Goal: Task Accomplishment & Management: Manage account settings

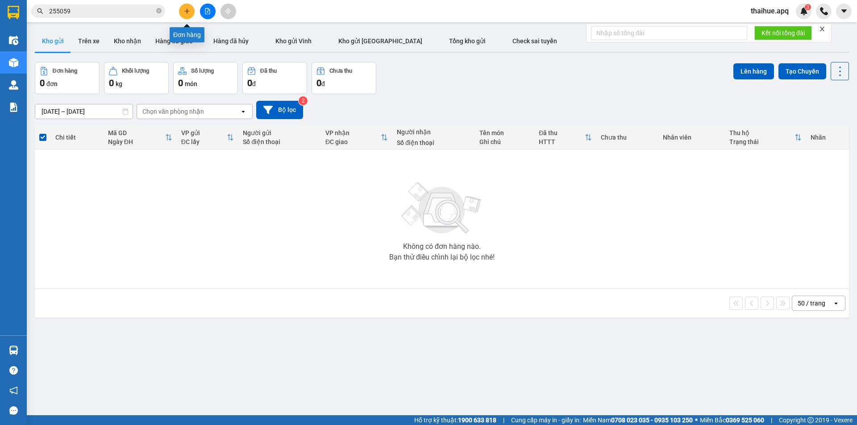
click at [189, 11] on icon "plus" at bounding box center [187, 11] width 6 height 6
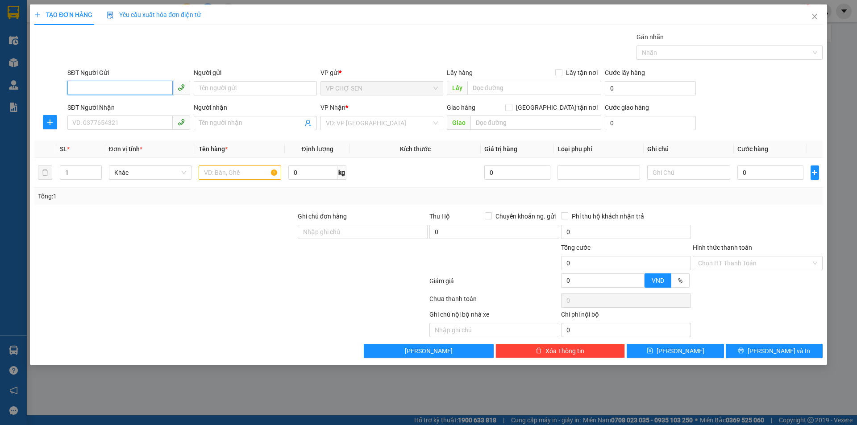
click at [152, 87] on input "SĐT Người Gửi" at bounding box center [119, 88] width 105 height 14
type input "0914640777"
click at [130, 105] on div "0914640777 - A PHONG" at bounding box center [129, 106] width 112 height 10
type input "A PHONG"
type input "0914640777"
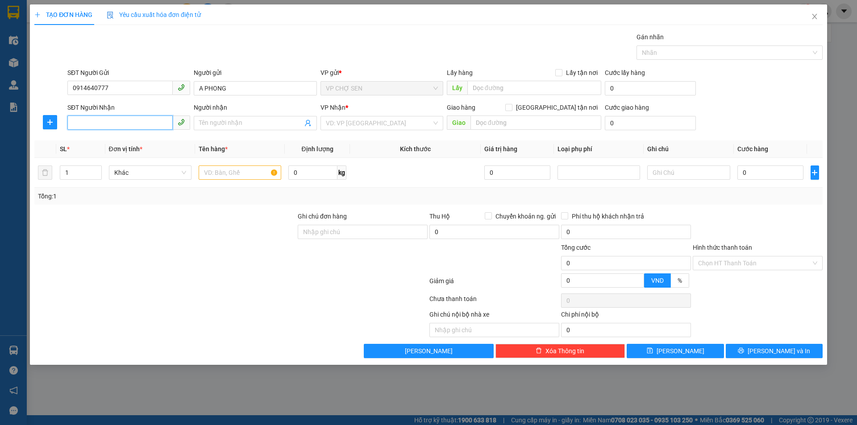
click at [130, 121] on input "SĐT Người Nhận" at bounding box center [119, 123] width 105 height 14
click at [122, 141] on div "0374517024 - a tâm" at bounding box center [129, 141] width 112 height 10
type input "0374517024"
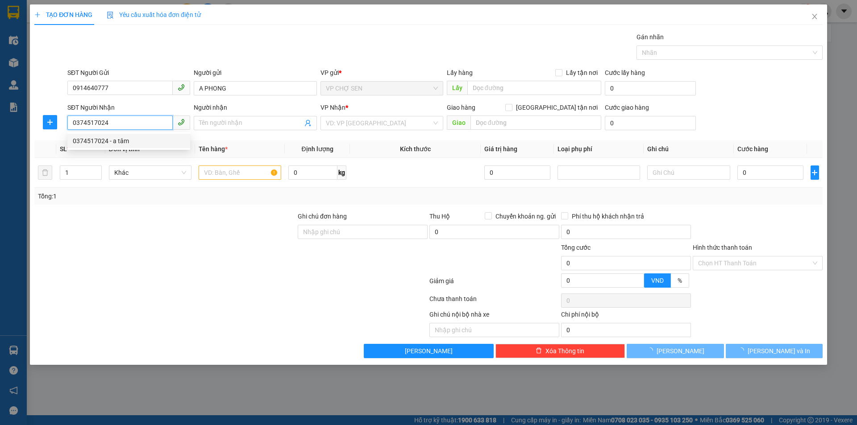
type input "a tâm"
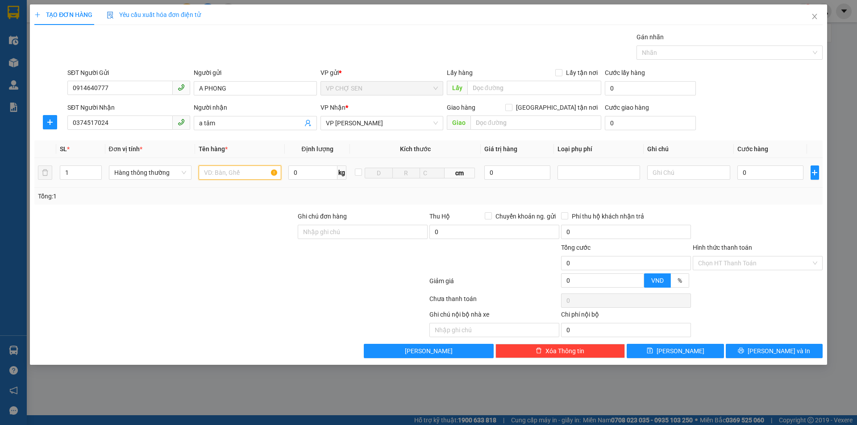
click at [258, 172] on input "text" at bounding box center [240, 173] width 83 height 14
type input "MẪU XN"
click at [773, 171] on input "0" at bounding box center [770, 173] width 66 height 14
type input "3"
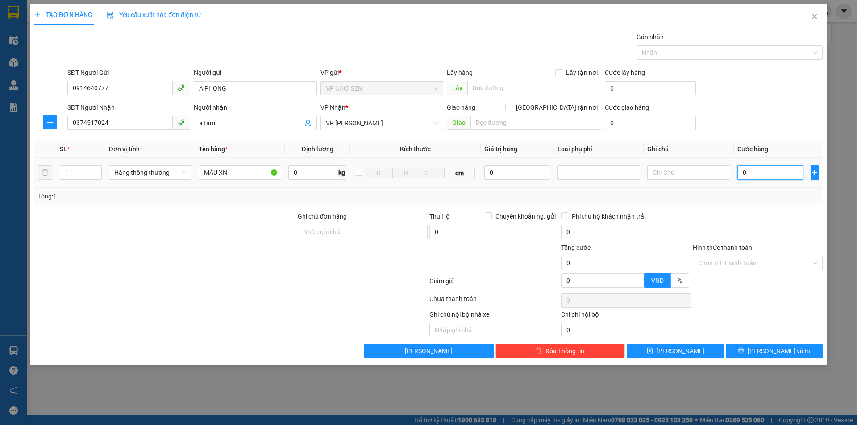
type input "3"
type input "30"
type input "300"
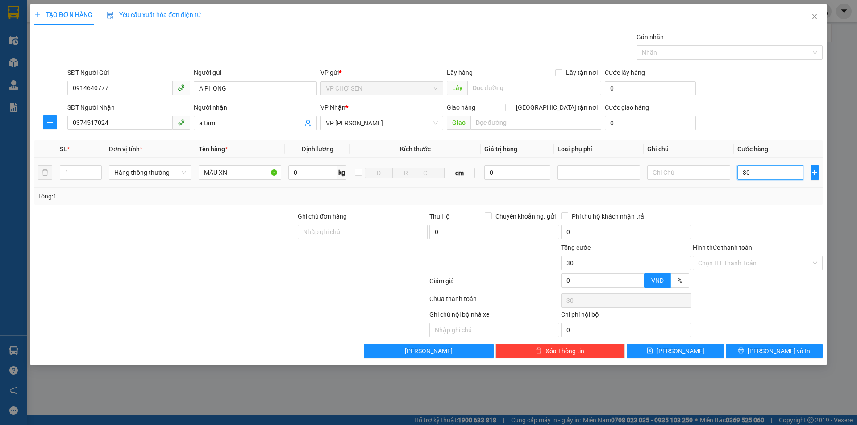
type input "300"
type input "3.000"
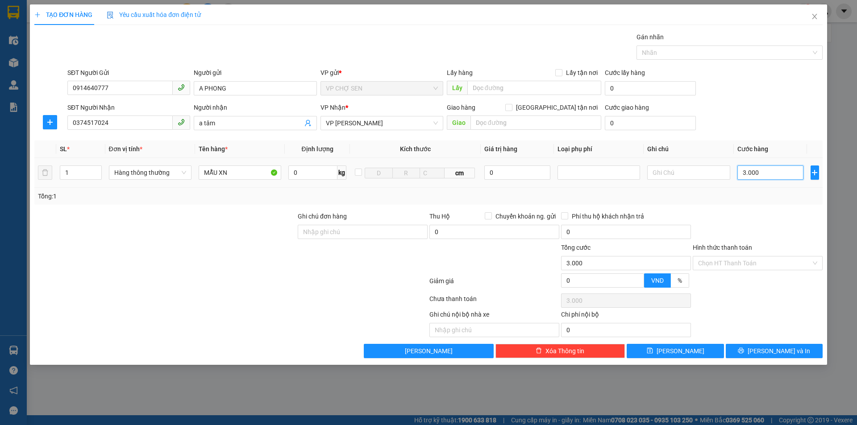
type input "30.000"
click at [736, 261] on input "Hình thức thanh toán" at bounding box center [754, 263] width 113 height 13
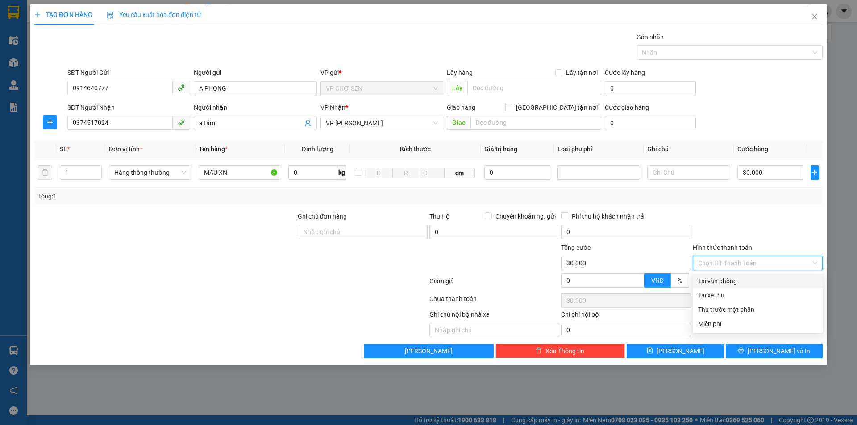
click at [733, 282] on div "Tại văn phòng" at bounding box center [757, 281] width 119 height 10
type input "0"
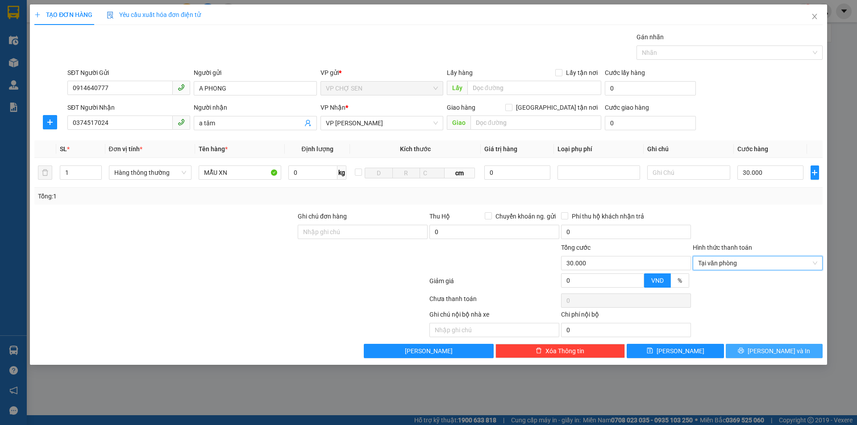
click at [773, 346] on span "[PERSON_NAME] và In" at bounding box center [778, 351] width 62 height 10
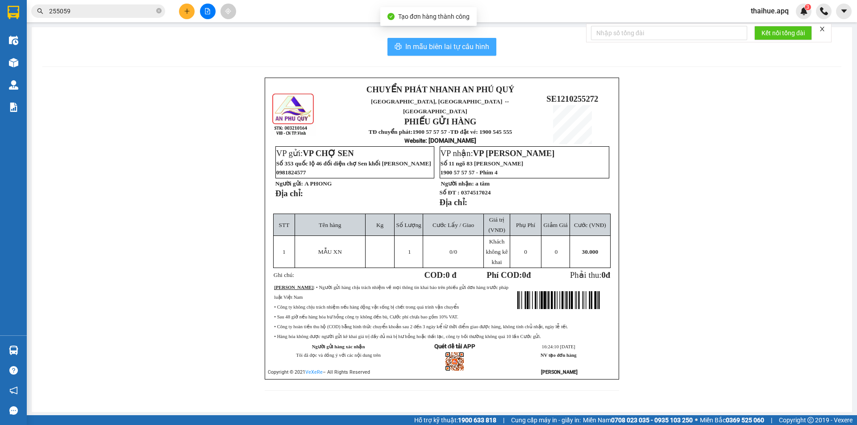
click at [450, 45] on span "In mẫu biên lai tự cấu hình" at bounding box center [447, 46] width 84 height 11
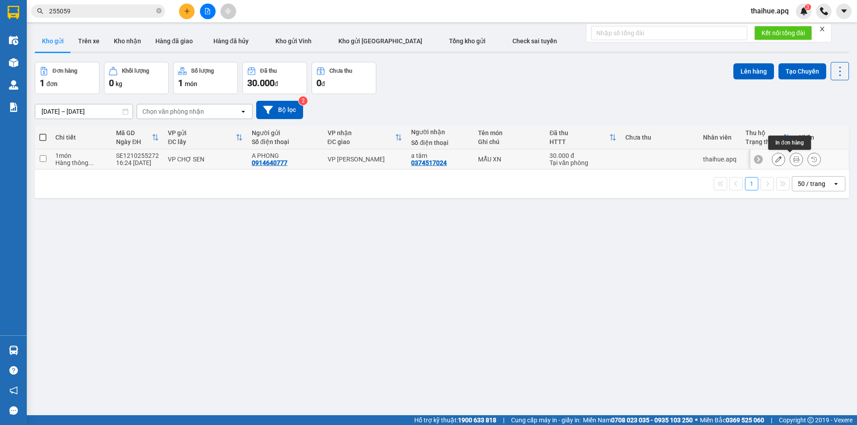
click at [793, 159] on icon at bounding box center [796, 159] width 6 height 6
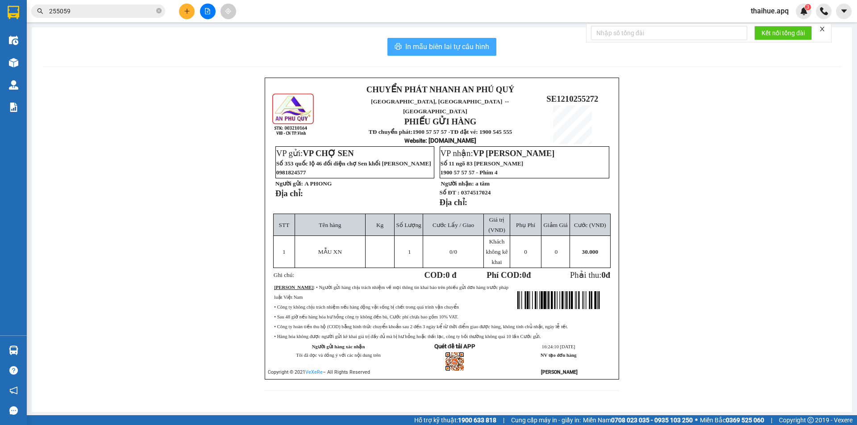
click at [458, 49] on span "In mẫu biên lai tự cấu hình" at bounding box center [447, 46] width 84 height 11
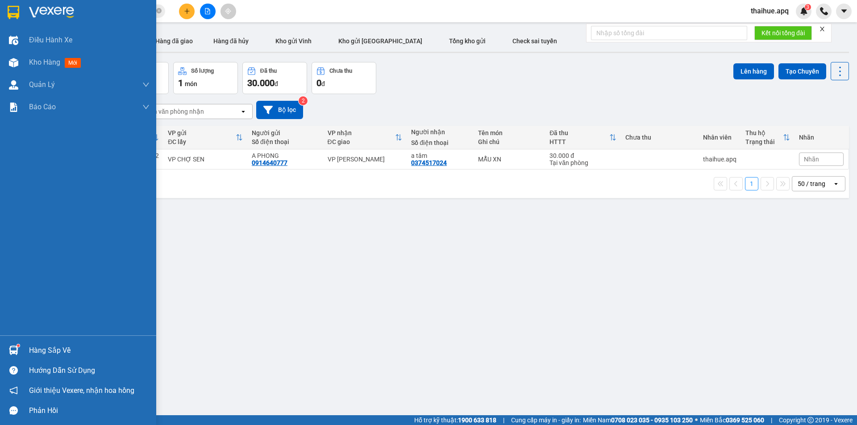
click at [46, 352] on div "Hàng sắp về" at bounding box center [89, 350] width 120 height 13
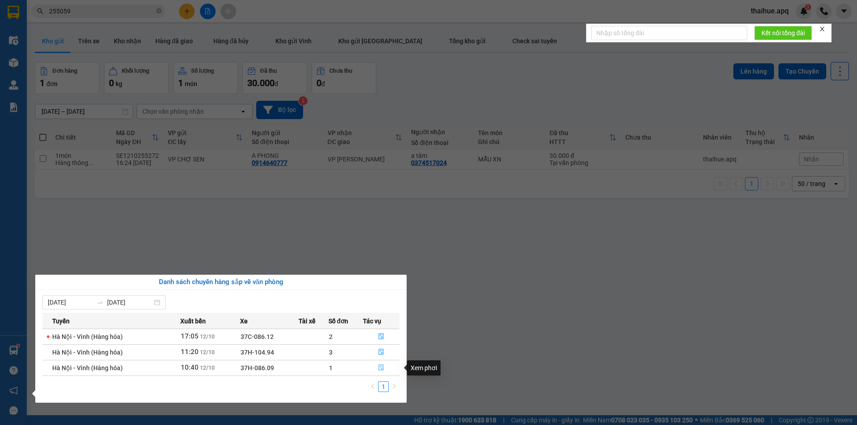
click at [380, 367] on icon "file-done" at bounding box center [381, 367] width 6 height 6
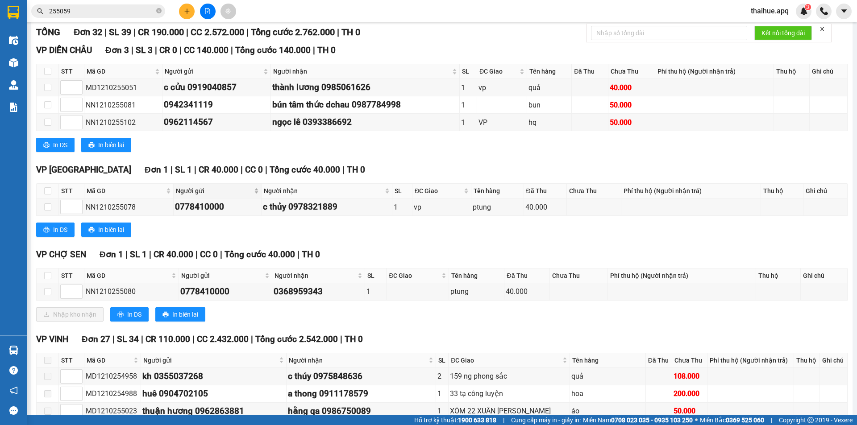
scroll to position [134, 0]
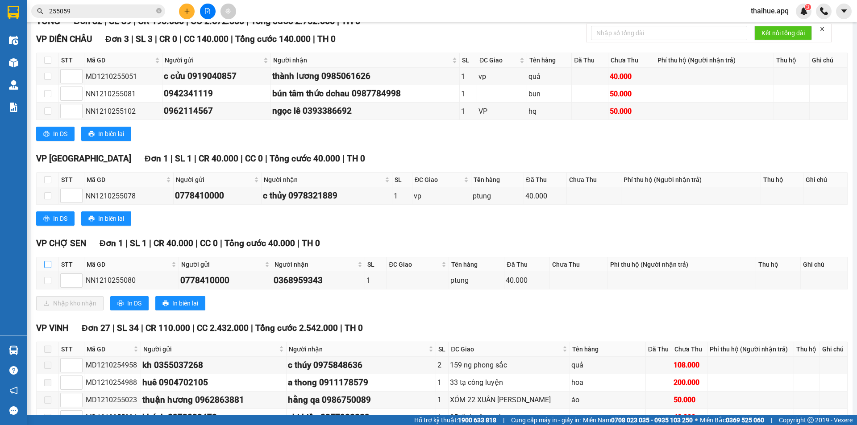
click at [48, 263] on input "checkbox" at bounding box center [47, 264] width 7 height 7
checkbox input "true"
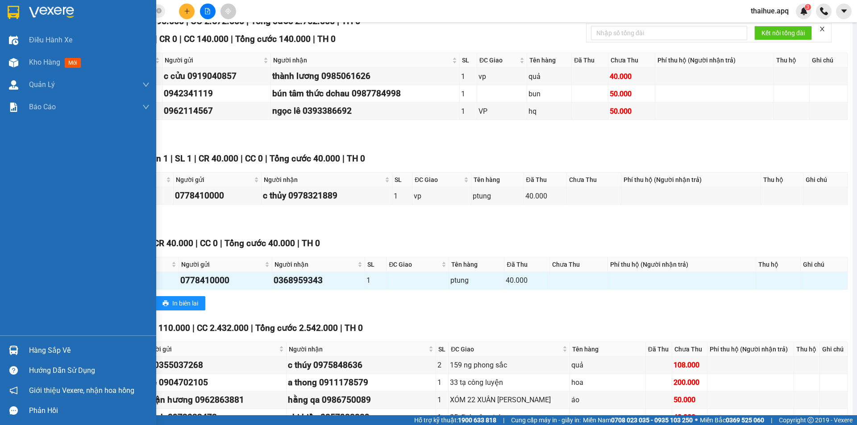
click at [33, 348] on div "Hàng sắp về" at bounding box center [89, 350] width 120 height 13
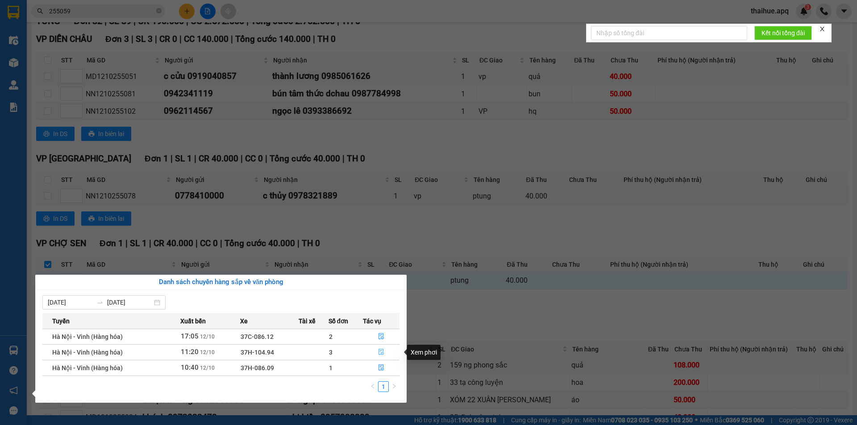
click at [380, 349] on icon "file-done" at bounding box center [381, 352] width 6 height 6
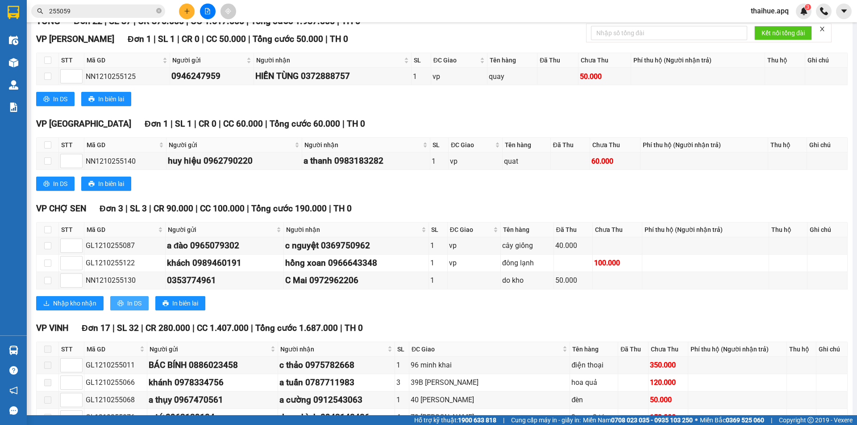
click at [136, 303] on span "In DS" at bounding box center [134, 303] width 14 height 10
click at [49, 231] on input "checkbox" at bounding box center [47, 229] width 7 height 7
checkbox input "true"
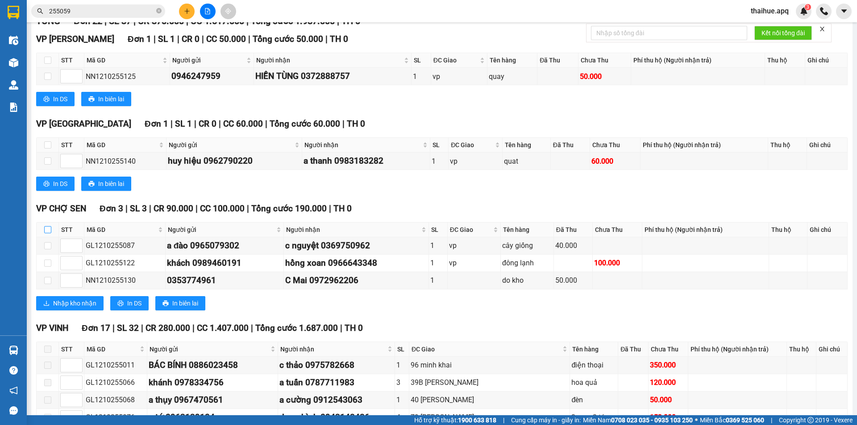
checkbox input "true"
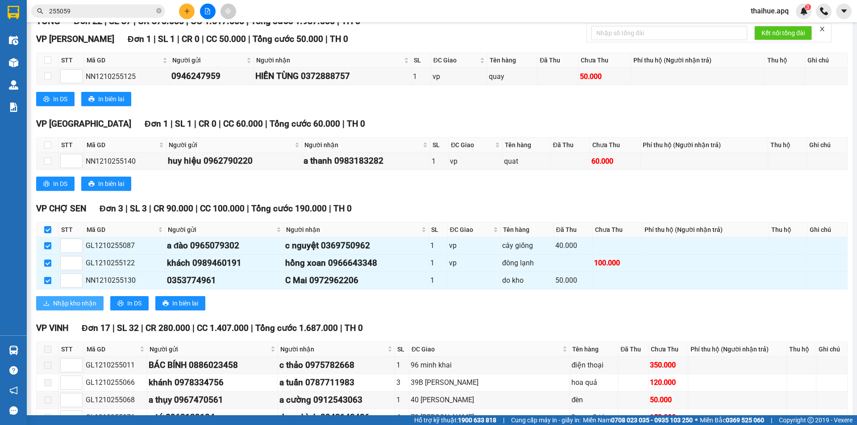
click at [67, 303] on span "Nhập kho nhận" at bounding box center [74, 303] width 43 height 10
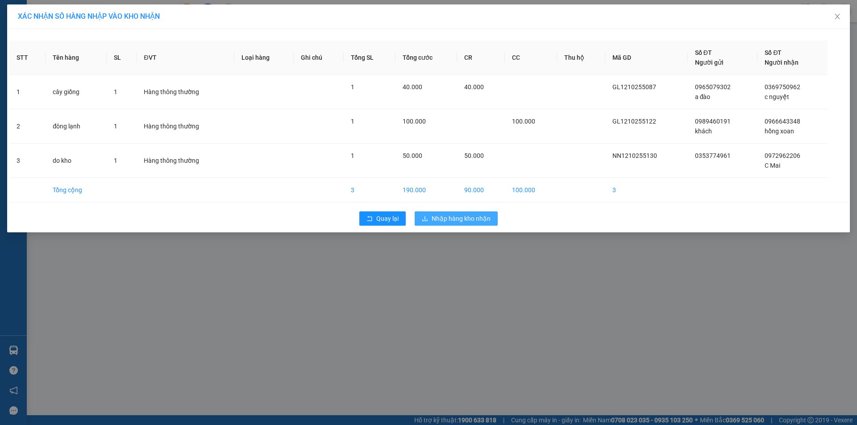
click at [458, 218] on span "Nhập hàng kho nhận" at bounding box center [460, 219] width 59 height 10
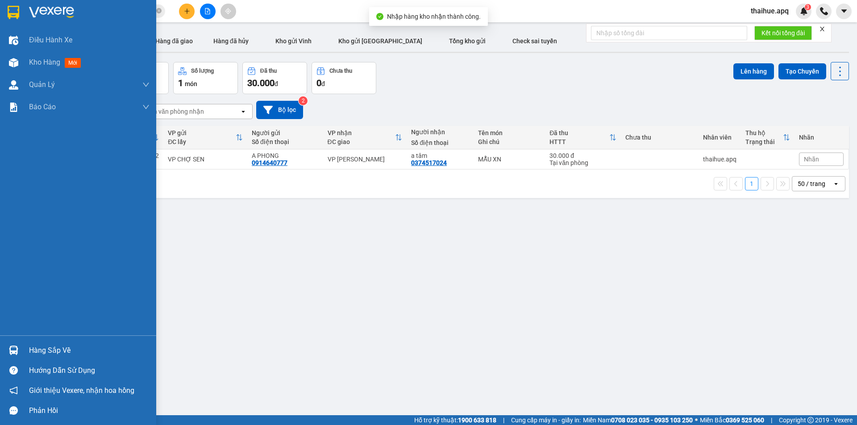
click at [37, 353] on div "Hàng sắp về" at bounding box center [89, 350] width 120 height 13
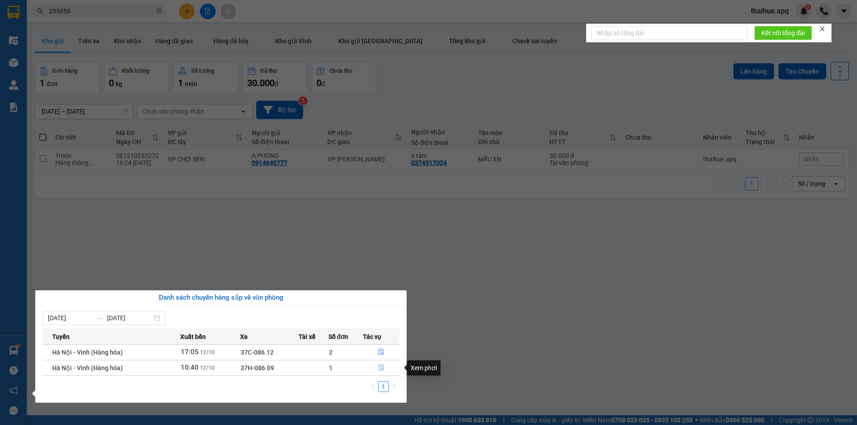
click at [382, 368] on icon "file-done" at bounding box center [381, 367] width 6 height 6
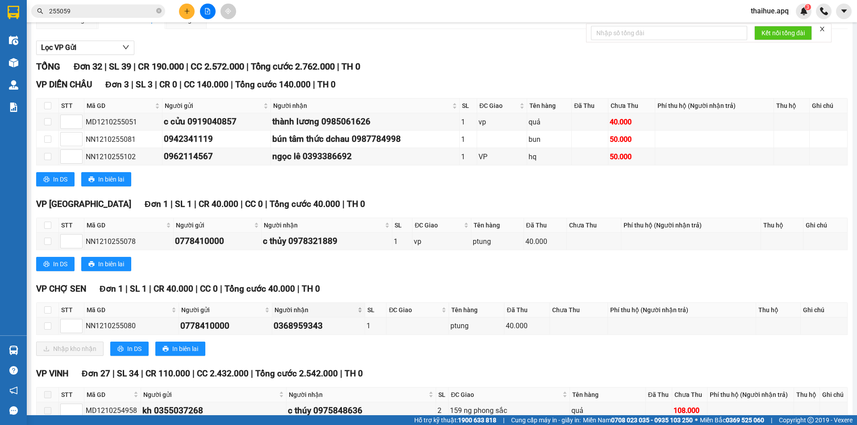
scroll to position [89, 0]
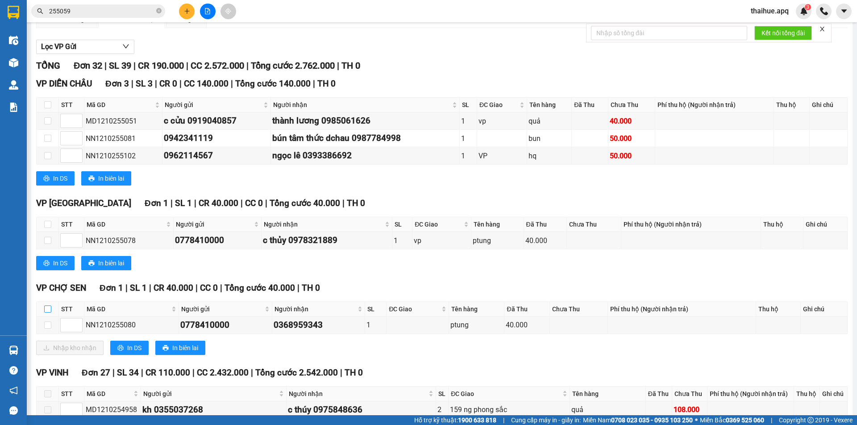
click at [48, 307] on input "checkbox" at bounding box center [47, 309] width 7 height 7
checkbox input "true"
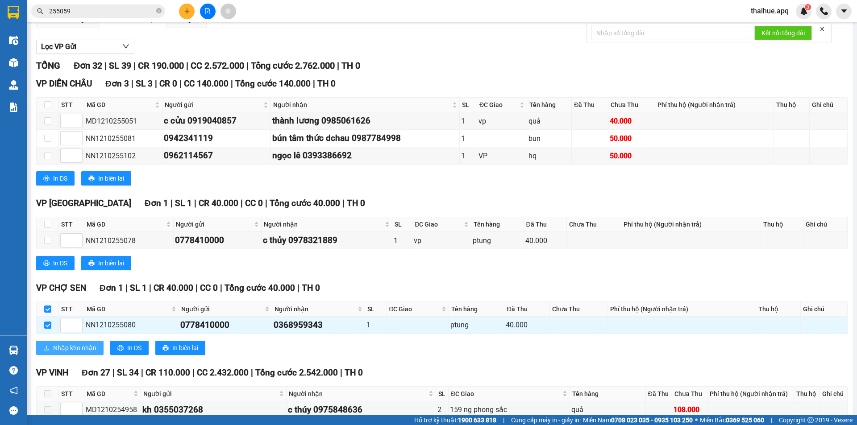
click at [62, 346] on span "Nhập kho nhận" at bounding box center [74, 348] width 43 height 10
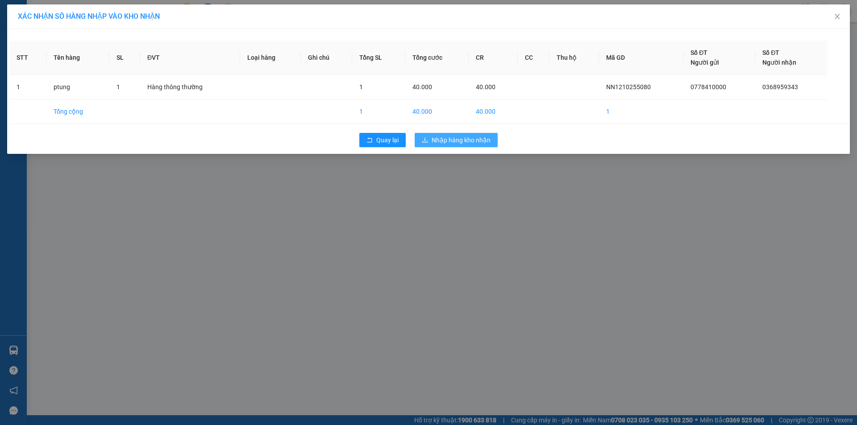
click at [441, 141] on span "Nhập hàng kho nhận" at bounding box center [460, 140] width 59 height 10
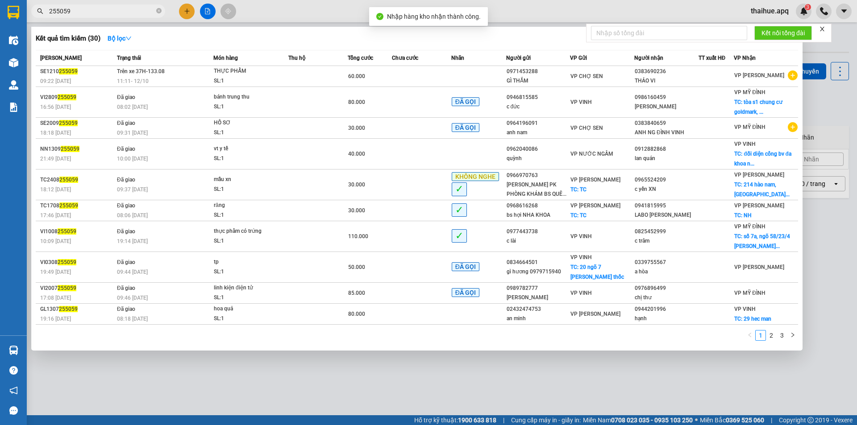
click at [74, 12] on input "255059" at bounding box center [101, 11] width 105 height 10
type input "2"
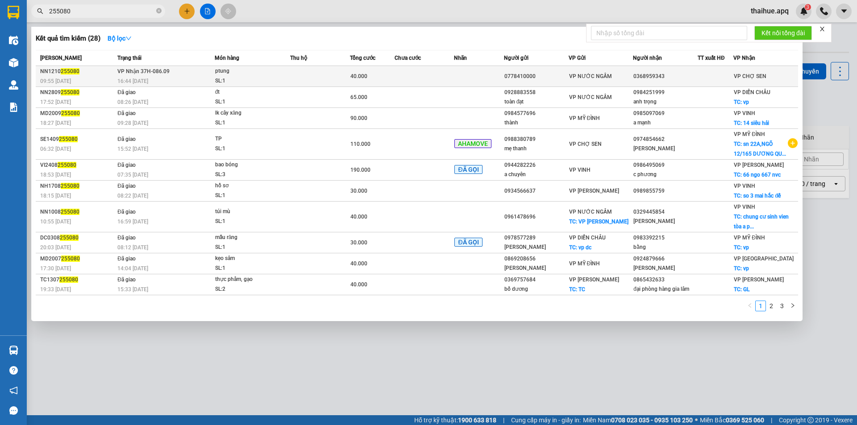
type input "255080"
click at [310, 78] on td at bounding box center [320, 76] width 60 height 21
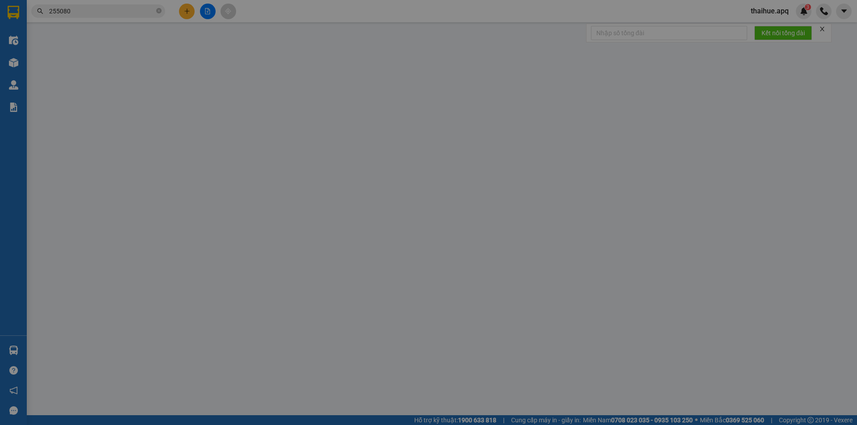
type input "0778410000"
type input "0368959343"
type input "0"
type input "40.000"
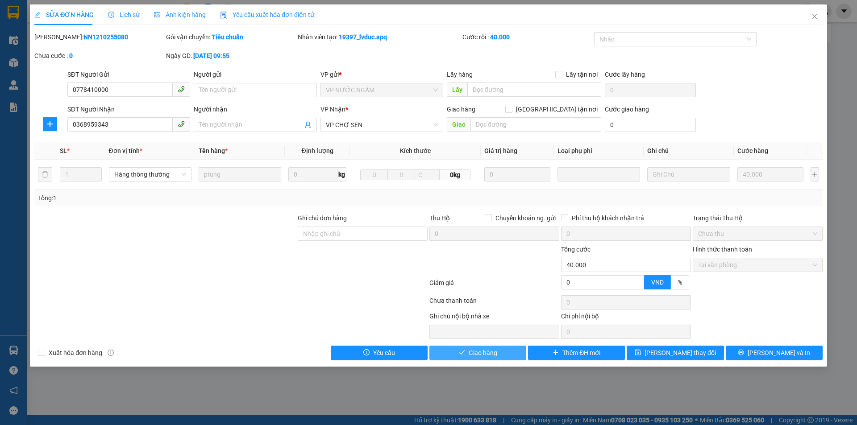
click at [487, 352] on span "Giao hàng" at bounding box center [482, 353] width 29 height 10
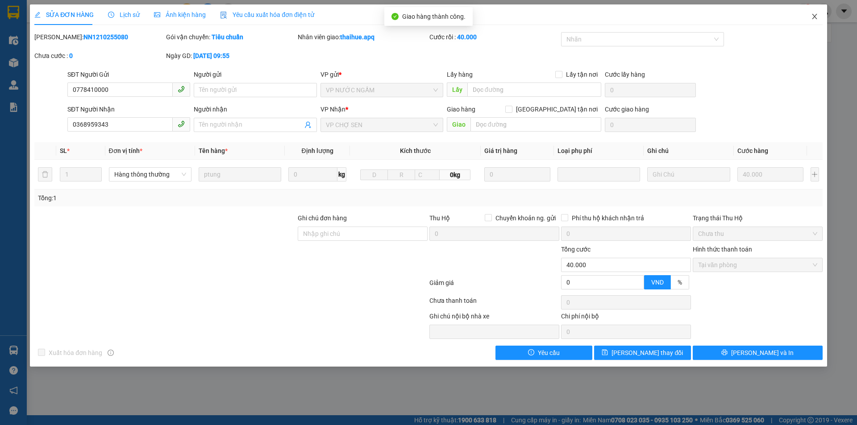
click at [815, 17] on icon "close" at bounding box center [813, 16] width 5 height 5
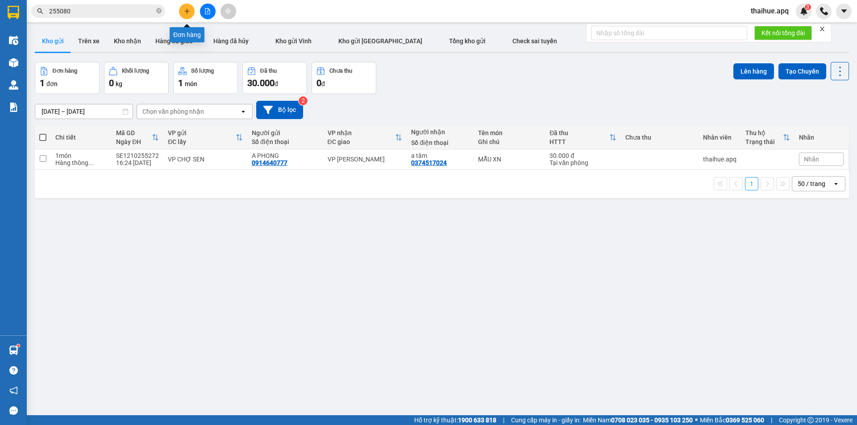
click at [186, 9] on icon "plus" at bounding box center [187, 11] width 6 height 6
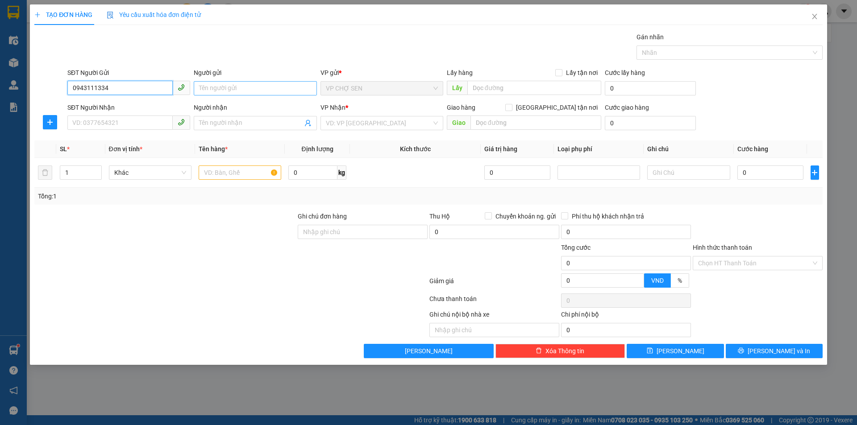
type input "0943111334"
click at [212, 90] on input "Người gửi" at bounding box center [255, 88] width 123 height 14
type input "O"
type input "Ô CẢNH"
click at [79, 122] on input "SĐT Người Nhận" at bounding box center [119, 123] width 105 height 14
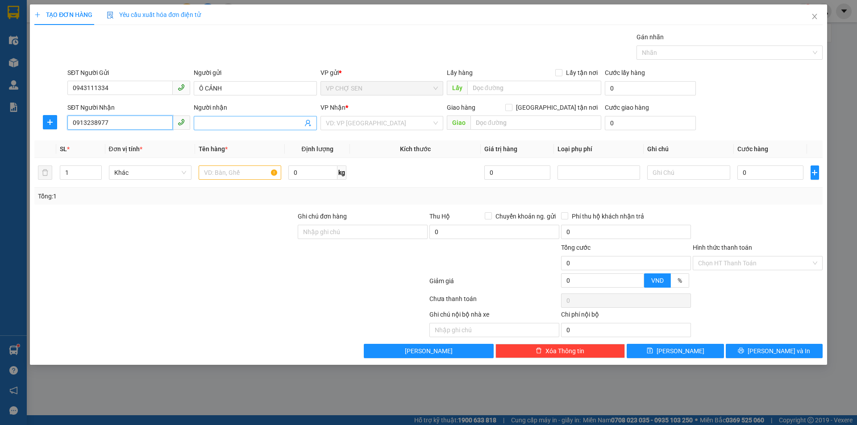
type input "0913238977"
click at [205, 119] on input "Người nhận" at bounding box center [250, 123] width 103 height 10
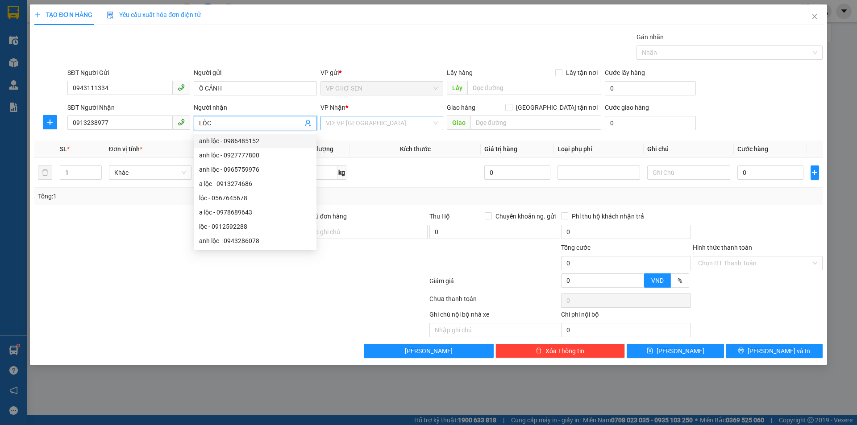
type input "LỘC"
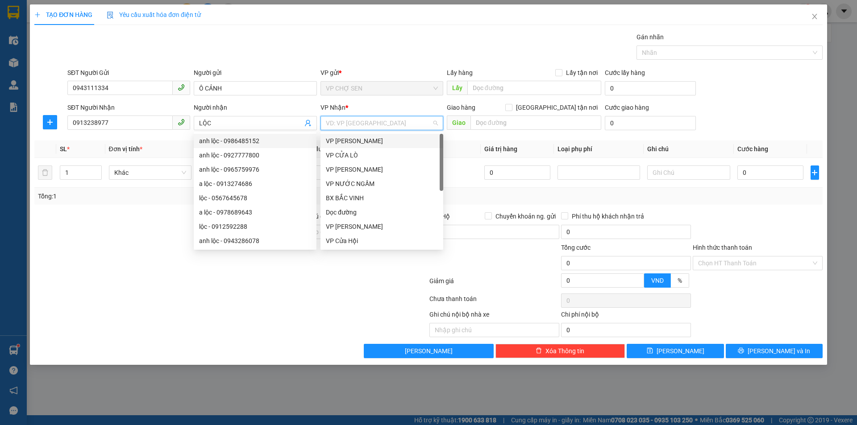
click at [379, 120] on input "search" at bounding box center [379, 122] width 106 height 13
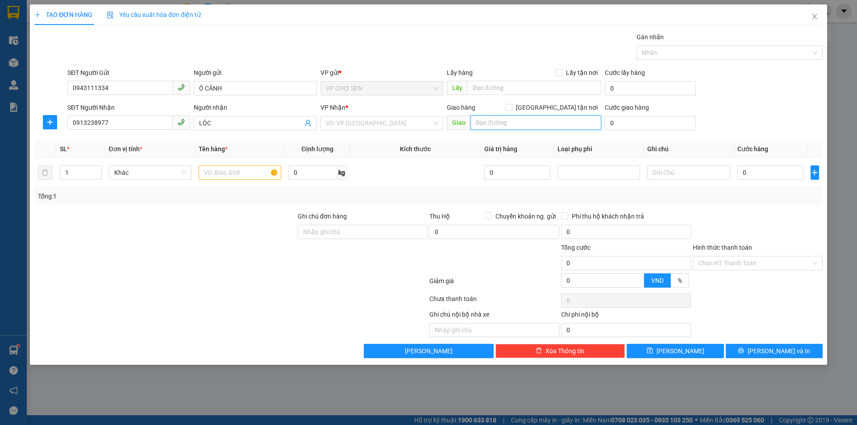
click at [482, 123] on input "text" at bounding box center [535, 123] width 131 height 14
type input "số 14,phố chả cá,p hoàn kiếm"
click at [511, 108] on input "[GEOGRAPHIC_DATA] tận nơi" at bounding box center [508, 107] width 6 height 6
checkbox input "true"
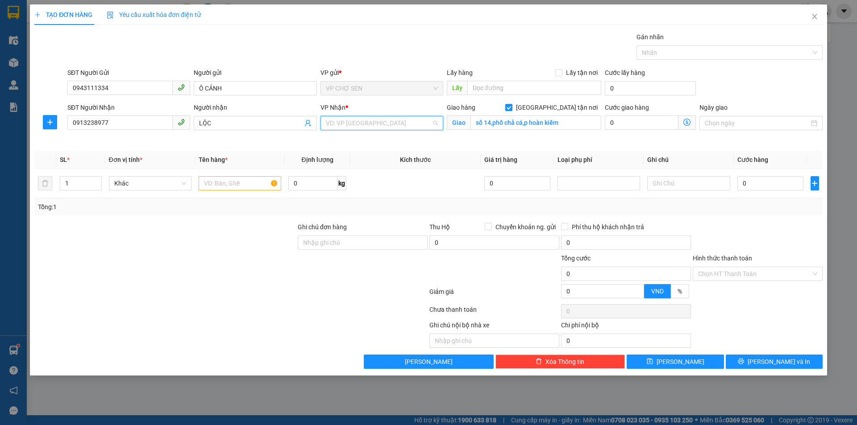
click at [394, 123] on input "search" at bounding box center [379, 122] width 106 height 13
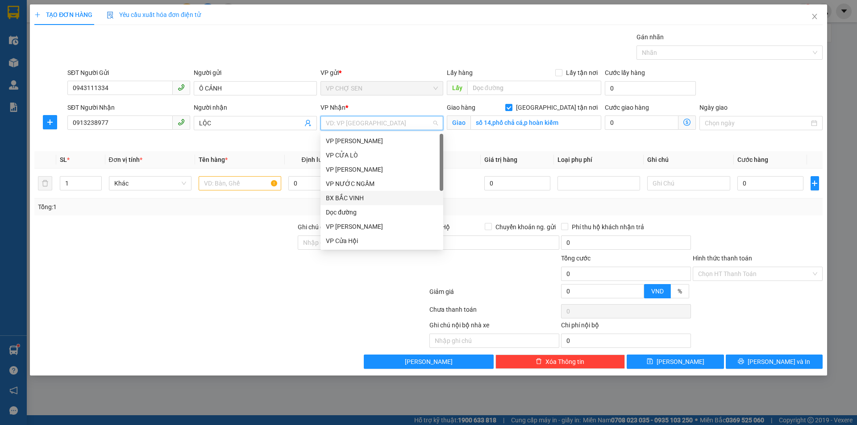
scroll to position [143, 0]
click at [360, 170] on div "VP [PERSON_NAME]" at bounding box center [382, 170] width 112 height 10
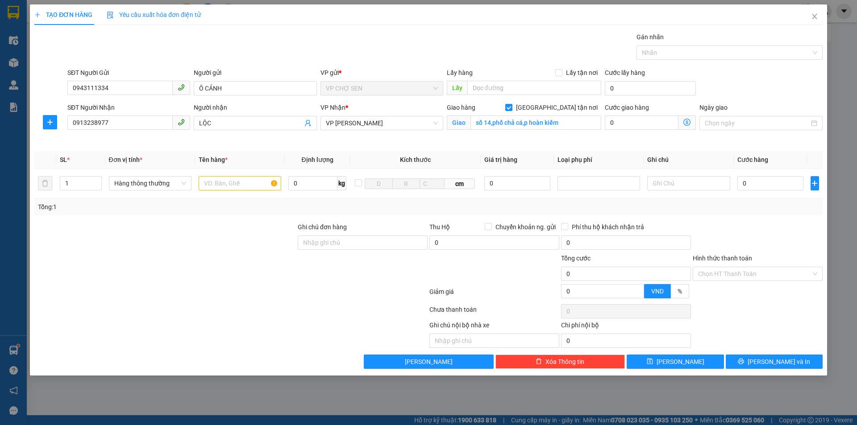
click at [686, 122] on icon "dollar-circle" at bounding box center [686, 122] width 7 height 7
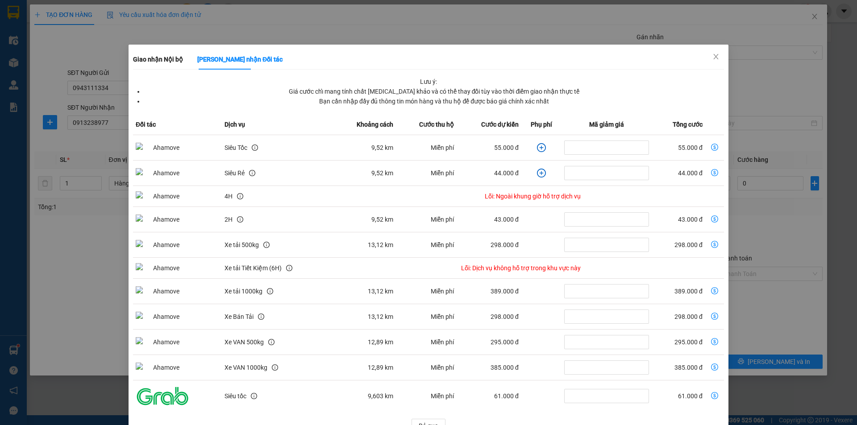
click at [711, 145] on icon "dollar-circle" at bounding box center [714, 147] width 7 height 7
type input "55.000"
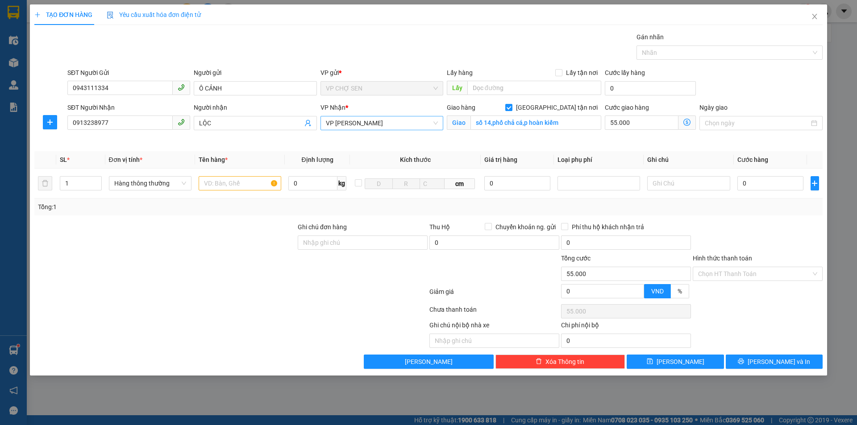
click at [388, 123] on span "VP [PERSON_NAME]" at bounding box center [382, 122] width 112 height 13
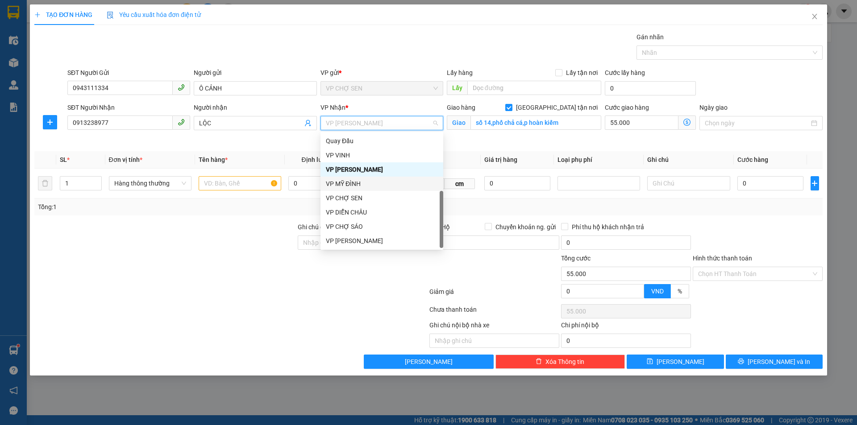
click at [351, 183] on div "VP MỸ ĐÌNH" at bounding box center [382, 184] width 112 height 10
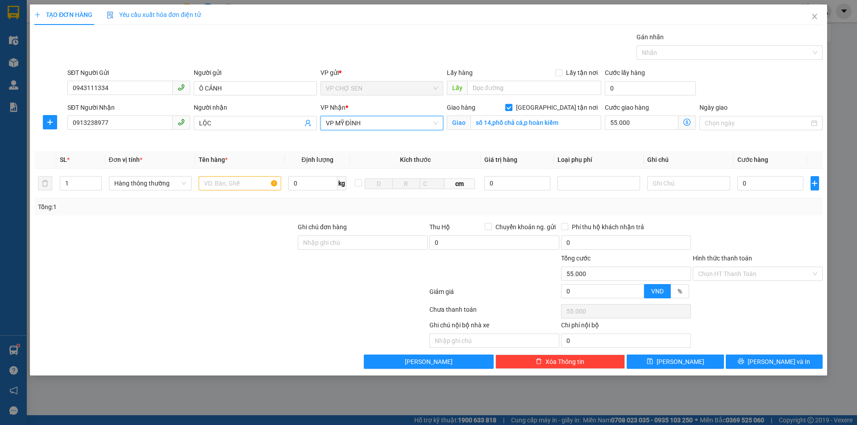
click at [686, 122] on icon "dollar-circle" at bounding box center [686, 122] width 7 height 7
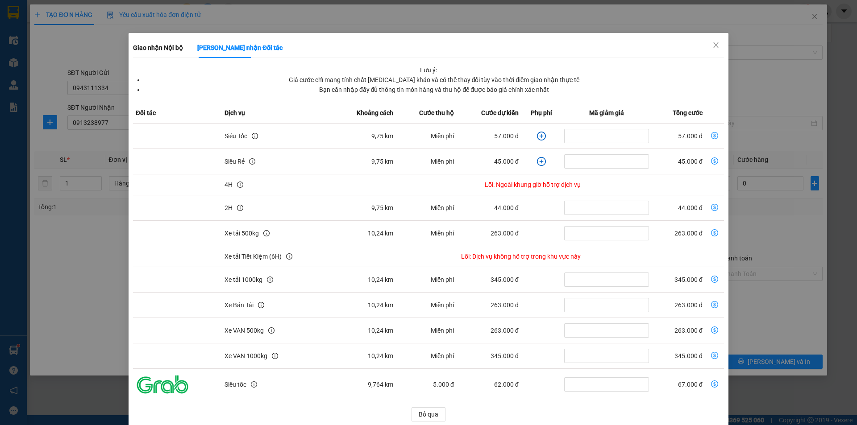
scroll to position [23, 0]
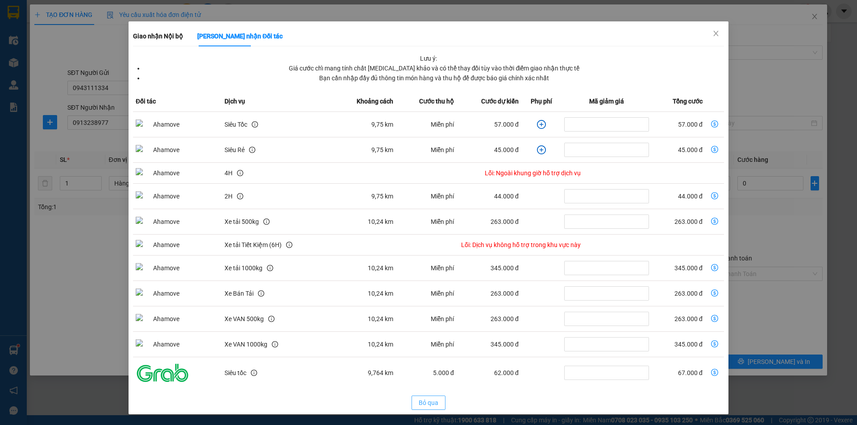
drag, startPoint x: 422, startPoint y: 404, endPoint x: 424, endPoint y: 396, distance: 8.6
click at [422, 402] on span "Bỏ qua" at bounding box center [428, 403] width 20 height 10
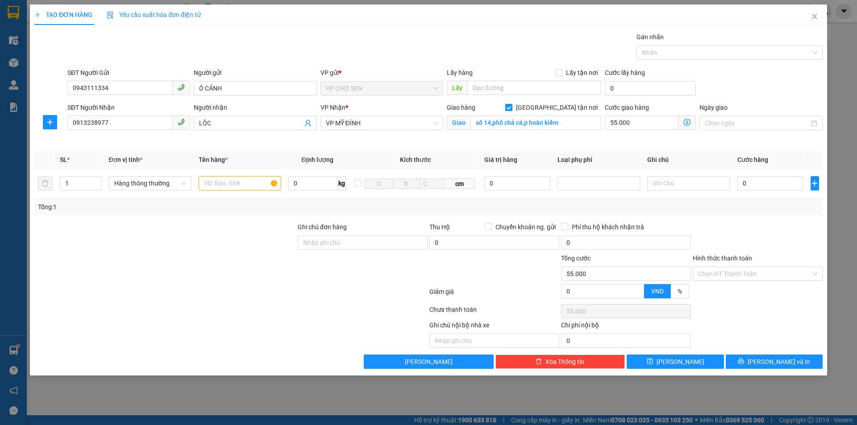
scroll to position [0, 0]
click at [385, 123] on span "VP MỸ ĐÌNH" at bounding box center [382, 122] width 112 height 13
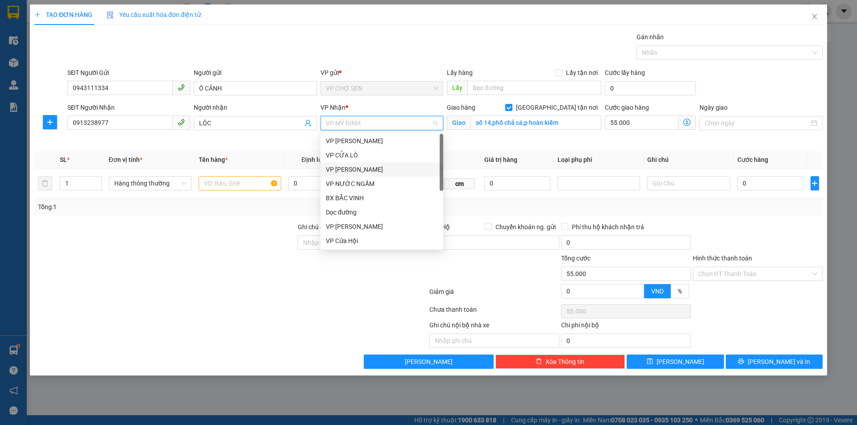
click at [357, 171] on div "VP [PERSON_NAME]" at bounding box center [382, 170] width 112 height 10
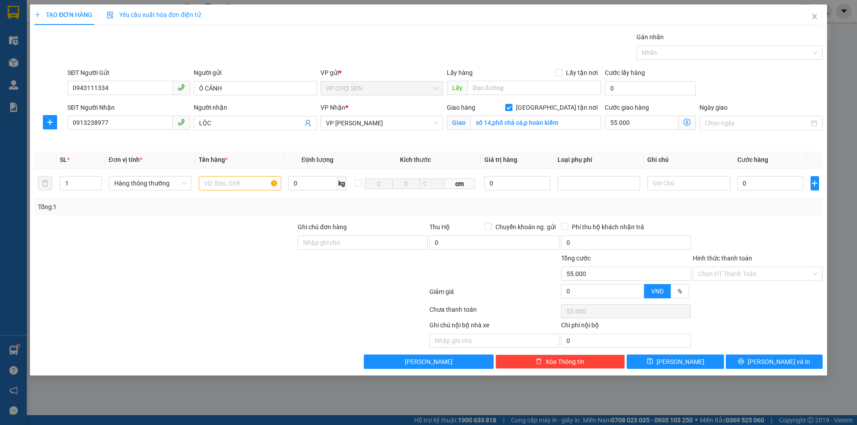
click at [687, 122] on icon "dollar-circle" at bounding box center [686, 122] width 7 height 7
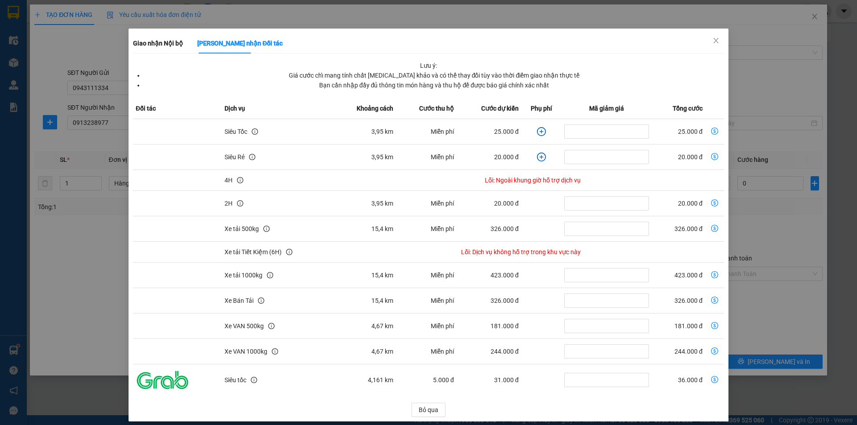
scroll to position [23, 0]
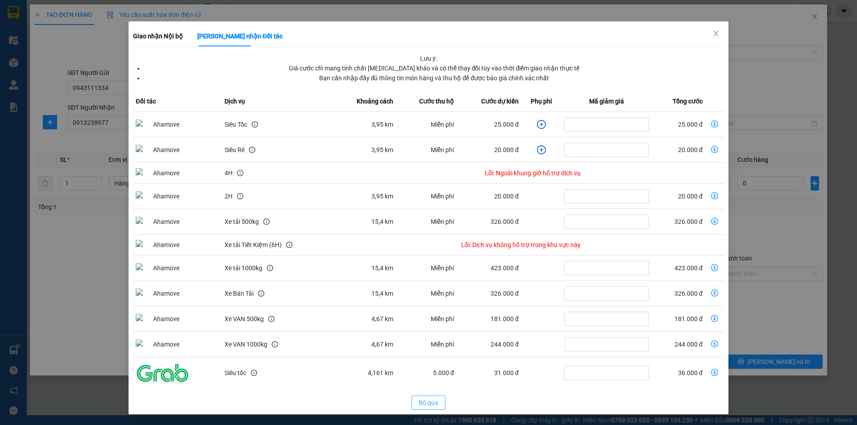
click at [426, 403] on span "Bỏ qua" at bounding box center [428, 403] width 20 height 10
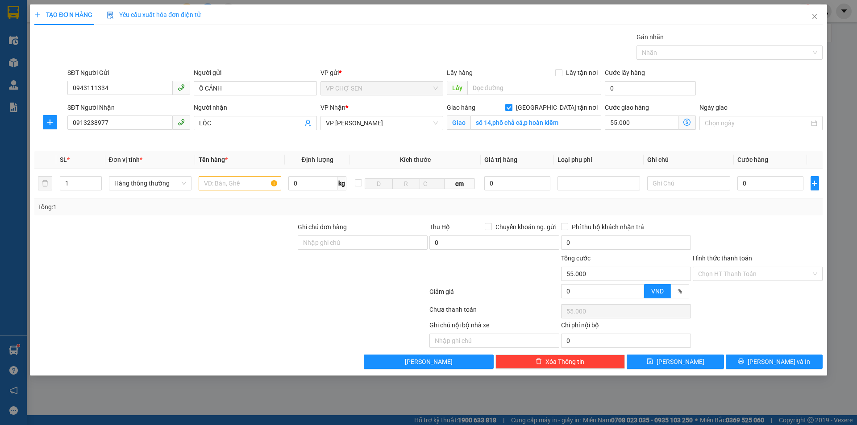
scroll to position [0, 0]
click at [642, 124] on input "55.000" at bounding box center [641, 123] width 74 height 14
type input "0"
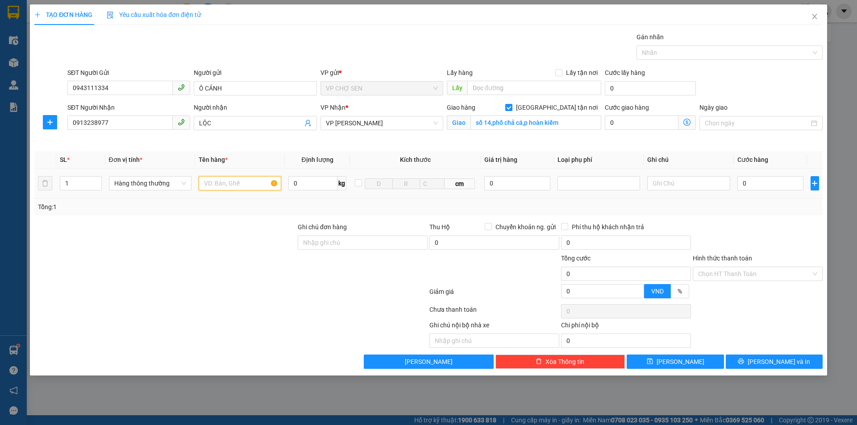
click at [223, 184] on input "text" at bounding box center [240, 183] width 83 height 14
type input "r"
type input "RAU"
click at [744, 183] on input "0" at bounding box center [770, 183] width 66 height 14
type input "3"
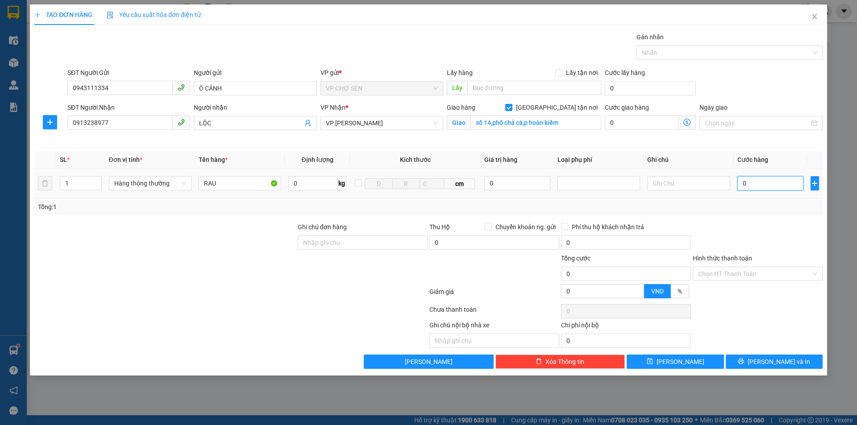
type input "3"
type input "30"
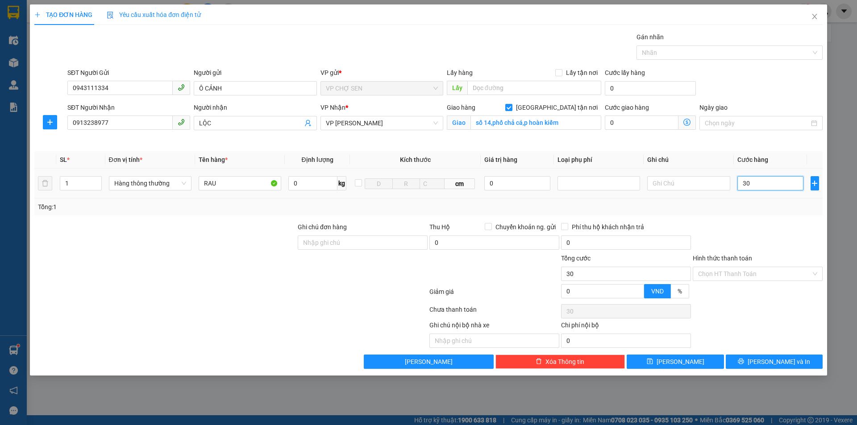
type input "300"
type input "3.000"
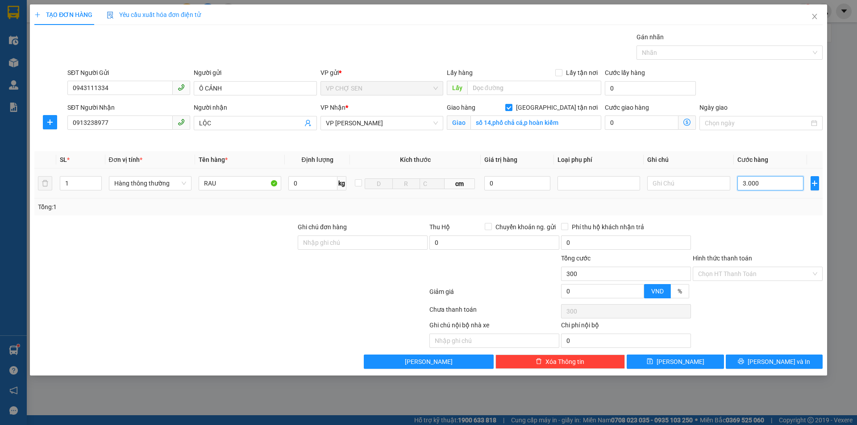
type input "3.000"
type input "30.000"
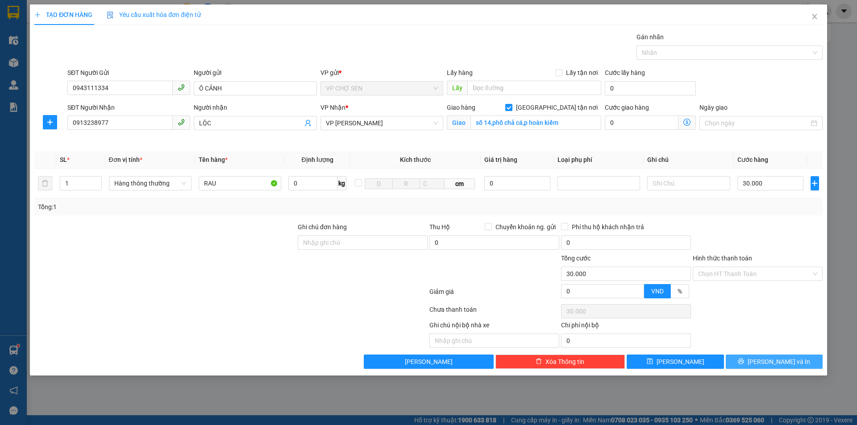
click at [783, 361] on span "[PERSON_NAME] và In" at bounding box center [778, 362] width 62 height 10
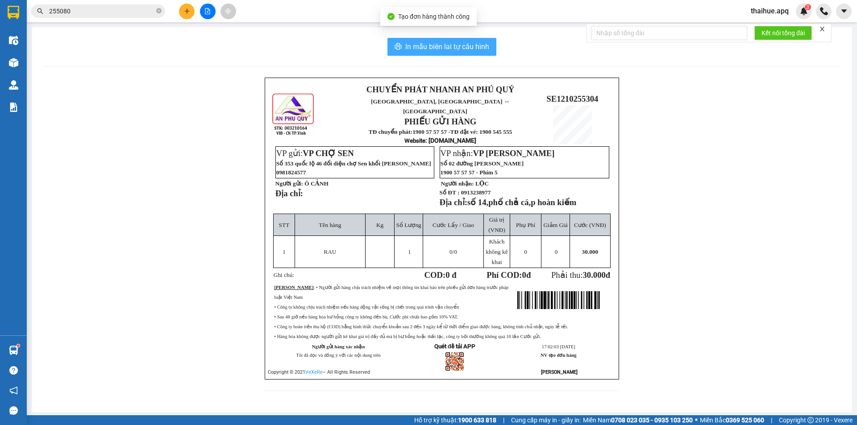
click at [459, 45] on span "In mẫu biên lai tự cấu hình" at bounding box center [447, 46] width 84 height 11
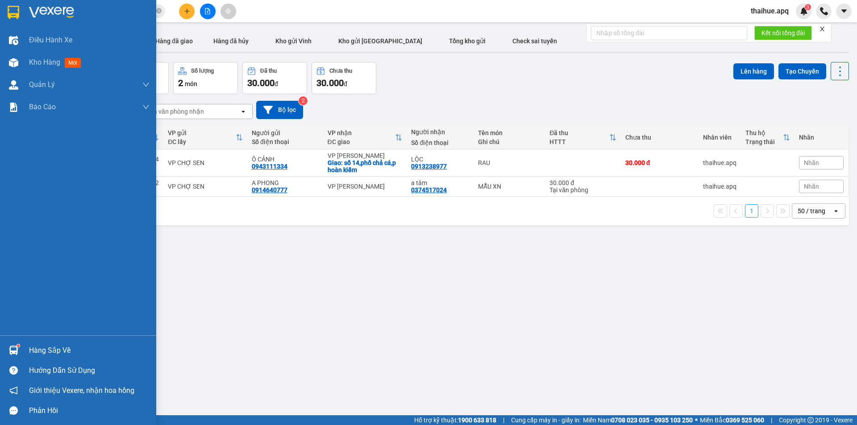
click at [39, 353] on div "Hàng sắp về" at bounding box center [89, 350] width 120 height 13
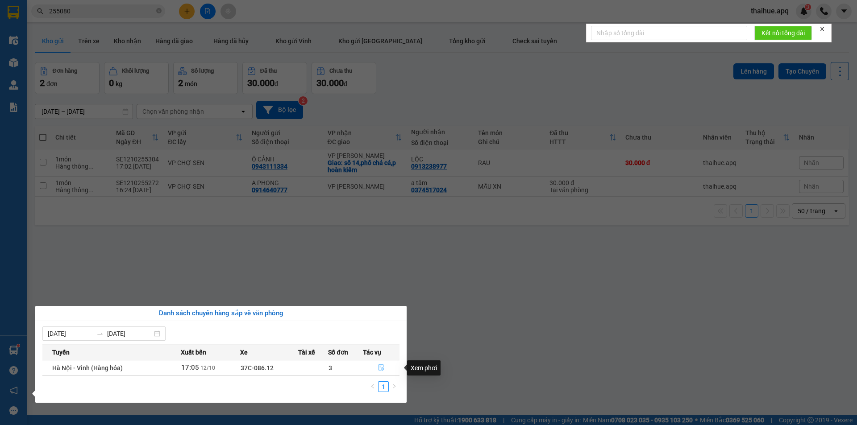
click at [382, 366] on icon "file-done" at bounding box center [381, 367] width 6 height 6
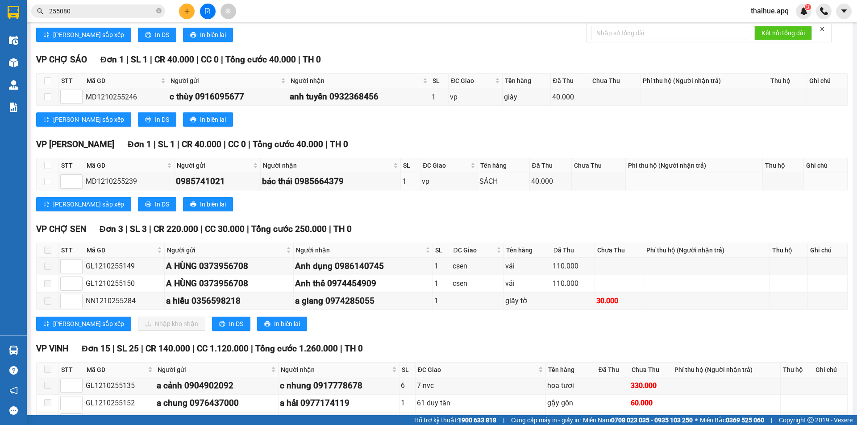
scroll to position [357, 0]
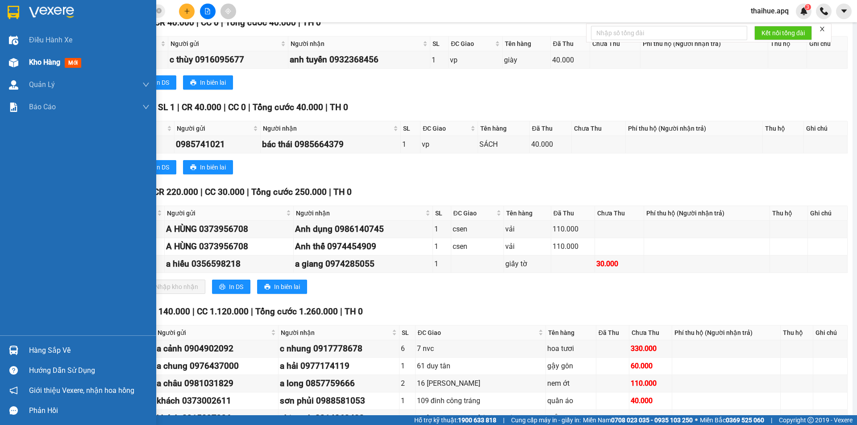
click at [44, 63] on span "Kho hàng" at bounding box center [44, 62] width 31 height 8
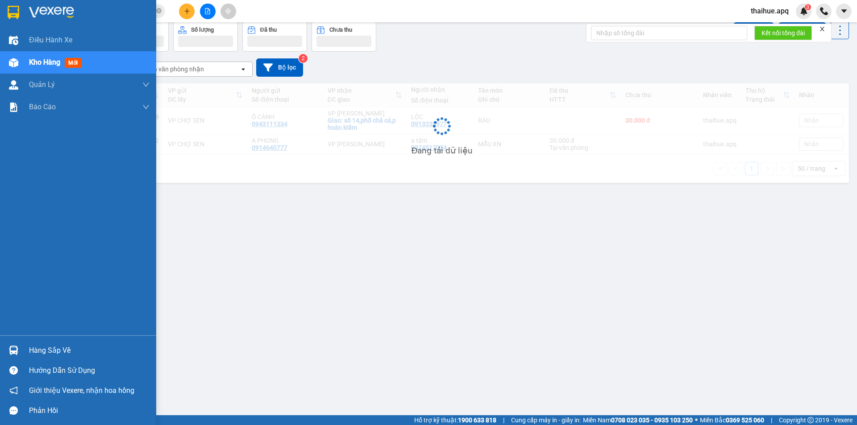
scroll to position [41, 0]
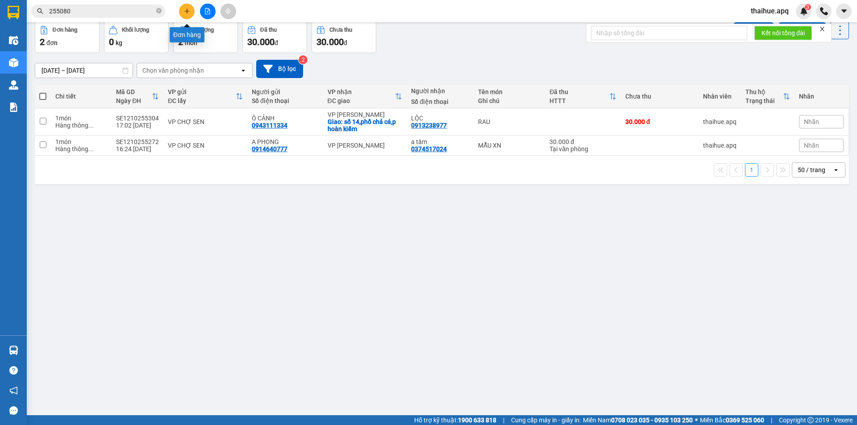
click at [187, 10] on icon "plus" at bounding box center [187, 11] width 6 height 6
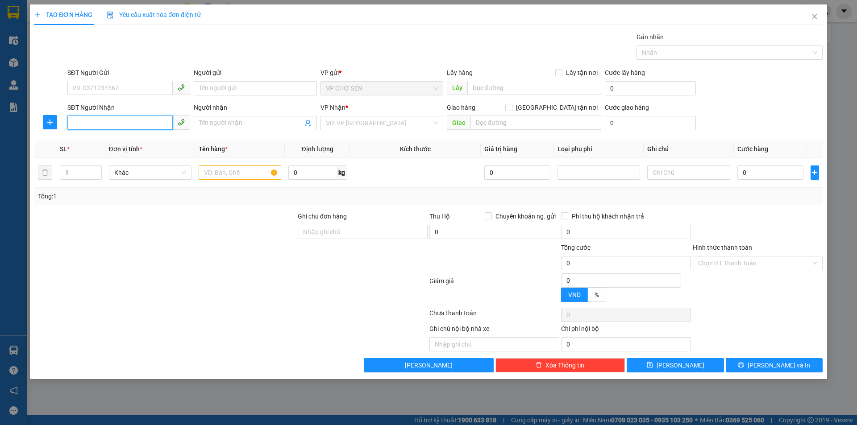
click at [85, 122] on input "SĐT Người Nhận" at bounding box center [119, 123] width 105 height 14
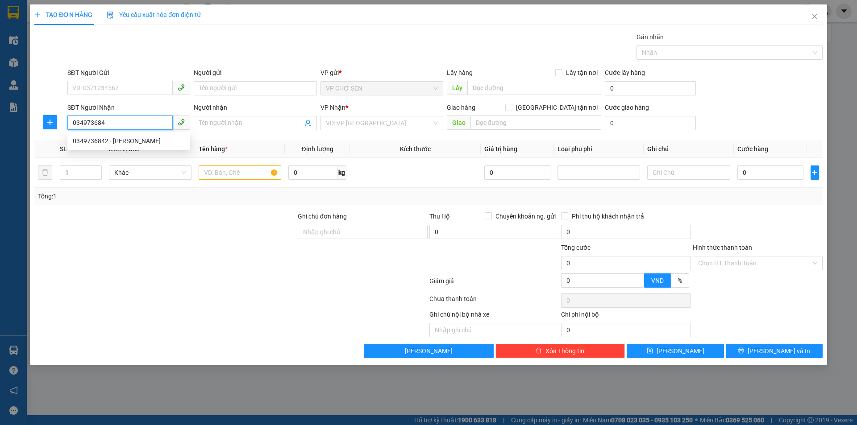
type input "0349736842"
click at [121, 141] on div "0349736842 - c hương" at bounding box center [129, 141] width 112 height 10
type input "c hương"
type input "0349736842"
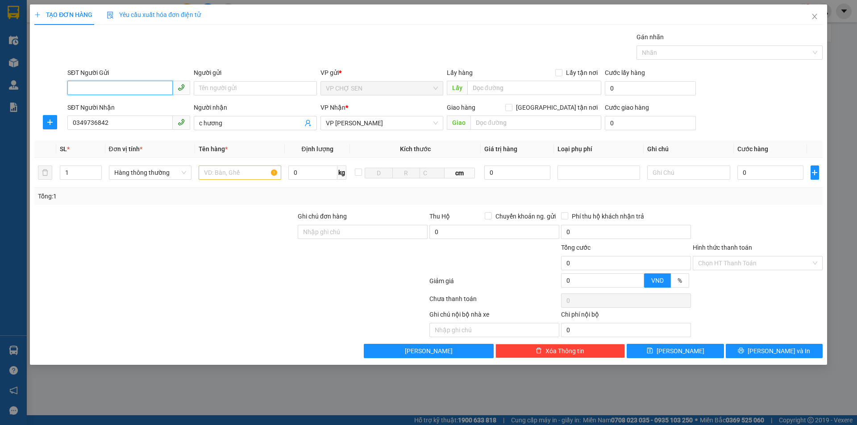
click at [99, 88] on input "SĐT Người Gửi" at bounding box center [119, 88] width 105 height 14
click at [95, 120] on div "0977923901 - HƯƠNG" at bounding box center [129, 121] width 112 height 10
type input "0977923901"
type input "HƯƠNG"
click at [213, 171] on input "text" at bounding box center [240, 173] width 83 height 14
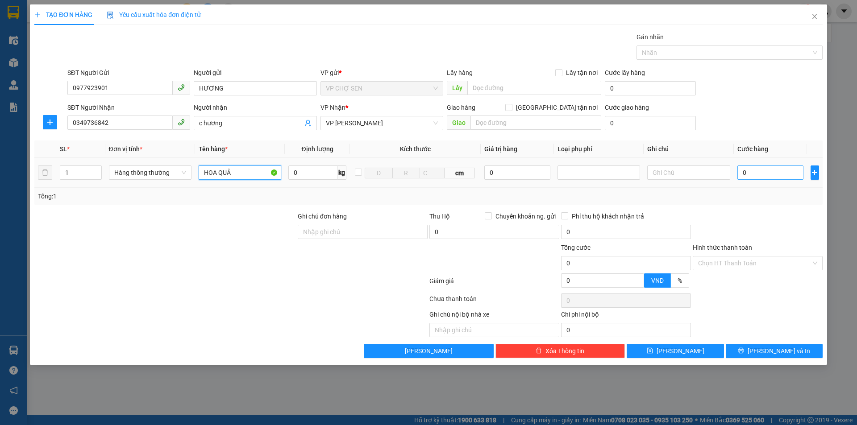
type input "HOA QUẢ"
click at [744, 174] on input "0" at bounding box center [770, 173] width 66 height 14
type input "4"
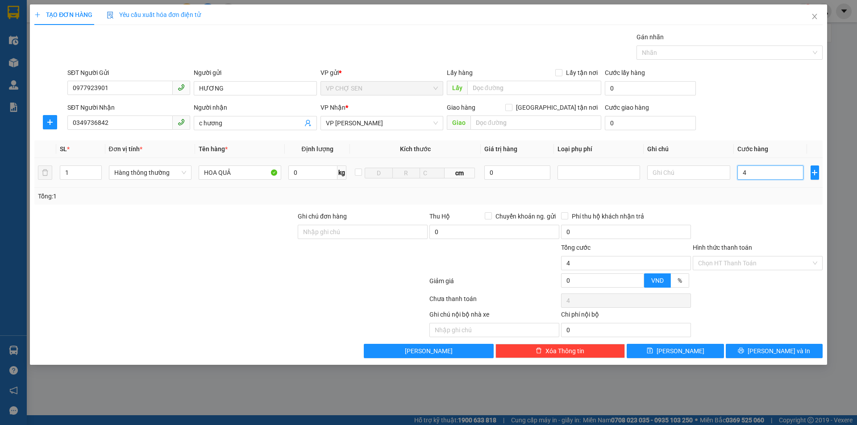
type input "40"
type input "400"
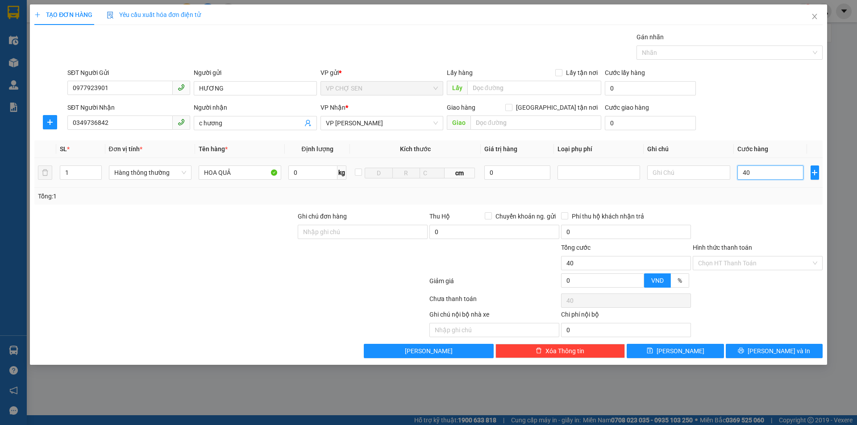
type input "400"
type input "4.000"
type input "40.000"
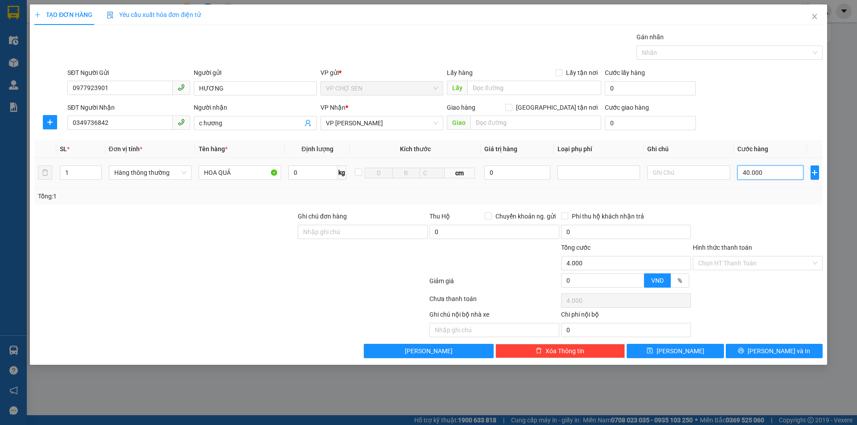
type input "40.000"
click at [744, 170] on input "40.000" at bounding box center [770, 173] width 66 height 14
type input "0.000"
type input "0"
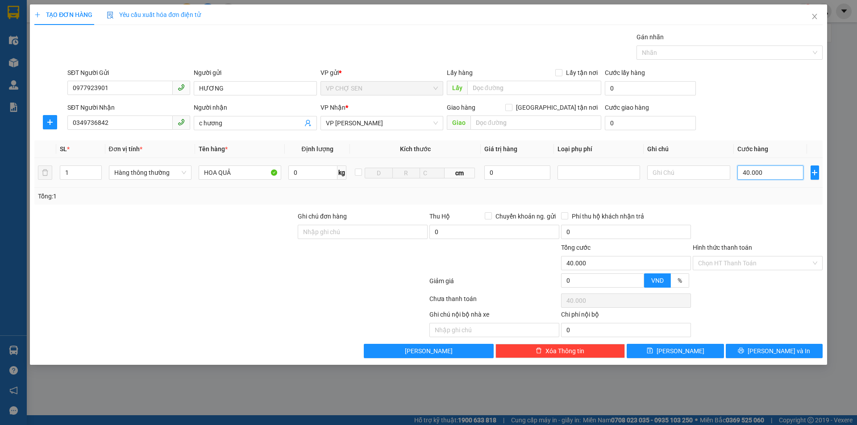
type input "0"
type input "50.000"
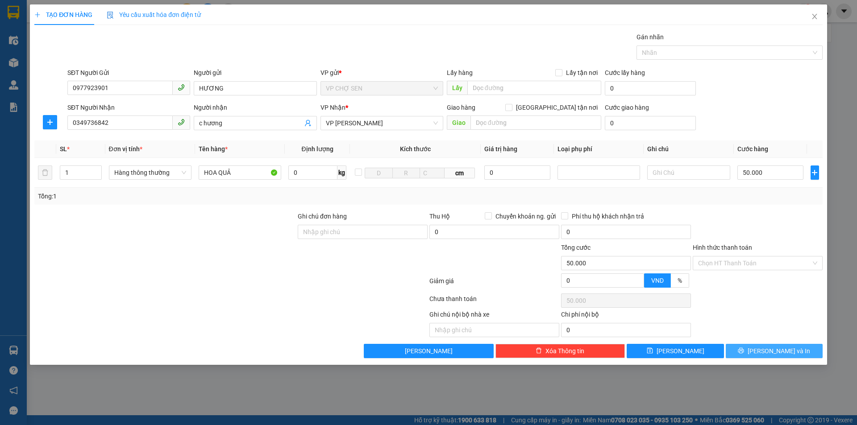
click at [778, 348] on span "[PERSON_NAME] và In" at bounding box center [778, 351] width 62 height 10
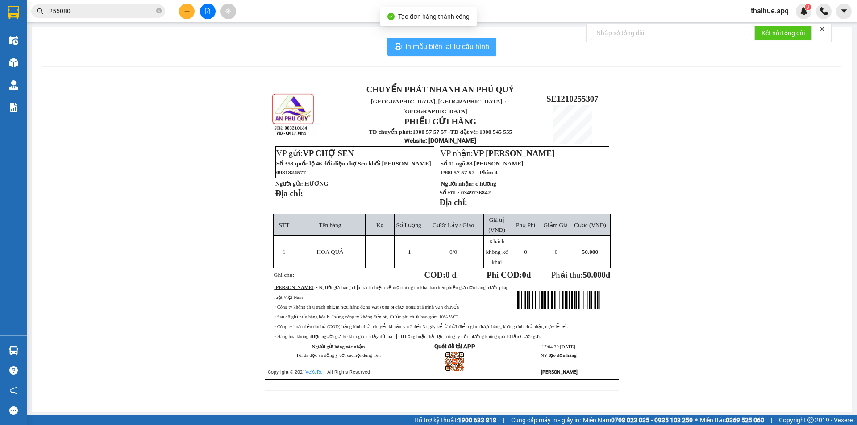
click at [459, 47] on span "In mẫu biên lai tự cấu hình" at bounding box center [447, 46] width 84 height 11
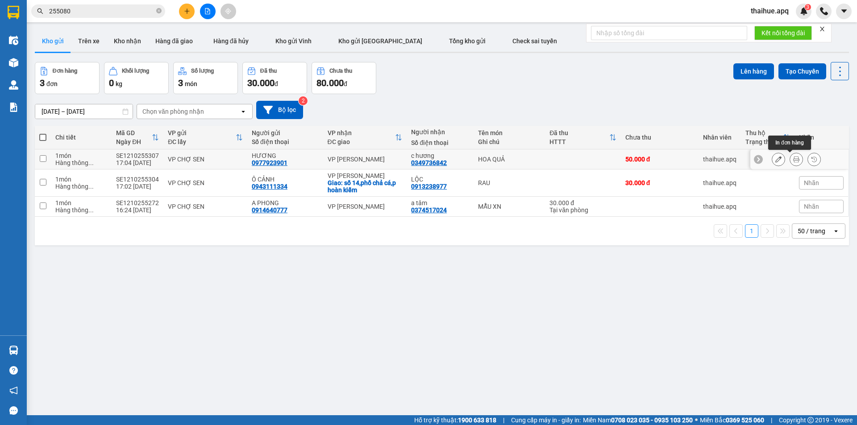
click at [793, 158] on icon at bounding box center [796, 159] width 6 height 6
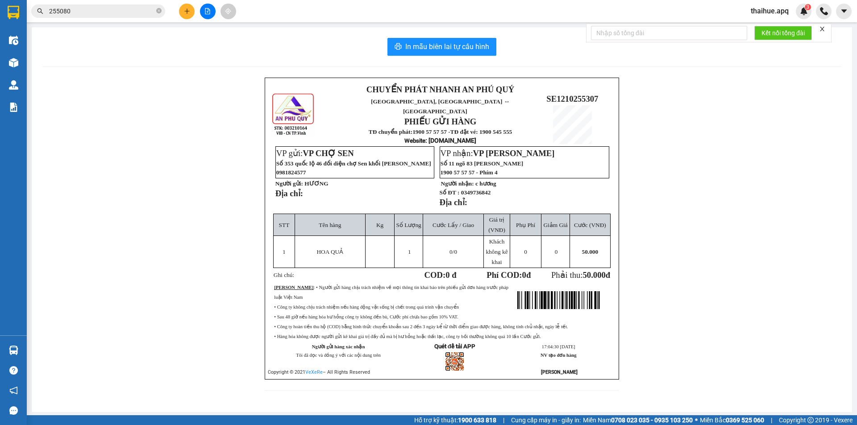
click at [36, 63] on div "In mẫu biên lai tự cấu hình CHUYỂN PHÁT NHANH AN PHÚ QUÝ NGHỆ AN, HÀ TĨNH ↔ HÀ …" at bounding box center [442, 219] width 820 height 385
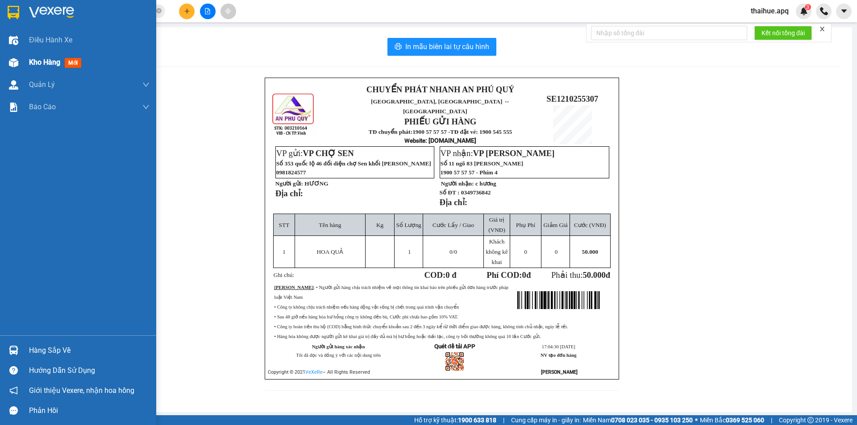
drag, startPoint x: 32, startPoint y: 63, endPoint x: 44, endPoint y: 64, distance: 11.7
click at [44, 64] on span "Kho hàng" at bounding box center [44, 62] width 31 height 8
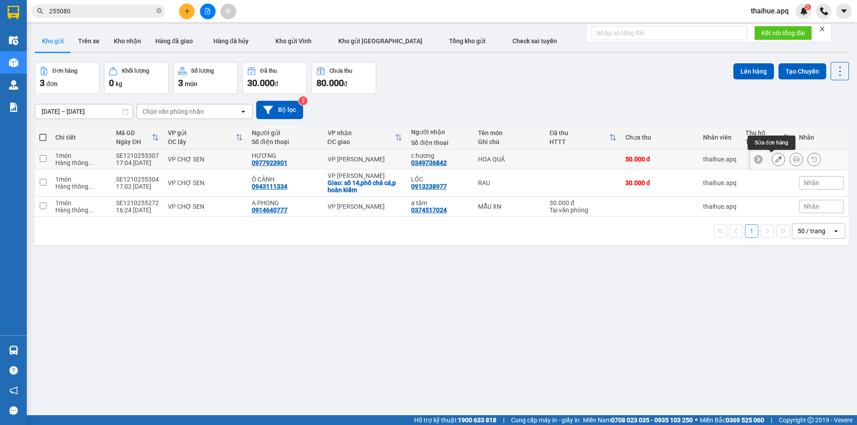
click at [775, 157] on icon at bounding box center [778, 159] width 6 height 6
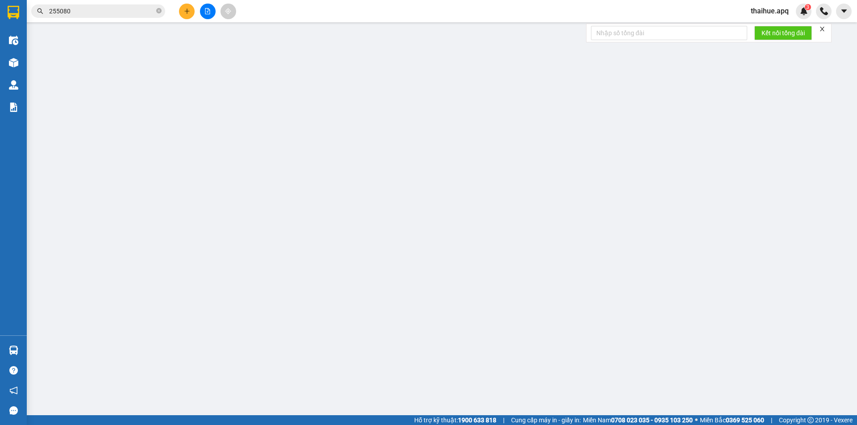
type input "0977923901"
type input "HƯƠNG"
type input "0349736842"
type input "c hương"
type input "0"
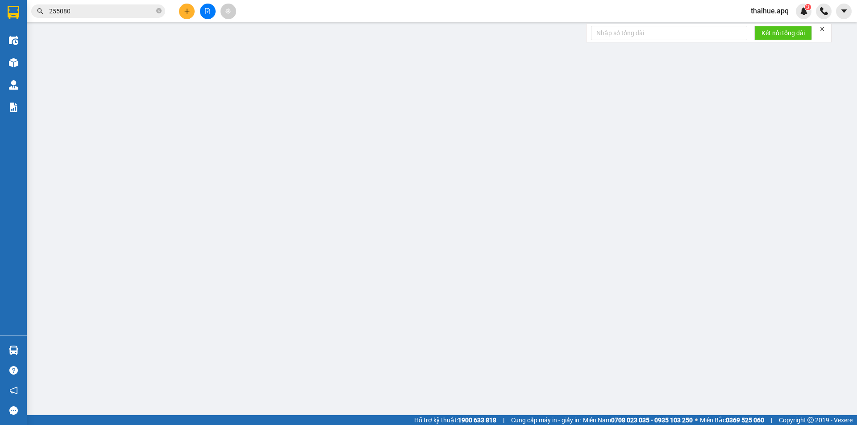
type input "50.000"
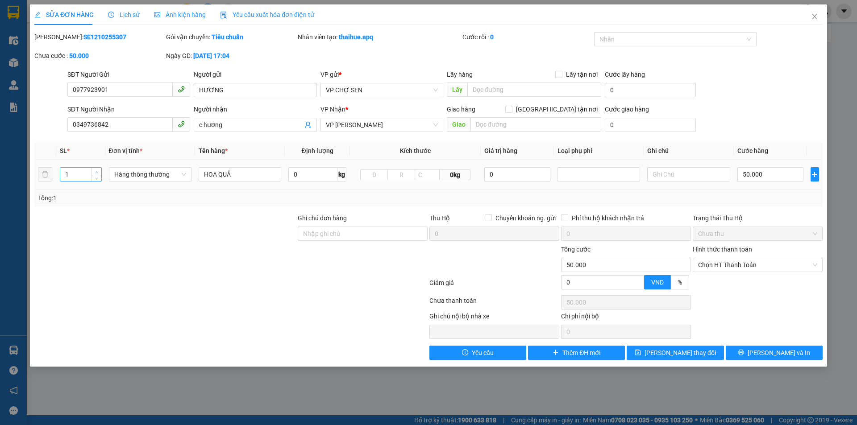
type input "2"
click at [98, 170] on span "up" at bounding box center [96, 172] width 5 height 5
click at [762, 172] on input "50.000" at bounding box center [770, 174] width 66 height 14
type input "0"
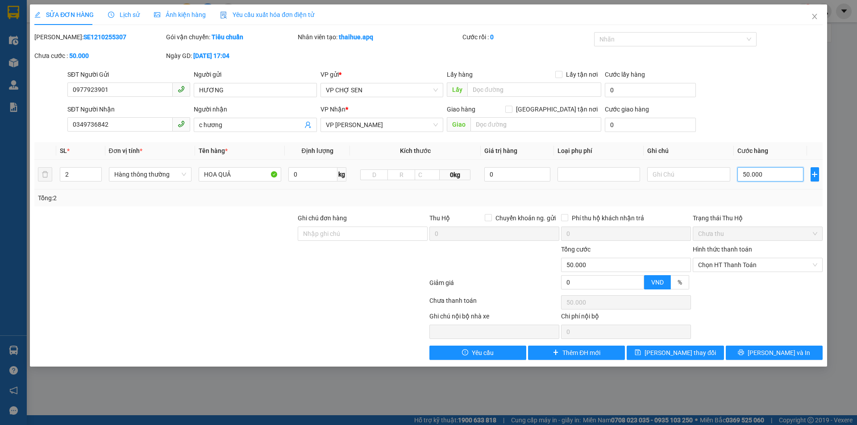
type input "0"
click at [747, 172] on input "0" at bounding box center [770, 174] width 66 height 14
type input "1"
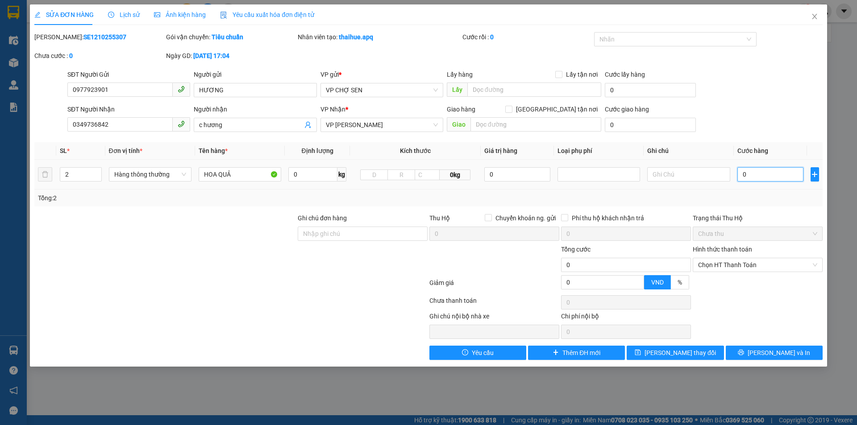
type input "1"
type input "10"
type input "100"
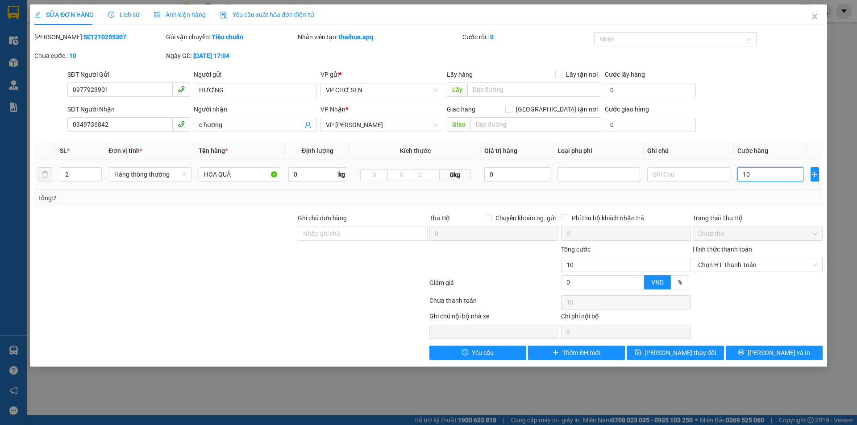
type input "100"
type input "1.000"
type input "10.000"
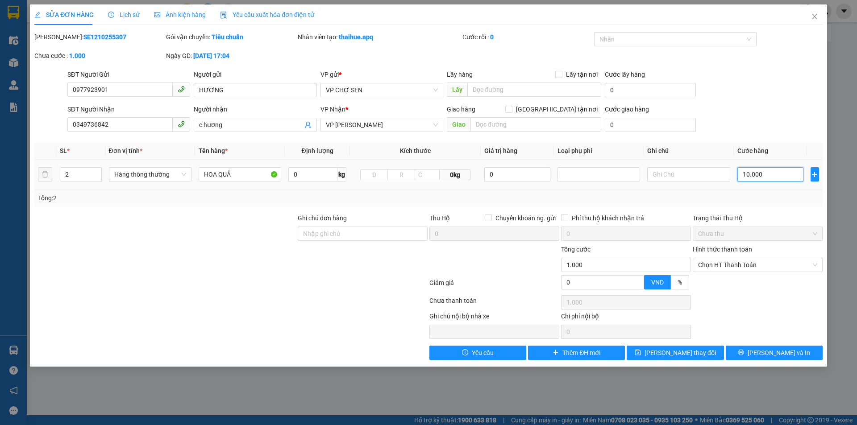
type input "10.000"
type input "100.000"
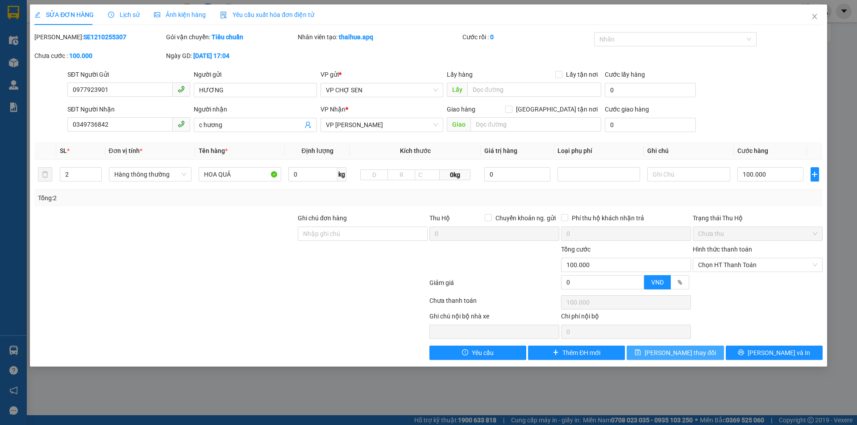
click at [675, 354] on span "[PERSON_NAME] thay đổi" at bounding box center [679, 353] width 71 height 10
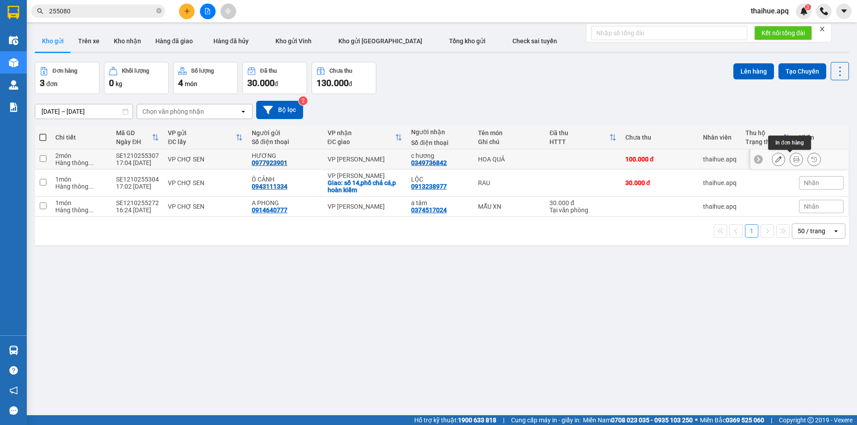
click at [793, 158] on icon at bounding box center [796, 159] width 6 height 6
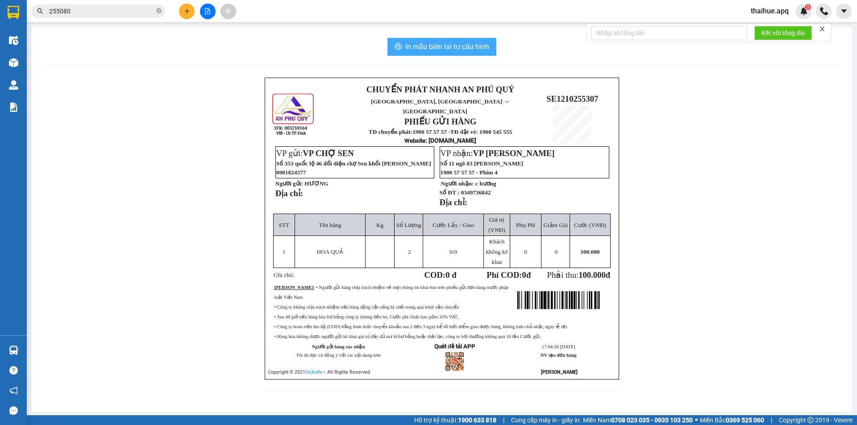
click at [449, 46] on span "In mẫu biên lai tự cấu hình" at bounding box center [447, 46] width 84 height 11
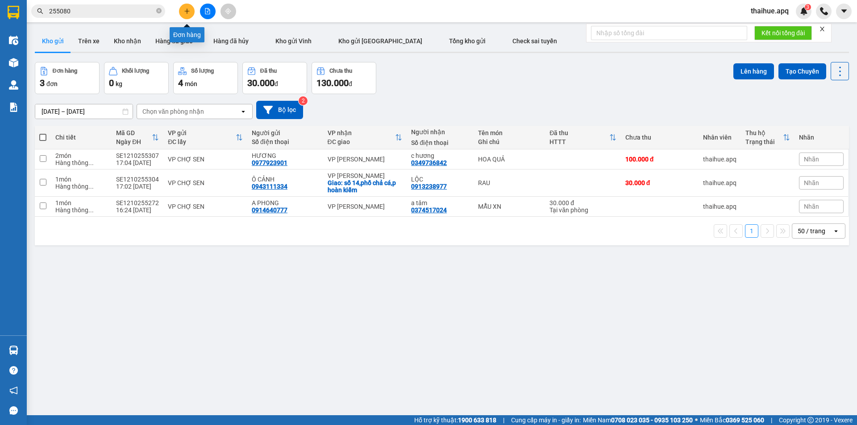
click at [189, 10] on icon "plus" at bounding box center [187, 11] width 6 height 6
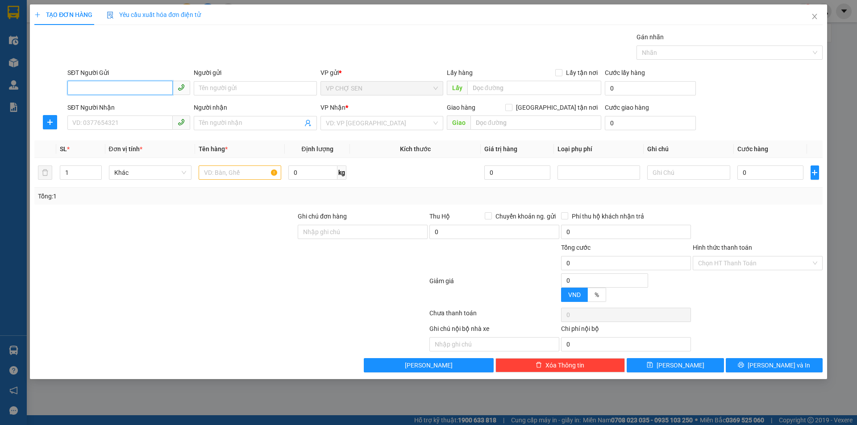
click at [156, 90] on input "SĐT Người Gửi" at bounding box center [119, 88] width 105 height 14
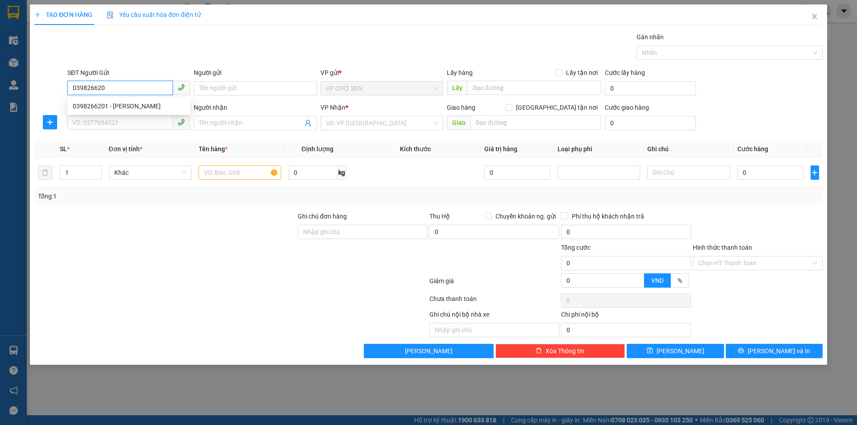
type input "0398266201"
click at [119, 107] on div "0398266201 - c linh" at bounding box center [129, 106] width 112 height 10
type input "c linh"
type input "0398266201"
click at [127, 122] on input "SĐT Người Nhận" at bounding box center [119, 123] width 105 height 14
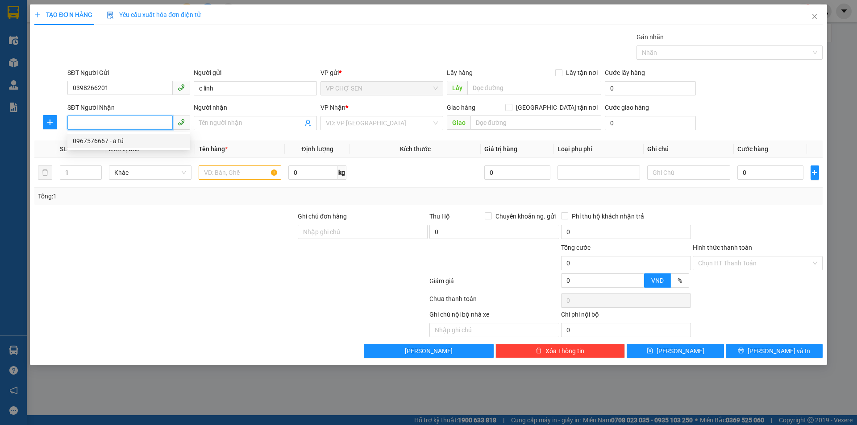
click at [101, 141] on div "0967576667 - a tú" at bounding box center [129, 141] width 112 height 10
type input "0967576667"
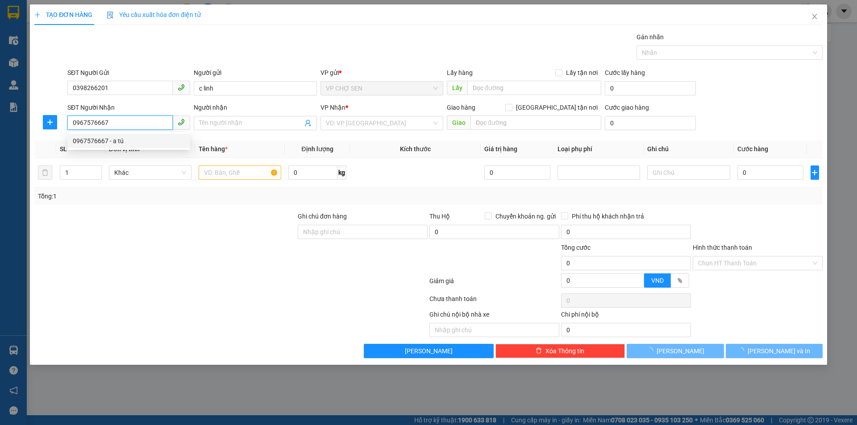
type input "a tú"
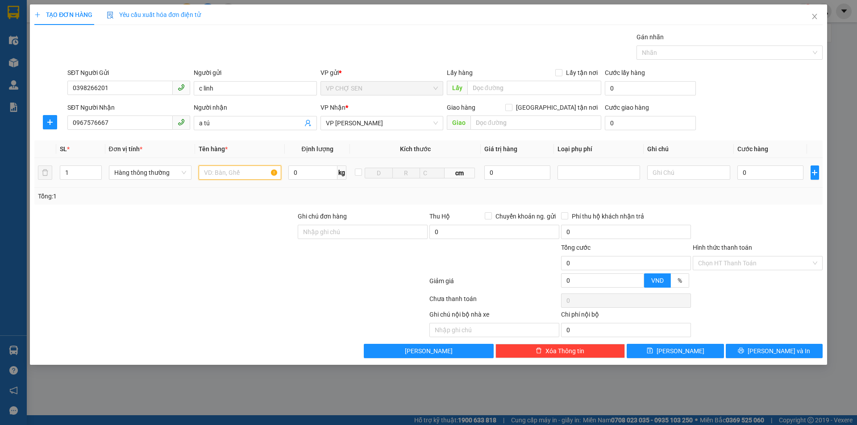
click at [264, 174] on input "text" at bounding box center [240, 173] width 83 height 14
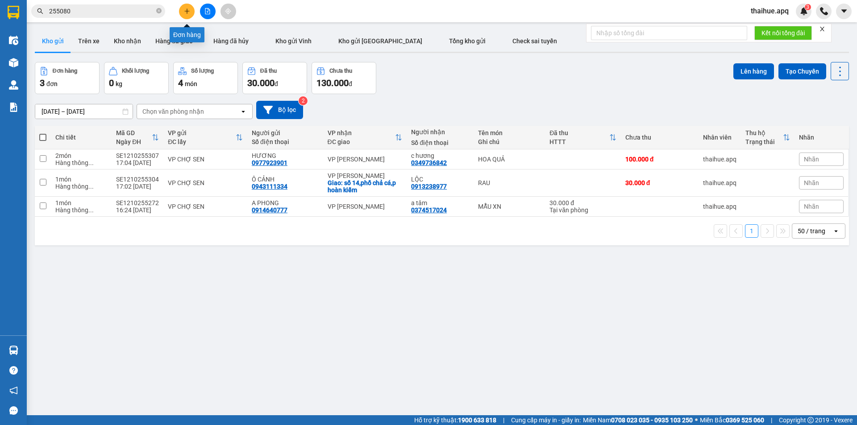
click at [188, 8] on button at bounding box center [187, 12] width 16 height 16
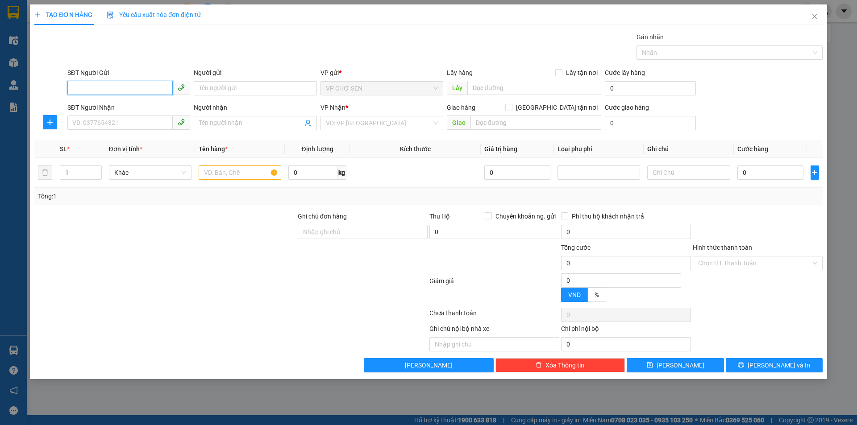
click at [162, 87] on input "SĐT Người Gửi" at bounding box center [119, 88] width 105 height 14
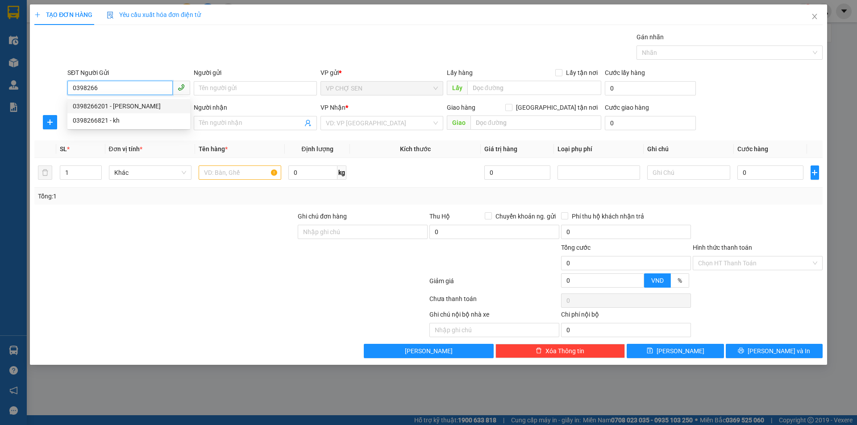
click at [120, 106] on div "0398266201 - c linh" at bounding box center [129, 106] width 112 height 10
type input "0398266201"
type input "c linh"
type input "0398266201"
click at [129, 123] on input "SĐT Người Nhận" at bounding box center [119, 123] width 105 height 14
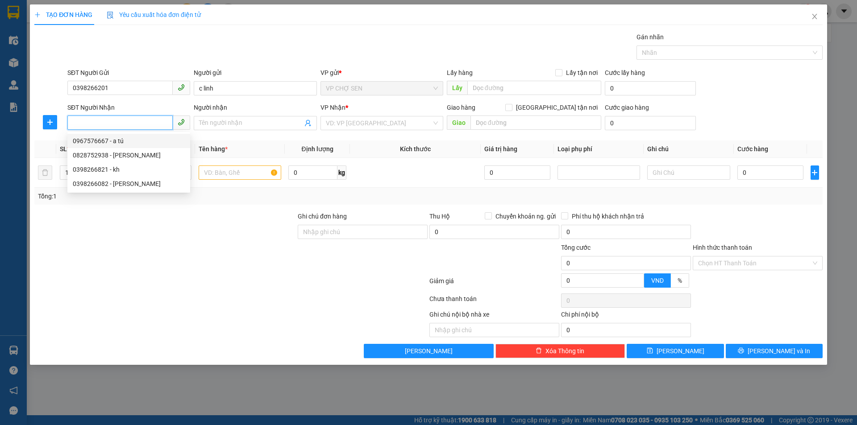
click at [119, 141] on div "0967576667 - a tú" at bounding box center [129, 141] width 112 height 10
type input "0967576667"
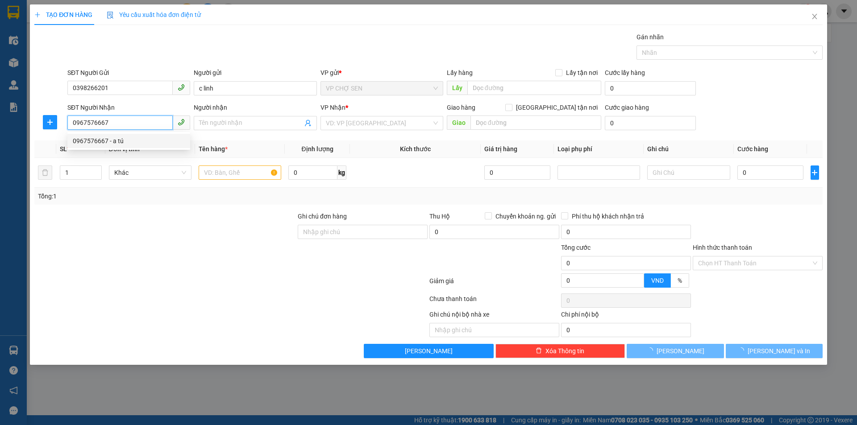
type input "a tú"
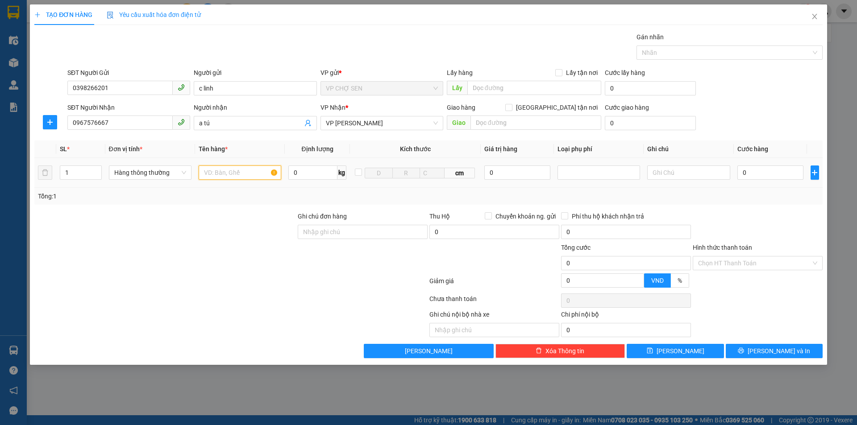
click at [261, 173] on input "text" at bounding box center [240, 173] width 83 height 14
type input "TP"
click at [782, 172] on input "0" at bounding box center [770, 173] width 66 height 14
type input "3"
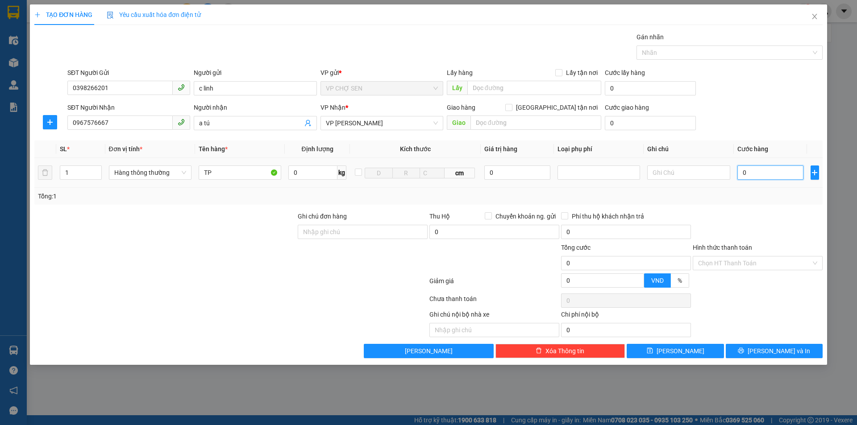
type input "3"
type input "30"
type input "300"
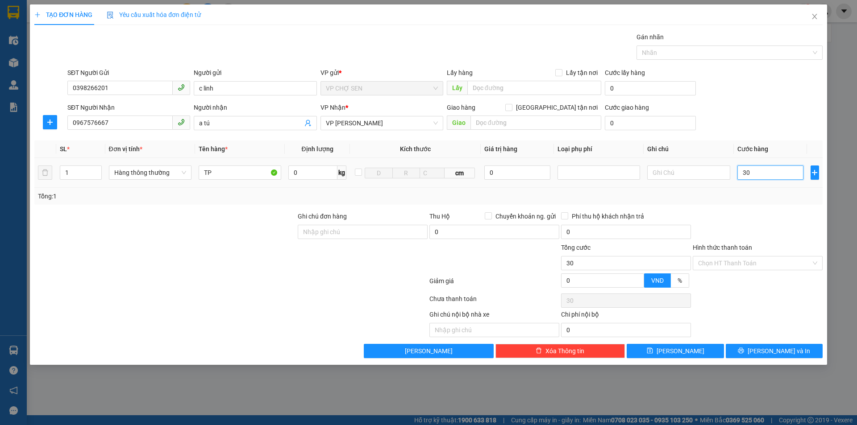
type input "300"
type input "3.000"
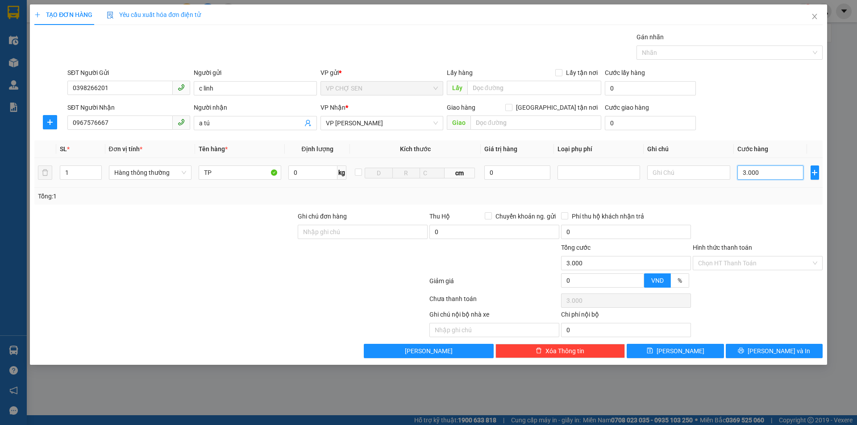
type input "30.000"
click at [772, 350] on span "[PERSON_NAME] và In" at bounding box center [778, 351] width 62 height 10
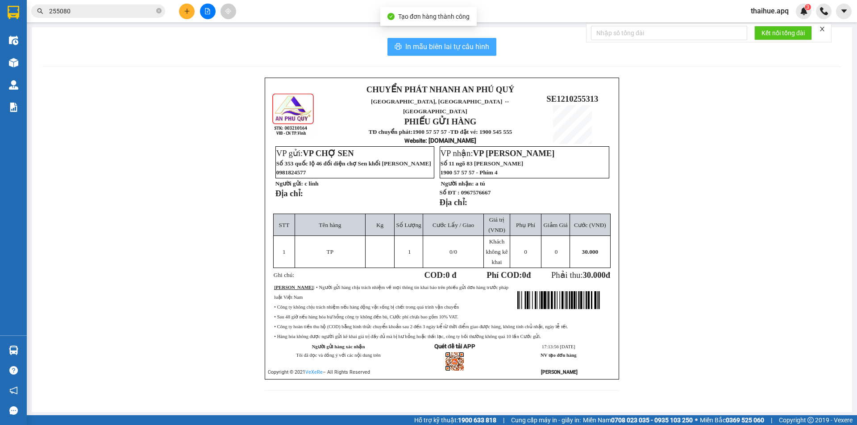
click at [450, 49] on span "In mẫu biên lai tự cấu hình" at bounding box center [447, 46] width 84 height 11
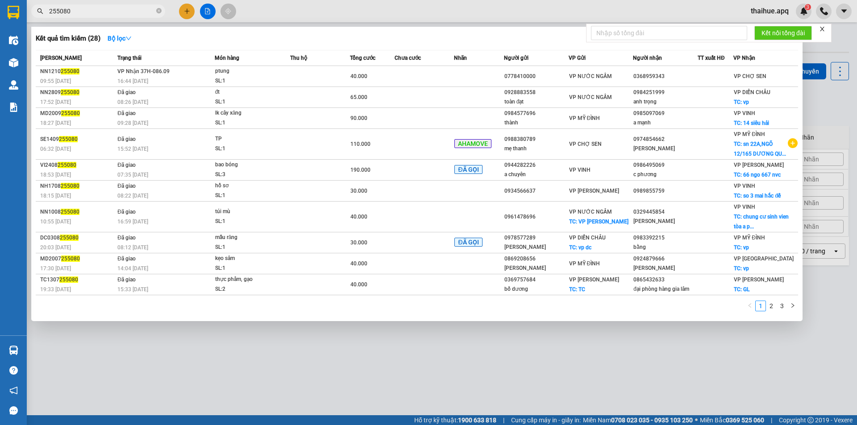
click at [140, 10] on input "255080" at bounding box center [101, 11] width 105 height 10
type input "2"
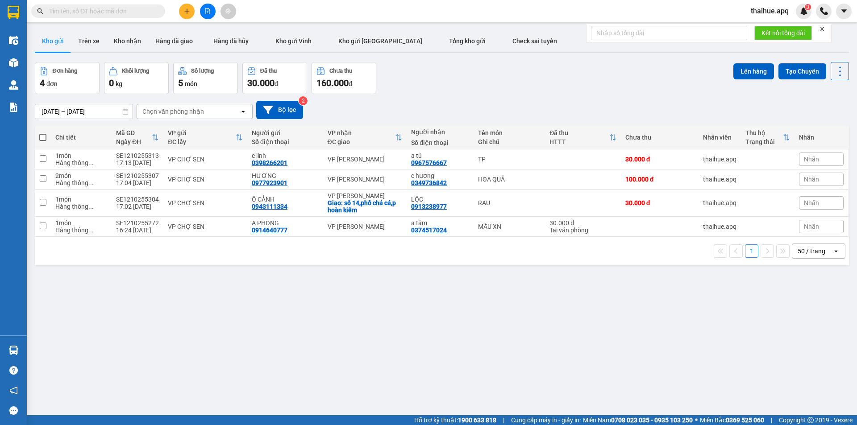
click at [143, 8] on input "text" at bounding box center [101, 11] width 105 height 10
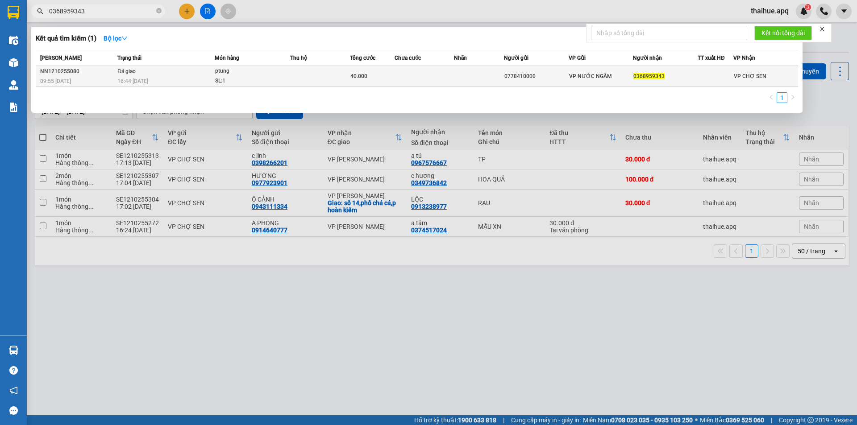
type input "0368959343"
click at [304, 75] on td at bounding box center [320, 76] width 60 height 21
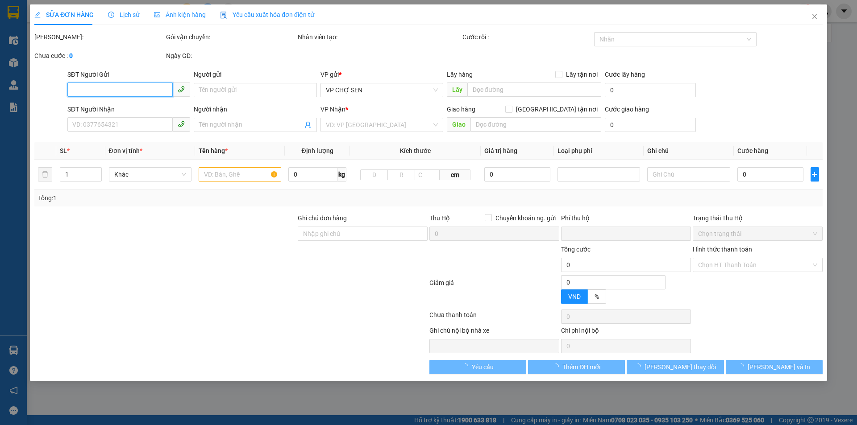
type input "0778410000"
type input "0368959343"
type input "0"
type input "40.000"
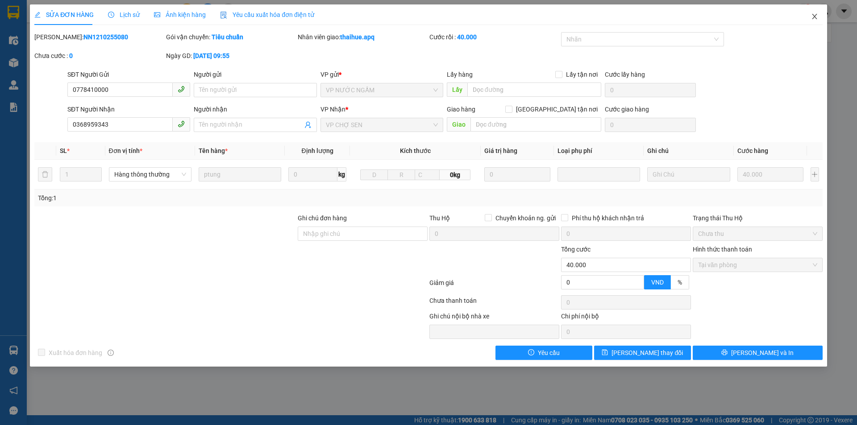
click at [813, 14] on icon "close" at bounding box center [814, 16] width 7 height 7
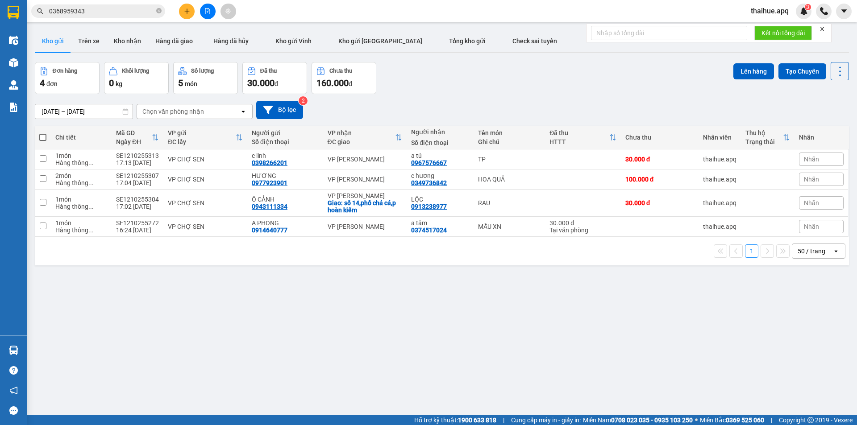
click at [143, 12] on input "0368959343" at bounding box center [101, 11] width 105 height 10
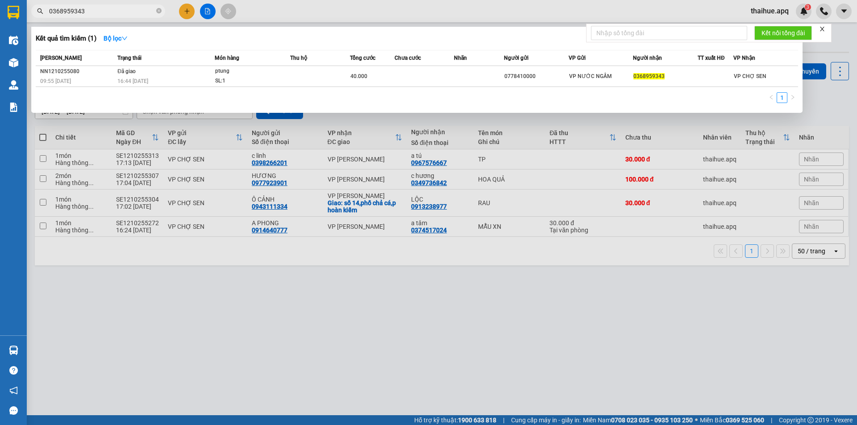
click at [109, 13] on input "0368959343" at bounding box center [101, 11] width 105 height 10
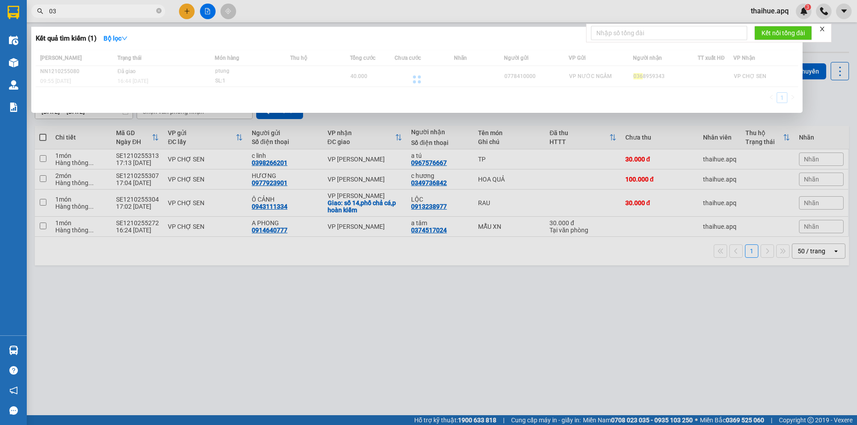
type input "0"
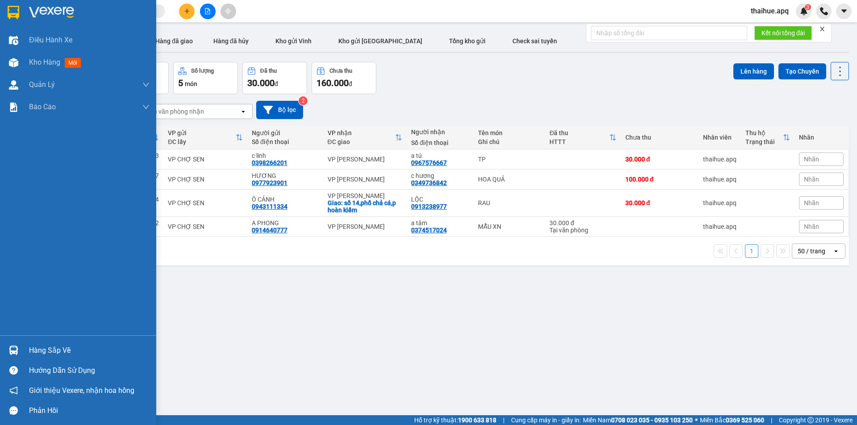
click at [43, 348] on div "Hàng sắp về" at bounding box center [89, 350] width 120 height 13
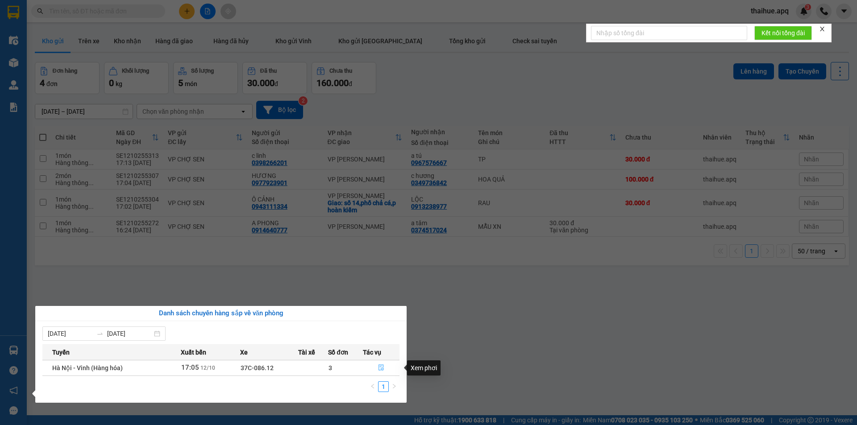
click at [381, 367] on icon "file-done" at bounding box center [380, 368] width 5 height 6
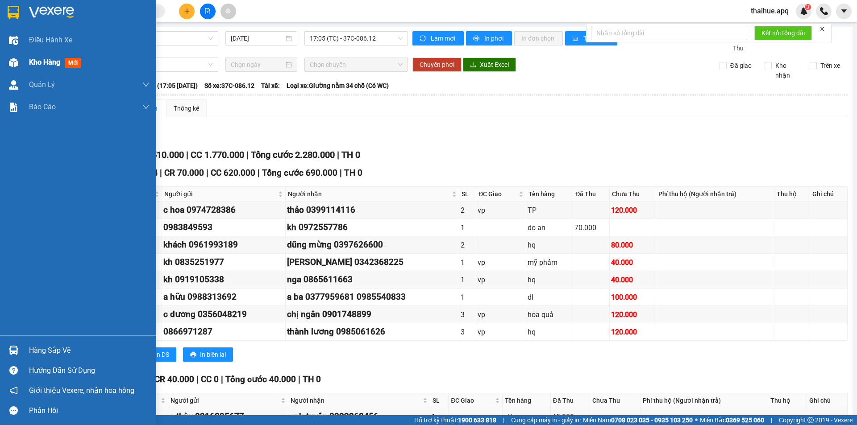
click at [42, 59] on span "Kho hàng" at bounding box center [44, 62] width 31 height 8
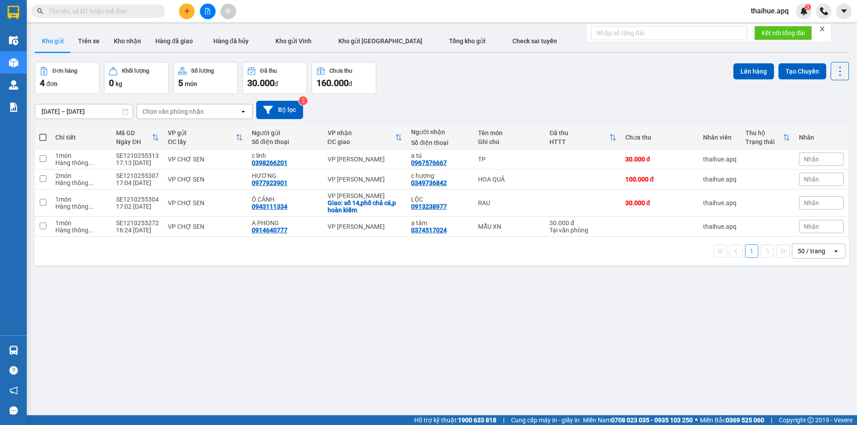
click at [140, 12] on input "text" at bounding box center [101, 11] width 105 height 10
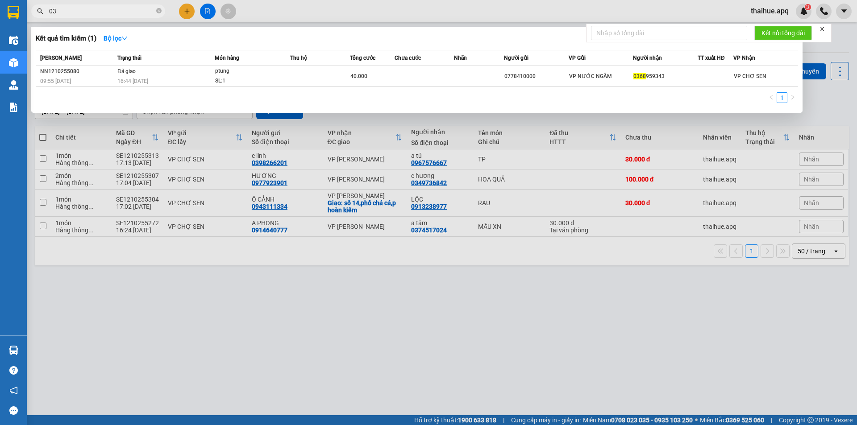
type input "0"
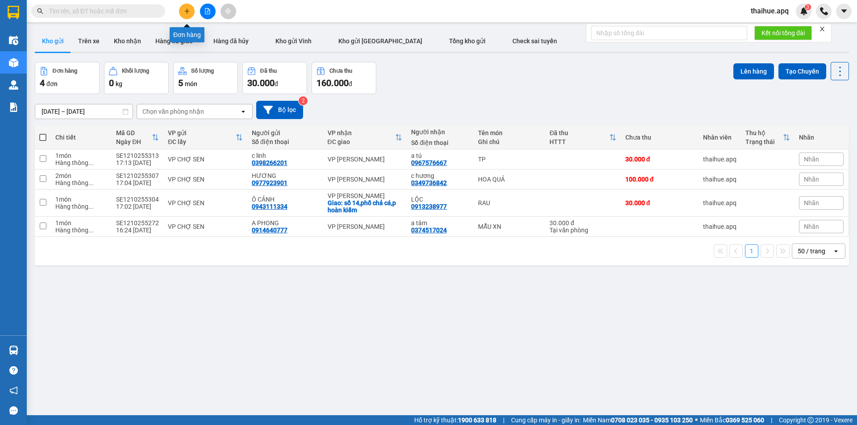
click at [185, 9] on icon "plus" at bounding box center [187, 11] width 6 height 6
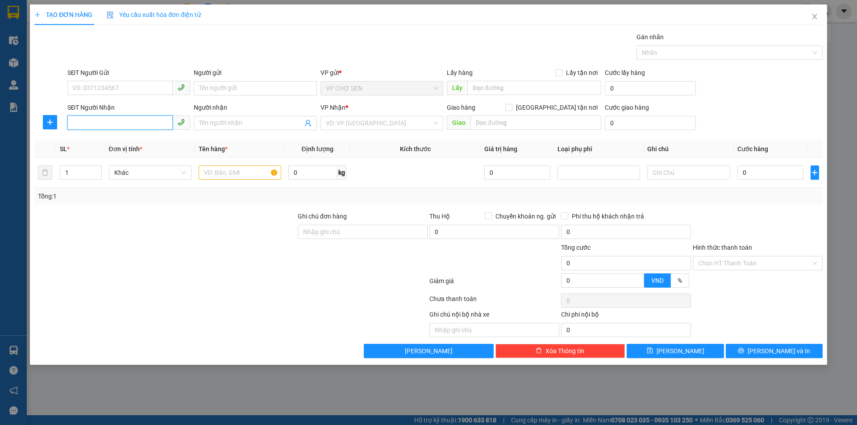
click at [76, 120] on input "SĐT Người Nhận" at bounding box center [119, 123] width 105 height 14
type input "0375677499"
click at [212, 125] on input "Người nhận" at bounding box center [250, 123] width 103 height 10
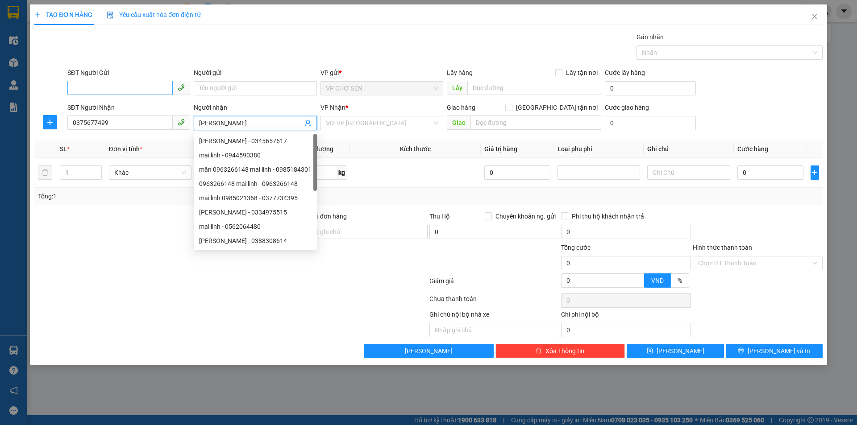
type input "[PERSON_NAME]"
click at [91, 91] on input "SĐT Người Gửi" at bounding box center [119, 88] width 105 height 14
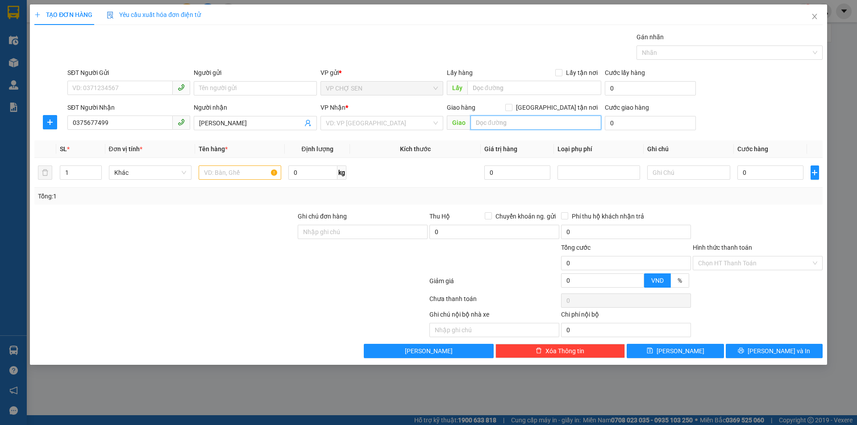
click at [489, 122] on input "text" at bounding box center [535, 123] width 131 height 14
type input "số 22,ngõ 159,phố pháo đài láng,đống đa"
click at [511, 107] on input "[GEOGRAPHIC_DATA] tận nơi" at bounding box center [508, 107] width 6 height 6
checkbox input "true"
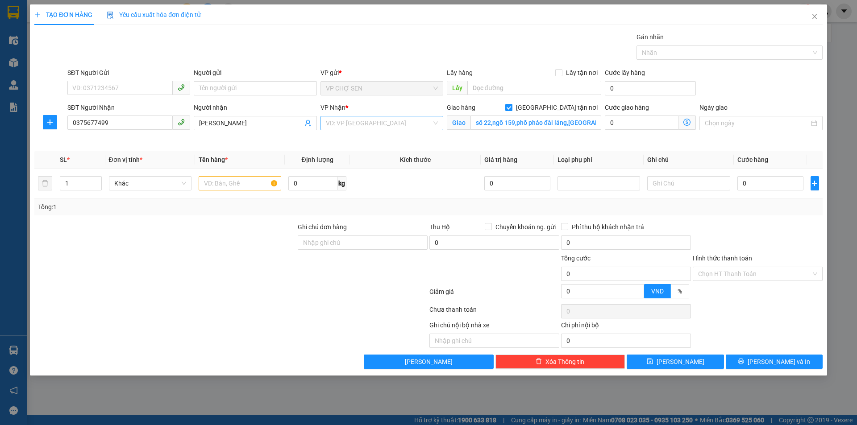
click at [402, 124] on input "search" at bounding box center [379, 122] width 106 height 13
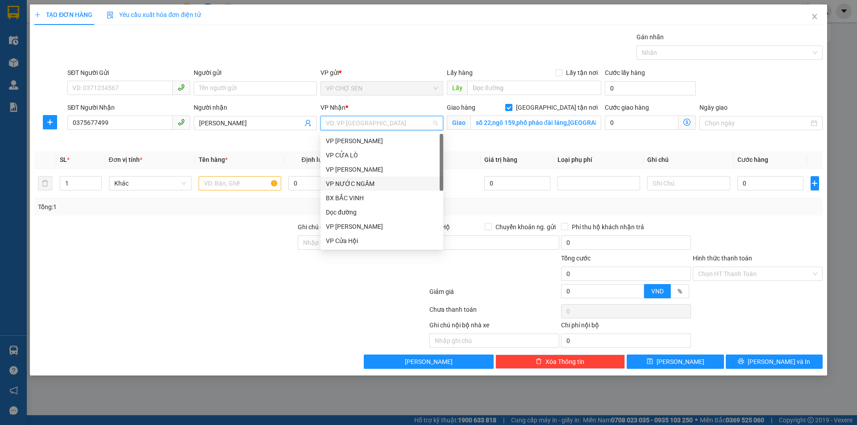
scroll to position [143, 0]
click at [354, 182] on div "VP MỸ ĐÌNH" at bounding box center [382, 184] width 112 height 10
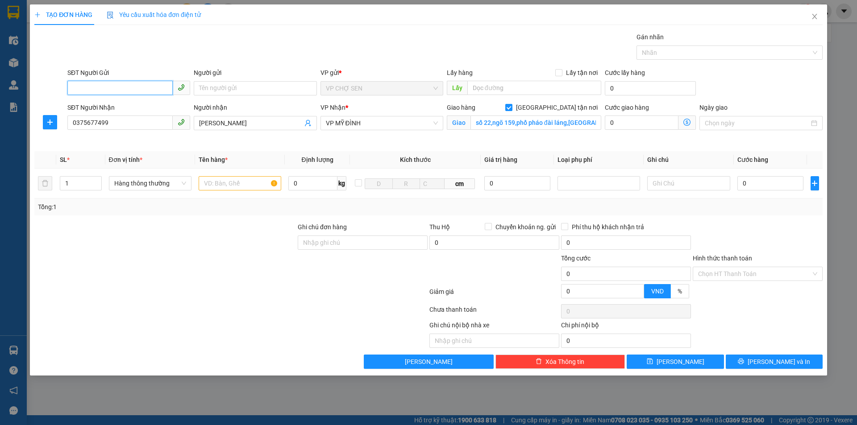
click at [85, 87] on input "SĐT Người Gửi" at bounding box center [119, 88] width 105 height 14
type input "0385002844"
click at [207, 87] on input "Người gửi" at bounding box center [255, 88] width 123 height 14
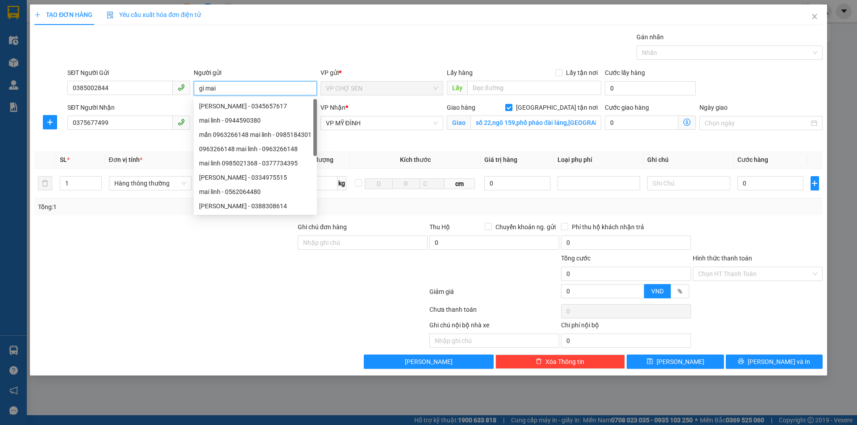
type input "gì mai"
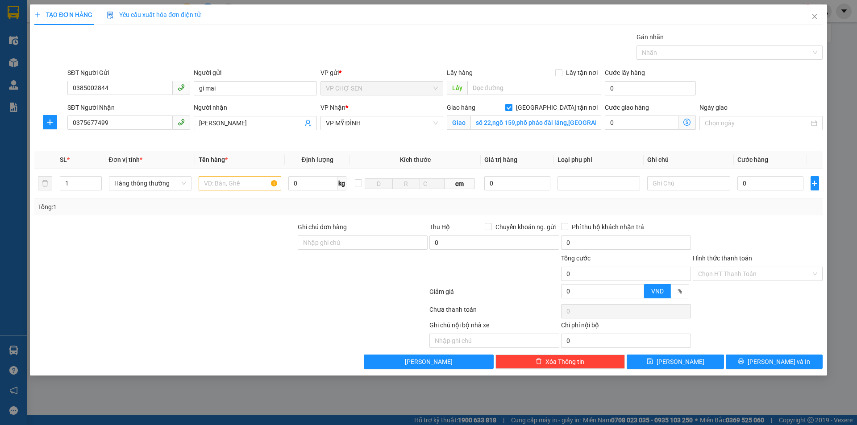
click at [172, 309] on div at bounding box center [230, 311] width 395 height 18
click at [686, 121] on icon "dollar-circle" at bounding box center [686, 122] width 7 height 7
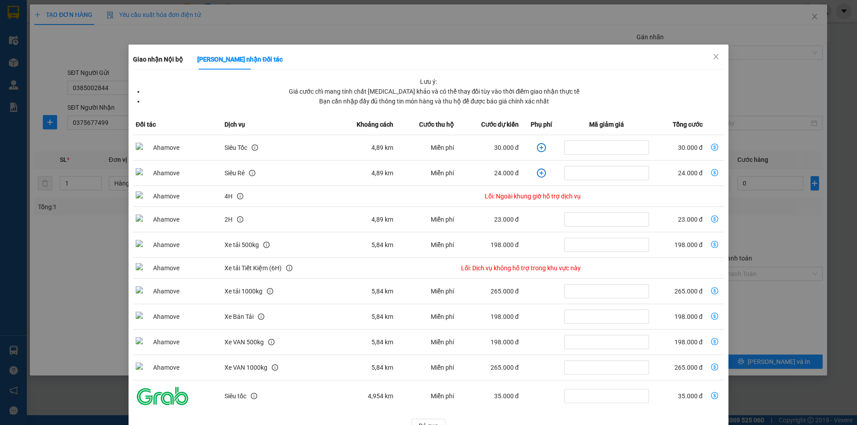
click at [711, 147] on icon "dollar-circle" at bounding box center [714, 147] width 7 height 7
type input "30.000"
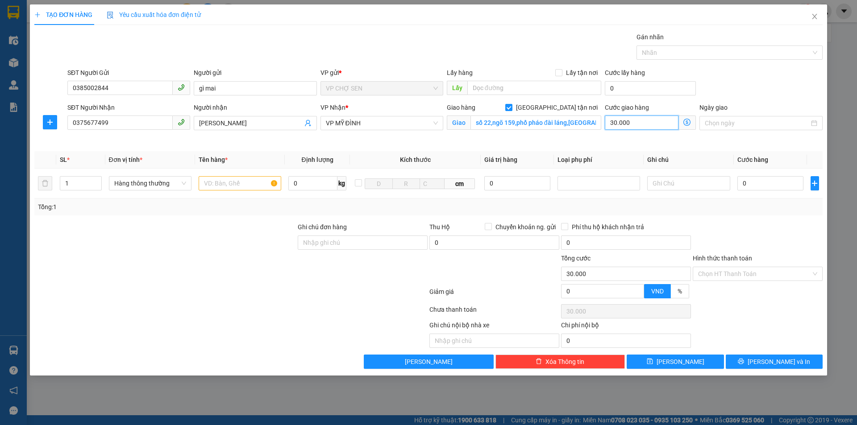
click at [635, 124] on input "30.000" at bounding box center [641, 123] width 74 height 14
type input "0"
type input "5"
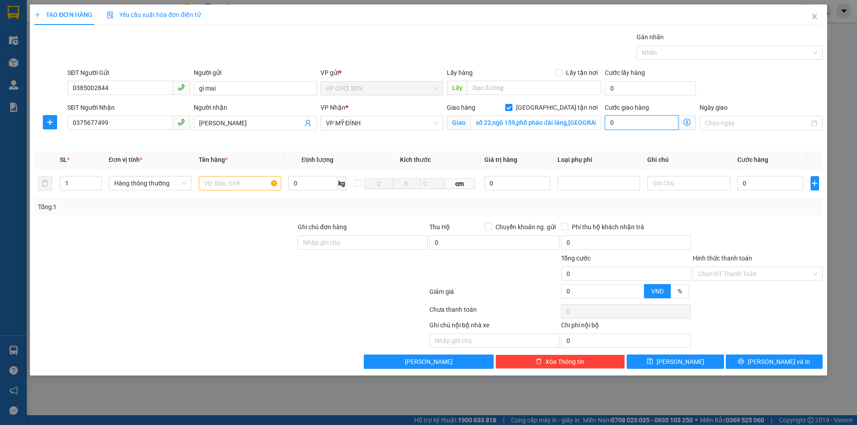
type input "5"
type input "50"
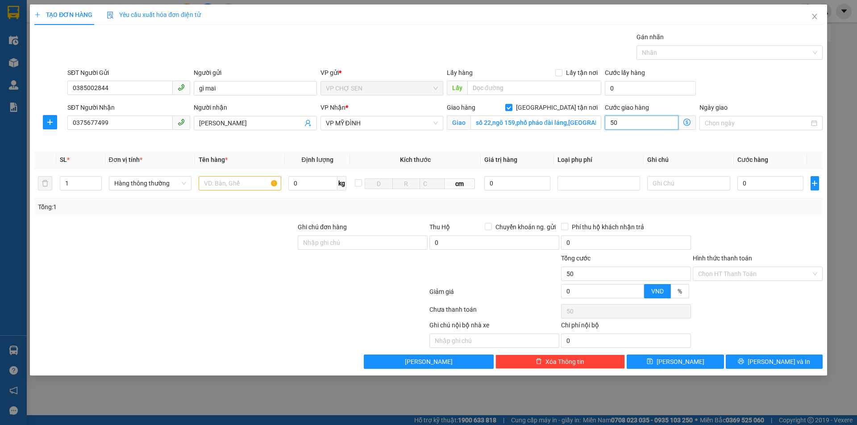
type input "500"
type input "5.000"
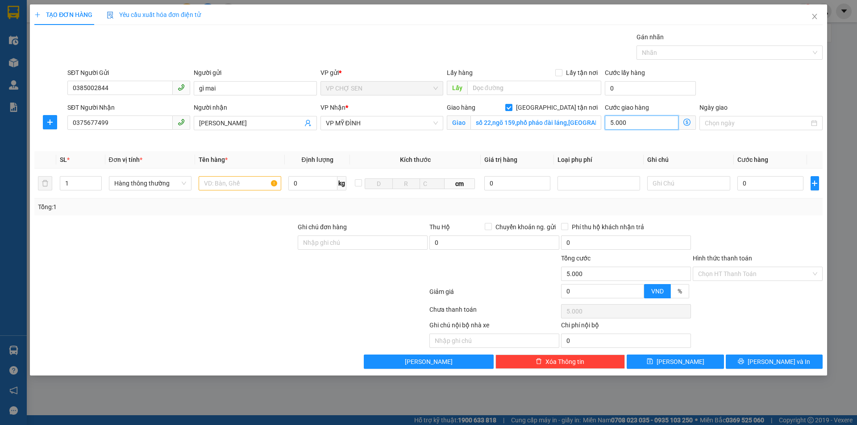
type input "50.000"
click at [215, 183] on input "text" at bounding box center [240, 183] width 83 height 14
type input "TP"
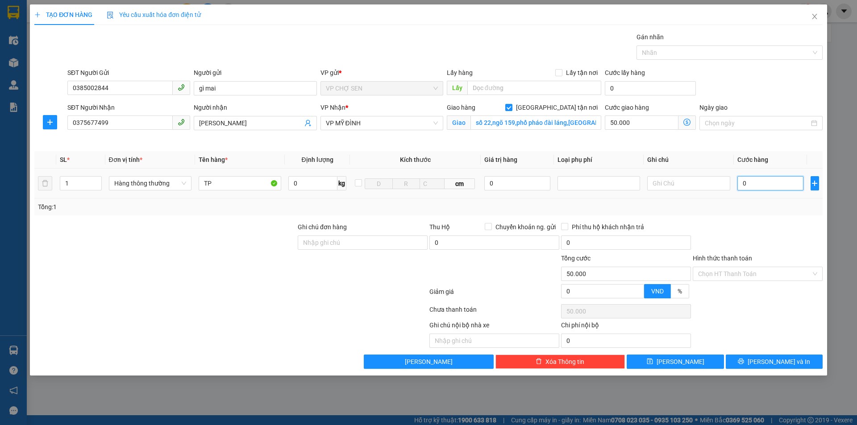
click at [743, 183] on input "0" at bounding box center [770, 183] width 66 height 14
type input "7"
type input "50.007"
type input "70"
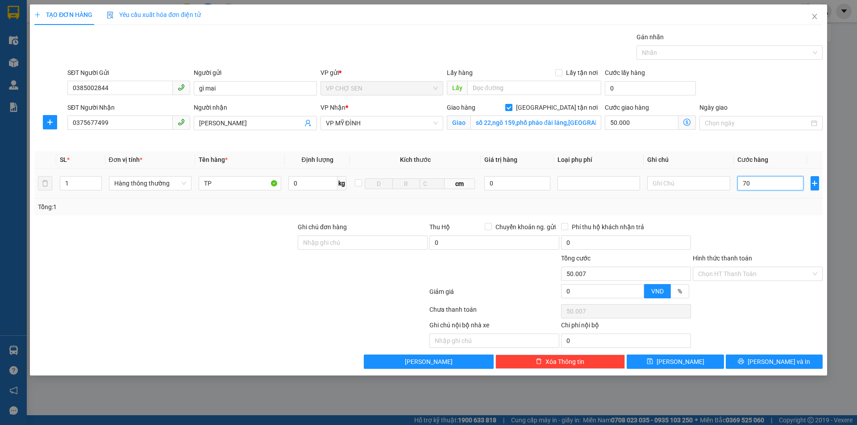
type input "50.070"
type input "700"
type input "50.700"
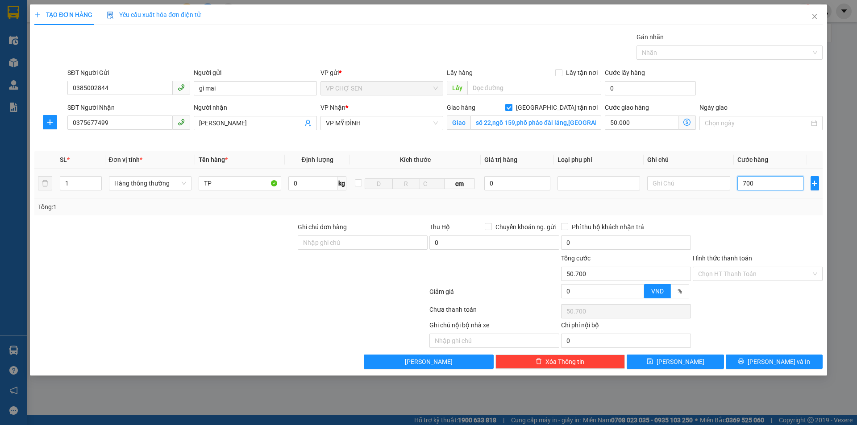
type input "7.000"
type input "57.000"
type input "70.000"
click at [745, 274] on input "Hình thức thanh toán" at bounding box center [754, 273] width 113 height 13
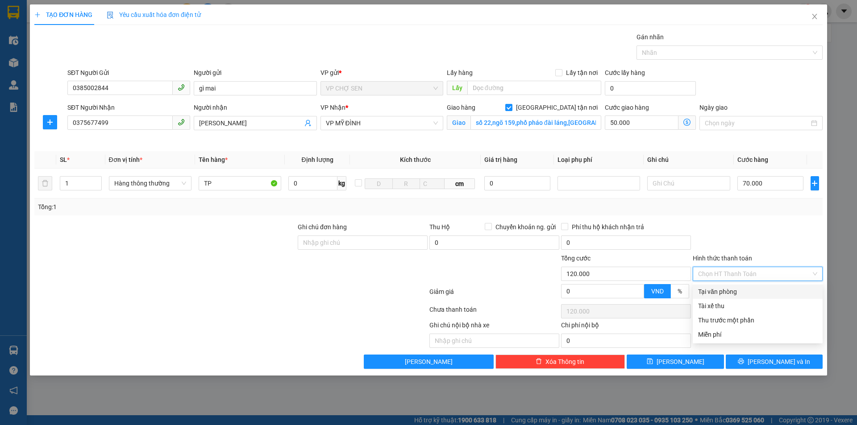
click at [729, 293] on div "Tại văn phòng" at bounding box center [757, 292] width 119 height 10
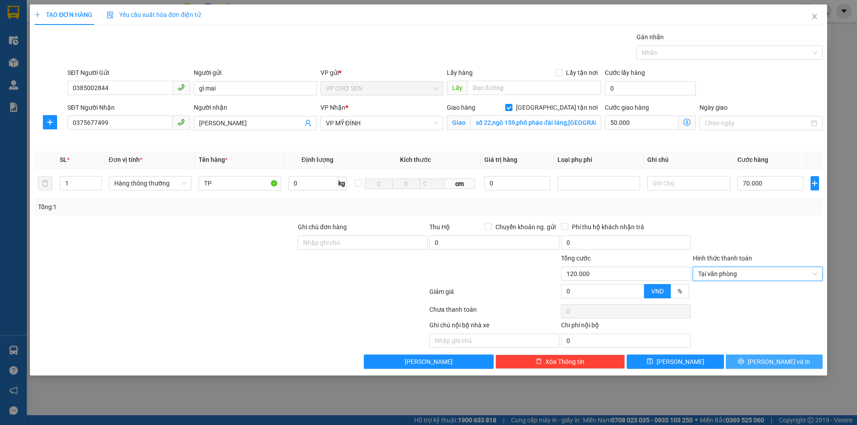
click at [766, 360] on span "[PERSON_NAME] và In" at bounding box center [778, 362] width 62 height 10
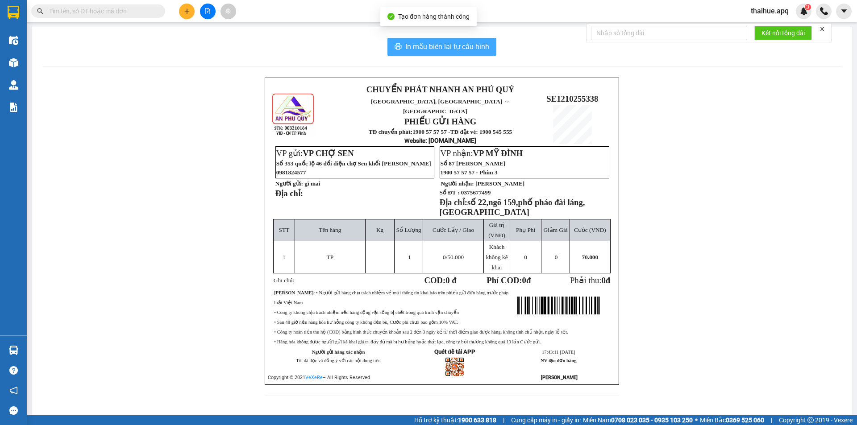
click at [446, 44] on span "In mẫu biên lai tự cấu hình" at bounding box center [447, 46] width 84 height 11
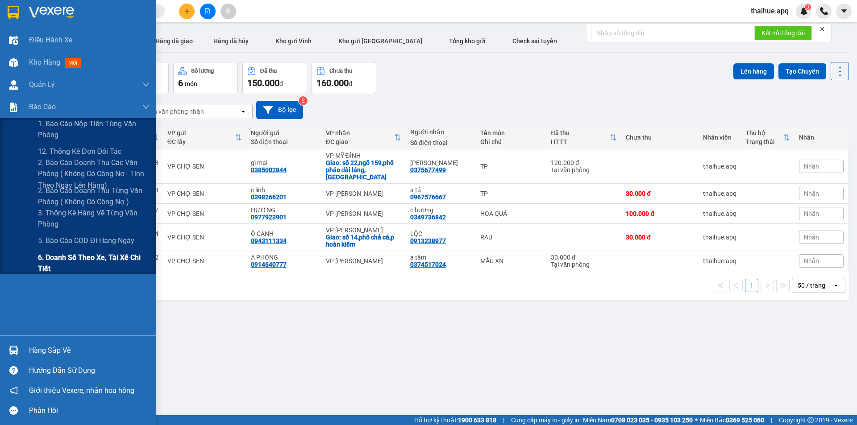
click at [51, 258] on span "6. Doanh số theo xe, tài xế chi tiết" at bounding box center [94, 263] width 112 height 22
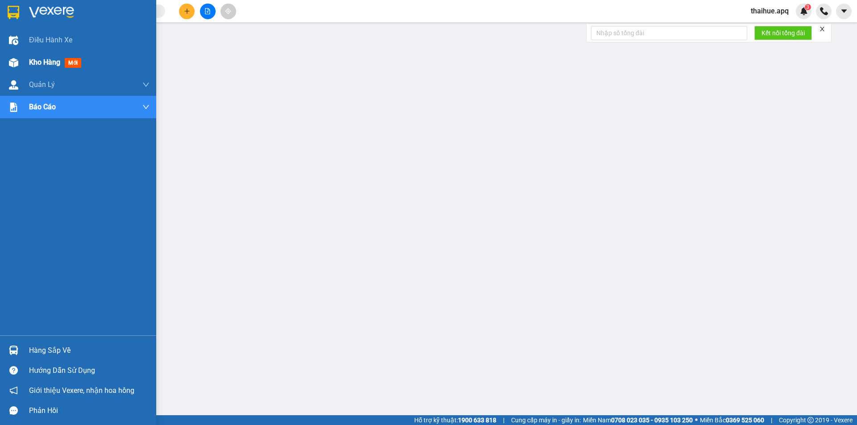
drag, startPoint x: 39, startPoint y: 64, endPoint x: 172, endPoint y: 14, distance: 142.3
click at [40, 63] on span "Kho hàng" at bounding box center [44, 62] width 31 height 8
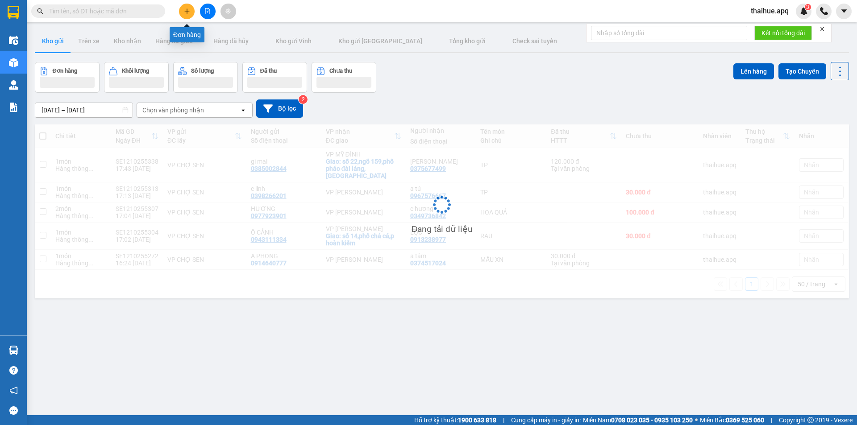
click at [188, 12] on icon "plus" at bounding box center [187, 11] width 6 height 6
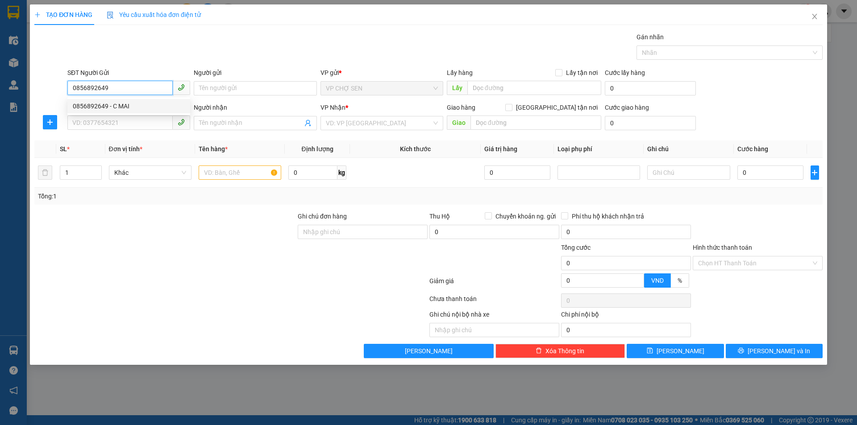
click at [126, 107] on div "0856892649 - C MAI" at bounding box center [129, 106] width 112 height 10
click at [114, 114] on div "SĐT Người Nhận" at bounding box center [128, 109] width 123 height 13
click at [112, 127] on input "SĐT Người Nhận" at bounding box center [119, 123] width 105 height 14
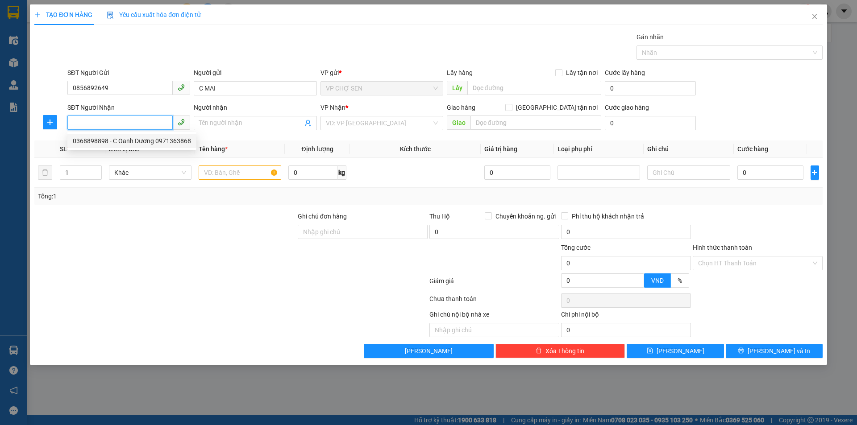
click at [120, 142] on div "0368898898 - C Oanh Dương 0971363868" at bounding box center [132, 141] width 118 height 10
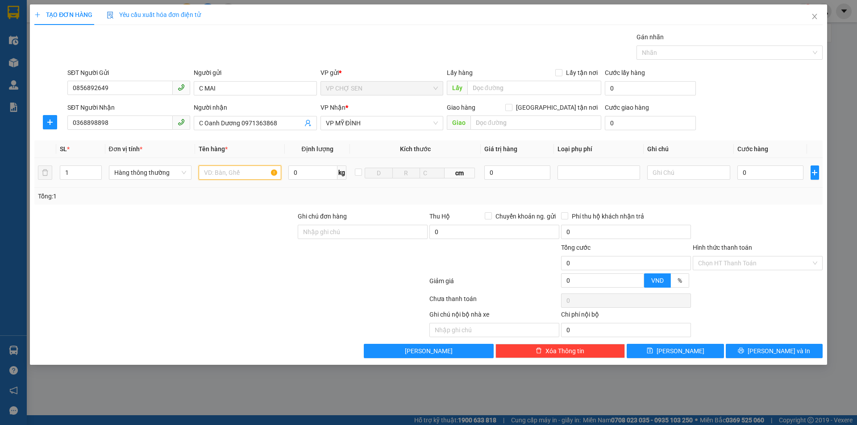
click at [205, 168] on input "text" at bounding box center [240, 173] width 83 height 14
click at [744, 171] on input "0" at bounding box center [770, 173] width 66 height 14
click at [770, 351] on span "[PERSON_NAME] và In" at bounding box center [778, 351] width 62 height 10
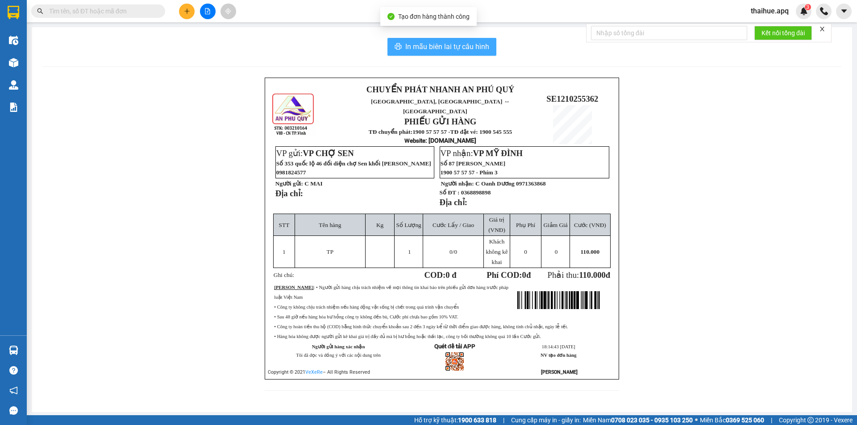
click at [446, 46] on span "In mẫu biên lai tự cấu hình" at bounding box center [447, 46] width 84 height 11
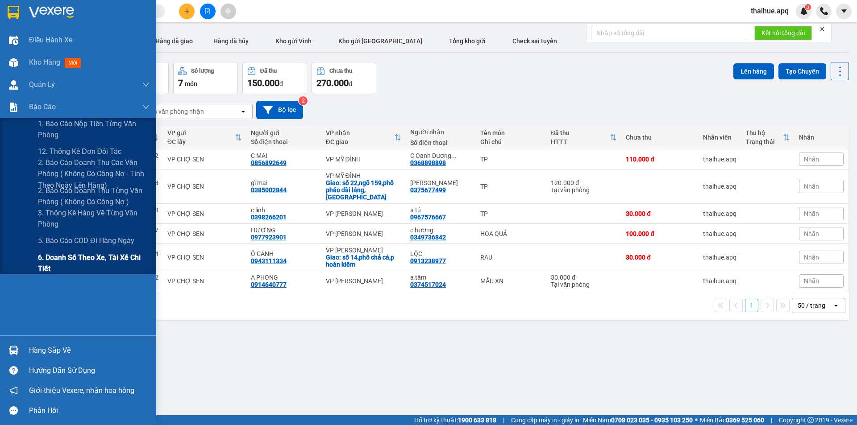
click at [41, 261] on span "6. Doanh số theo xe, tài xế chi tiết" at bounding box center [94, 263] width 112 height 22
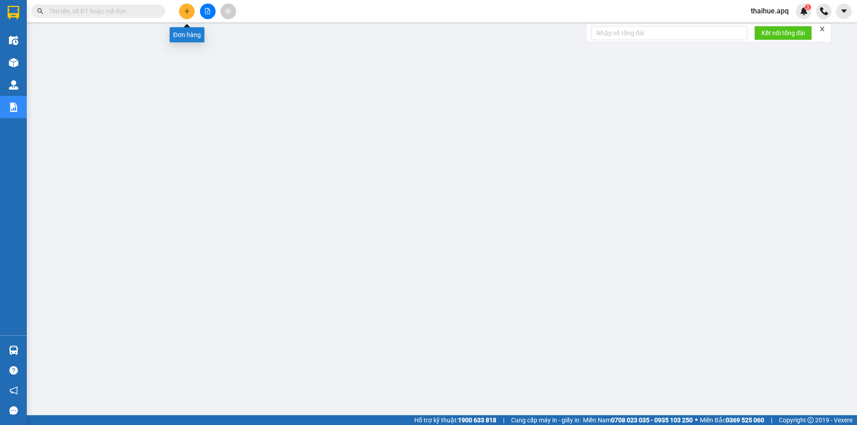
click at [187, 11] on icon "plus" at bounding box center [186, 11] width 5 height 0
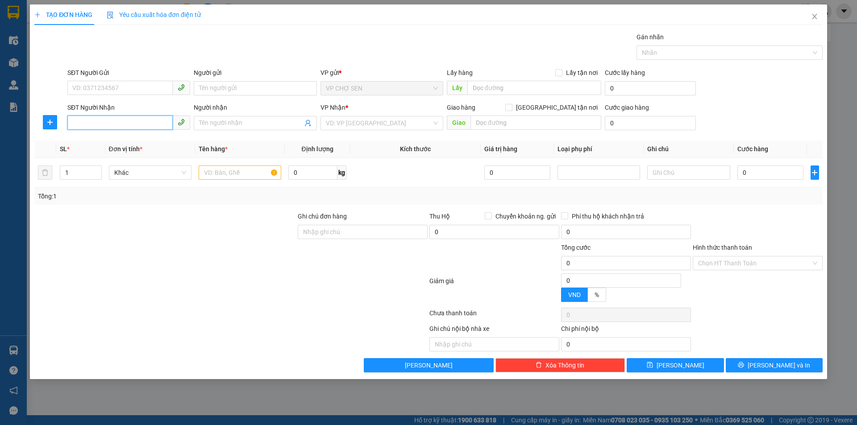
click at [88, 124] on input "SĐT Người Nhận" at bounding box center [119, 123] width 105 height 14
click at [813, 14] on icon "close" at bounding box center [814, 16] width 7 height 7
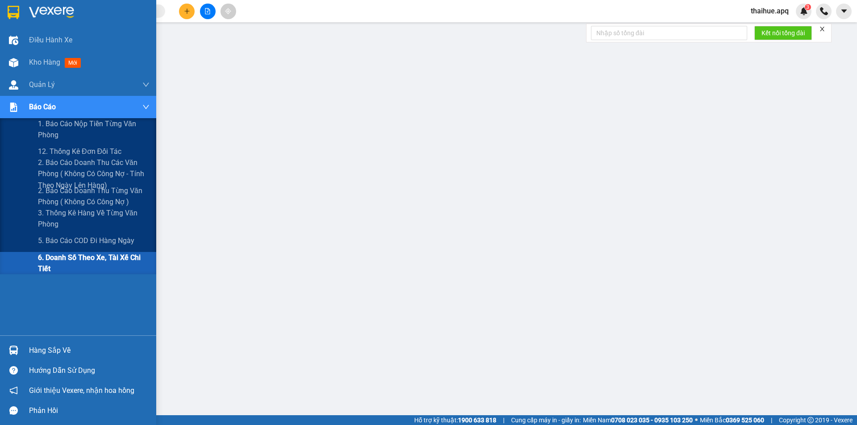
click at [61, 260] on span "6. Doanh số theo xe, tài xế chi tiết" at bounding box center [94, 263] width 112 height 22
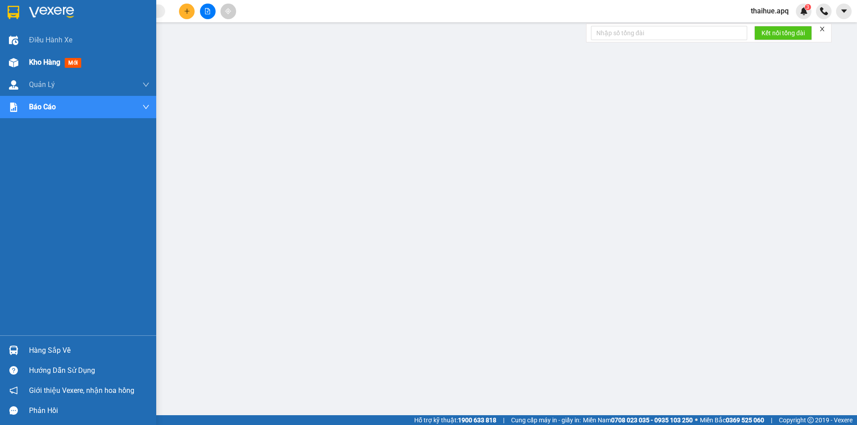
click at [46, 63] on span "Kho hàng" at bounding box center [44, 62] width 31 height 8
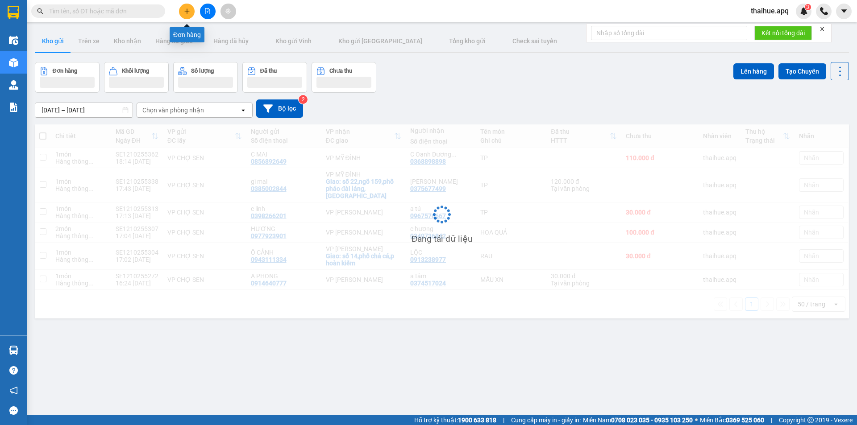
click at [186, 12] on icon "plus" at bounding box center [187, 11] width 6 height 6
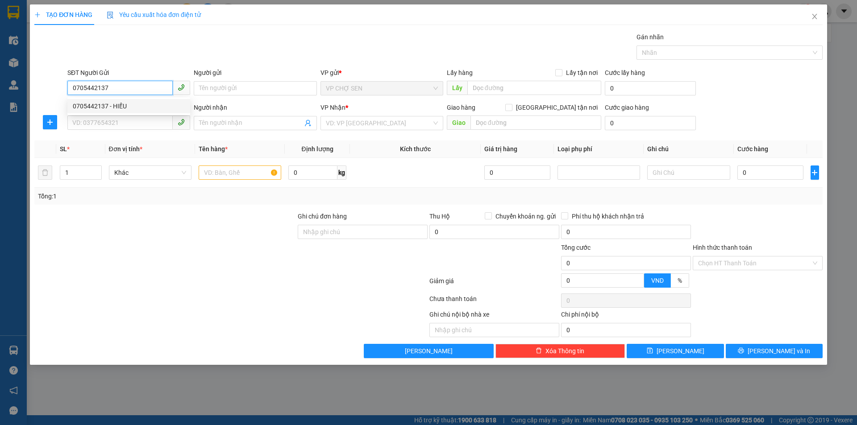
click at [122, 108] on div "0705442137 - HIẾU" at bounding box center [129, 106] width 112 height 10
click at [101, 127] on input "SĐT Người Nhận" at bounding box center [119, 123] width 105 height 14
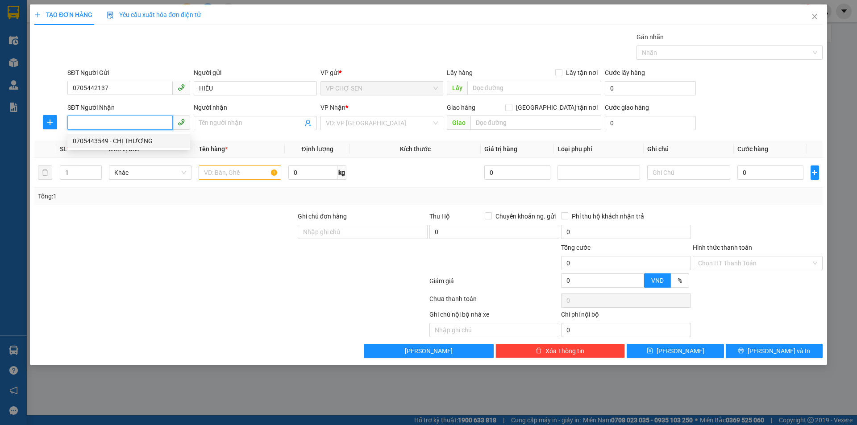
click at [124, 142] on div "0705443549 - CHỊ THƯƠNG" at bounding box center [129, 141] width 112 height 10
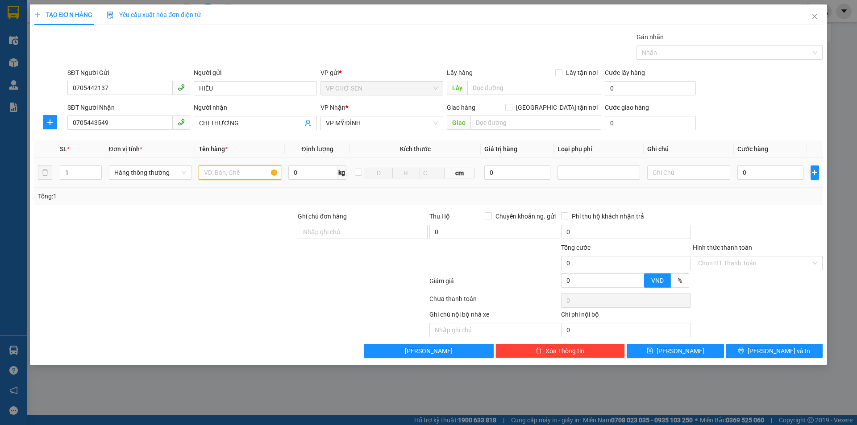
click at [203, 171] on input "text" at bounding box center [240, 173] width 83 height 14
click at [743, 169] on input "0" at bounding box center [770, 173] width 66 height 14
click at [759, 261] on input "Hình thức thanh toán" at bounding box center [754, 263] width 113 height 13
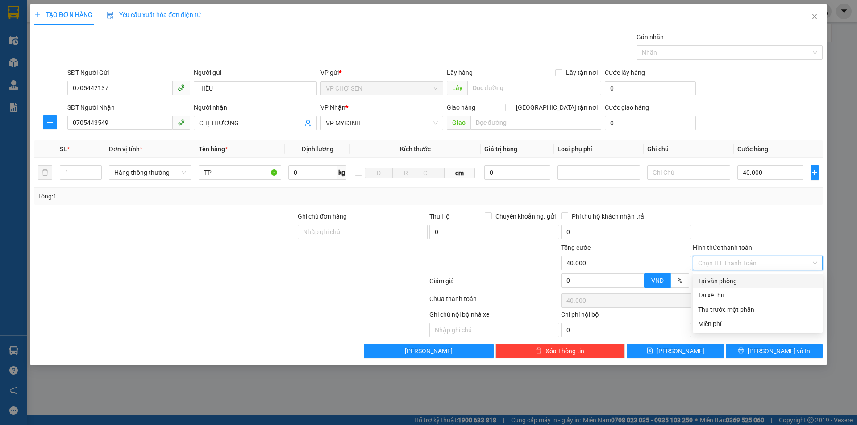
click at [737, 278] on div "Tại văn phòng" at bounding box center [757, 281] width 119 height 10
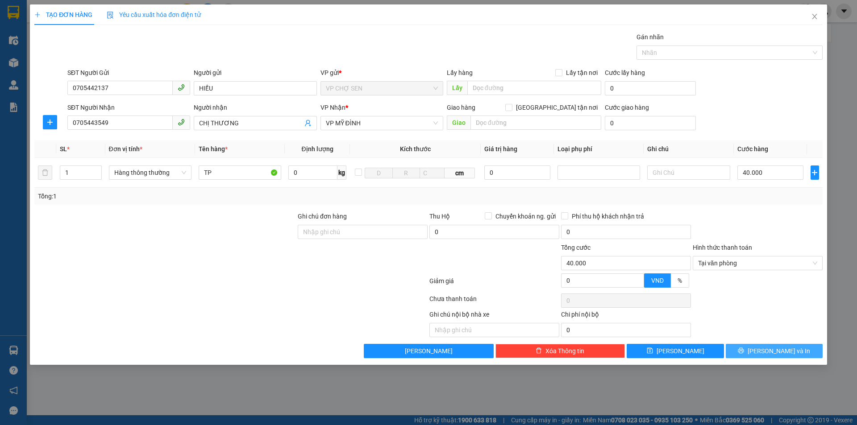
click at [767, 351] on span "[PERSON_NAME] và In" at bounding box center [778, 351] width 62 height 10
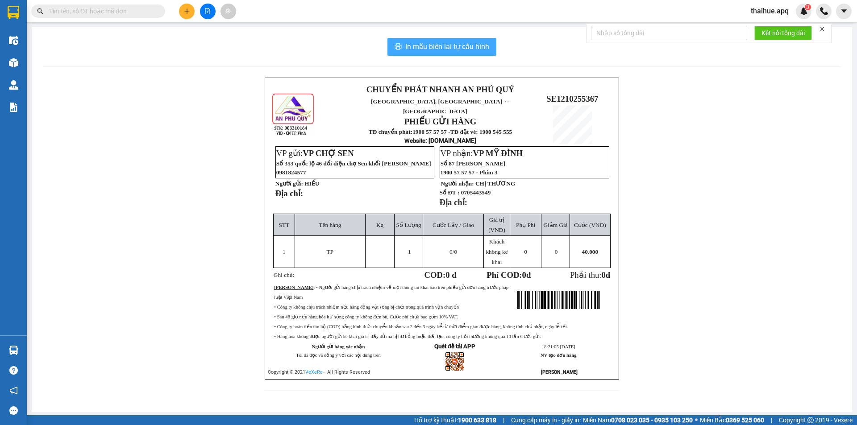
click at [449, 46] on span "In mẫu biên lai tự cấu hình" at bounding box center [447, 46] width 84 height 11
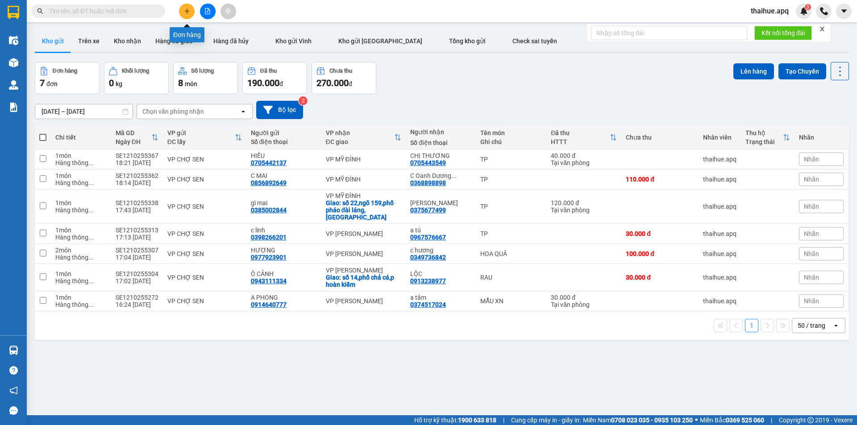
click at [186, 11] on icon "plus" at bounding box center [186, 11] width 5 height 0
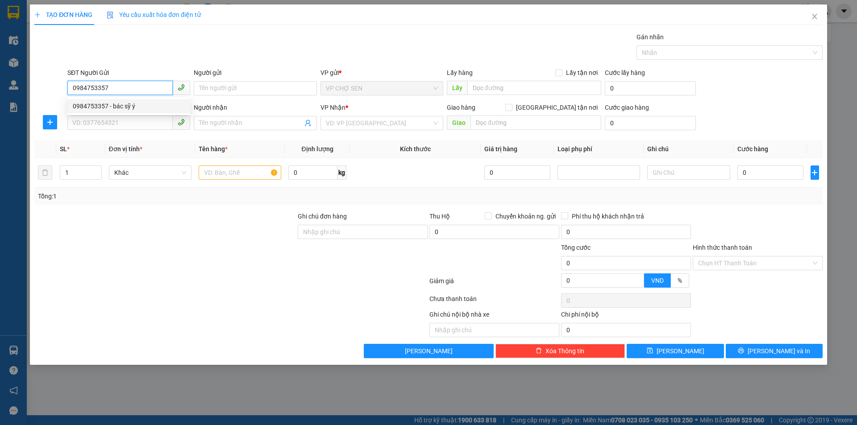
click at [119, 106] on div "0984753357 - bác sỹ ý" at bounding box center [129, 106] width 112 height 10
click at [118, 124] on input "SĐT Người Nhận" at bounding box center [119, 123] width 105 height 14
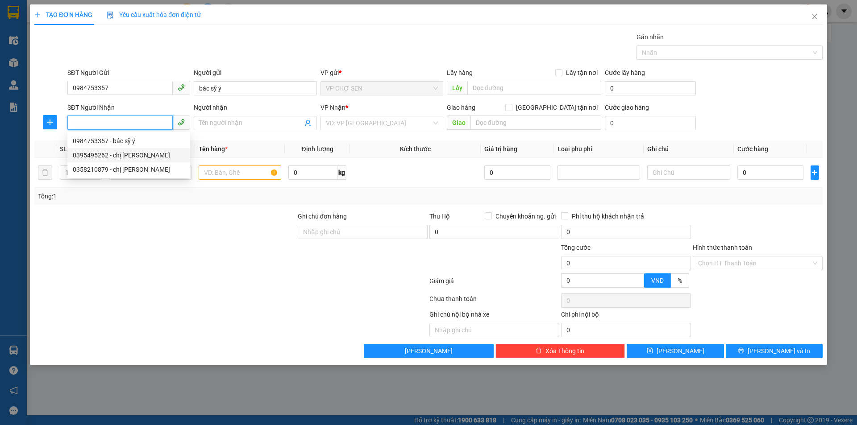
click at [124, 155] on div "0395495262 - chị hằng" at bounding box center [129, 155] width 112 height 10
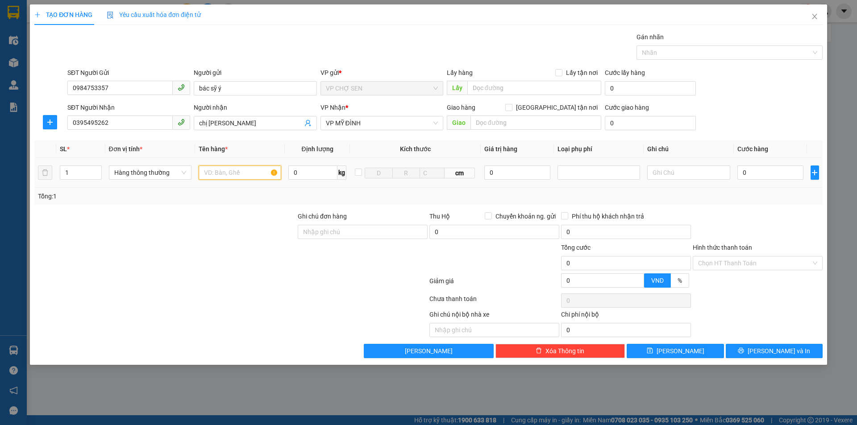
click at [204, 177] on input "text" at bounding box center [240, 173] width 83 height 14
click at [749, 170] on input "0" at bounding box center [770, 173] width 66 height 14
click at [769, 348] on span "[PERSON_NAME] và In" at bounding box center [778, 351] width 62 height 10
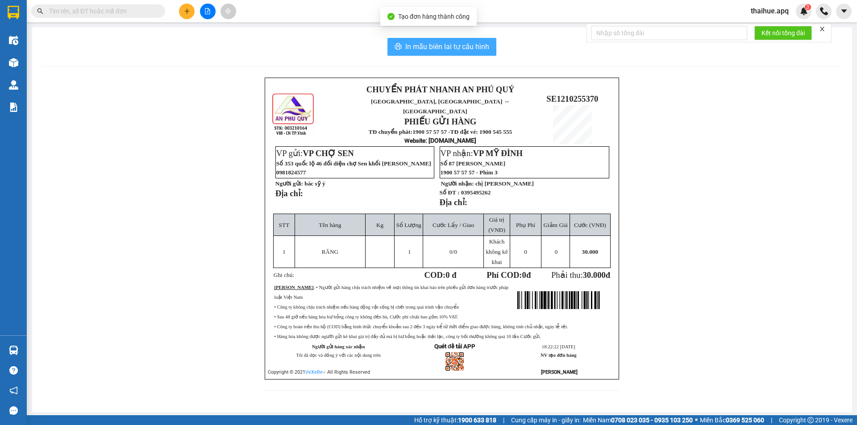
click at [449, 44] on span "In mẫu biên lai tự cấu hình" at bounding box center [447, 46] width 84 height 11
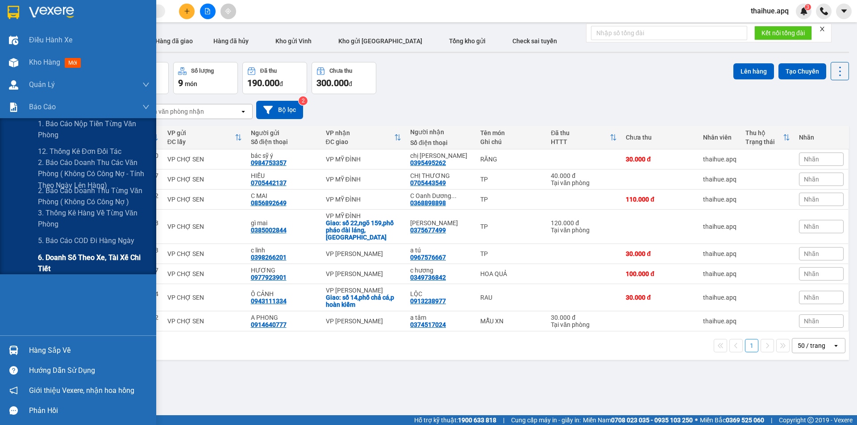
click at [63, 262] on span "6. Doanh số theo xe, tài xế chi tiết" at bounding box center [94, 263] width 112 height 22
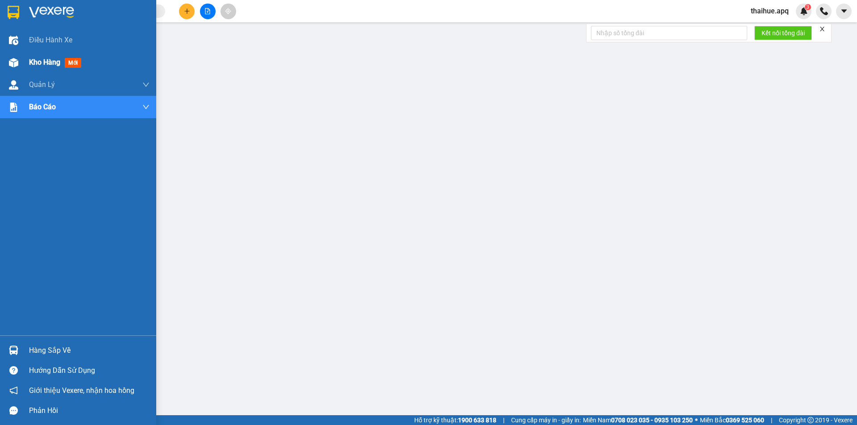
click at [46, 64] on span "Kho hàng" at bounding box center [44, 62] width 31 height 8
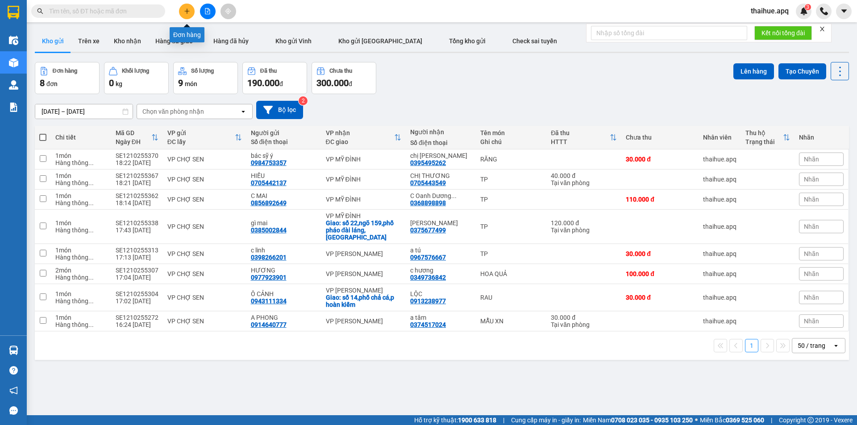
click at [185, 11] on icon "plus" at bounding box center [187, 11] width 6 height 6
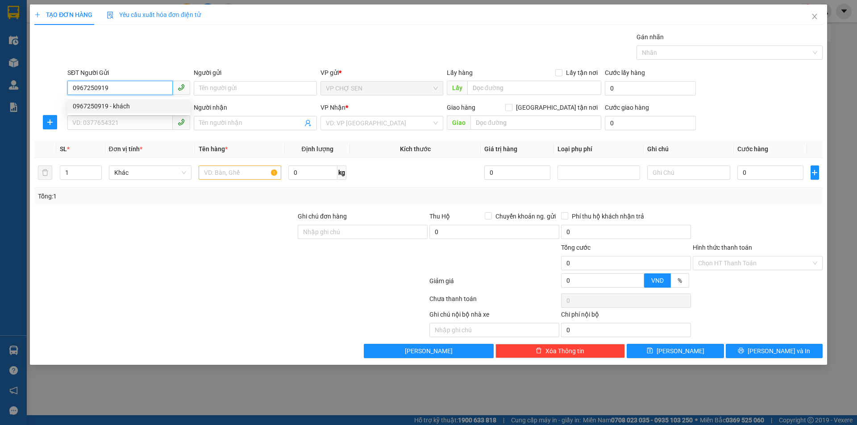
click at [116, 106] on div "0967250919 - khách" at bounding box center [129, 106] width 112 height 10
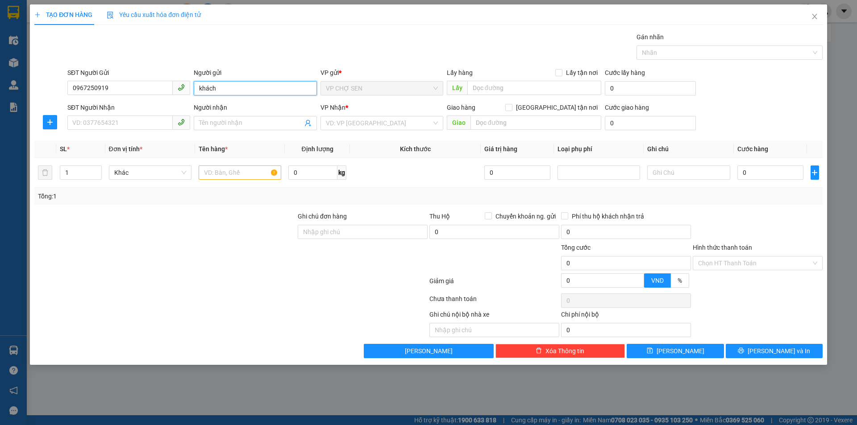
click at [222, 87] on input "khách" at bounding box center [255, 88] width 123 height 14
click at [95, 128] on input "SĐT Người Nhận" at bounding box center [119, 123] width 105 height 14
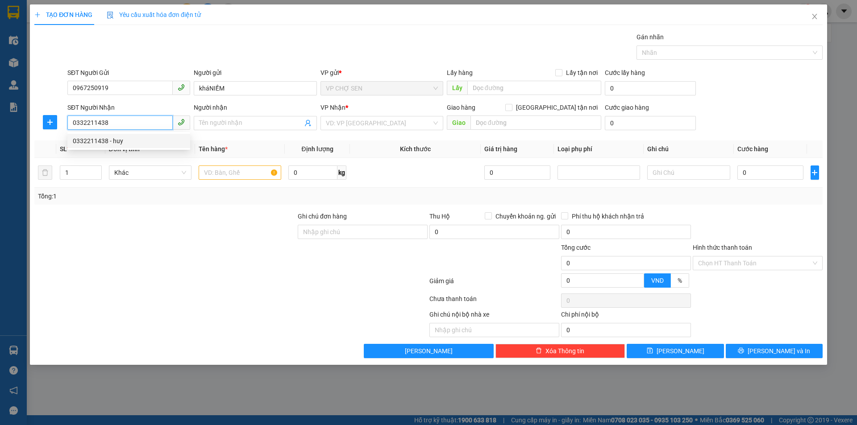
click at [120, 145] on div "0332211438 - huy" at bounding box center [129, 141] width 112 height 10
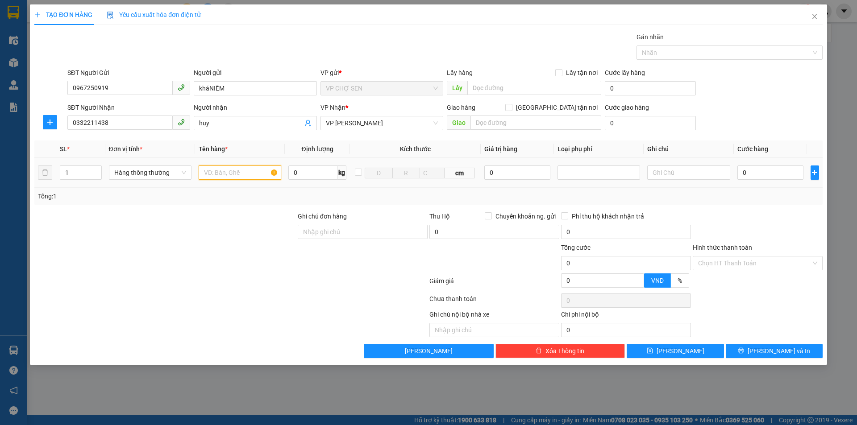
click at [206, 172] on input "text" at bounding box center [240, 173] width 83 height 14
click at [742, 171] on input "0" at bounding box center [770, 173] width 66 height 14
click at [740, 261] on input "Hình thức thanh toán" at bounding box center [754, 263] width 113 height 13
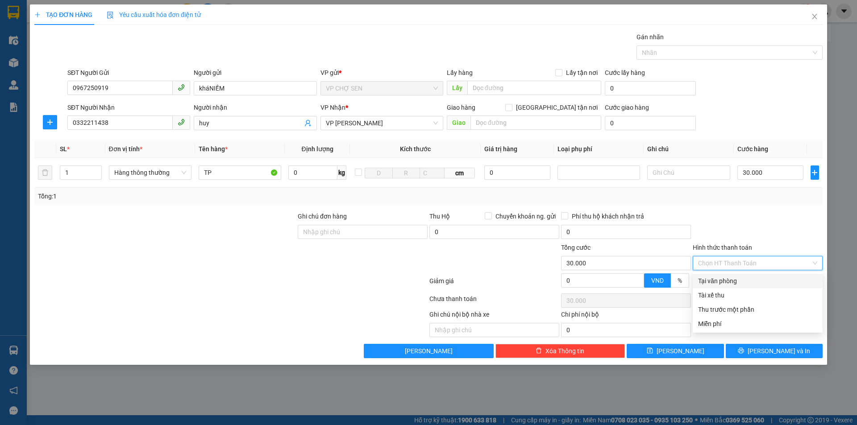
click at [735, 278] on div "Tại văn phòng" at bounding box center [757, 281] width 119 height 10
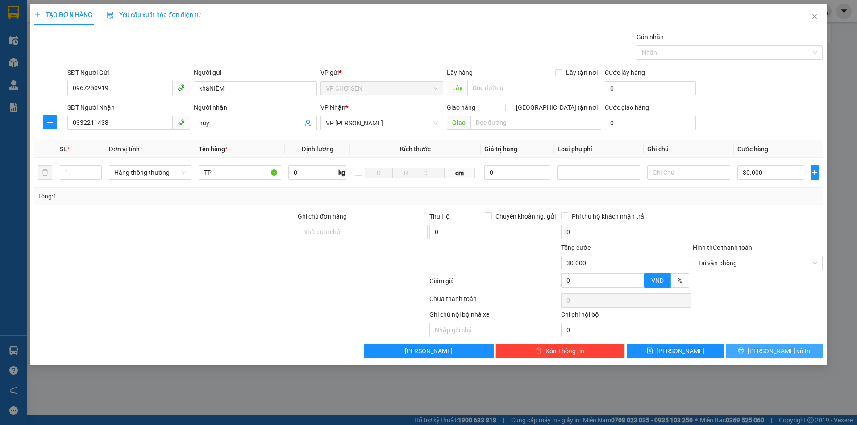
click at [744, 349] on icon "printer" at bounding box center [740, 351] width 6 height 6
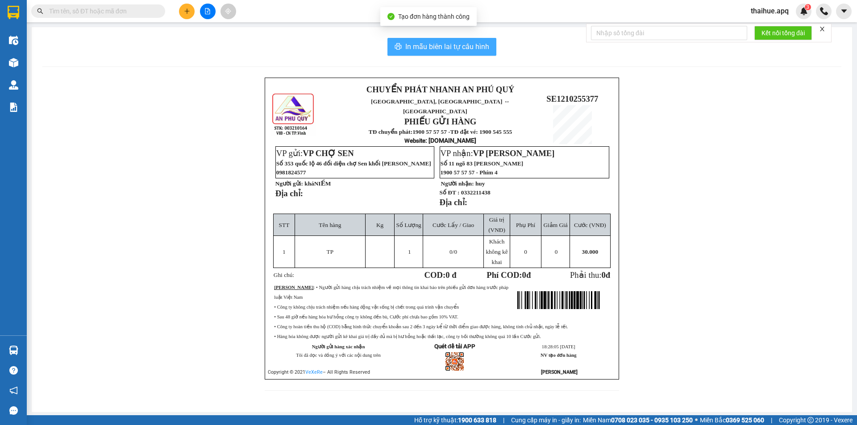
click at [467, 45] on span "In mẫu biên lai tự cấu hình" at bounding box center [447, 46] width 84 height 11
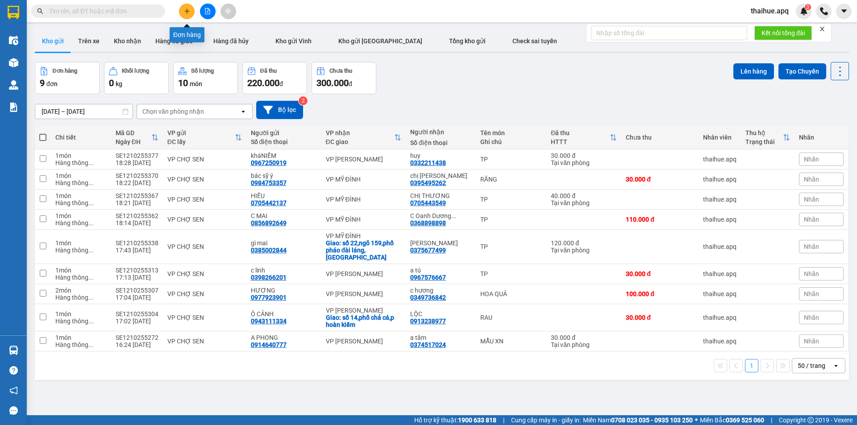
click at [187, 13] on icon "plus" at bounding box center [186, 10] width 0 height 5
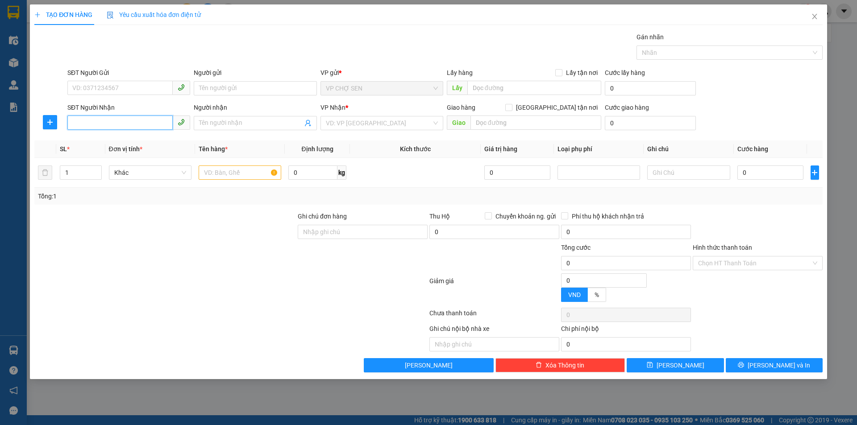
click at [86, 119] on input "SĐT Người Nhận" at bounding box center [119, 123] width 105 height 14
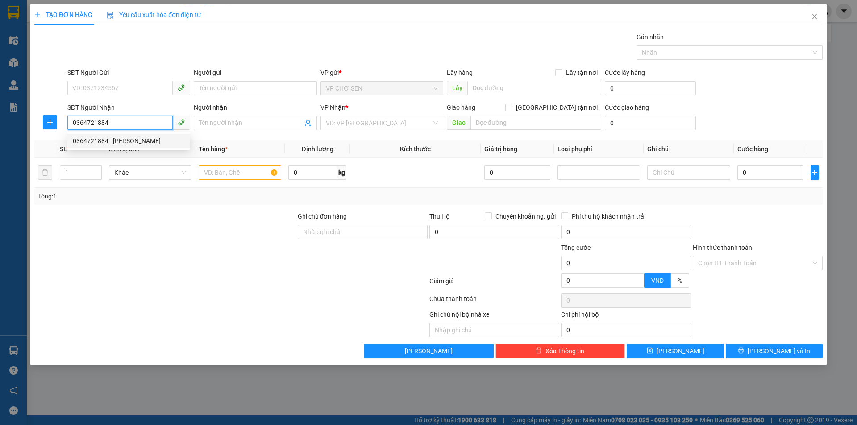
click at [128, 145] on div "0364721884 - trần phương" at bounding box center [129, 141] width 112 height 10
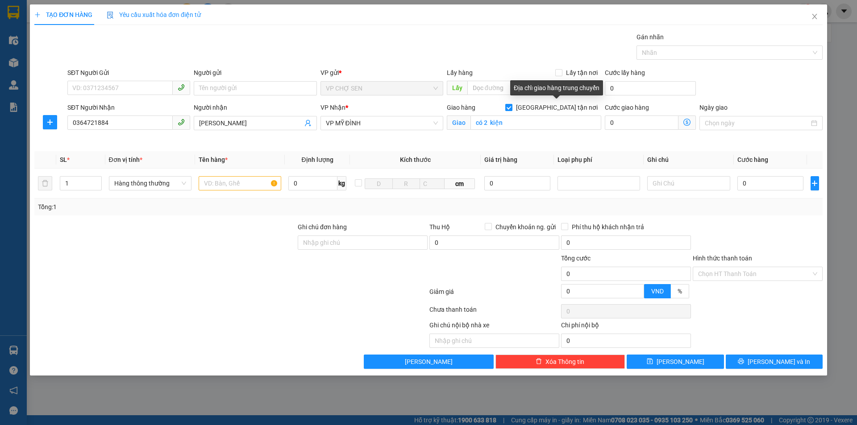
click at [511, 108] on input "[GEOGRAPHIC_DATA] tận nơi" at bounding box center [508, 107] width 6 height 6
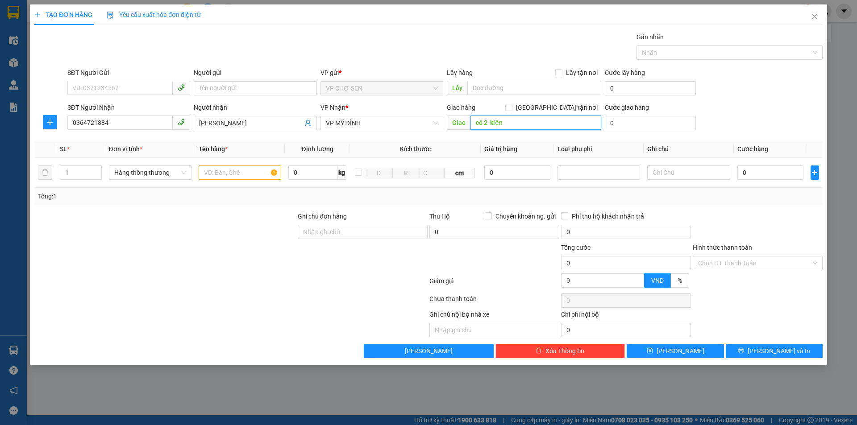
click at [515, 119] on input "có 2 kiện" at bounding box center [535, 123] width 131 height 14
click at [93, 168] on span "Increase Value" at bounding box center [96, 170] width 10 height 8
click at [95, 168] on span "up" at bounding box center [96, 170] width 5 height 5
drag, startPoint x: 206, startPoint y: 171, endPoint x: 190, endPoint y: 167, distance: 16.6
click at [206, 171] on input "text" at bounding box center [240, 173] width 83 height 14
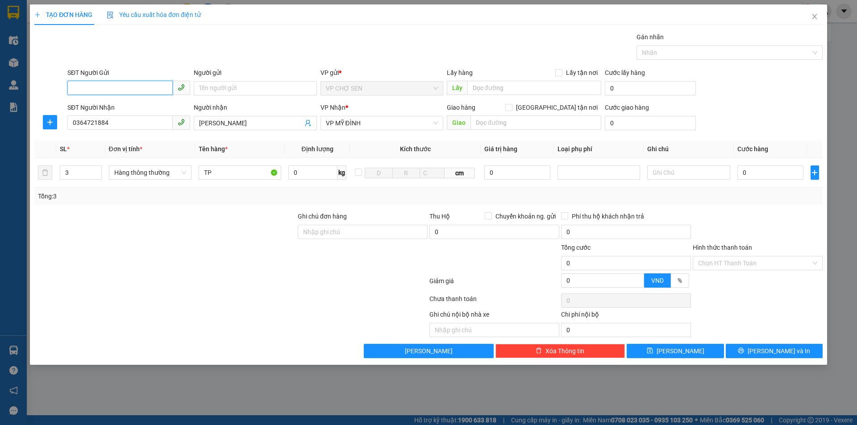
click at [85, 81] on input "SĐT Người Gửi" at bounding box center [119, 88] width 105 height 14
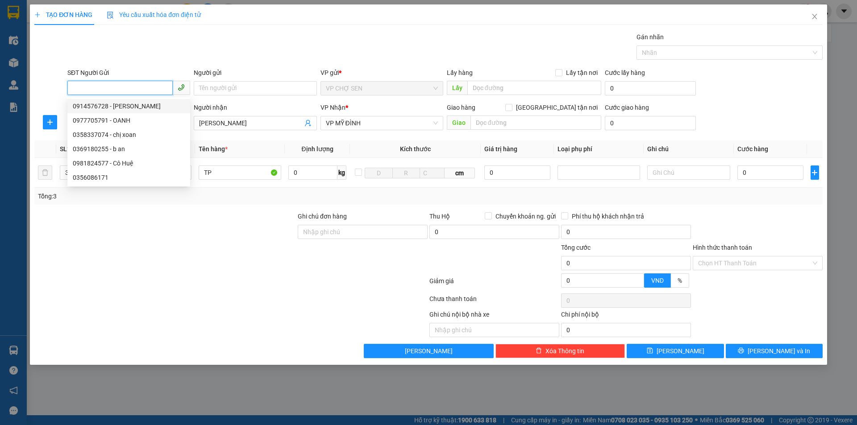
click at [99, 105] on div "0914576728 - c huệ" at bounding box center [129, 106] width 112 height 10
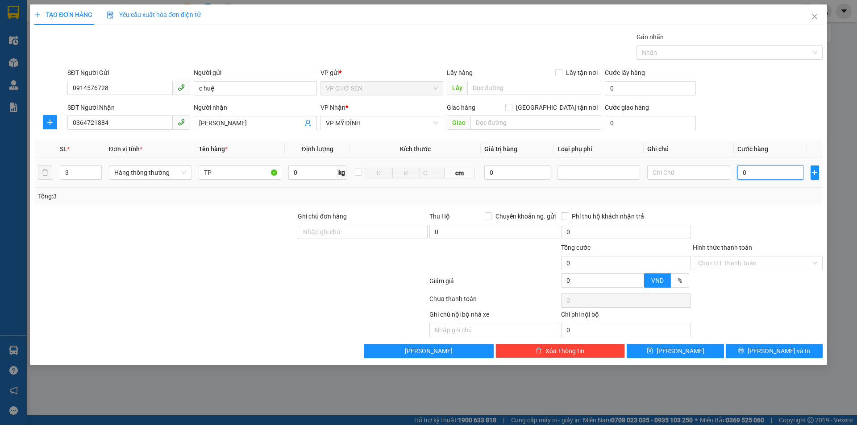
click at [742, 173] on input "0" at bounding box center [770, 173] width 66 height 14
click at [723, 261] on input "Hình thức thanh toán" at bounding box center [754, 263] width 113 height 13
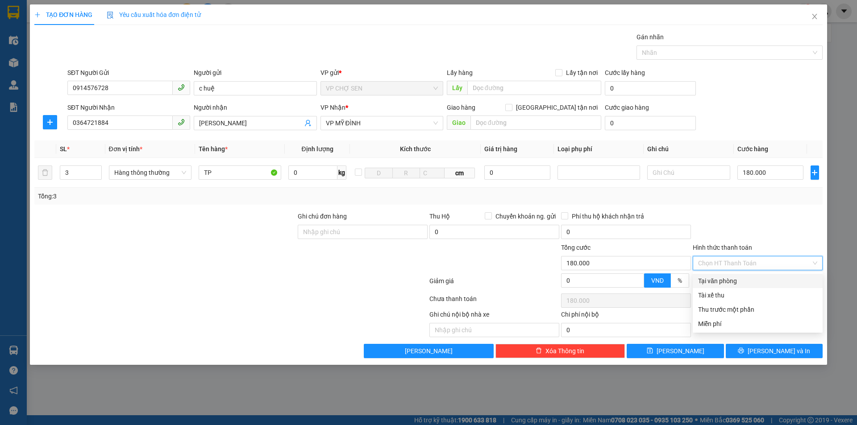
click at [720, 282] on div "Tại văn phòng" at bounding box center [757, 281] width 119 height 10
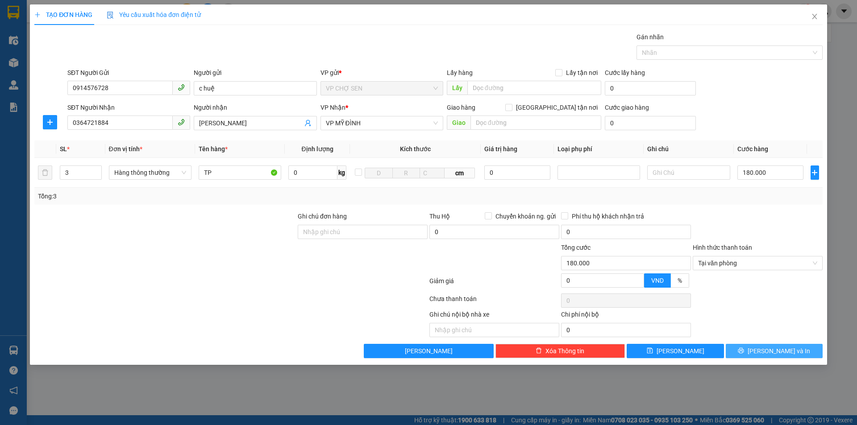
click at [772, 349] on span "[PERSON_NAME] và In" at bounding box center [778, 351] width 62 height 10
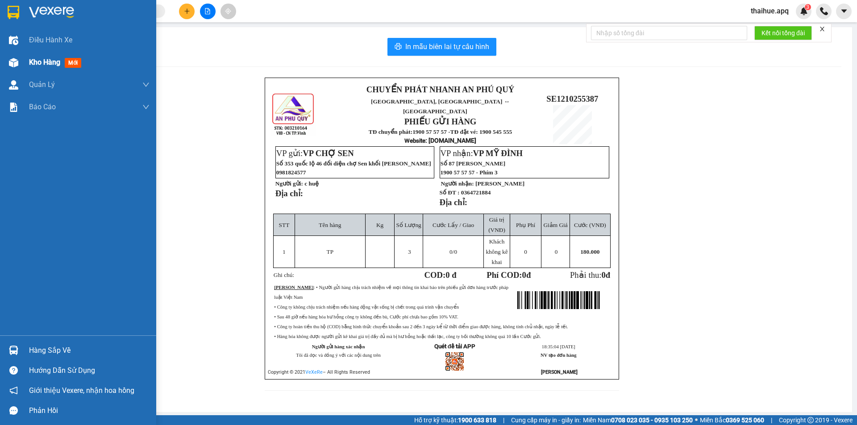
click at [41, 62] on span "Kho hàng" at bounding box center [44, 62] width 31 height 8
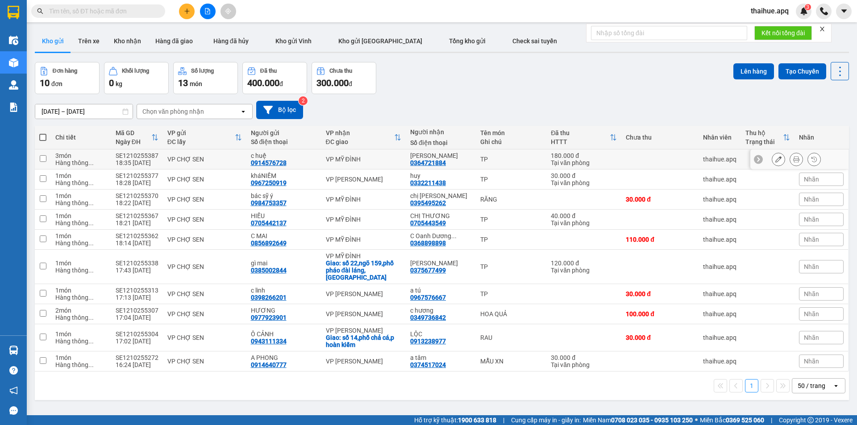
click at [231, 156] on div "VP CHỢ SEN" at bounding box center [204, 159] width 75 height 7
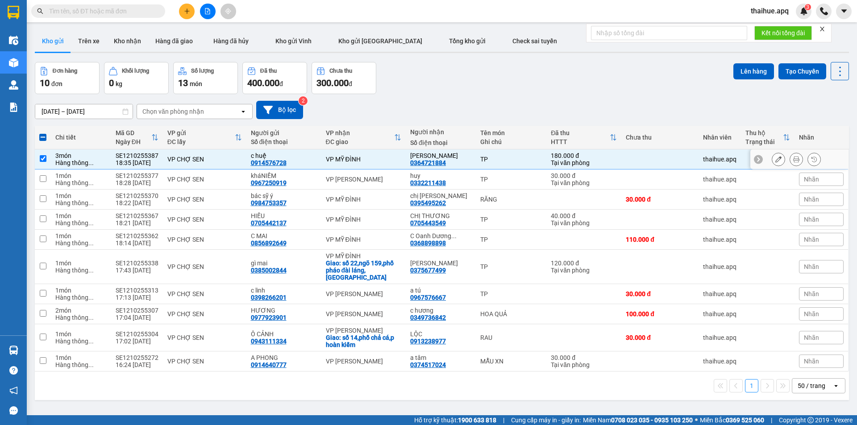
click at [513, 158] on div "TP" at bounding box center [511, 159] width 62 height 7
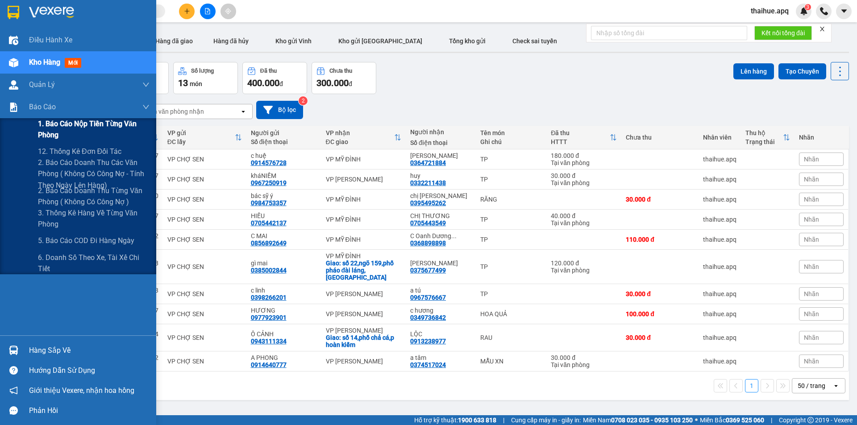
click at [54, 133] on span "1. Báo cáo nộp tiền từng văn phòng" at bounding box center [94, 129] width 112 height 22
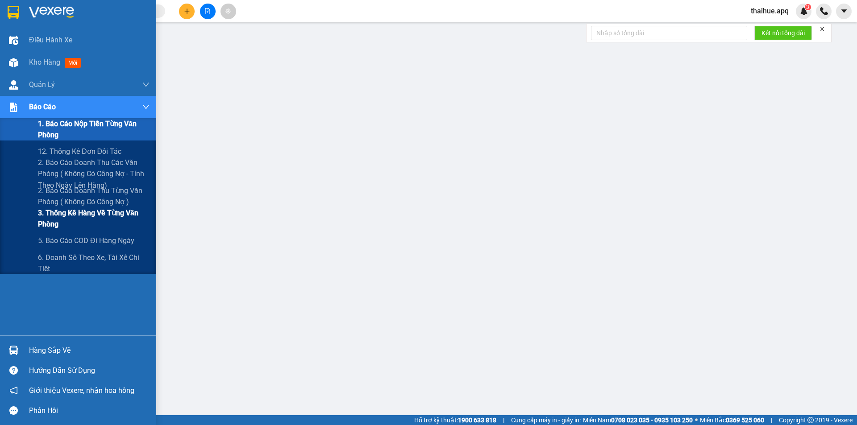
click at [55, 215] on span "3. Thống kê hàng về từng văn phòng" at bounding box center [94, 218] width 112 height 22
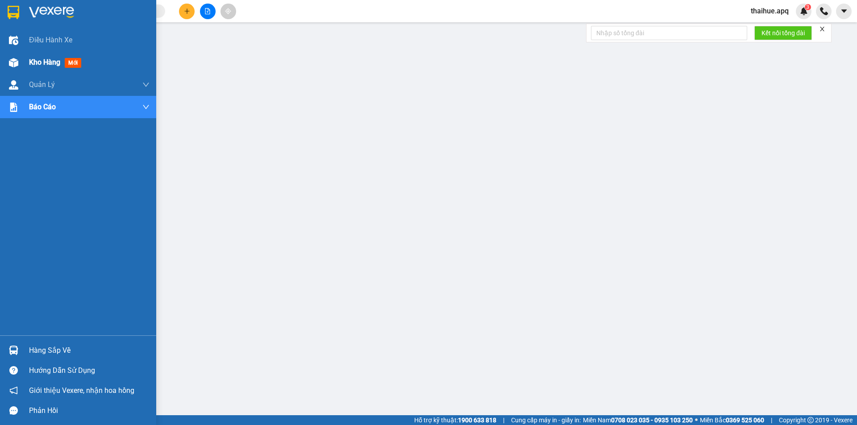
click at [54, 62] on span "Kho hàng" at bounding box center [44, 62] width 31 height 8
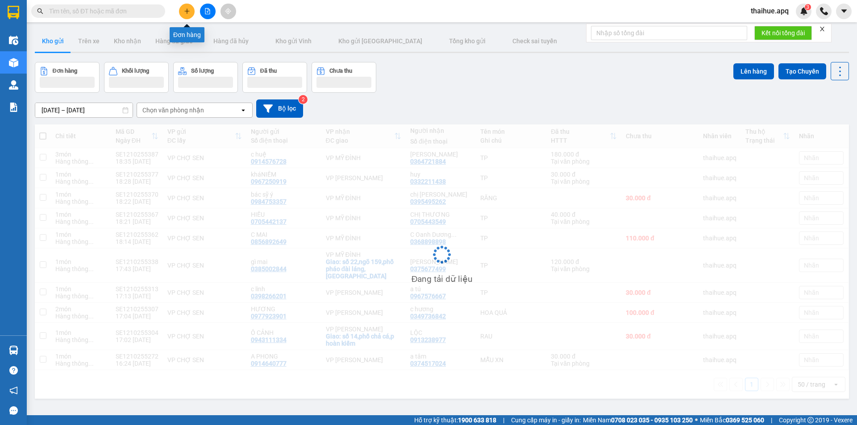
click at [186, 11] on icon "plus" at bounding box center [187, 11] width 6 height 6
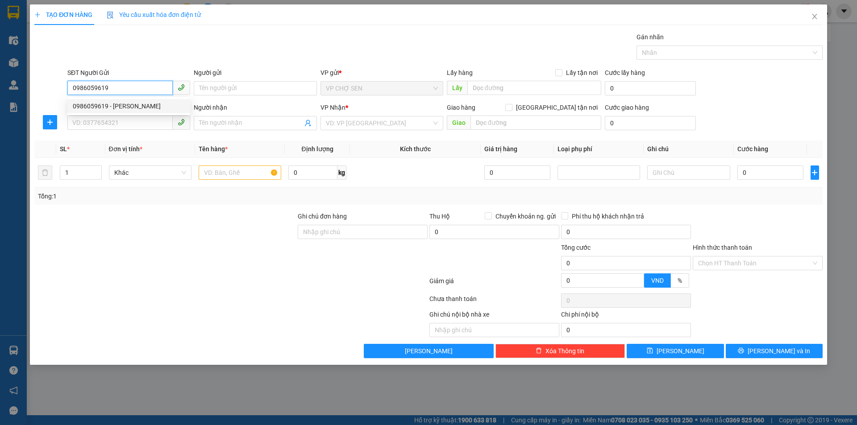
click at [126, 107] on div "0986059619 - lâm ngọc" at bounding box center [129, 106] width 112 height 10
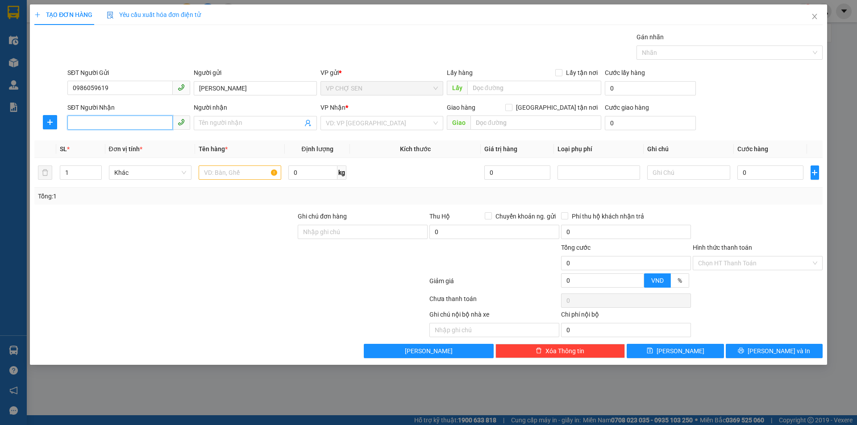
click at [106, 118] on input "SĐT Người Nhận" at bounding box center [119, 123] width 105 height 14
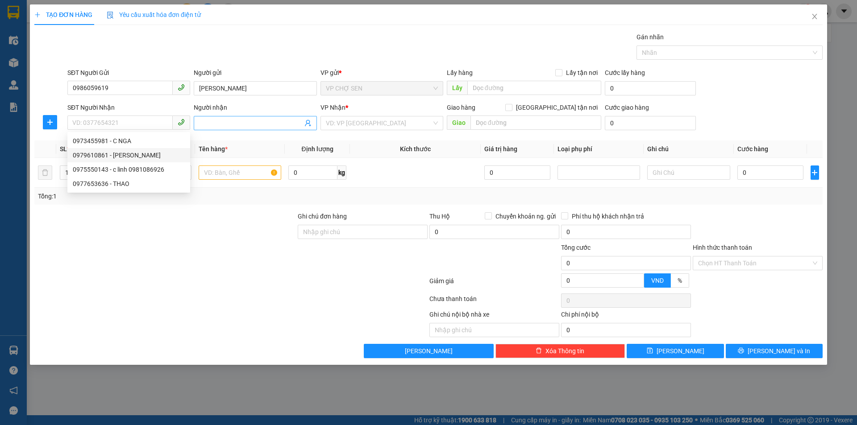
click at [308, 123] on icon "user-add" at bounding box center [307, 123] width 7 height 7
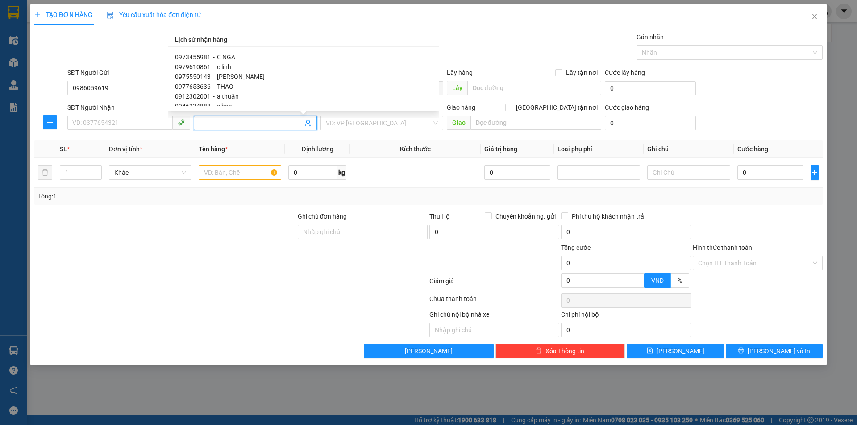
click at [203, 79] on span "0975550143" at bounding box center [193, 76] width 36 height 7
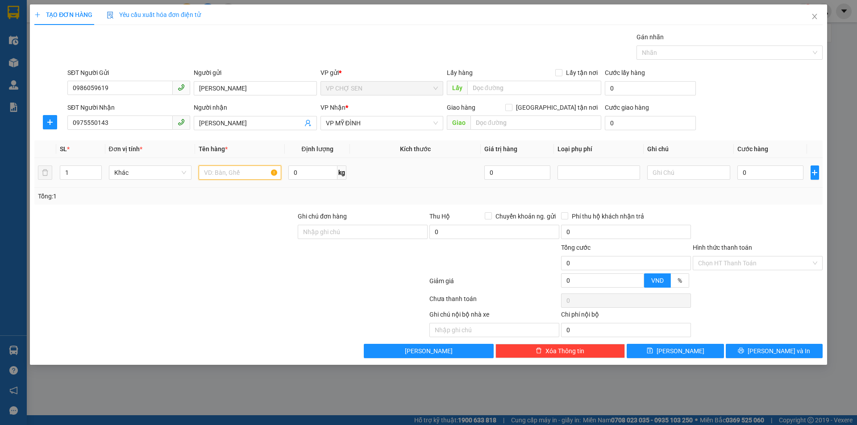
click at [212, 174] on input "text" at bounding box center [240, 173] width 83 height 14
click at [744, 171] on input "0" at bounding box center [770, 173] width 66 height 14
click at [744, 351] on icon "printer" at bounding box center [740, 351] width 6 height 6
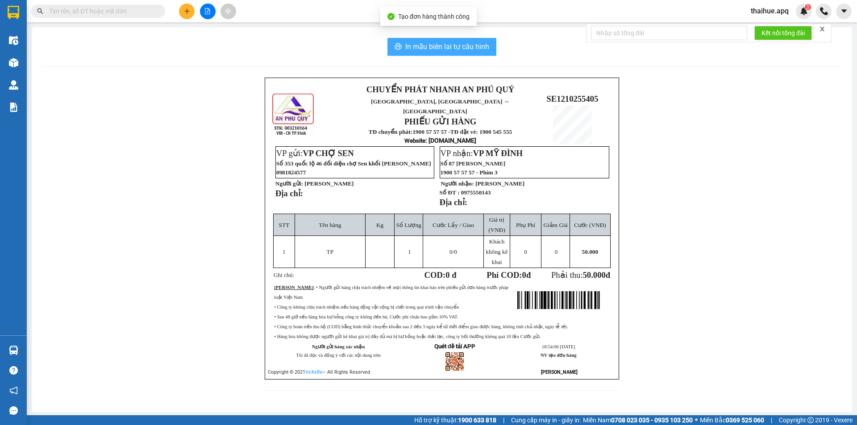
click at [431, 46] on span "In mẫu biên lai tự cấu hình" at bounding box center [447, 46] width 84 height 11
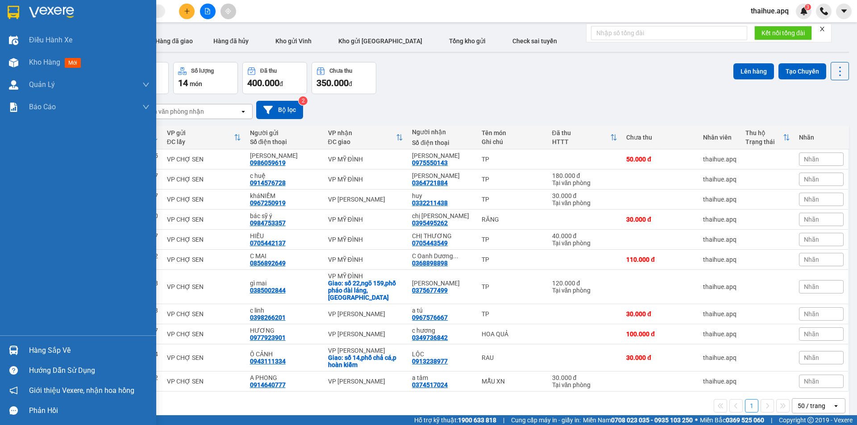
click at [35, 344] on div "Hàng sắp về" at bounding box center [89, 350] width 120 height 13
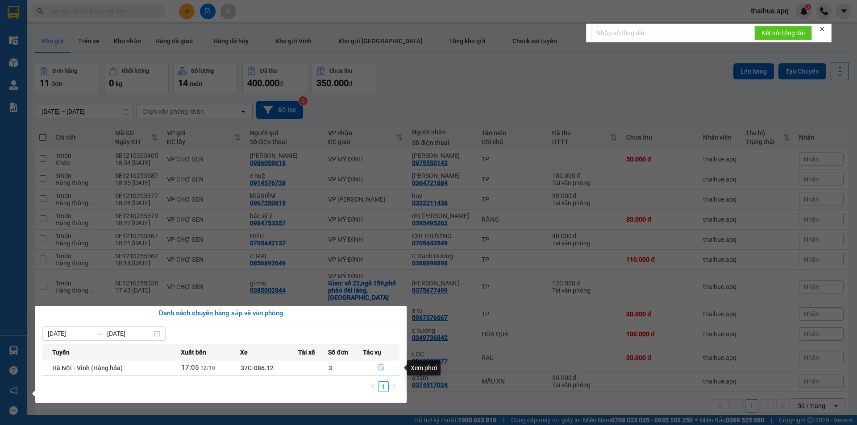
click at [381, 365] on icon "file-done" at bounding box center [381, 367] width 6 height 6
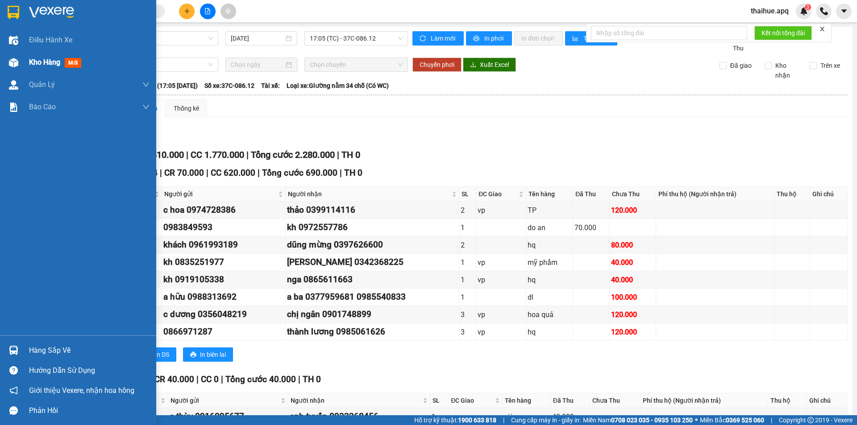
click at [12, 59] on img at bounding box center [13, 62] width 9 height 9
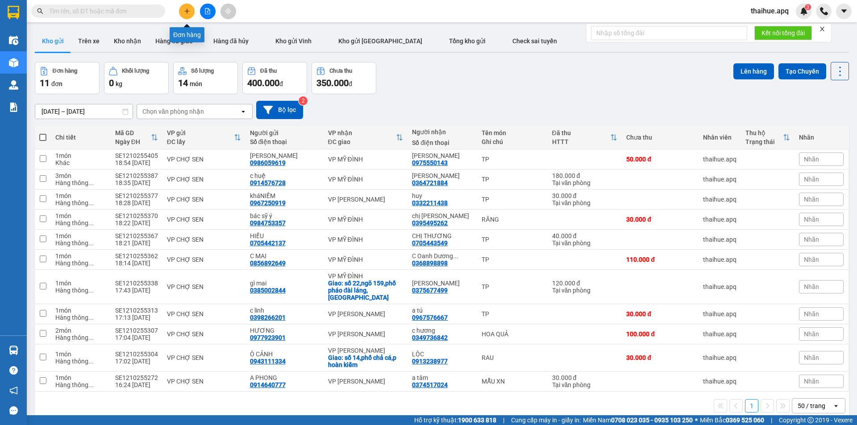
click at [185, 12] on icon "plus" at bounding box center [187, 11] width 6 height 6
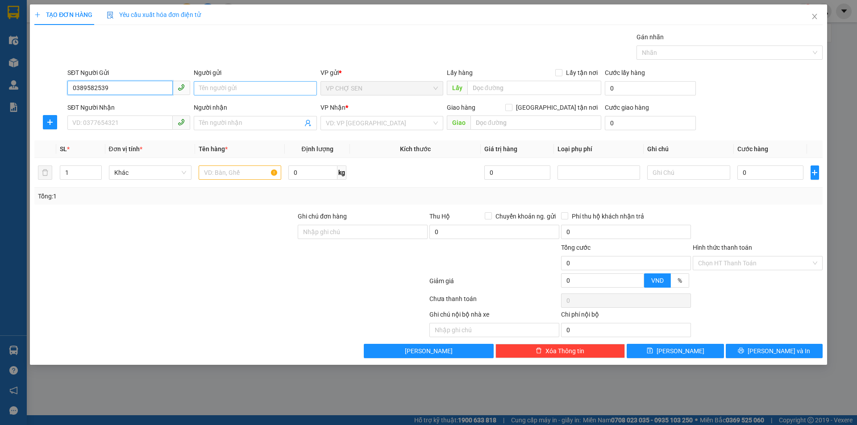
type input "0389582539"
click at [211, 88] on input "Người gửi" at bounding box center [255, 88] width 123 height 14
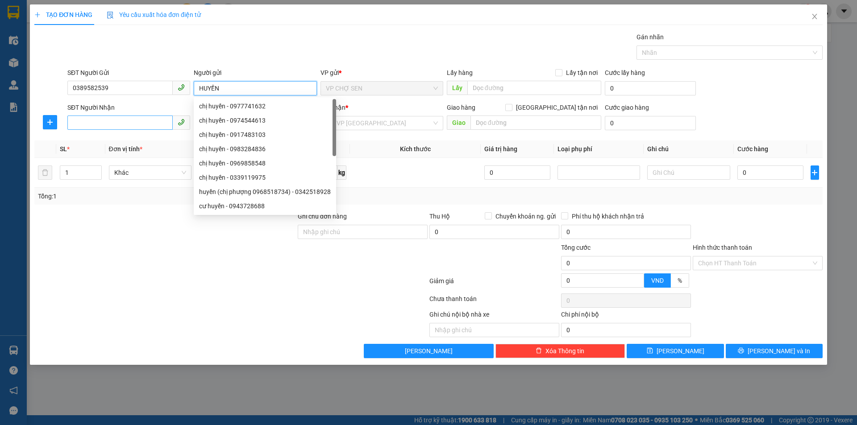
type input "HUYỀN"
click at [84, 123] on input "SĐT Người Nhận" at bounding box center [119, 123] width 105 height 14
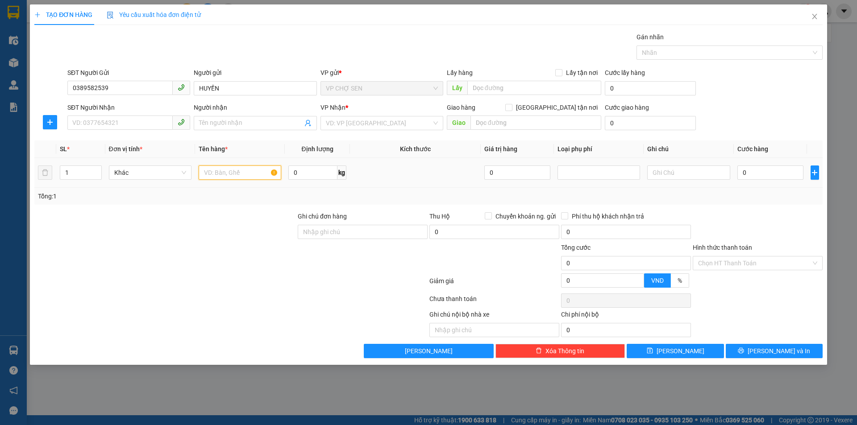
click at [209, 172] on input "text" at bounding box center [240, 173] width 83 height 14
type input "TP"
click at [743, 168] on input "0" at bounding box center [770, 173] width 66 height 14
type input "6"
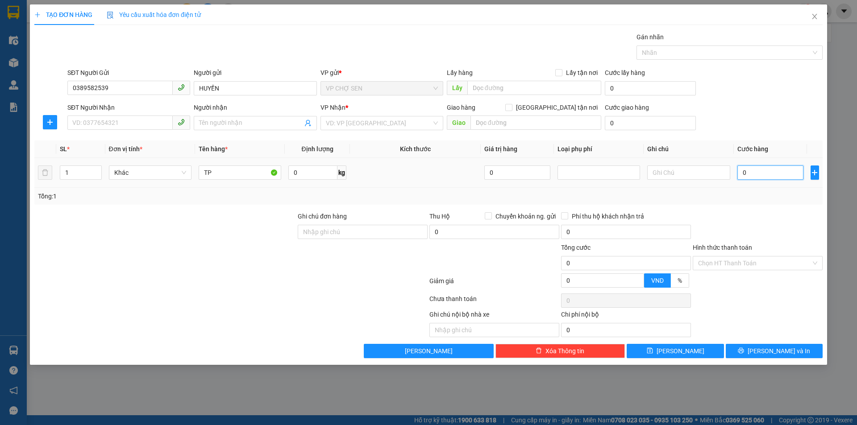
type input "6"
type input "60"
type input "600"
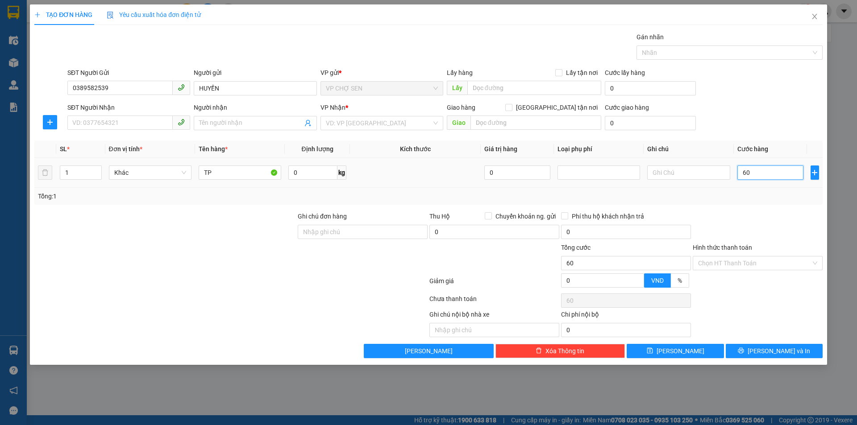
type input "600"
type input "6.000"
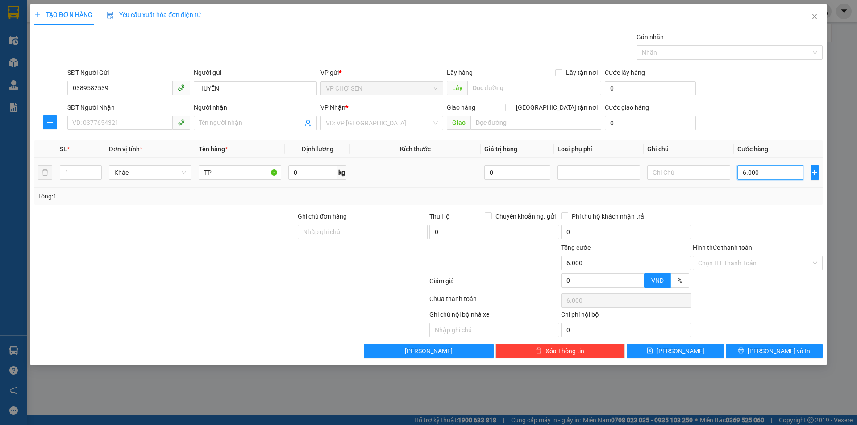
type input "60.000"
click at [90, 121] on input "SĐT Người Nhận" at bounding box center [119, 123] width 105 height 14
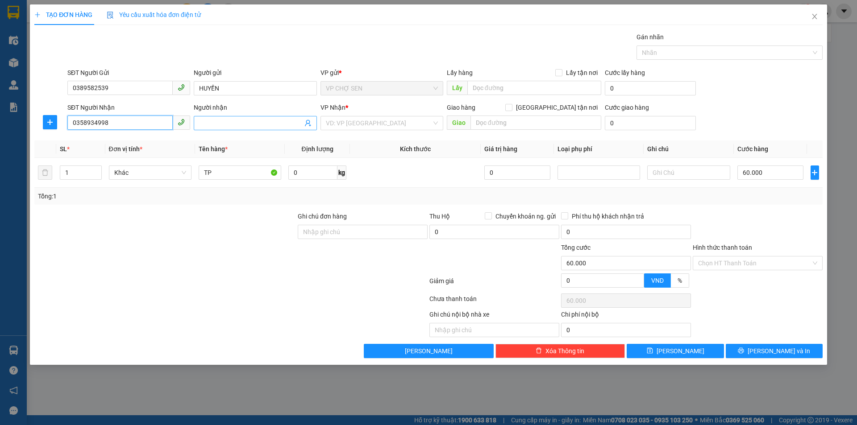
type input "0358934998"
click at [207, 124] on input "Người nhận" at bounding box center [250, 123] width 103 height 10
type input "HÀ 0375964862"
click at [351, 124] on input "search" at bounding box center [379, 122] width 106 height 13
click at [482, 121] on input "text" at bounding box center [535, 123] width 131 height 14
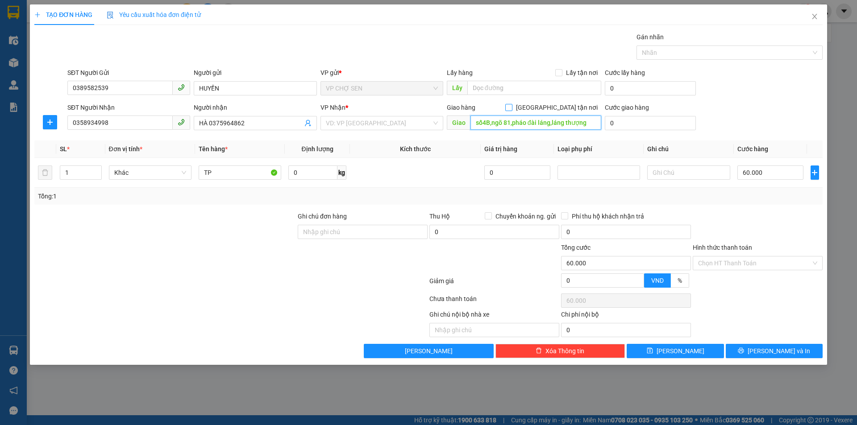
type input "số4B,ngõ 81,pháo đài láng,láng thượng"
click at [511, 106] on input "[GEOGRAPHIC_DATA] tận nơi" at bounding box center [508, 107] width 6 height 6
checkbox input "true"
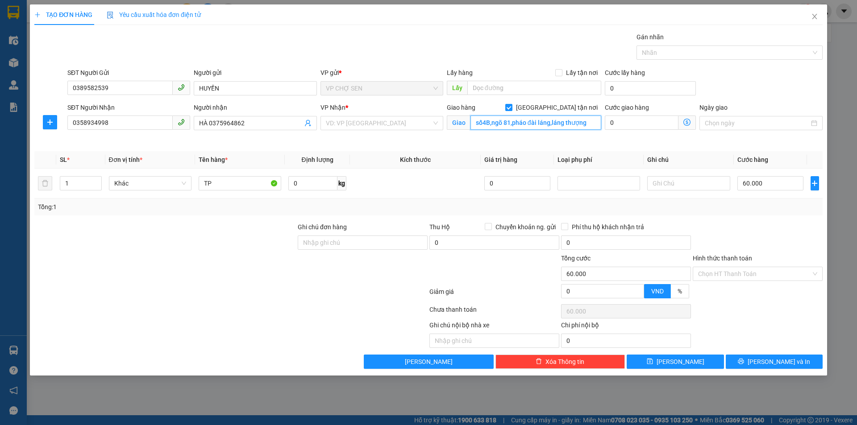
click at [592, 124] on input "số4B,ngõ 81,pháo đài láng,láng thượng" at bounding box center [535, 123] width 131 height 14
click at [588, 124] on input "số4B,ngõ 81,pháo đài láng,láng thượng" at bounding box center [535, 123] width 131 height 14
type input "số4B,ngõ 81,pháo đài láng,láng thượng,đống đa"
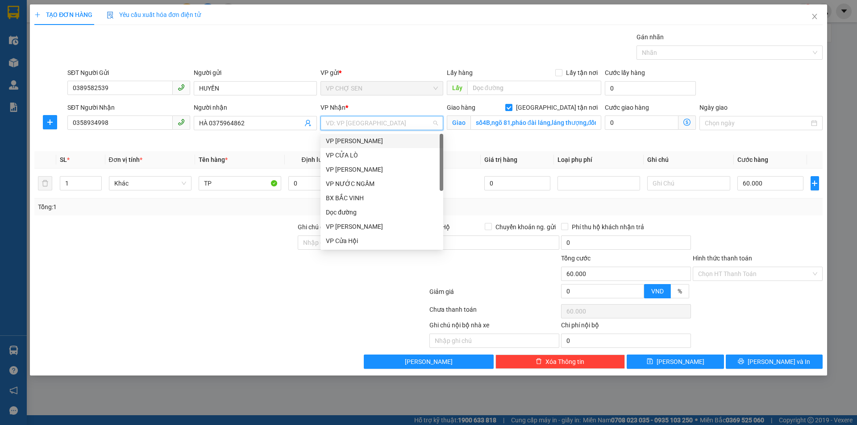
click at [402, 121] on input "search" at bounding box center [379, 122] width 106 height 13
drag, startPoint x: 352, startPoint y: 167, endPoint x: 622, endPoint y: 159, distance: 269.6
click at [354, 167] on div "VP [PERSON_NAME]" at bounding box center [382, 170] width 112 height 10
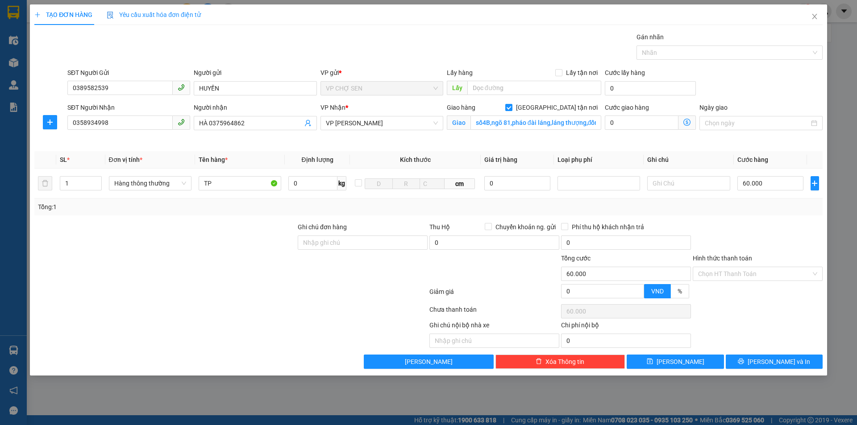
click at [686, 122] on icon "dollar-circle" at bounding box center [686, 122] width 7 height 7
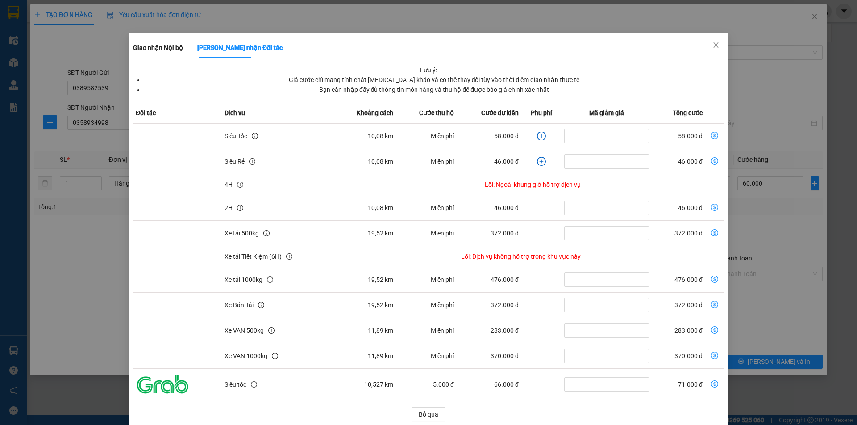
scroll to position [23, 0]
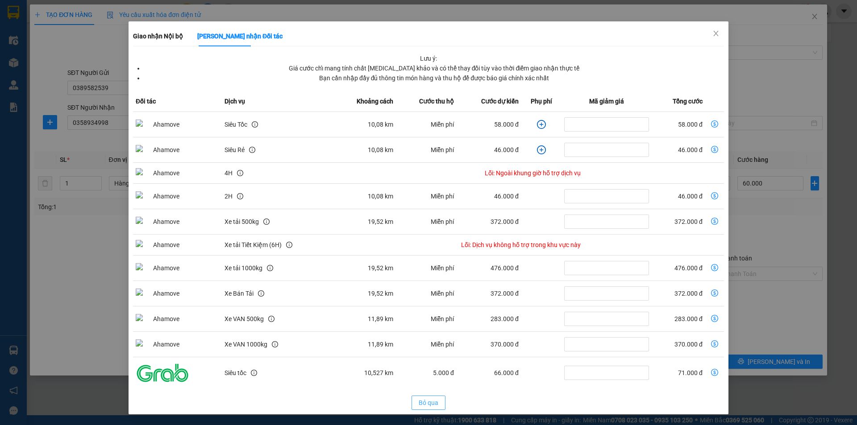
click at [427, 403] on span "Bỏ qua" at bounding box center [428, 403] width 20 height 10
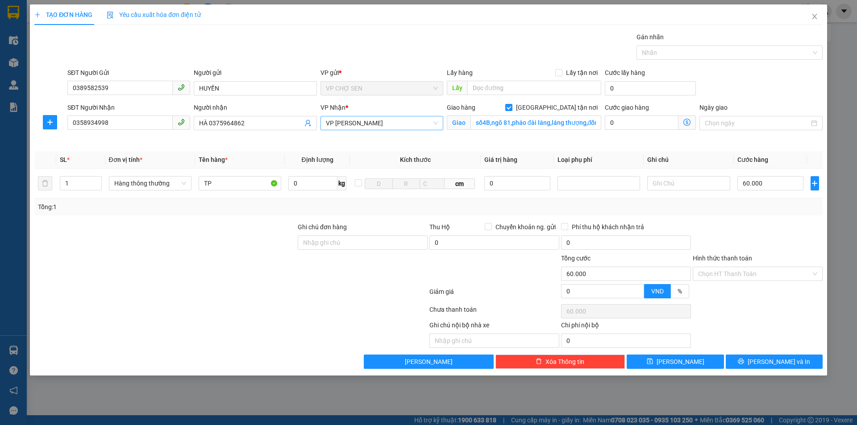
click at [383, 122] on span "VP [PERSON_NAME]" at bounding box center [382, 122] width 112 height 13
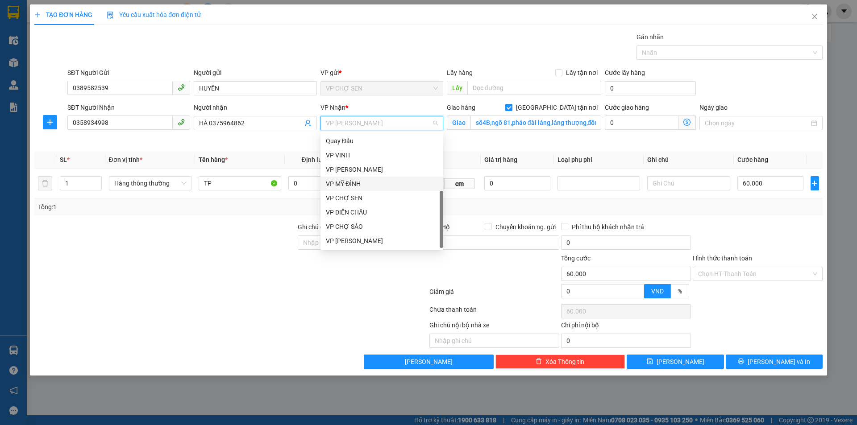
click at [356, 186] on div "VP MỸ ĐÌNH" at bounding box center [382, 184] width 112 height 10
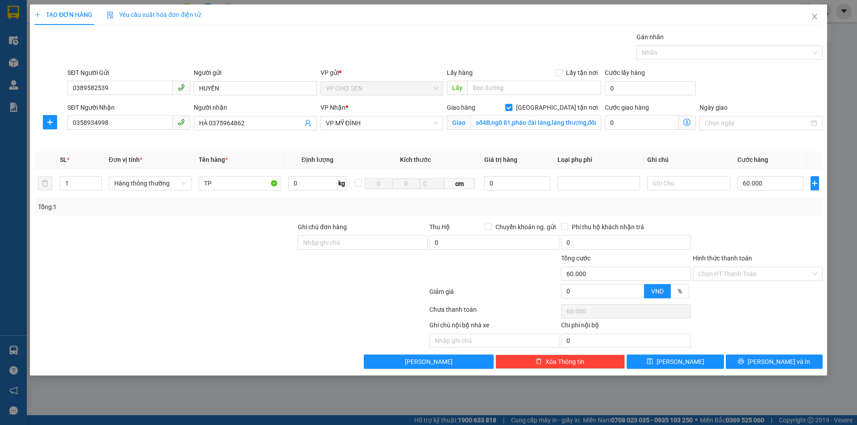
click at [687, 120] on icon "dollar-circle" at bounding box center [686, 122] width 7 height 7
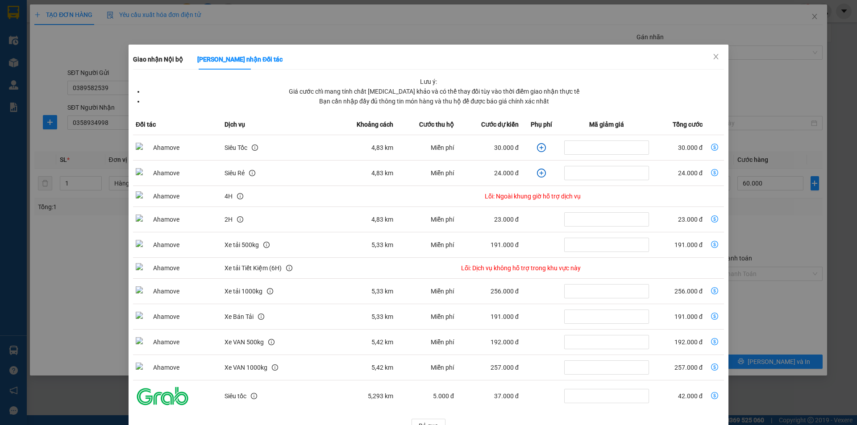
click at [711, 148] on icon "dollar-circle" at bounding box center [714, 147] width 7 height 7
type input "90.000"
type input "30.000"
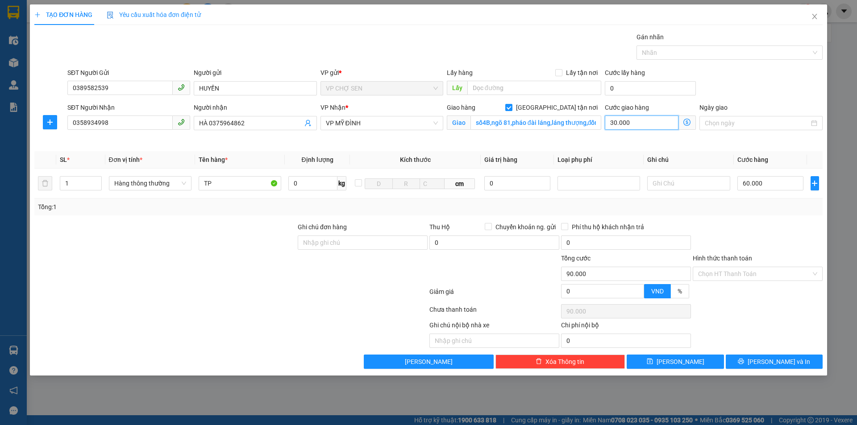
click at [633, 120] on input "30.000" at bounding box center [641, 123] width 74 height 14
type input "60.000"
type input "0"
type input "60.005"
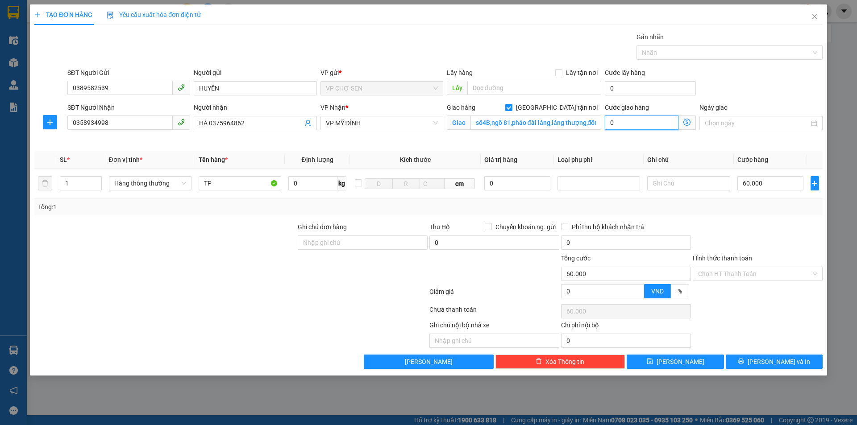
type input "60.005"
type input "5"
type input "60.050"
type input "50"
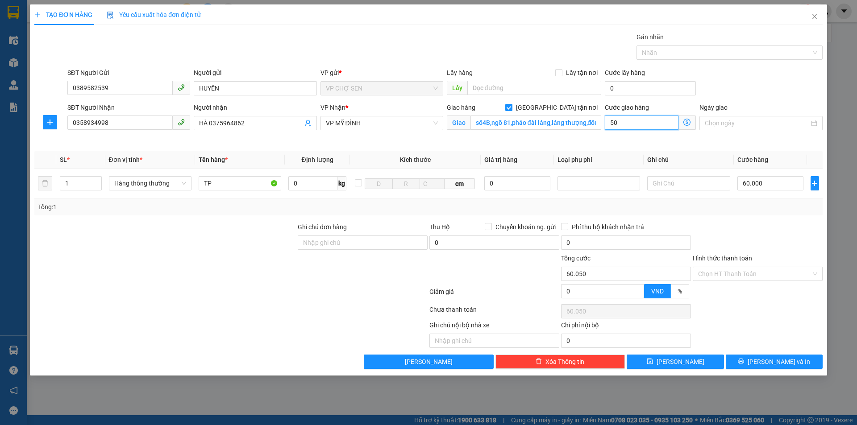
type input "60.500"
type input "500"
type input "65.000"
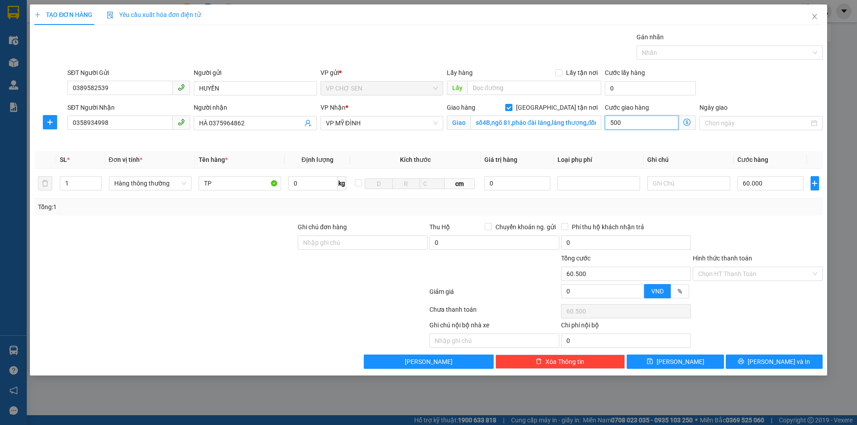
type input "5.000"
type input "110.000"
type input "50.000"
click at [729, 271] on input "Hình thức thanh toán" at bounding box center [754, 273] width 113 height 13
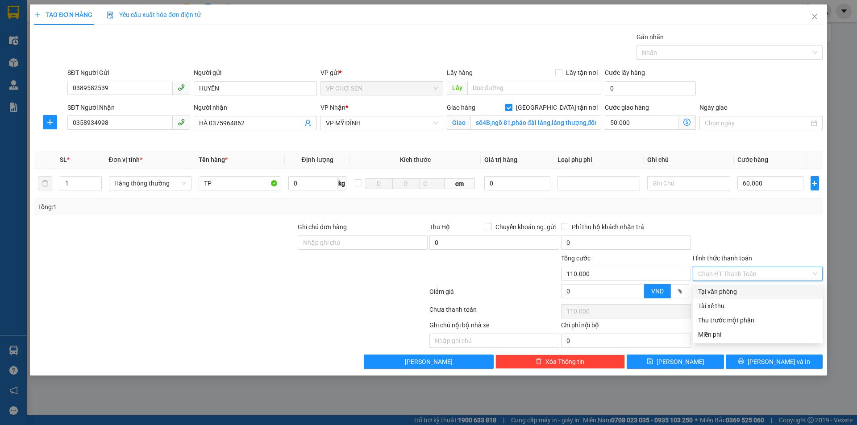
click at [720, 294] on div "Tại văn phòng" at bounding box center [757, 292] width 119 height 10
type input "0"
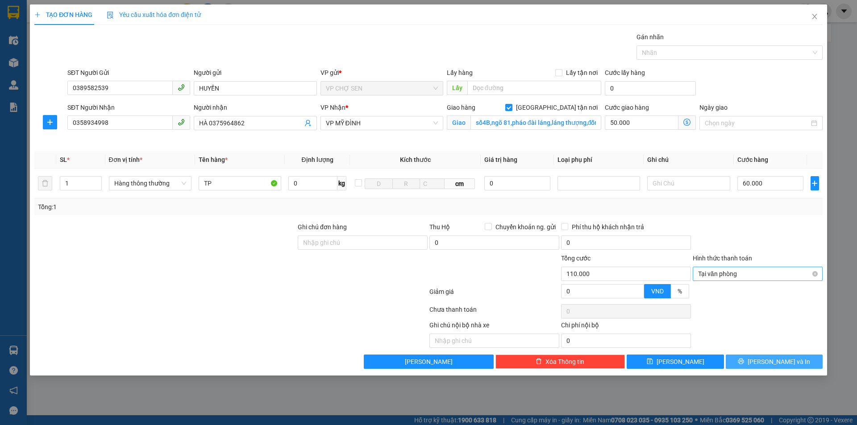
drag, startPoint x: 769, startPoint y: 360, endPoint x: 711, endPoint y: 278, distance: 99.8
click at [769, 358] on span "[PERSON_NAME] và In" at bounding box center [778, 362] width 62 height 10
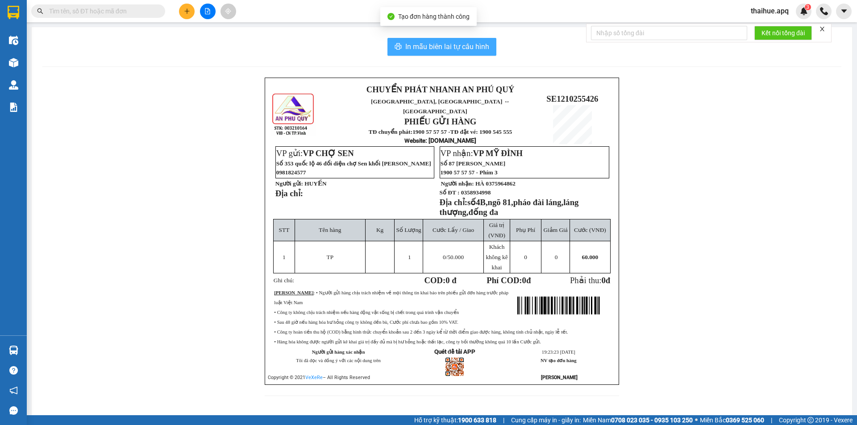
click at [432, 42] on span "In mẫu biên lai tự cấu hình" at bounding box center [447, 46] width 84 height 11
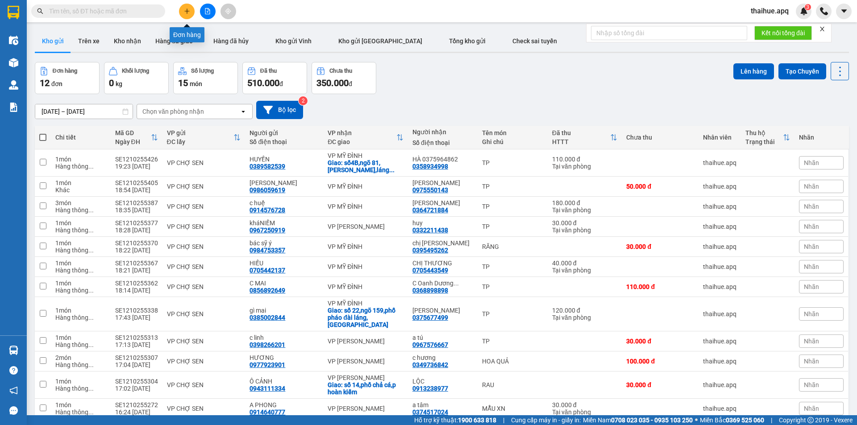
click at [191, 11] on button at bounding box center [187, 12] width 16 height 16
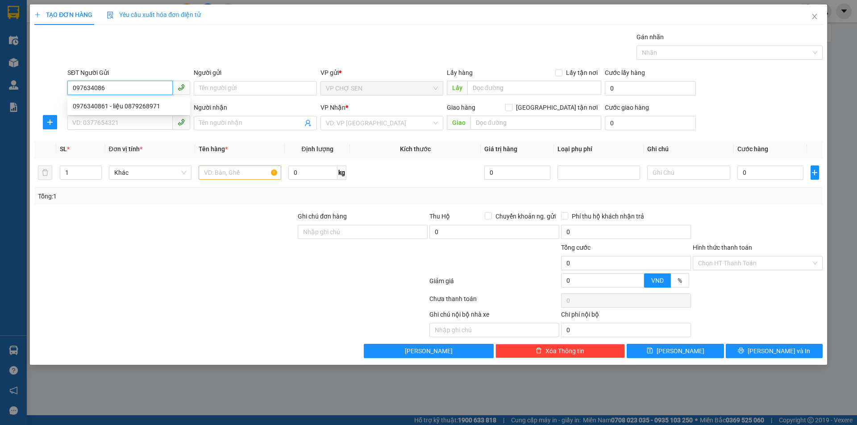
type input "0976340861"
click at [137, 107] on div "0976340861 - liệu 0879268971" at bounding box center [129, 106] width 112 height 10
type input "liệu 0879268971"
type input "0976340861"
click at [124, 122] on input "SĐT Người Nhận" at bounding box center [119, 123] width 105 height 14
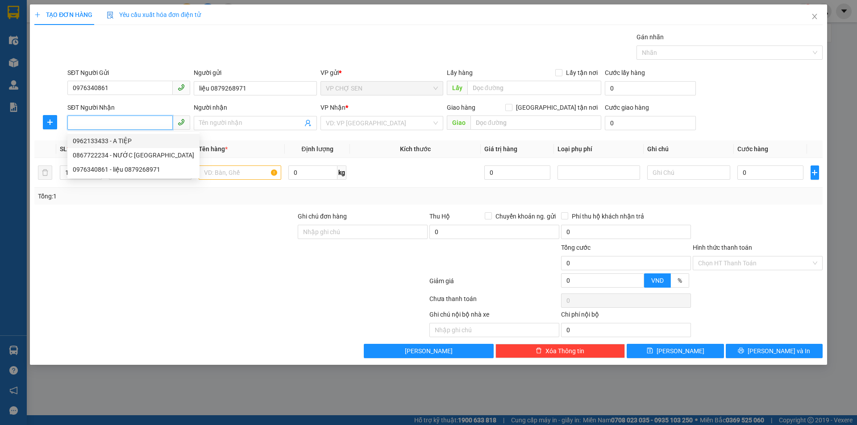
click at [128, 142] on div "0962133433 - A TIỆP" at bounding box center [133, 141] width 121 height 10
type input "0962133433"
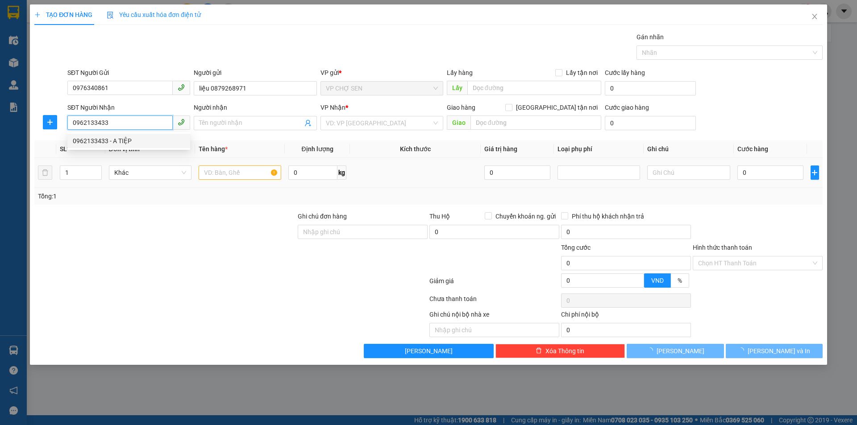
type input "A TIỆP"
checkbox input "true"
type input "sau [GEOGRAPHIC_DATA],thôn [GEOGRAPHIC_DATA],xã [GEOGRAPHIC_DATA]"
type input "70.000"
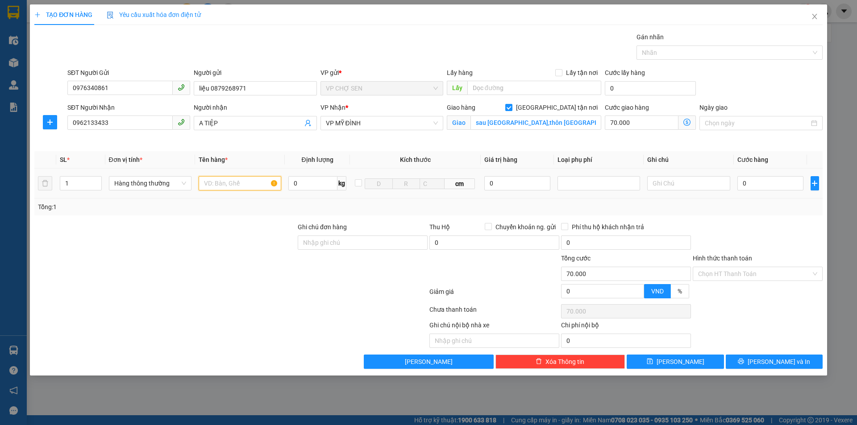
click at [211, 183] on input "text" at bounding box center [240, 183] width 83 height 14
click at [207, 182] on input "tTP" at bounding box center [240, 183] width 83 height 14
type input "TP"
click at [744, 182] on input "0" at bounding box center [770, 183] width 66 height 14
type input "4"
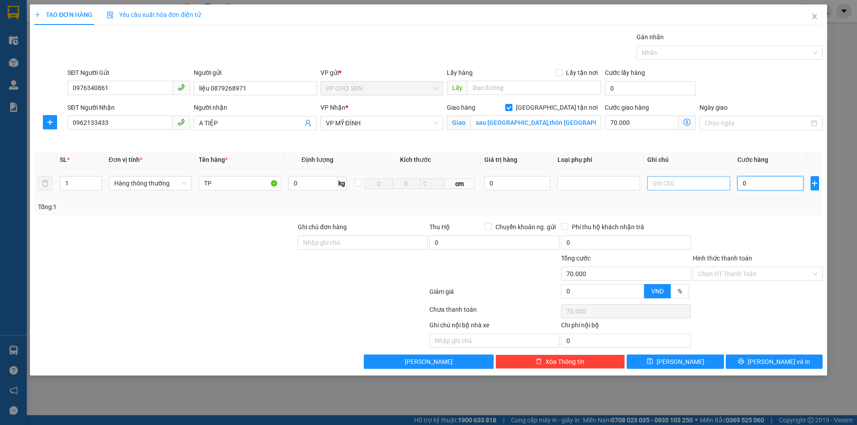
type input "70.004"
type input "40"
type input "70.040"
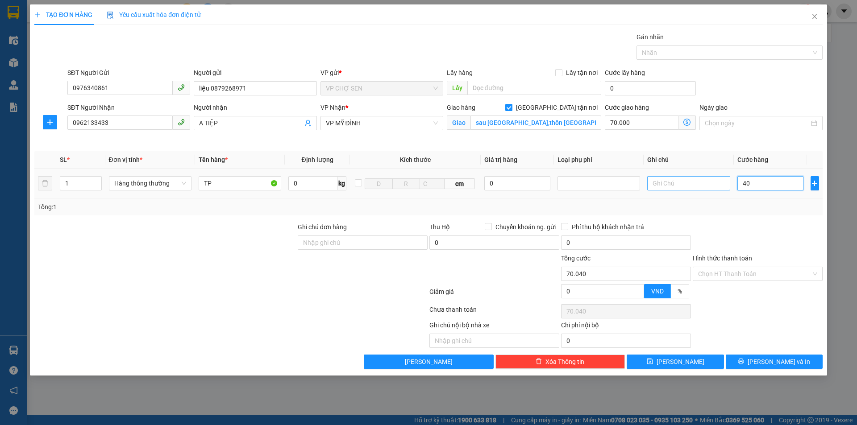
type input "400"
type input "70.400"
type input "4.000"
type input "74.000"
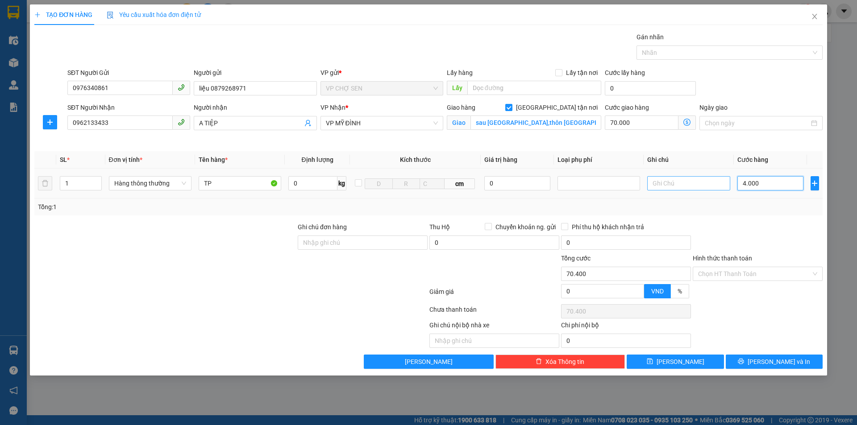
type input "74.000"
type input "40.000"
type input "110.000"
type input "40.000"
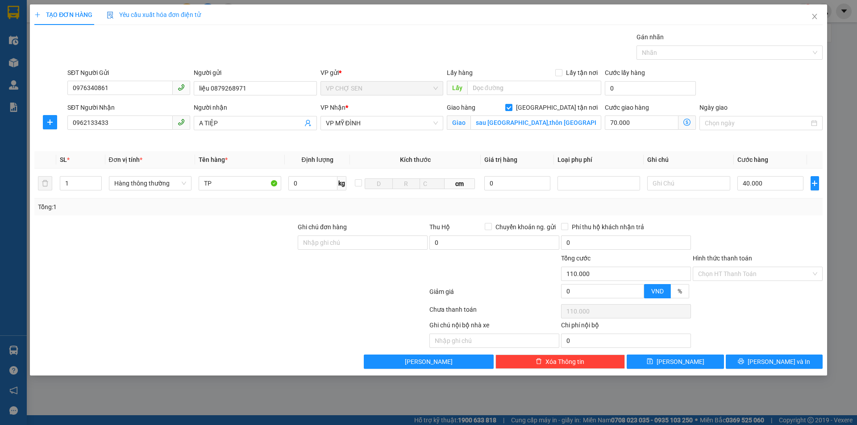
click at [686, 122] on icon "dollar-circle" at bounding box center [686, 122] width 7 height 7
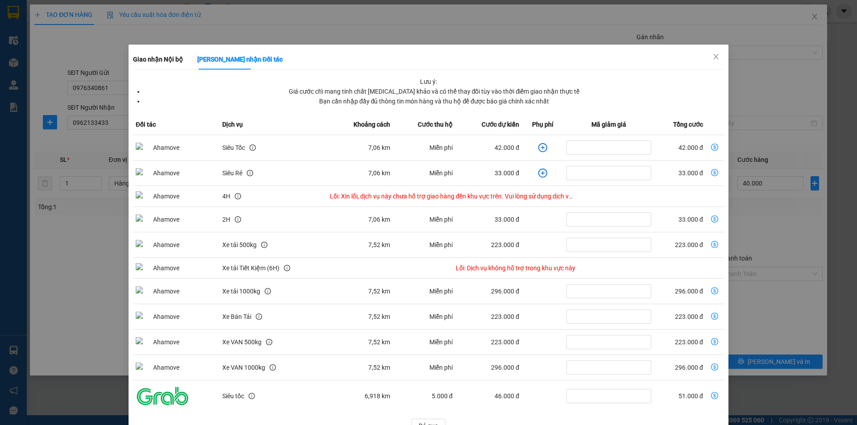
click at [711, 149] on icon "dollar-circle" at bounding box center [714, 147] width 7 height 7
type input "82.000"
type input "42.000"
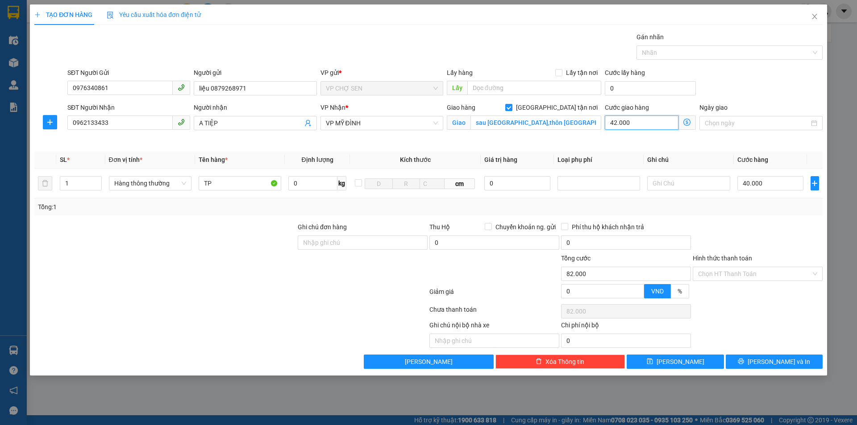
click at [641, 124] on input "42.000" at bounding box center [641, 123] width 74 height 14
type input "40.000"
type input "0"
type input "40.006"
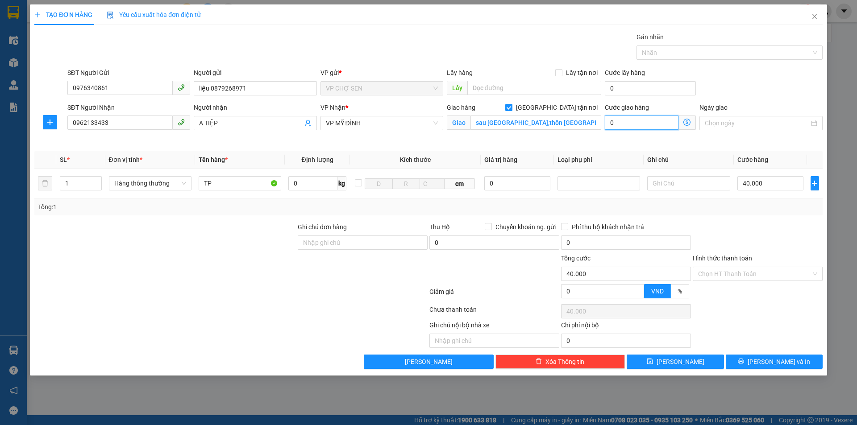
type input "40.006"
type input "6"
type input "40.060"
type input "60"
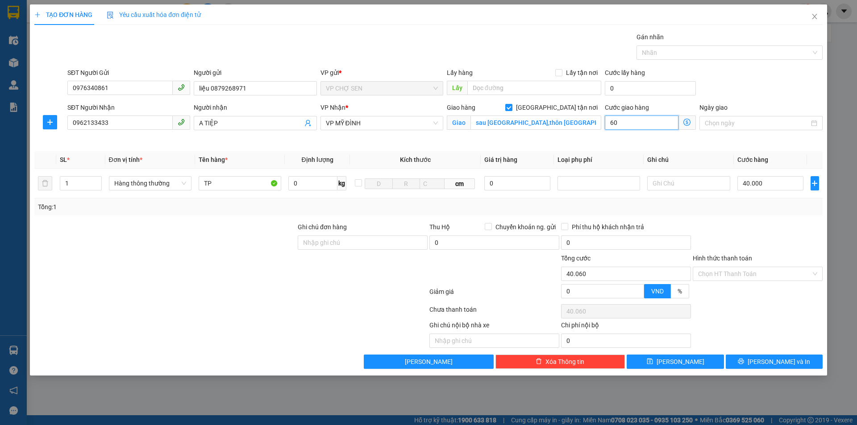
type input "40.600"
type input "600"
type input "46.000"
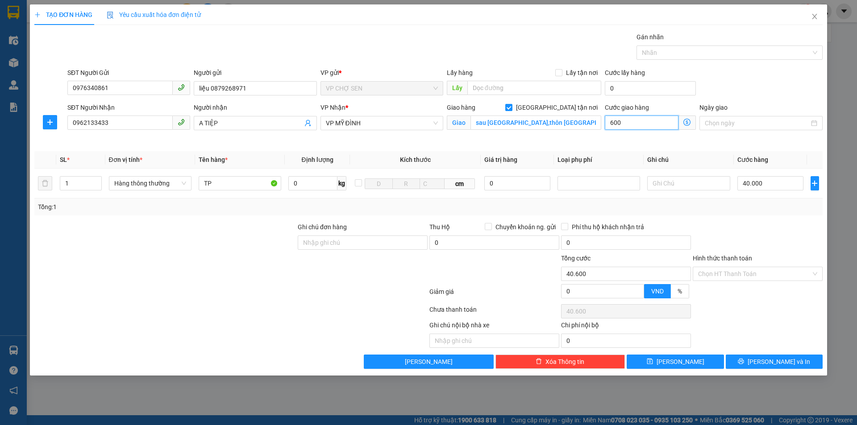
type input "6.000"
type input "100.000"
type input "60.000"
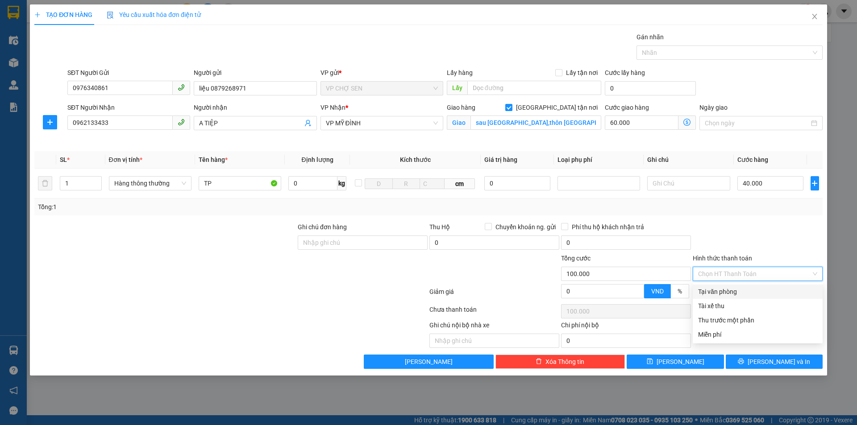
click at [746, 269] on input "Hình thức thanh toán" at bounding box center [754, 273] width 113 height 13
click at [729, 290] on div "Tại văn phòng" at bounding box center [757, 292] width 119 height 10
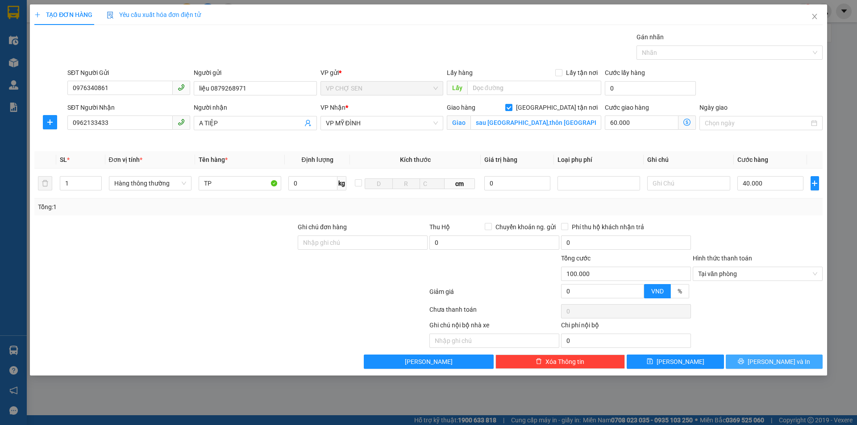
click at [744, 360] on icon "printer" at bounding box center [740, 361] width 6 height 6
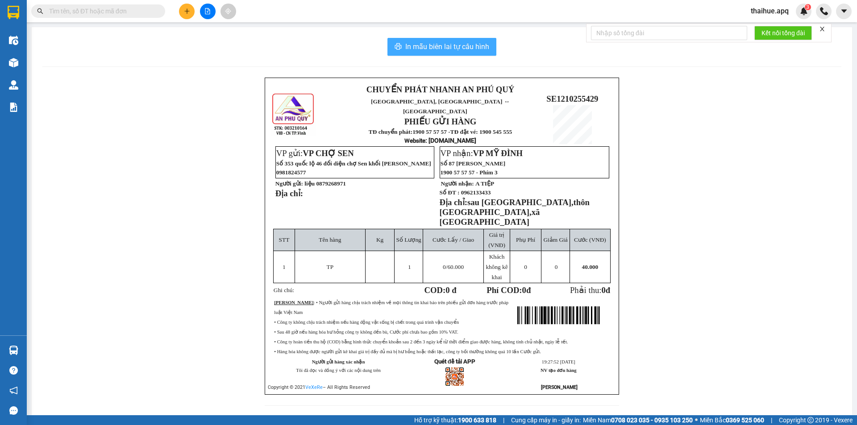
click at [458, 46] on span "In mẫu biên lai tự cấu hình" at bounding box center [447, 46] width 84 height 11
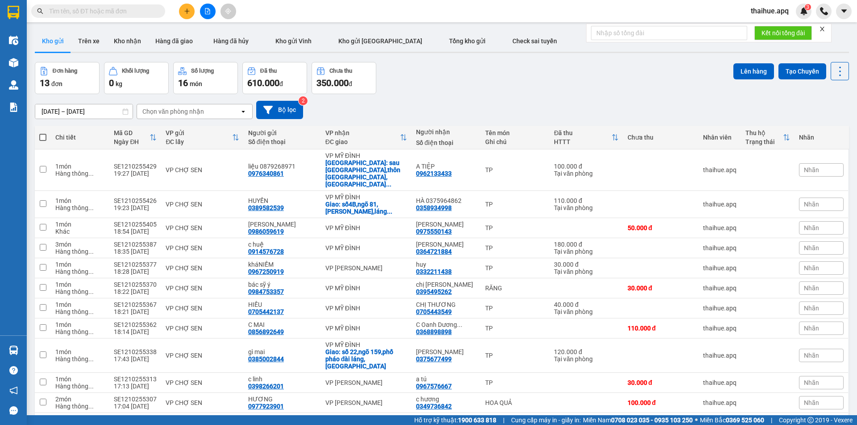
click at [71, 12] on input "text" at bounding box center [101, 11] width 105 height 10
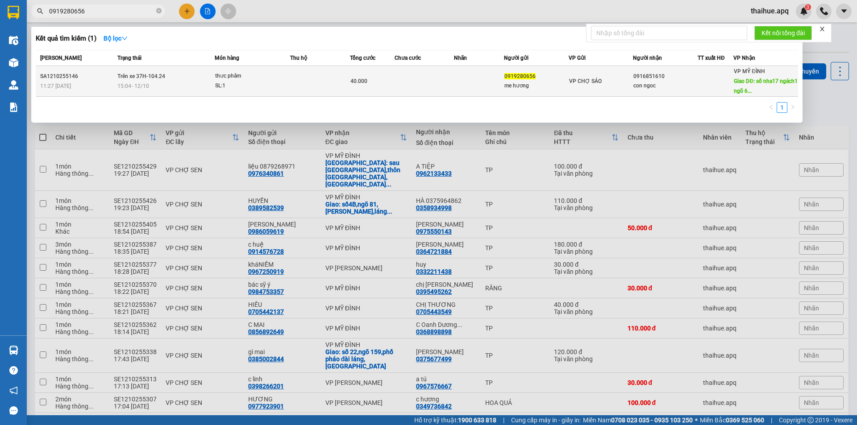
type input "0919280656"
click at [282, 84] on span "thưc phâm SL: 1" at bounding box center [252, 80] width 75 height 19
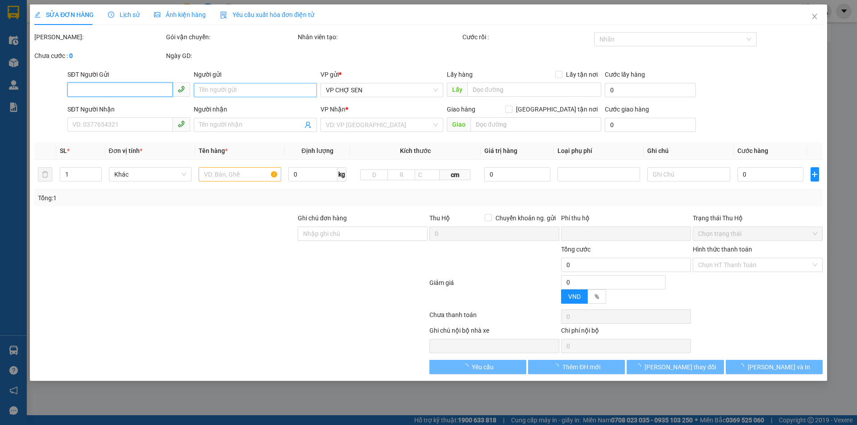
type input "0919280656"
type input "me hương"
type input "0916851610"
type input "con ngoc"
type input "số nha17 ngách1 ngõ 63 trân quôc vương dich vong hâu sip tân nơi tt"
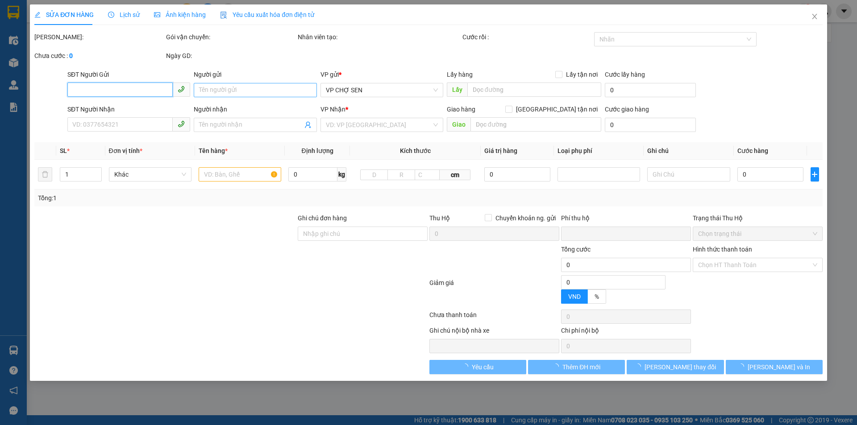
type input "0"
type input "40.000"
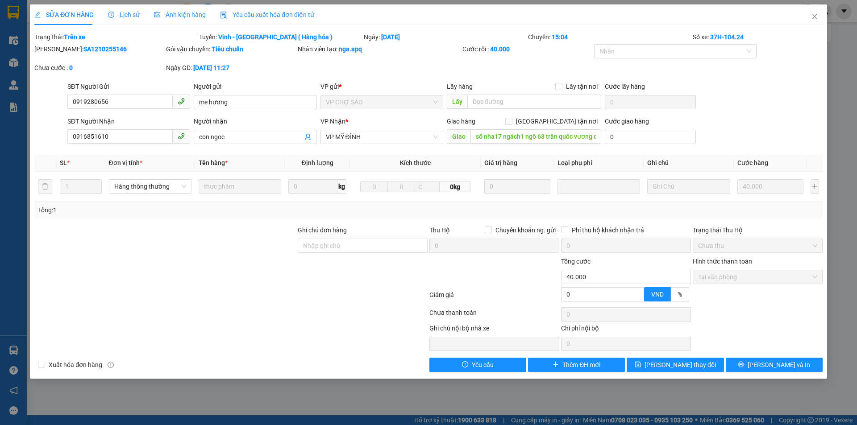
click at [131, 14] on span "Lịch sử" at bounding box center [124, 14] width 32 height 7
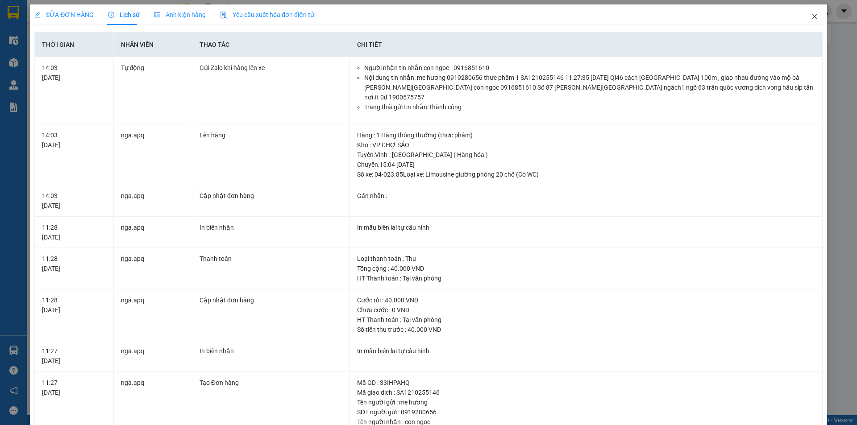
click at [811, 14] on icon "close" at bounding box center [814, 16] width 7 height 7
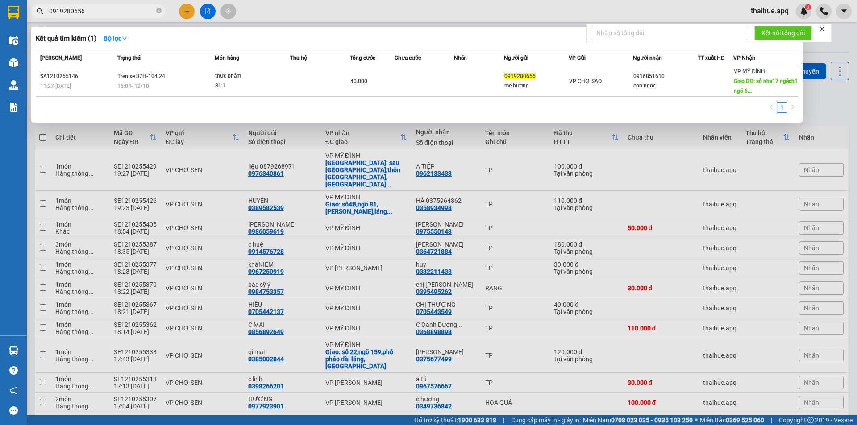
click at [108, 13] on input "0919280656" at bounding box center [101, 11] width 105 height 10
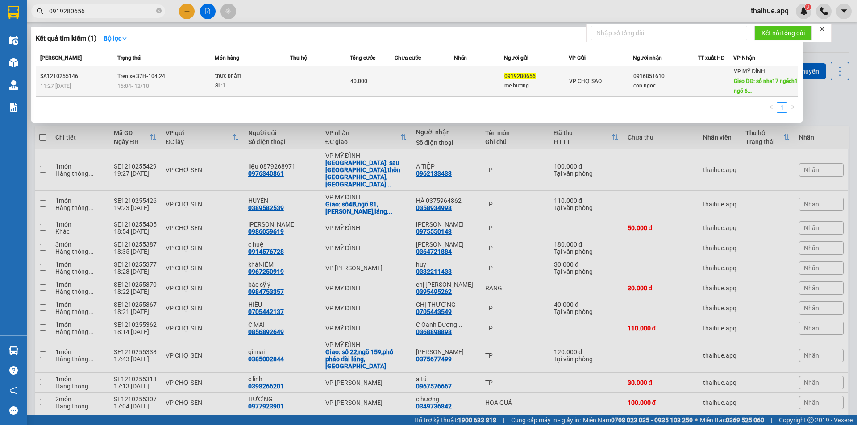
click at [303, 85] on td at bounding box center [320, 81] width 60 height 31
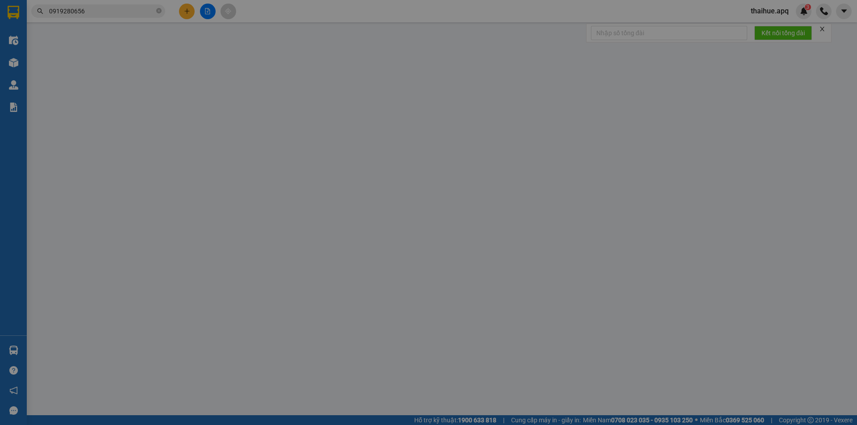
type input "0919280656"
type input "me hương"
type input "0916851610"
type input "con ngoc"
type input "số nha17 ngách1 ngõ 63 trân quôc vương dich vong hâu sip tân nơi tt"
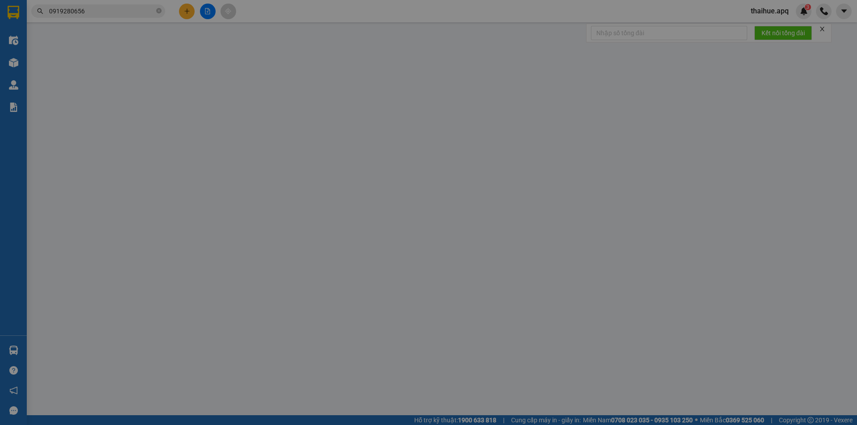
type input "0"
type input "40.000"
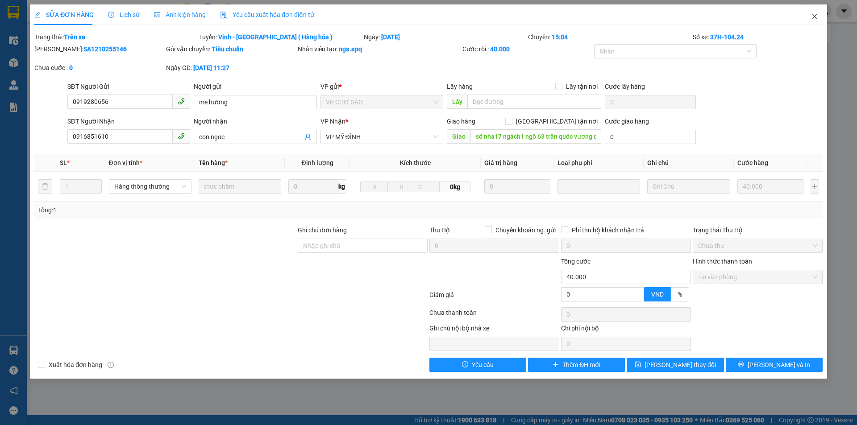
click at [815, 14] on icon "close" at bounding box center [814, 16] width 7 height 7
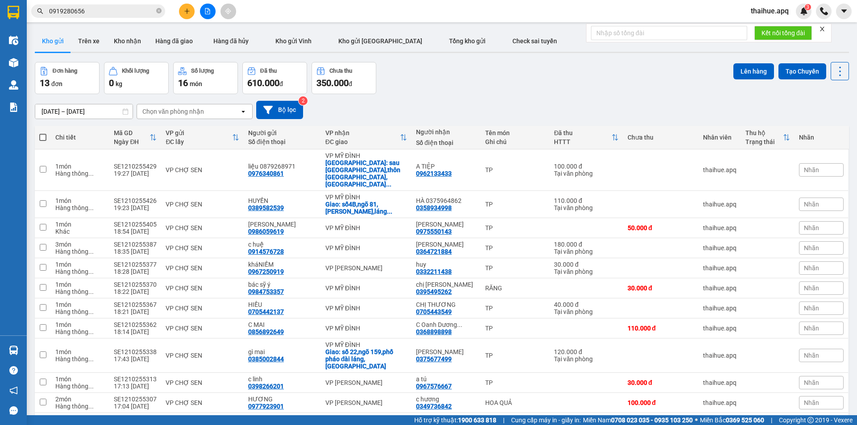
click at [112, 9] on input "0919280656" at bounding box center [101, 11] width 105 height 10
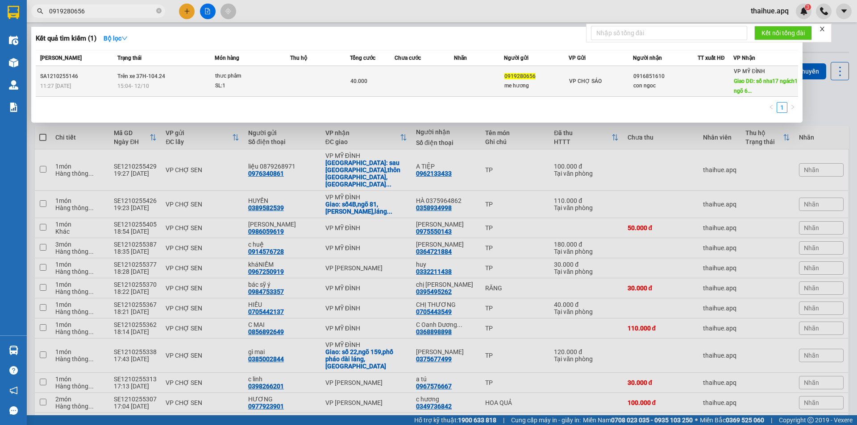
click at [298, 82] on td at bounding box center [320, 81] width 60 height 31
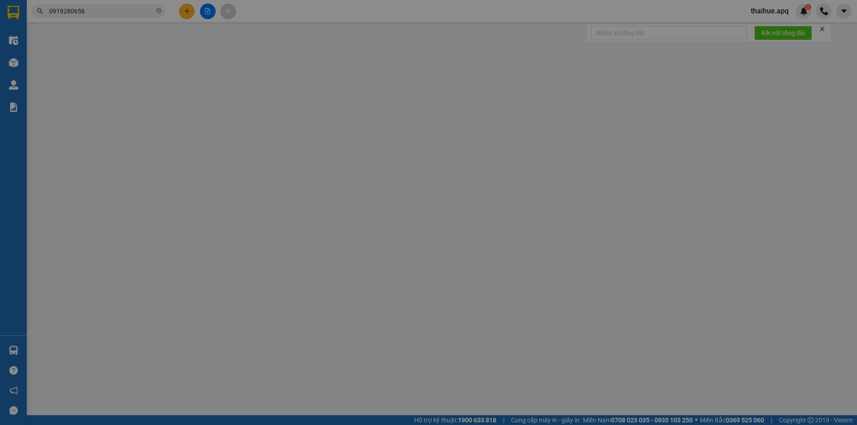
type input "0919280656"
type input "me hương"
type input "0916851610"
type input "con ngoc"
type input "số nha17 ngách1 ngõ 63 trân quôc vương dich vong hâu sip tân nơi tt"
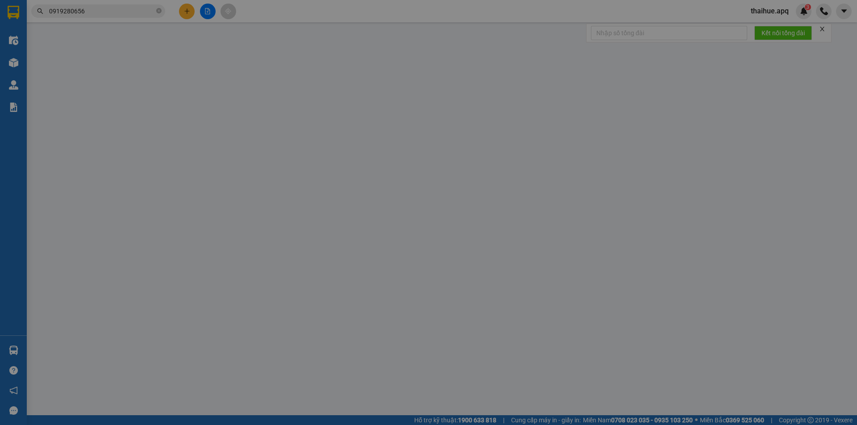
type input "0"
type input "40.000"
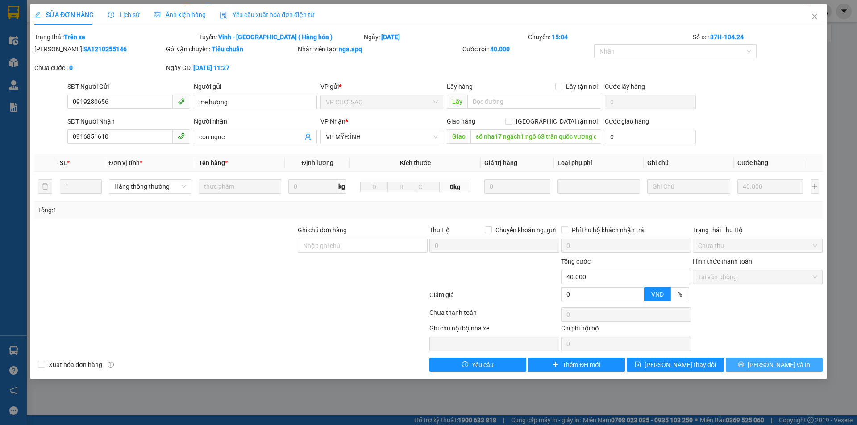
click at [778, 363] on span "[PERSON_NAME] và In" at bounding box center [778, 365] width 62 height 10
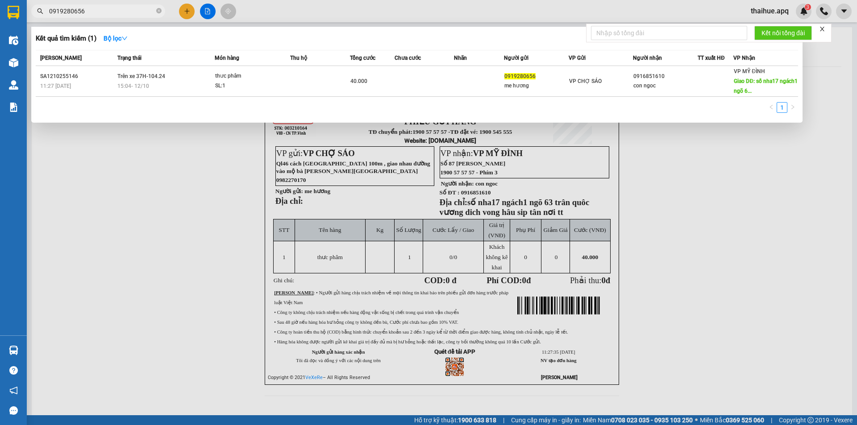
click at [88, 9] on input "0919280656" at bounding box center [101, 11] width 105 height 10
type input "0"
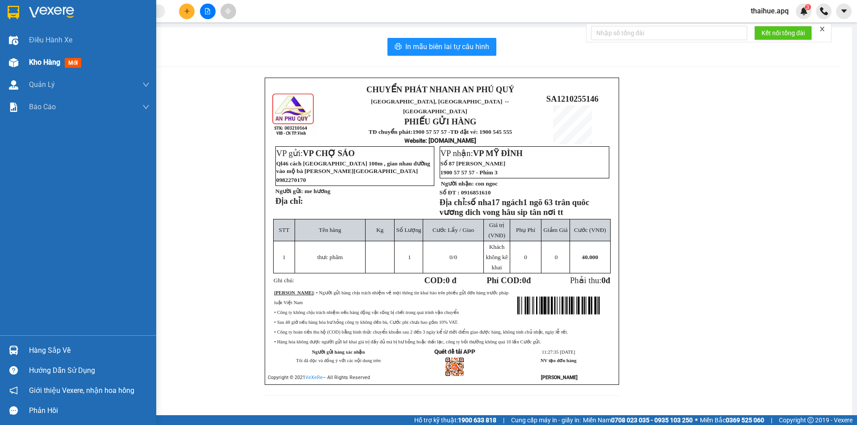
click at [45, 60] on span "Kho hàng" at bounding box center [44, 62] width 31 height 8
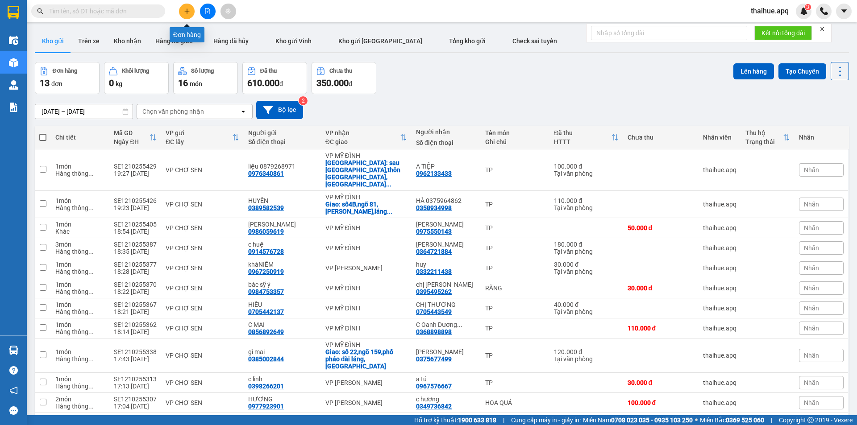
click at [189, 10] on icon "plus" at bounding box center [187, 11] width 6 height 6
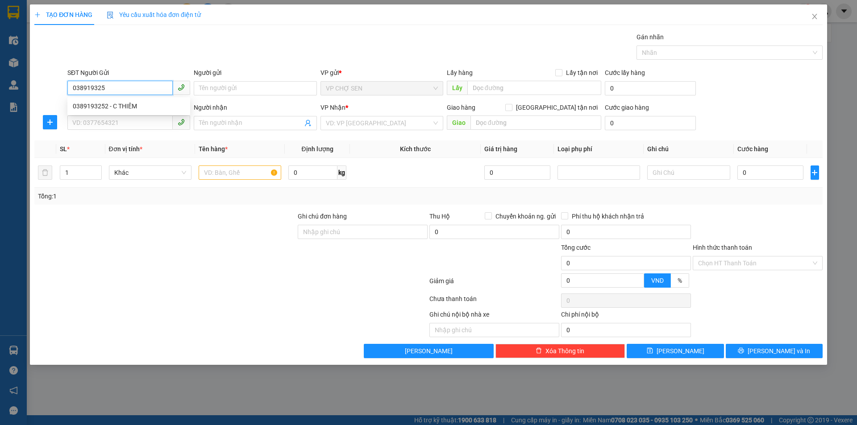
type input "0389193252"
click at [125, 107] on div "0389193252 - C THIÊM" at bounding box center [129, 106] width 112 height 10
type input "C THIÊM"
type input "0389193252"
click at [103, 122] on input "SĐT Người Nhận" at bounding box center [119, 123] width 105 height 14
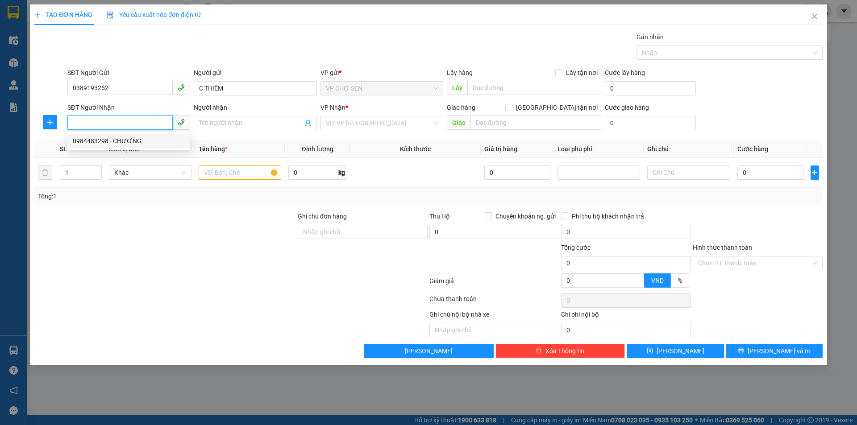
click at [125, 140] on div "0984483298 - CHƯƠNG" at bounding box center [129, 141] width 112 height 10
type input "0984483298"
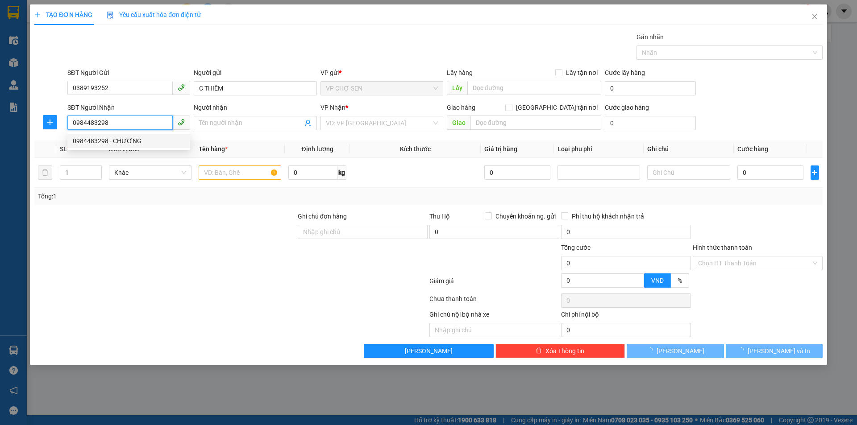
type input "CHƯƠNG"
checkbox input "true"
type input "nhà số 9,ngách 24,ngõ mai hương,p bạch mai,q hai bà trưng"
type input "50.000"
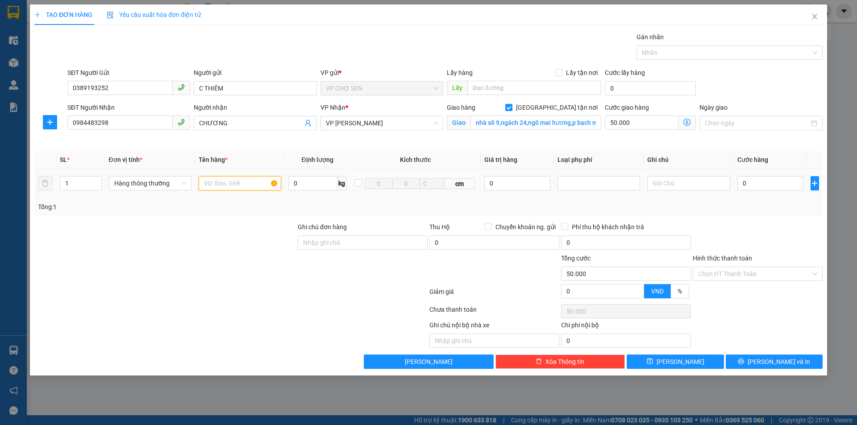
click at [212, 185] on input "text" at bounding box center [240, 183] width 83 height 14
type input "TP"
click at [687, 123] on icon "dollar-circle" at bounding box center [686, 122] width 7 height 7
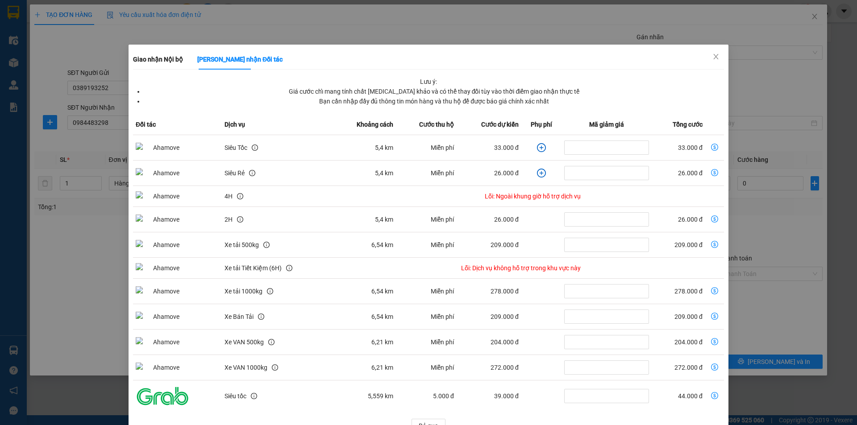
click at [711, 148] on icon "dollar-circle" at bounding box center [714, 147] width 7 height 7
type input "33.000"
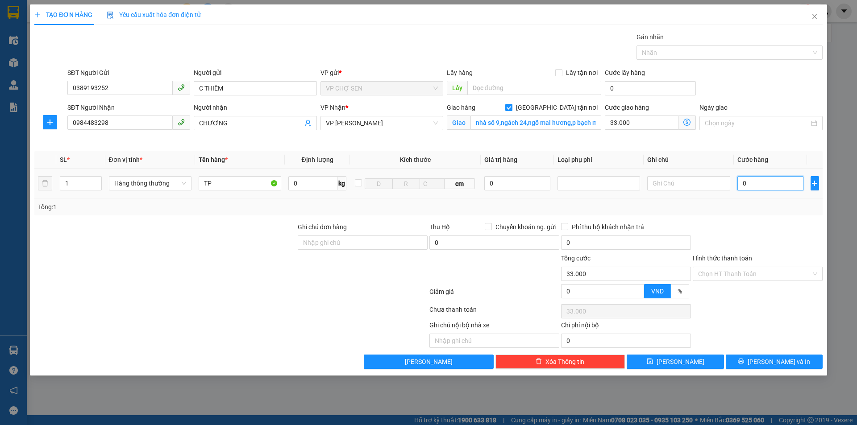
click at [745, 182] on input "0" at bounding box center [770, 183] width 66 height 14
type input "4"
type input "33.004"
type input "40"
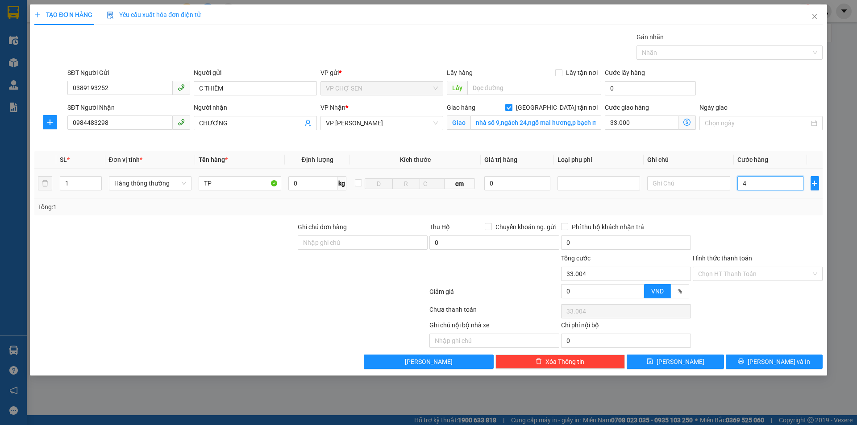
type input "33.040"
type input "400"
type input "33.400"
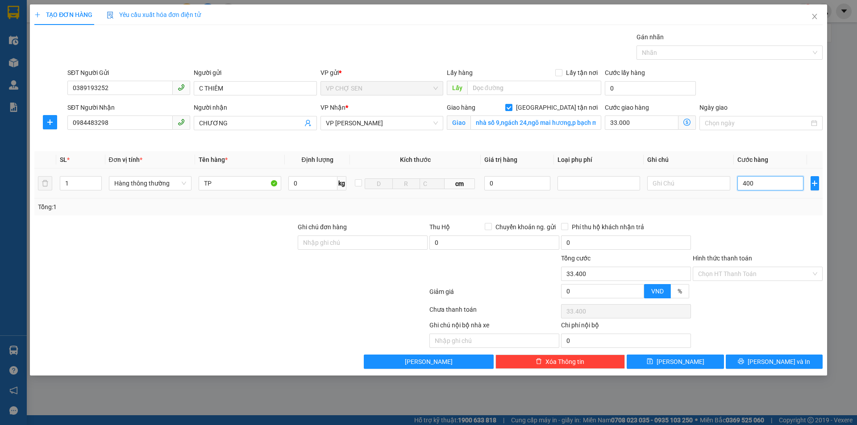
type input "4.000"
type input "37.000"
type input "40.000"
type input "73.000"
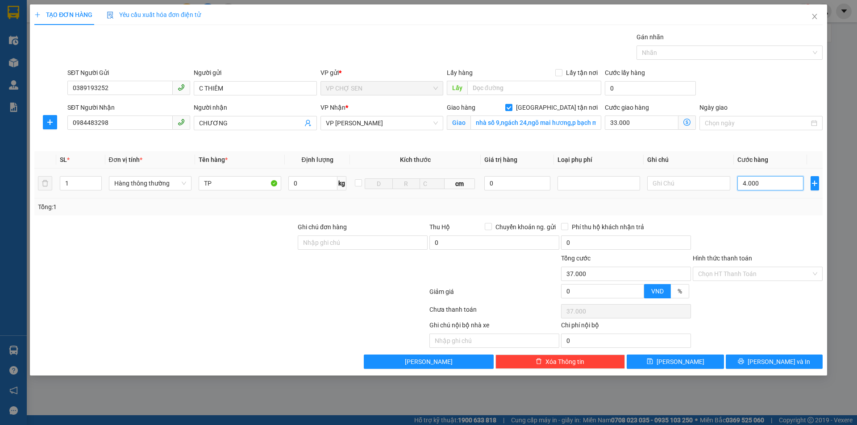
type input "73.000"
type input "40.000"
click at [645, 128] on input "33.000" at bounding box center [641, 123] width 74 height 14
type input "40.000"
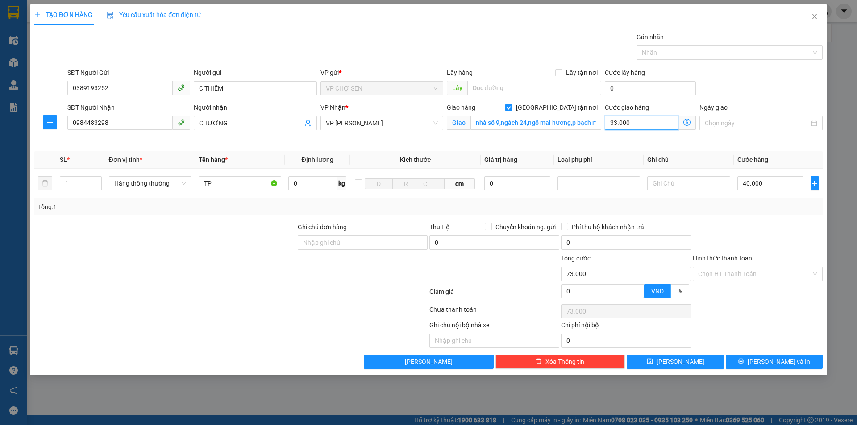
type input "0"
type input "40.005"
type input "5"
type input "40.050"
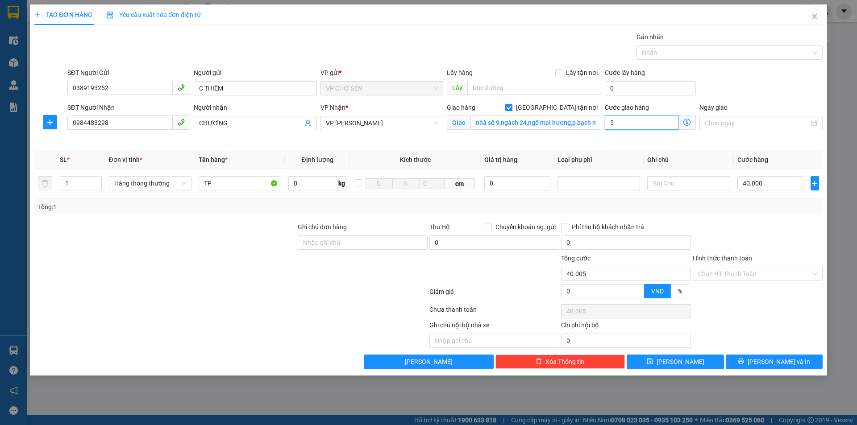
type input "40.050"
type input "50"
type input "40.500"
type input "5.000"
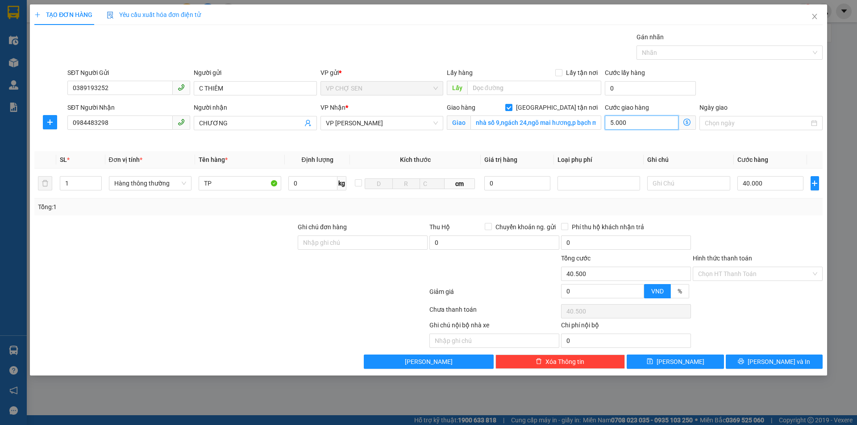
type input "45.000"
type input "90.000"
type input "50.000"
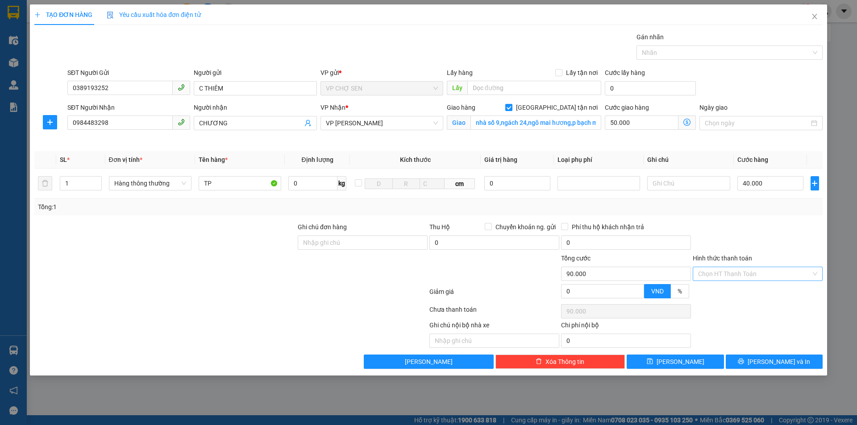
click at [737, 269] on input "Hình thức thanh toán" at bounding box center [754, 273] width 113 height 13
drag, startPoint x: 731, startPoint y: 291, endPoint x: 733, endPoint y: 299, distance: 8.7
click at [731, 292] on div "Tại văn phòng" at bounding box center [757, 292] width 119 height 10
click at [771, 362] on span "[PERSON_NAME] và In" at bounding box center [778, 362] width 62 height 10
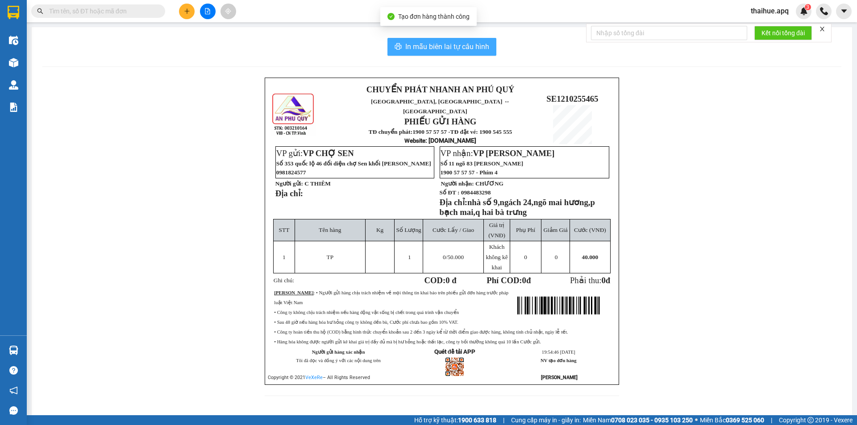
click at [455, 46] on span "In mẫu biên lai tự cấu hình" at bounding box center [447, 46] width 84 height 11
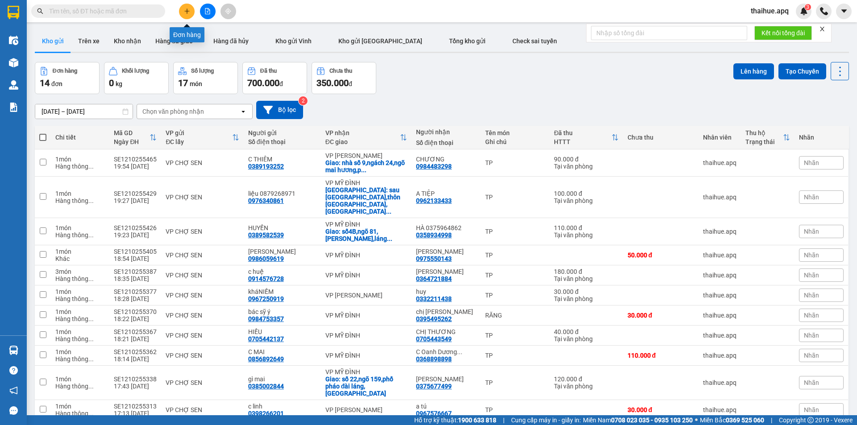
click at [187, 11] on icon "plus" at bounding box center [186, 11] width 5 height 0
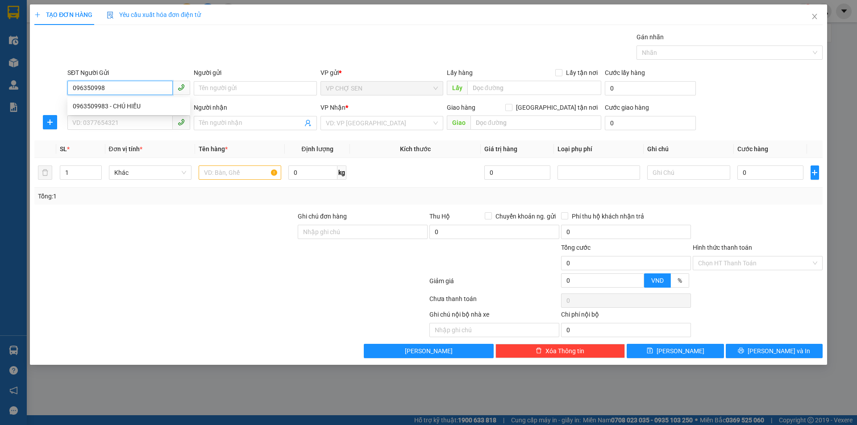
type input "0963509983"
click at [124, 106] on div "0963509983 - CHÚ HIẾU" at bounding box center [129, 106] width 112 height 10
type input "CHÚ HIẾU"
type input "0963509983"
click at [113, 125] on input "SĐT Người Nhận" at bounding box center [119, 123] width 105 height 14
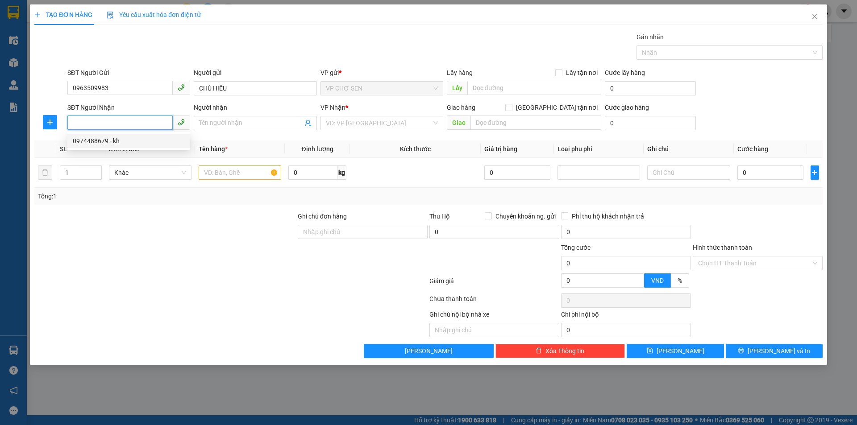
click at [101, 145] on div "0974488679 - kh" at bounding box center [129, 141] width 112 height 10
type input "0974488679"
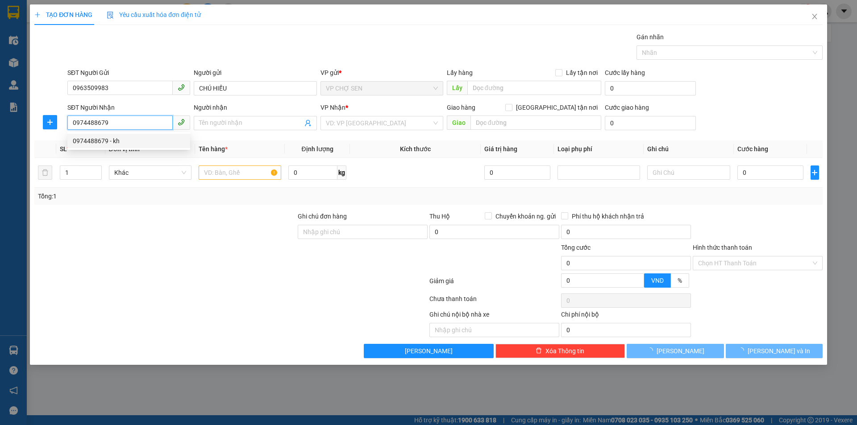
type input "kh"
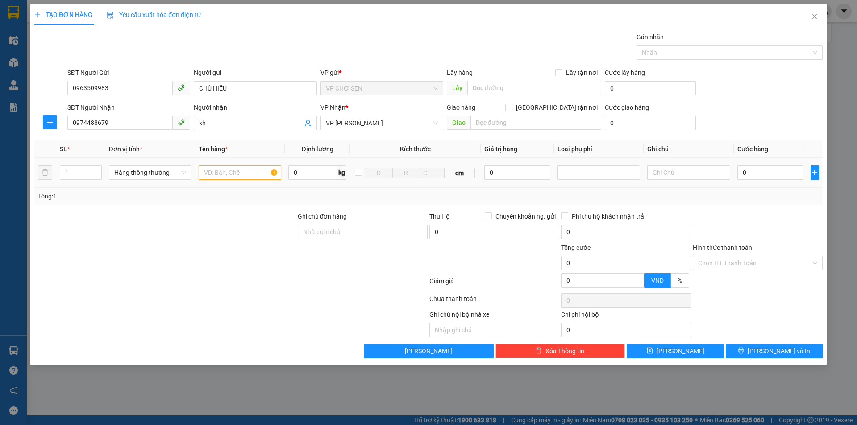
click at [216, 174] on input "text" at bounding box center [240, 173] width 83 height 14
type input "GẠO"
click at [746, 174] on input "0" at bounding box center [770, 173] width 66 height 14
type input "8"
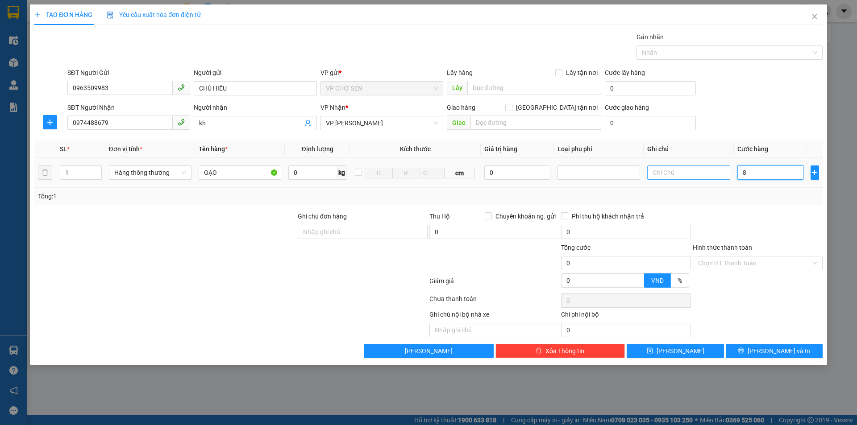
type input "8"
type input "80"
type input "800"
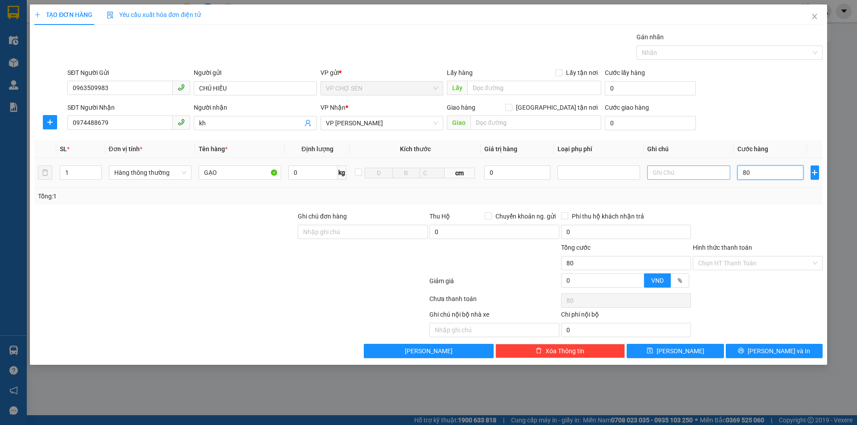
type input "800"
type input "8.000"
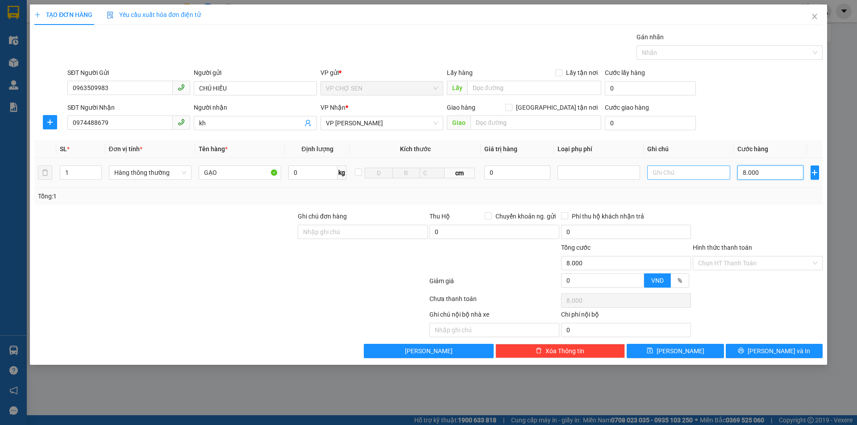
type input "80.000"
click at [213, 123] on input "kh" at bounding box center [250, 123] width 103 height 10
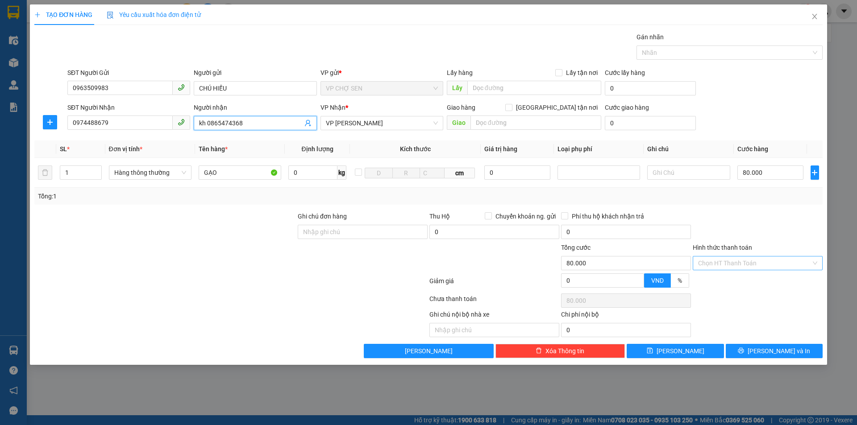
type input "kh 0865474368"
click at [747, 265] on input "Hình thức thanh toán" at bounding box center [754, 263] width 113 height 13
click at [746, 169] on input "80.000" at bounding box center [770, 173] width 66 height 14
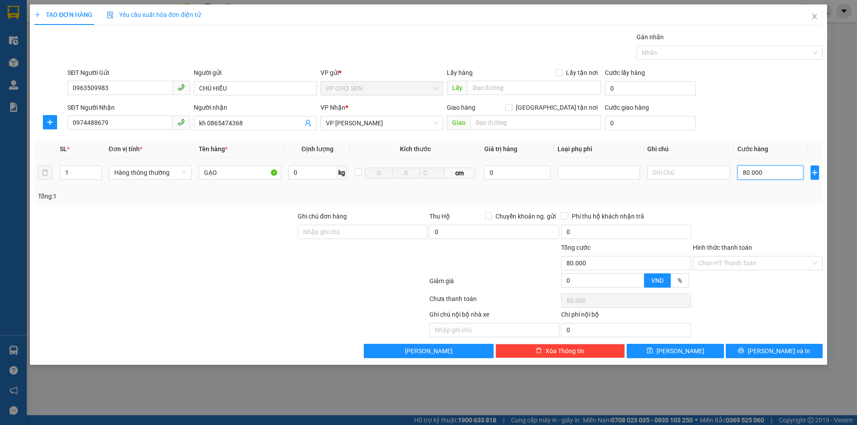
click at [746, 170] on input "80.000" at bounding box center [770, 173] width 66 height 14
type input "0.000"
type input "0"
type input "70.000"
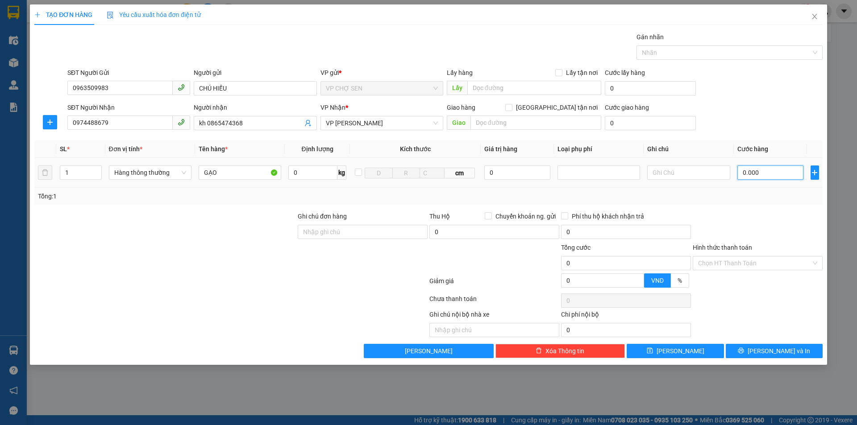
type input "70.000"
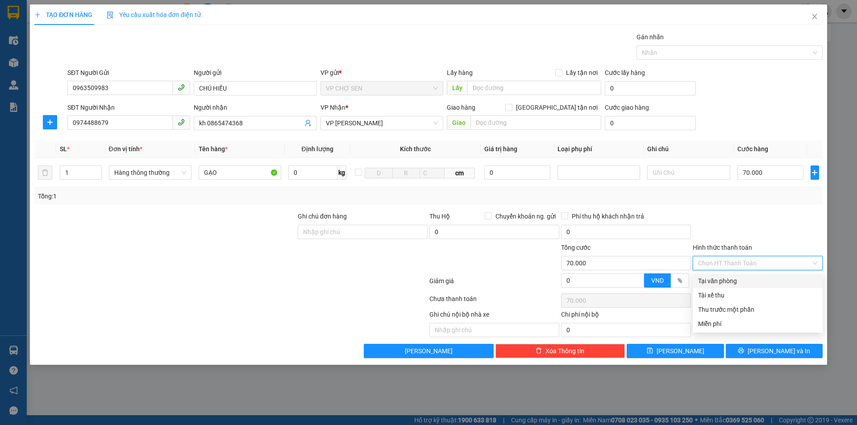
click at [744, 262] on input "Hình thức thanh toán" at bounding box center [754, 263] width 113 height 13
click at [731, 281] on div "Tại văn phòng" at bounding box center [757, 281] width 119 height 10
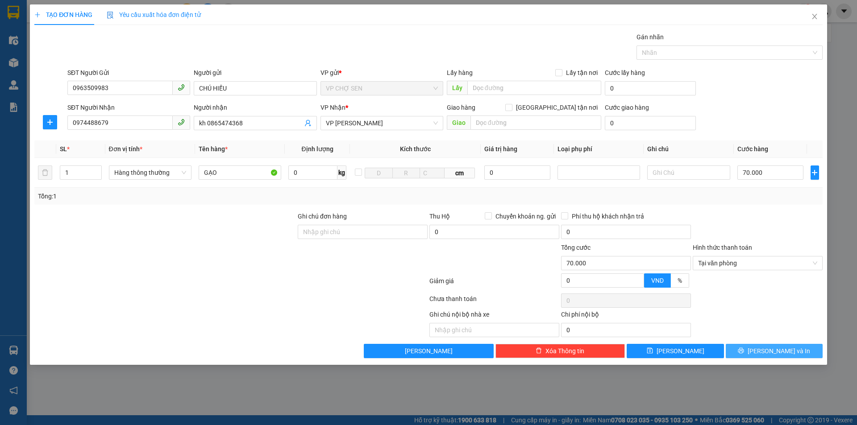
click at [747, 348] on button "[PERSON_NAME] và In" at bounding box center [773, 351] width 97 height 14
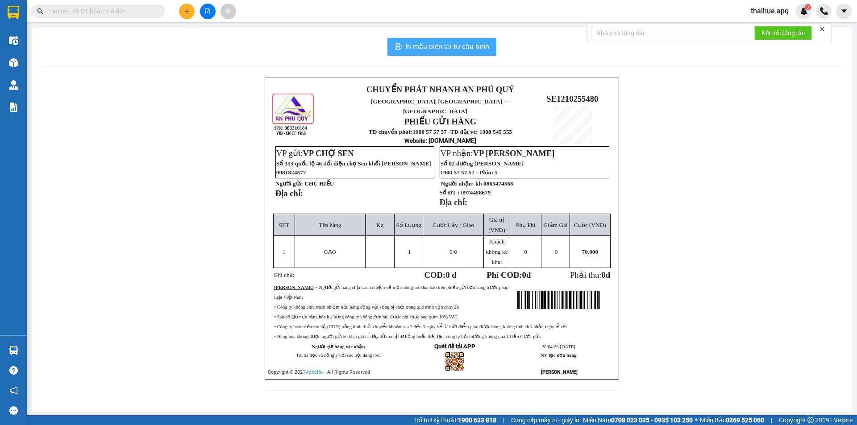
click at [451, 46] on span "In mẫu biên lai tự cấu hình" at bounding box center [447, 46] width 84 height 11
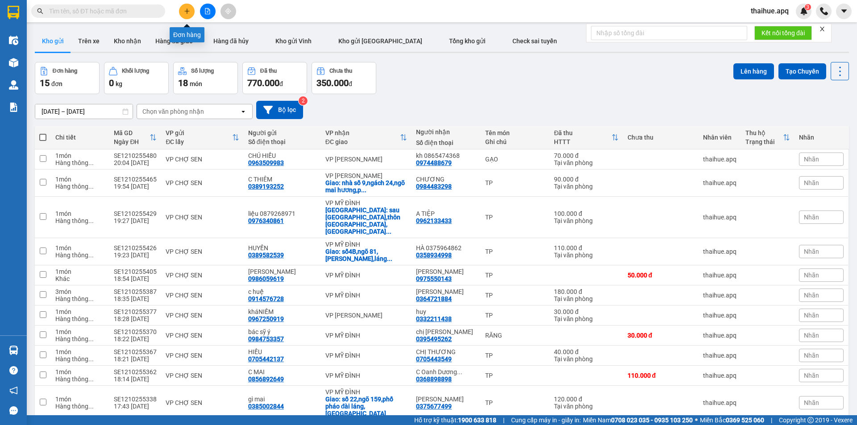
click at [185, 11] on icon "plus" at bounding box center [186, 11] width 5 height 0
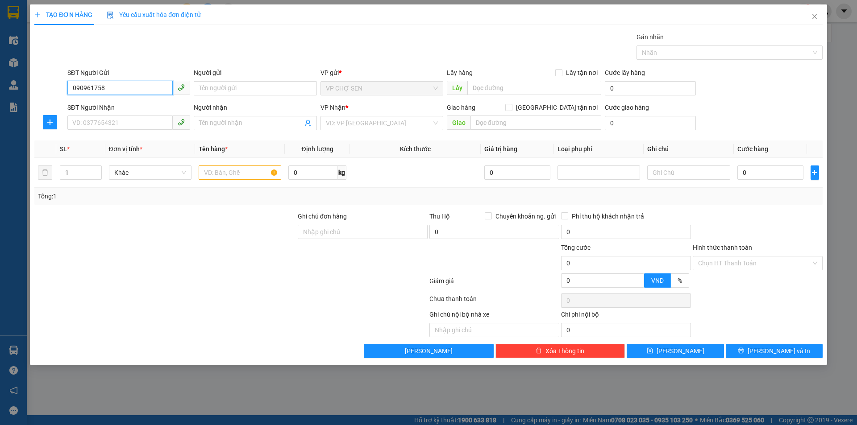
type input "0909617589"
click at [123, 108] on div "0909617589 - bs dương" at bounding box center [129, 106] width 112 height 10
type input "bs dương"
type input "0909617589"
click at [117, 123] on input "SĐT Người Nhận" at bounding box center [119, 123] width 105 height 14
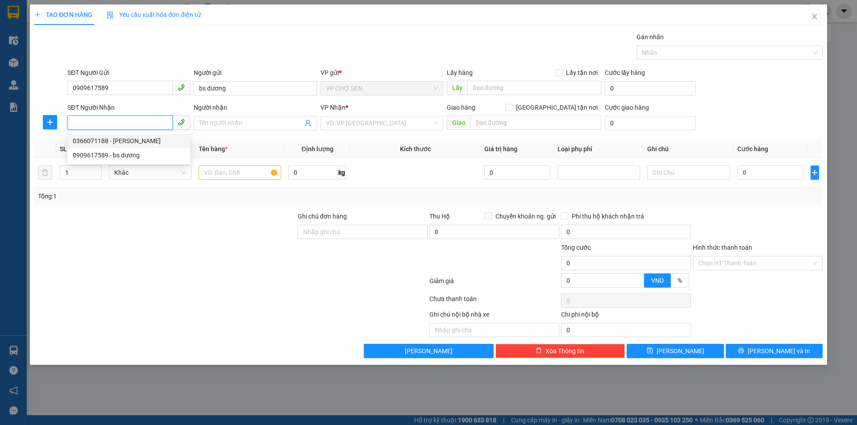
click at [120, 145] on div "0366071188 - [PERSON_NAME]" at bounding box center [129, 141] width 112 height 10
type input "0366071188"
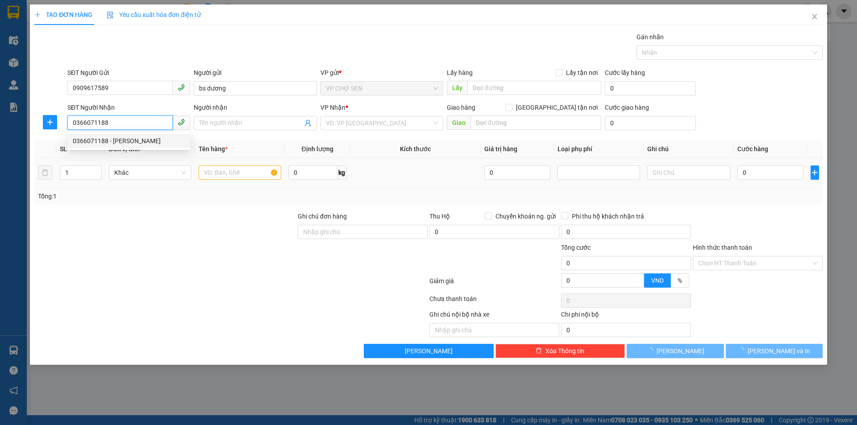
type input "LABO VINH QUANG"
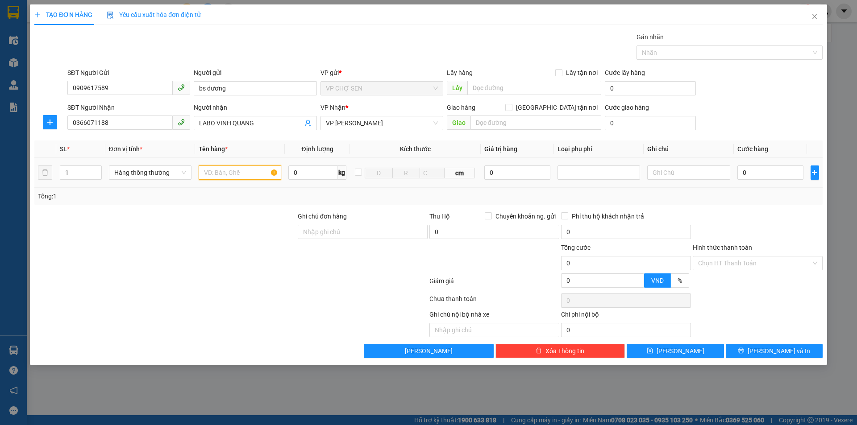
click at [212, 171] on input "text" at bounding box center [240, 173] width 83 height 14
type input "RĂNG"
click at [744, 170] on input "0" at bounding box center [770, 173] width 66 height 14
type input "3"
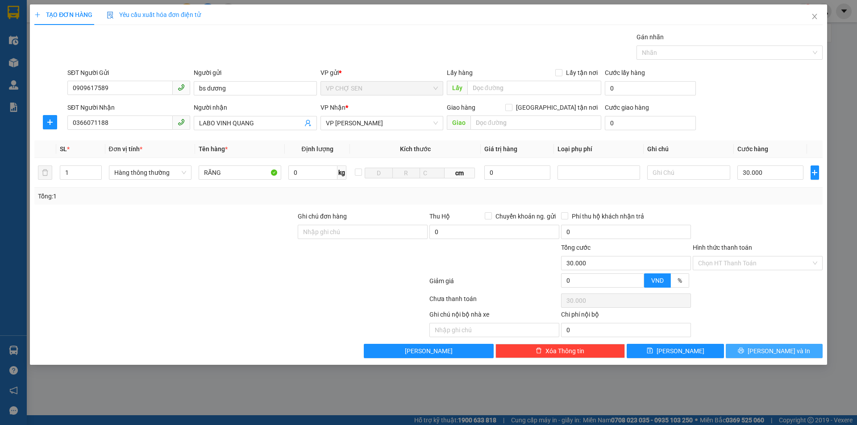
drag, startPoint x: 758, startPoint y: 349, endPoint x: 610, endPoint y: 202, distance: 208.2
click at [744, 348] on icon "printer" at bounding box center [740, 351] width 6 height 6
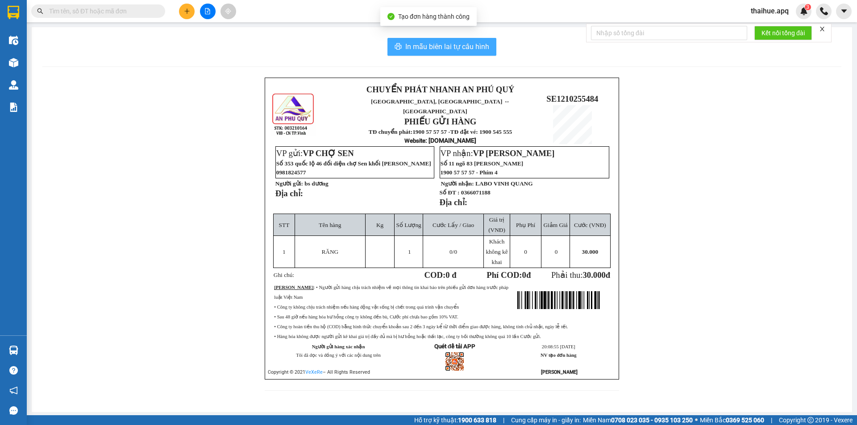
click at [416, 44] on span "In mẫu biên lai tự cấu hình" at bounding box center [447, 46] width 84 height 11
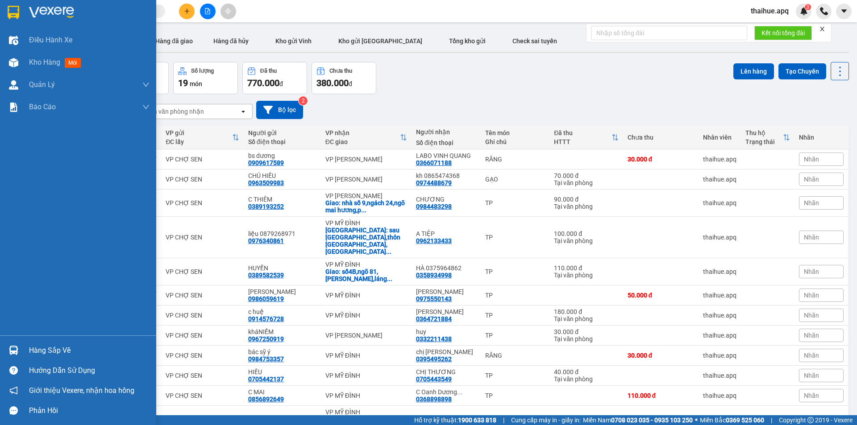
click at [44, 349] on div "Hàng sắp về" at bounding box center [89, 350] width 120 height 13
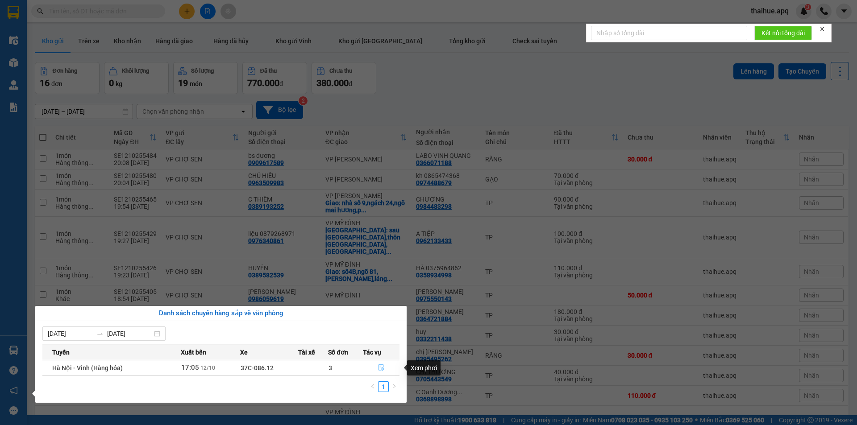
click at [382, 367] on icon "file-done" at bounding box center [381, 367] width 6 height 6
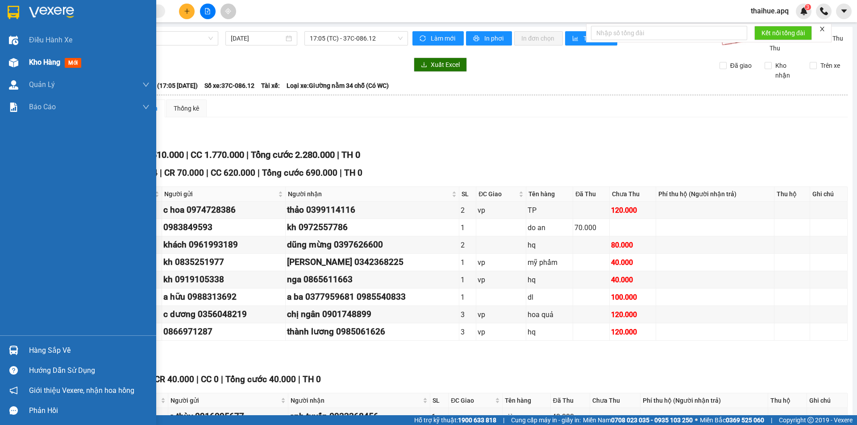
click at [34, 58] on span "Kho hàng" at bounding box center [44, 62] width 31 height 8
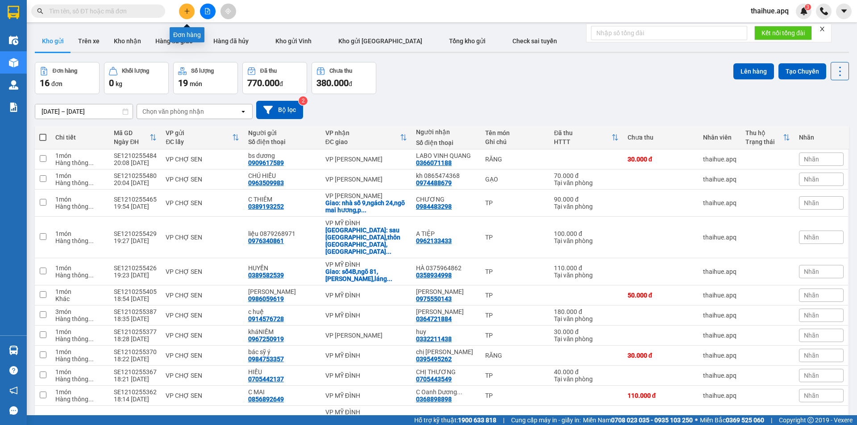
click at [186, 12] on icon "plus" at bounding box center [187, 11] width 6 height 6
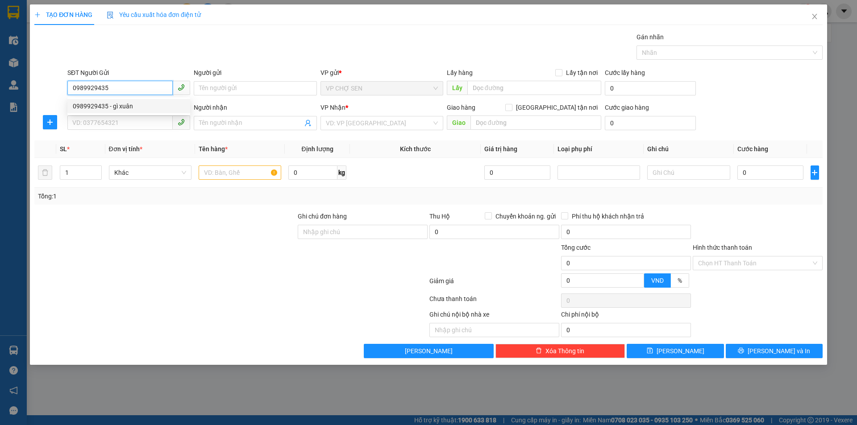
click at [118, 110] on div "0989929435 - gì xuân" at bounding box center [129, 106] width 112 height 10
click at [117, 116] on input "SĐT Người Nhận" at bounding box center [119, 123] width 105 height 14
click at [196, 127] on span at bounding box center [255, 123] width 123 height 14
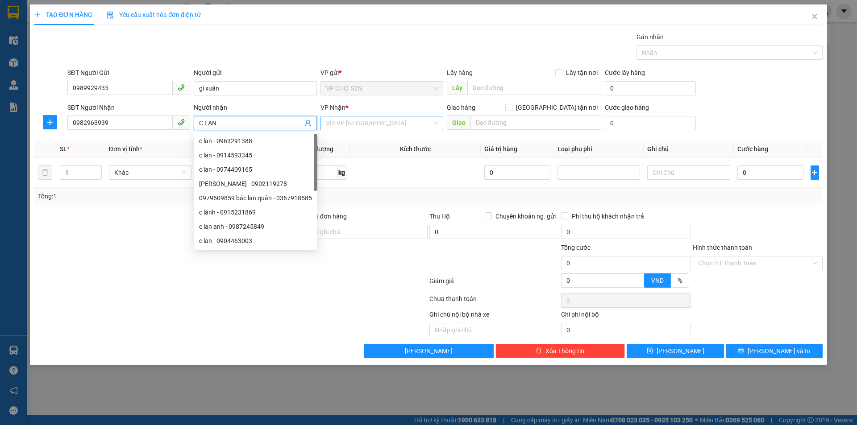
click at [407, 116] on div "VD: VP [GEOGRAPHIC_DATA]" at bounding box center [381, 123] width 123 height 14
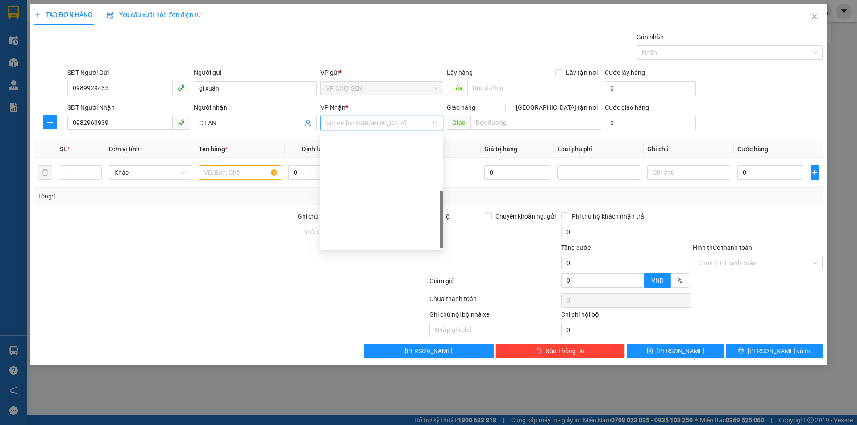
click at [351, 322] on div "VP MỸ ĐÌNH" at bounding box center [382, 327] width 112 height 10
click at [213, 173] on input "text" at bounding box center [240, 173] width 83 height 14
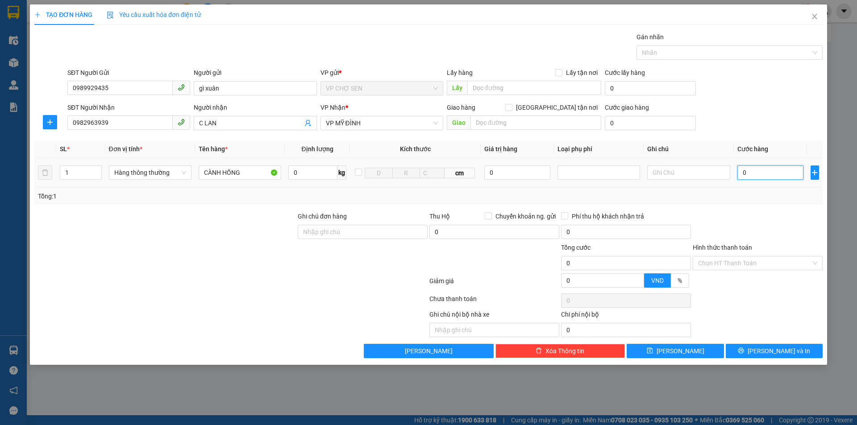
click at [753, 175] on input "0" at bounding box center [770, 173] width 66 height 14
click at [747, 259] on input "Hình thức thanh toán" at bounding box center [754, 263] width 113 height 13
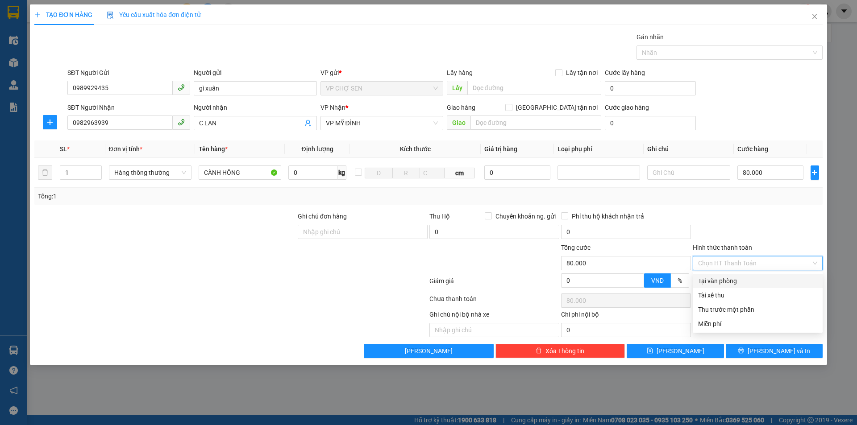
click at [726, 283] on div "Tại văn phòng" at bounding box center [757, 281] width 119 height 10
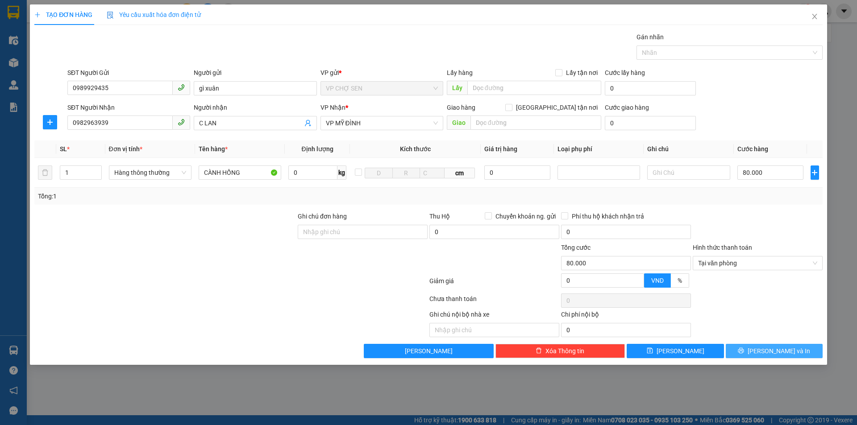
click at [744, 351] on icon "printer" at bounding box center [741, 351] width 6 height 6
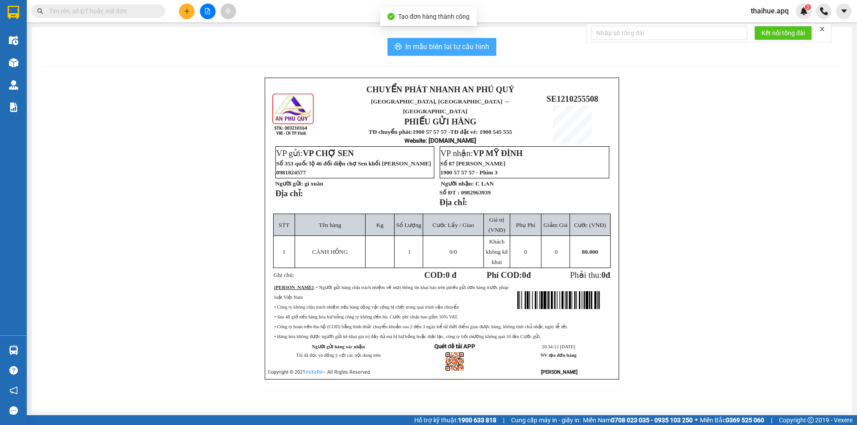
click at [460, 47] on span "In mẫu biên lai tự cấu hình" at bounding box center [447, 46] width 84 height 11
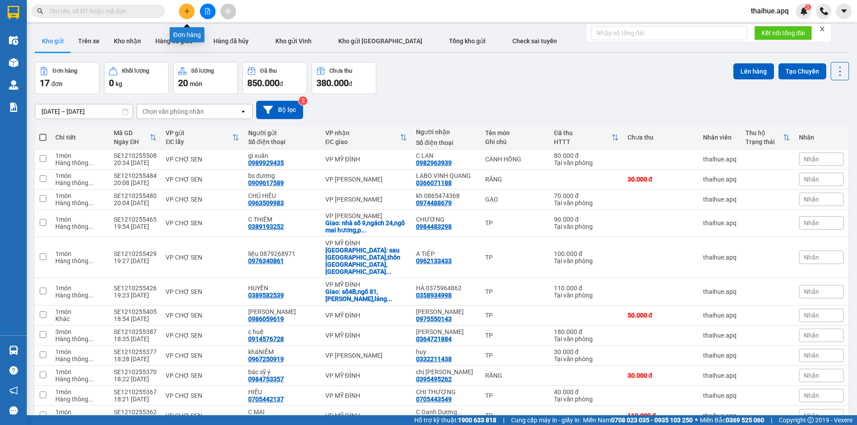
click at [185, 12] on icon "plus" at bounding box center [187, 11] width 6 height 6
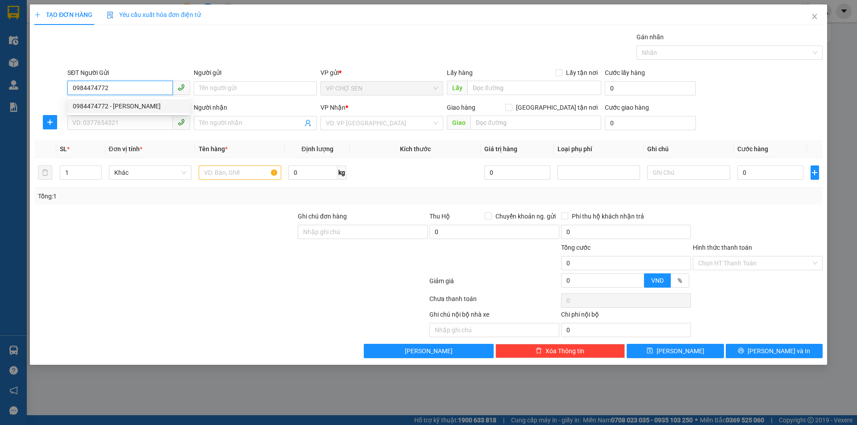
click at [121, 108] on div "0984474772 - [PERSON_NAME]" at bounding box center [129, 106] width 112 height 10
click at [87, 120] on input "SĐT Người Nhận" at bounding box center [119, 123] width 105 height 14
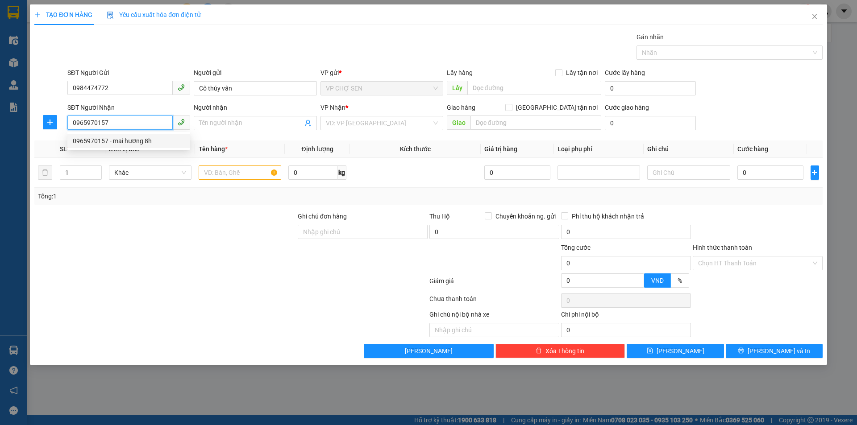
click at [127, 144] on div "0965970157 - mai hương 8h" at bounding box center [129, 141] width 112 height 10
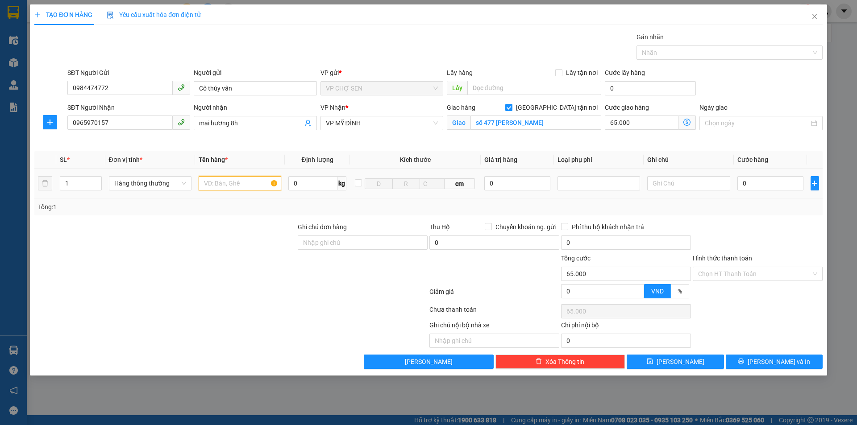
click at [208, 188] on input "text" at bounding box center [240, 183] width 83 height 14
click at [687, 122] on icon "dollar-circle" at bounding box center [686, 122] width 7 height 7
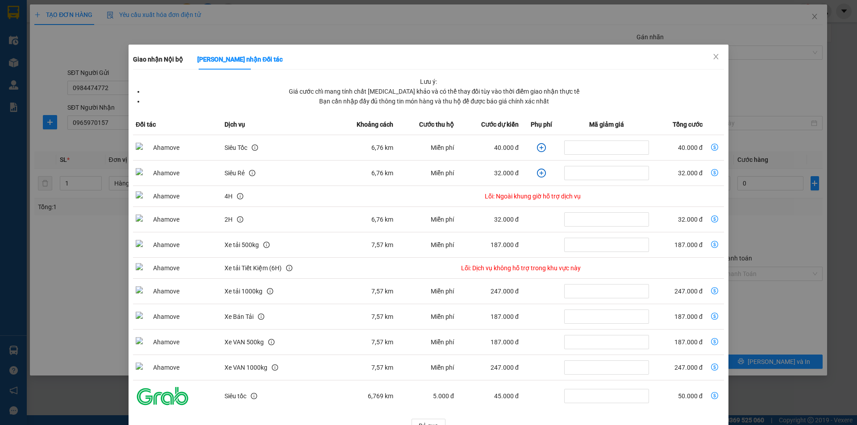
click at [711, 146] on icon "dollar-circle" at bounding box center [714, 147] width 7 height 7
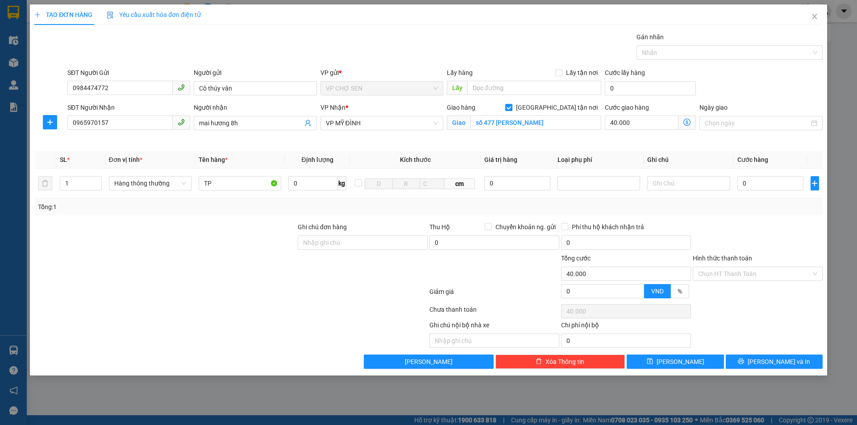
click at [685, 121] on icon "dollar-circle" at bounding box center [686, 122] width 7 height 7
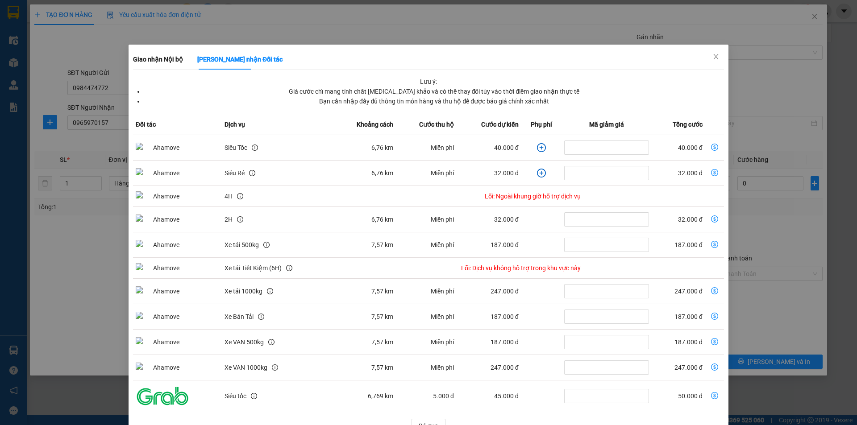
click at [711, 145] on icon "dollar-circle" at bounding box center [714, 147] width 7 height 7
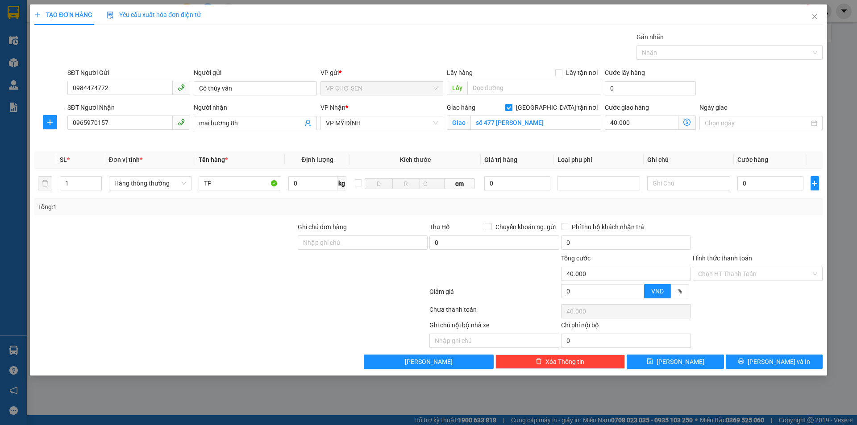
click at [686, 121] on icon "dollar-circle" at bounding box center [686, 122] width 7 height 7
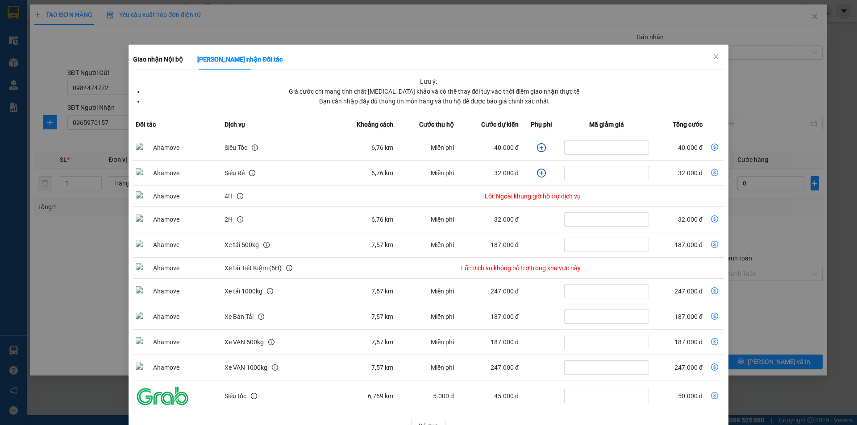
click at [742, 179] on div "Giao nhận Nội bộ Giao nhận Đối tác Lưu ý: Giá cước chỉ mang tính chất [MEDICAL_…" at bounding box center [428, 212] width 857 height 425
click at [711, 148] on icon "dollar-circle" at bounding box center [714, 147] width 7 height 7
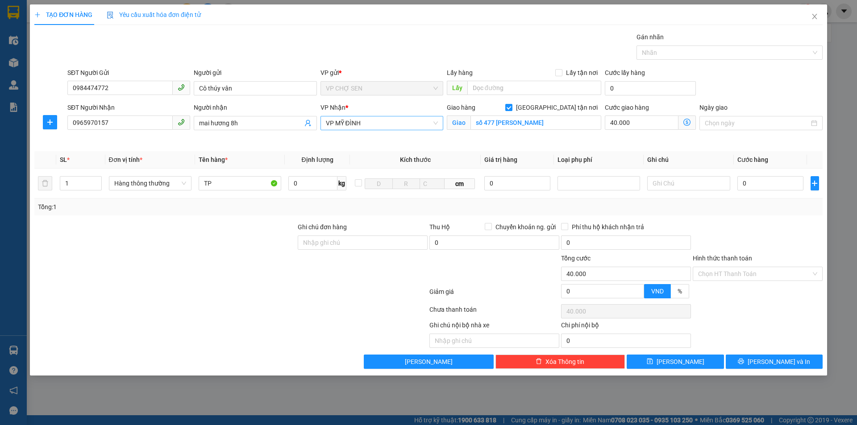
click at [404, 122] on span "VP MỸ ĐÌNH" at bounding box center [382, 122] width 112 height 13
click at [345, 307] on div "VP [PERSON_NAME]" at bounding box center [382, 312] width 112 height 10
click at [685, 122] on icon "dollar-circle" at bounding box center [686, 122] width 7 height 7
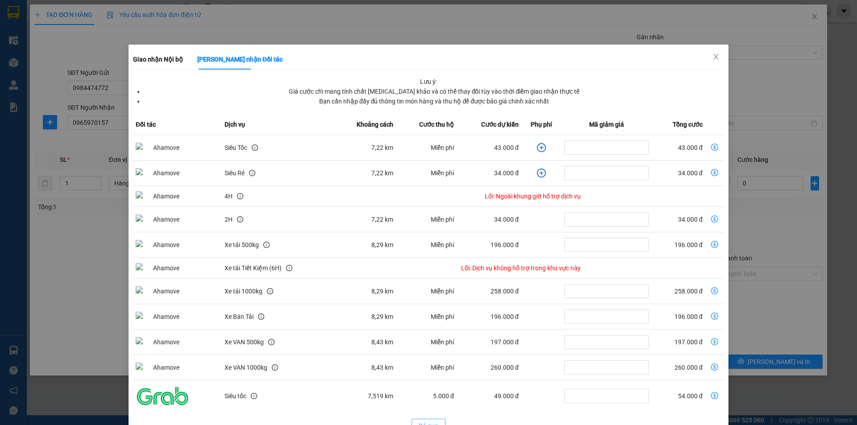
click at [427, 421] on span "Bỏ qua" at bounding box center [428, 426] width 20 height 10
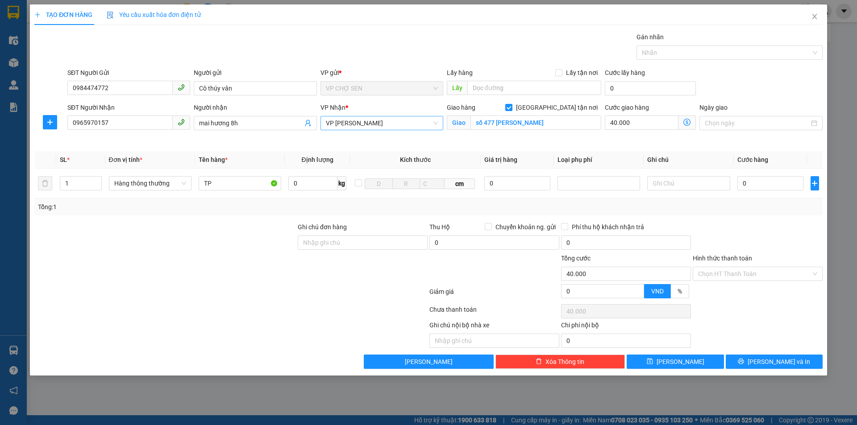
click at [377, 124] on span "VP [PERSON_NAME]" at bounding box center [382, 122] width 112 height 13
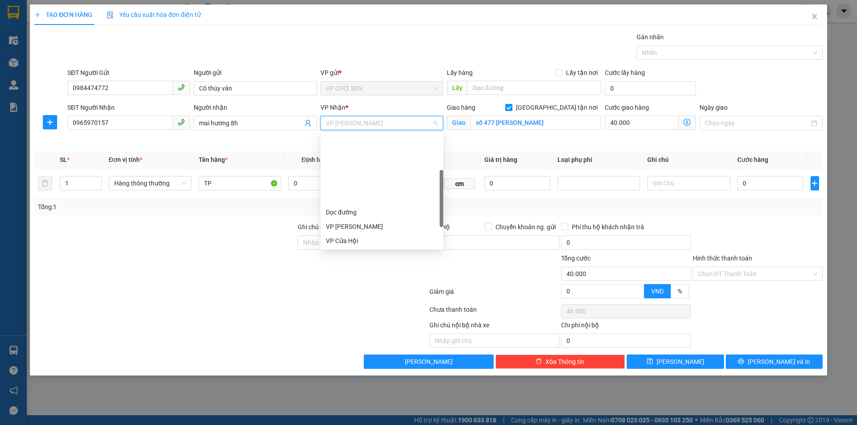
click at [352, 322] on div "VP MỸ ĐÌNH" at bounding box center [382, 327] width 112 height 10
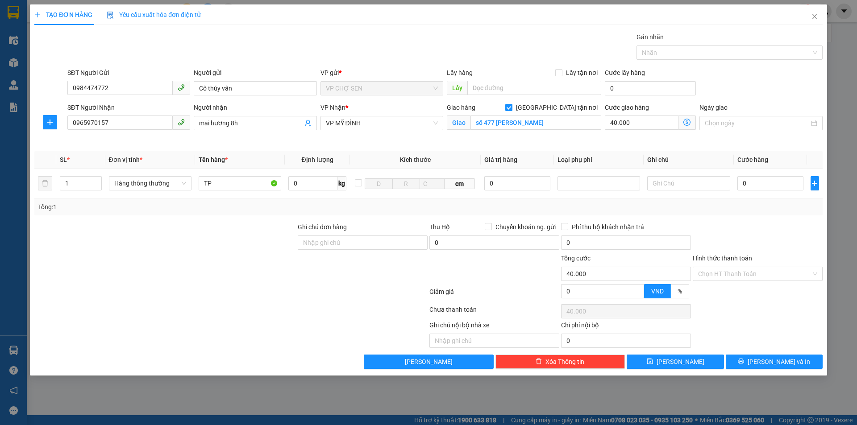
click at [686, 123] on icon "dollar-circle" at bounding box center [686, 122] width 7 height 7
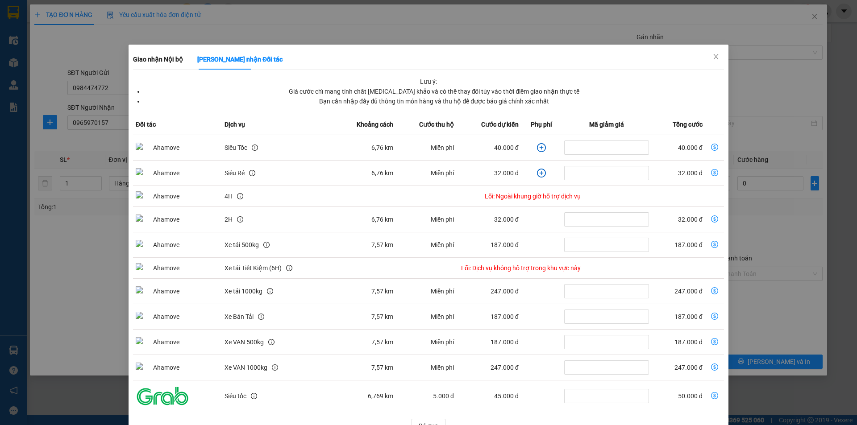
click at [711, 148] on icon "dollar-circle" at bounding box center [714, 147] width 7 height 7
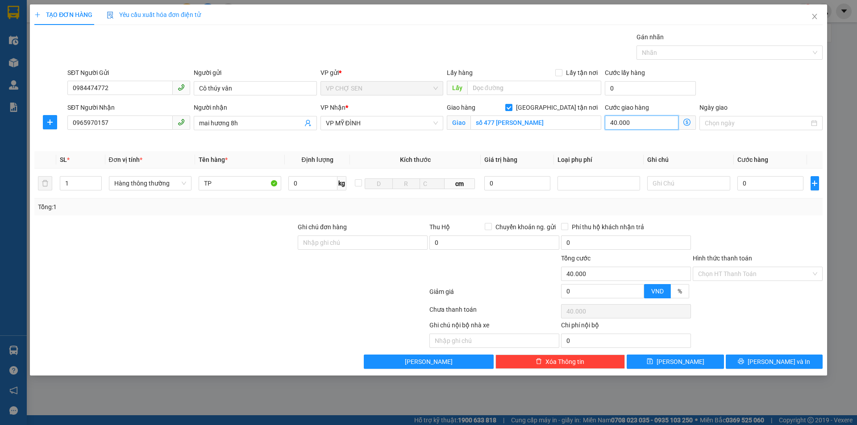
click at [655, 123] on input "40.000" at bounding box center [641, 123] width 74 height 14
click at [748, 178] on input "0" at bounding box center [770, 183] width 66 height 14
click at [762, 273] on input "Hình thức thanh toán" at bounding box center [754, 273] width 113 height 13
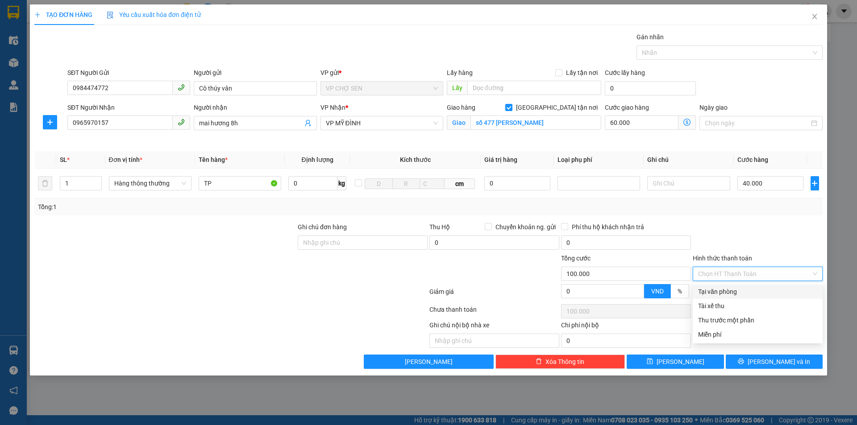
click at [729, 292] on div "Tại văn phòng" at bounding box center [757, 292] width 119 height 10
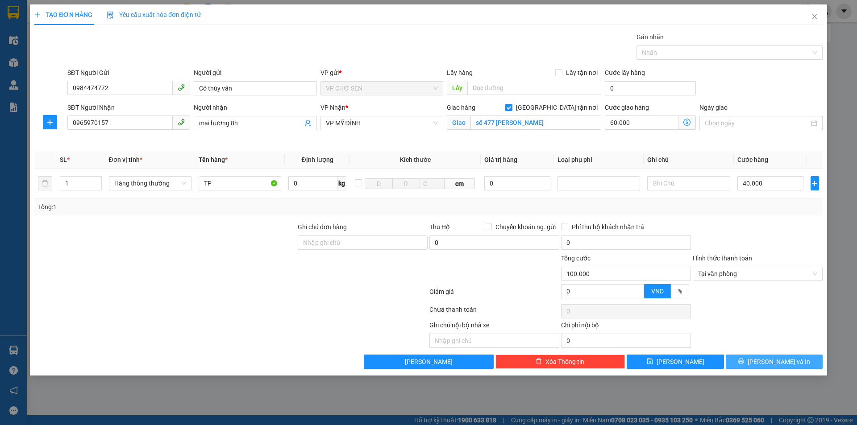
drag, startPoint x: 752, startPoint y: 365, endPoint x: 727, endPoint y: 319, distance: 52.3
click at [752, 364] on button "[PERSON_NAME] và In" at bounding box center [773, 362] width 97 height 14
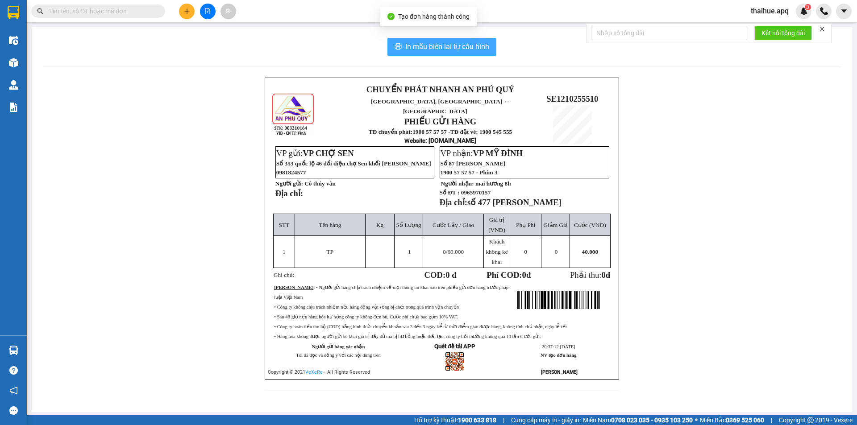
click at [444, 43] on span "In mẫu biên lai tự cấu hình" at bounding box center [447, 46] width 84 height 11
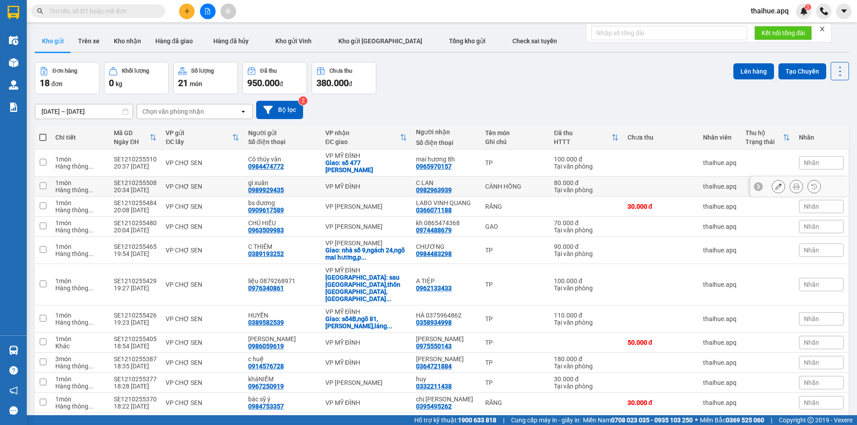
click at [237, 183] on div "VP CHỢ SEN" at bounding box center [202, 186] width 73 height 7
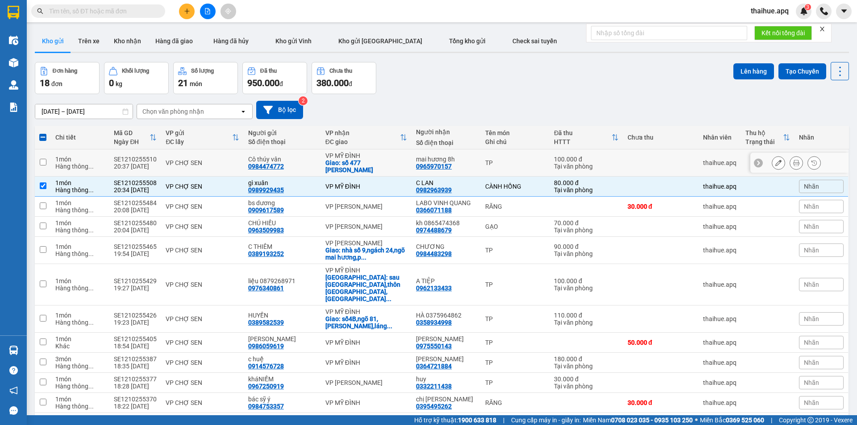
click at [227, 158] on td "VP CHỢ SEN" at bounding box center [202, 162] width 82 height 27
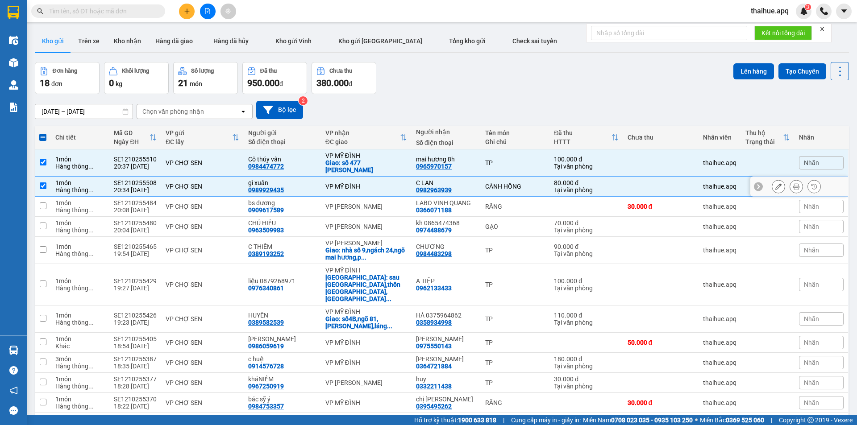
click at [389, 189] on td "VP MỸ ĐÌNH" at bounding box center [366, 187] width 91 height 20
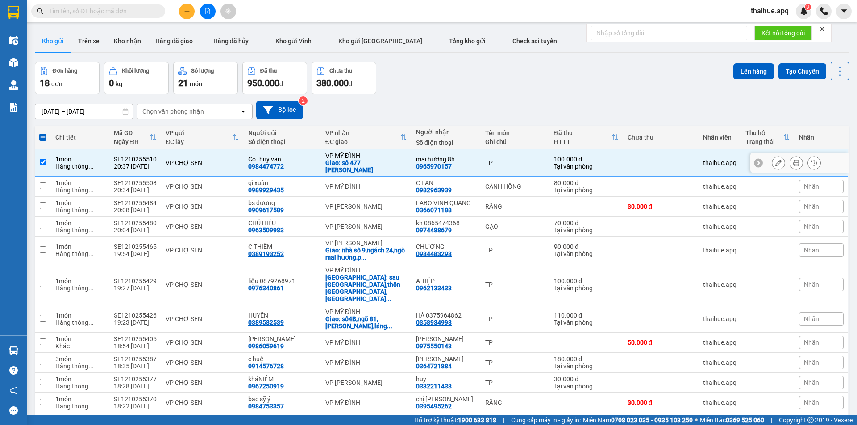
click at [399, 154] on td "VP [PERSON_NAME]: số 477 [PERSON_NAME]" at bounding box center [366, 162] width 91 height 27
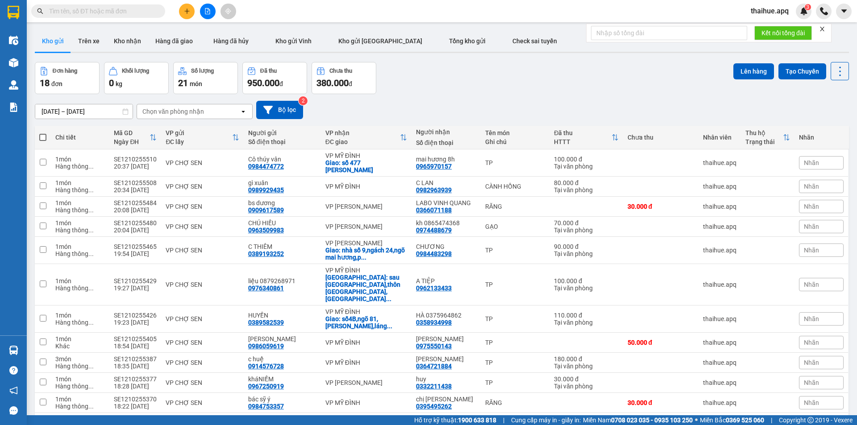
click at [210, 109] on div "Chọn văn phòng nhận" at bounding box center [188, 111] width 103 height 14
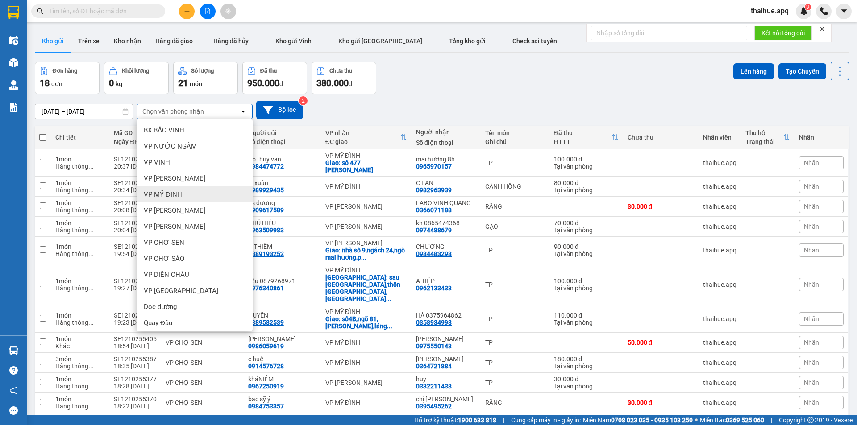
click at [173, 193] on span "VP MỸ ĐÌNH" at bounding box center [163, 194] width 38 height 9
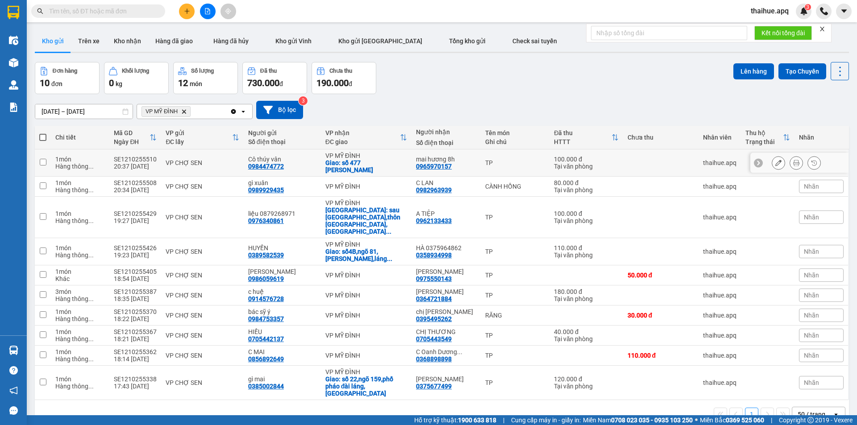
click at [235, 162] on div "VP CHỢ SEN" at bounding box center [202, 162] width 73 height 7
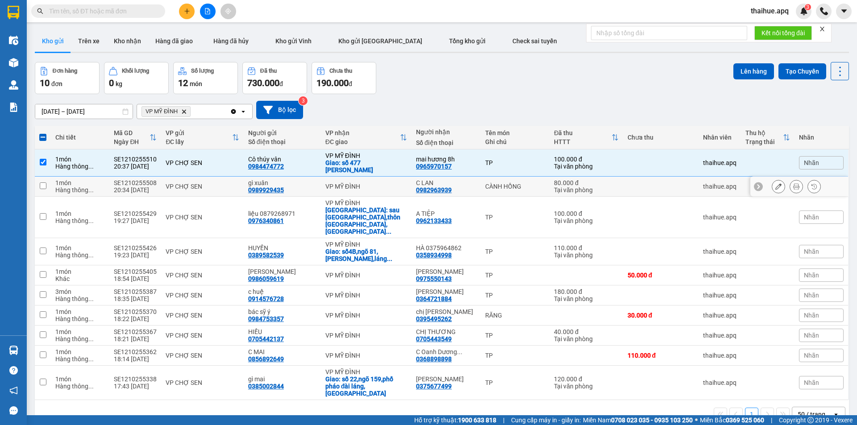
click at [228, 186] on div "VP CHỢ SEN" at bounding box center [202, 186] width 73 height 7
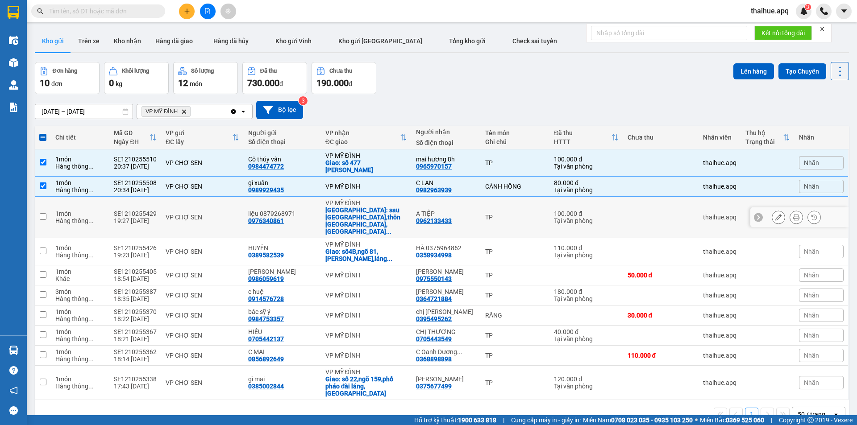
click at [221, 214] on div "VP CHỢ SEN" at bounding box center [202, 217] width 73 height 7
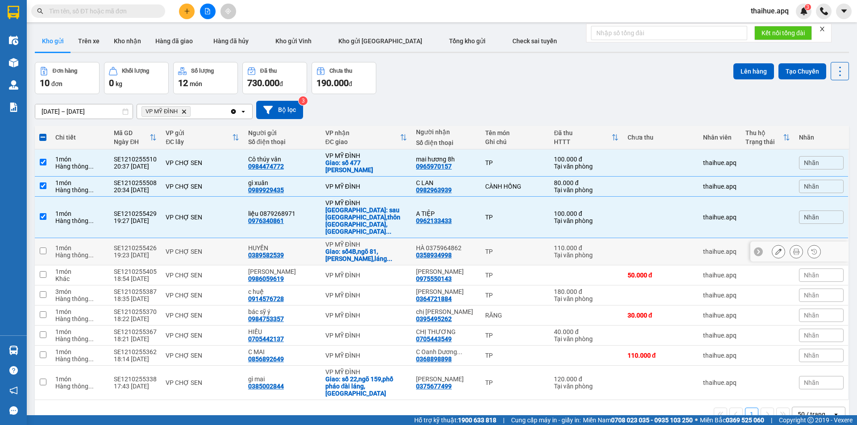
click at [217, 248] on div "VP CHỢ SEN" at bounding box center [202, 251] width 73 height 7
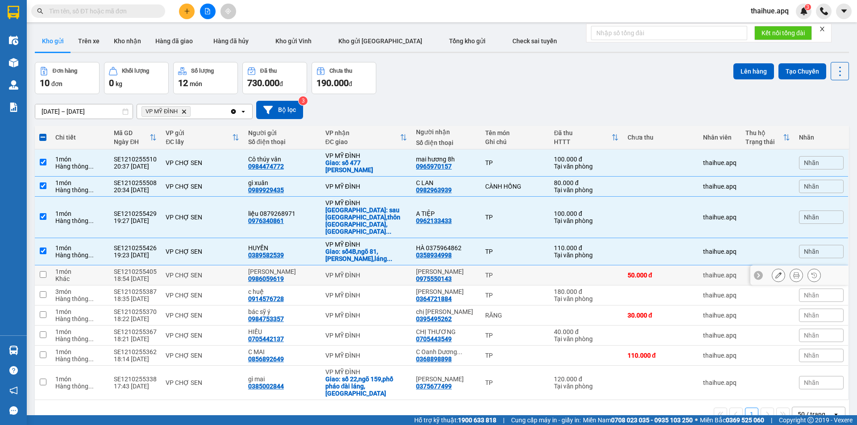
click at [228, 272] on div "VP CHỢ SEN" at bounding box center [202, 275] width 73 height 7
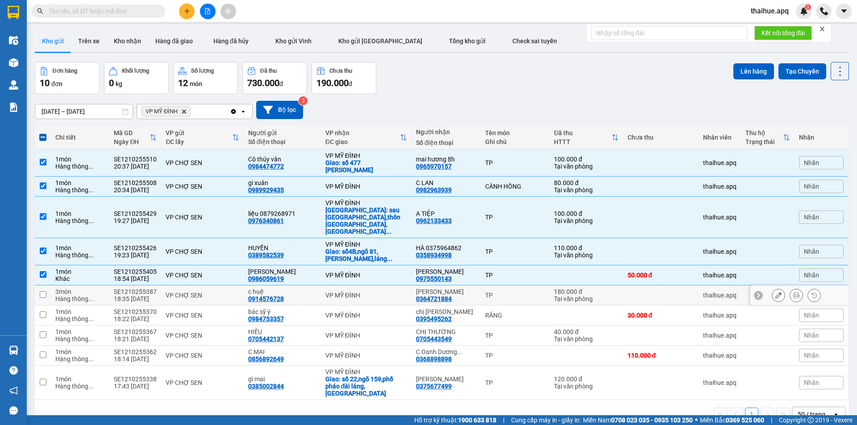
click at [229, 292] on div "VP CHỢ SEN" at bounding box center [202, 295] width 73 height 7
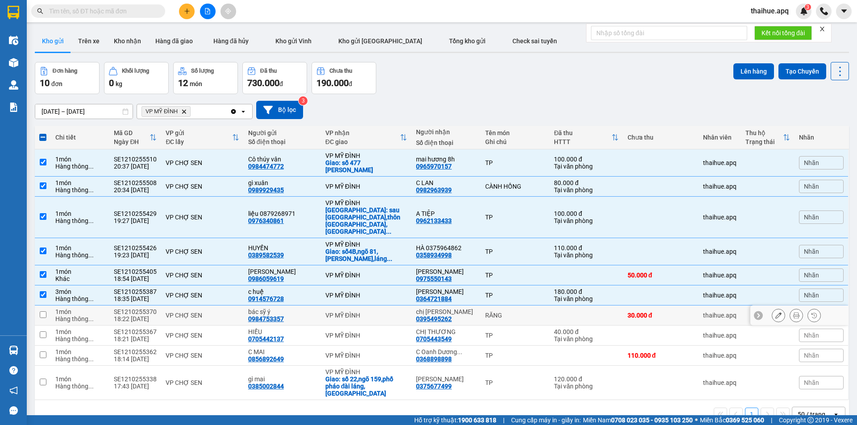
click at [240, 306] on td "VP CHỢ SEN" at bounding box center [202, 316] width 82 height 20
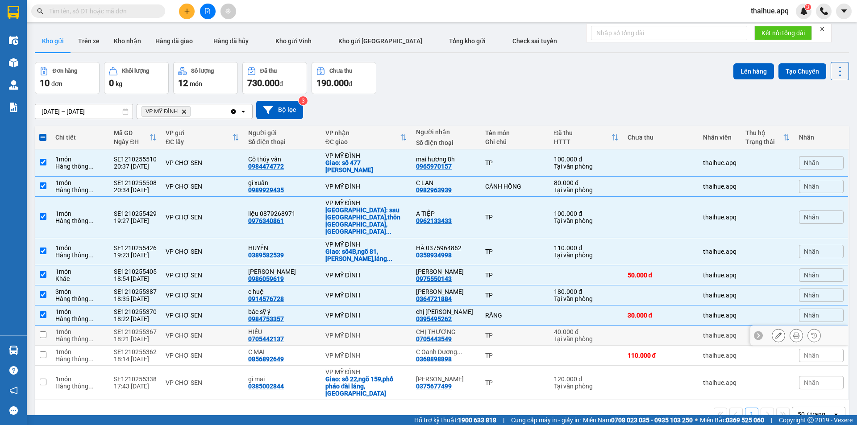
click at [238, 332] on div "VP CHỢ SEN" at bounding box center [202, 335] width 73 height 7
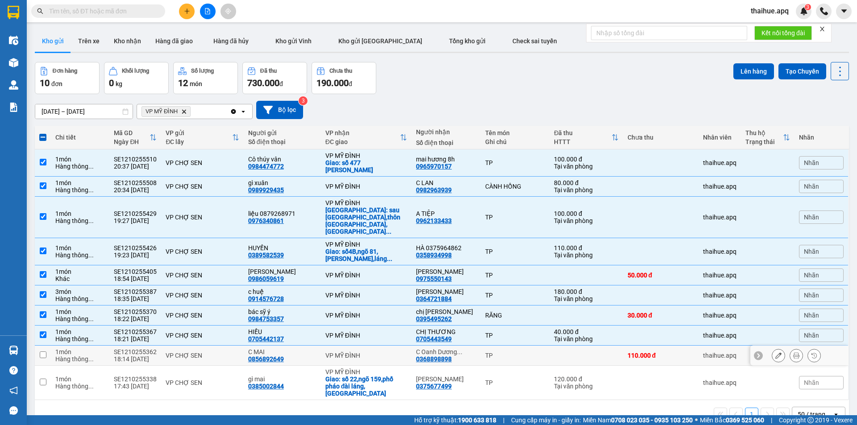
click at [227, 346] on td "VP CHỢ SEN" at bounding box center [202, 356] width 82 height 20
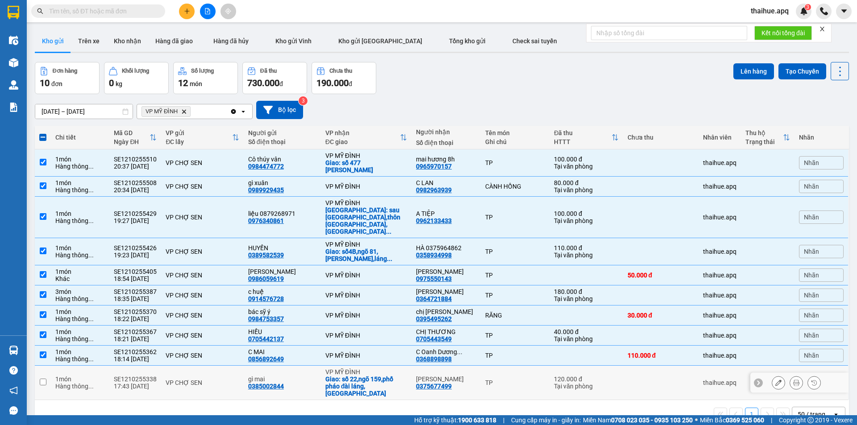
click at [222, 366] on td "VP CHỢ SEN" at bounding box center [202, 383] width 82 height 34
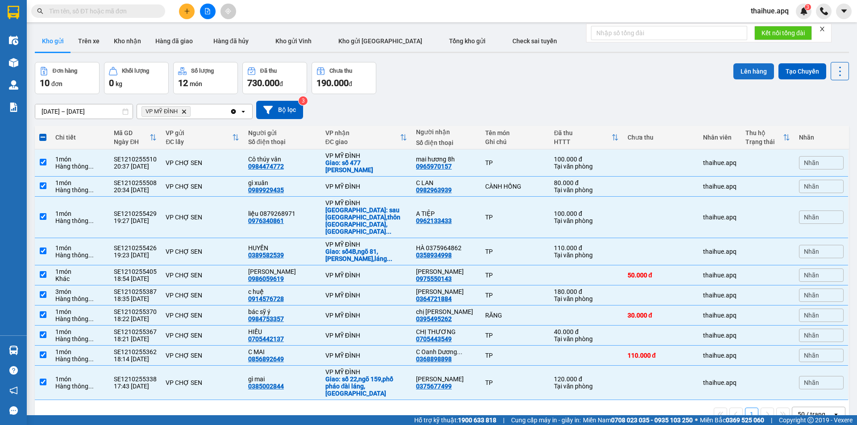
click at [747, 69] on button "Lên hàng" at bounding box center [753, 71] width 41 height 16
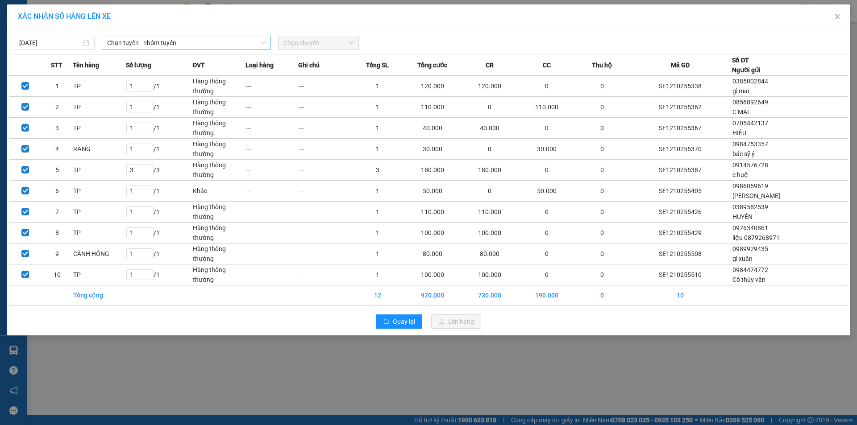
click at [204, 44] on span "Chọn tuyến - nhóm tuyến" at bounding box center [186, 42] width 158 height 13
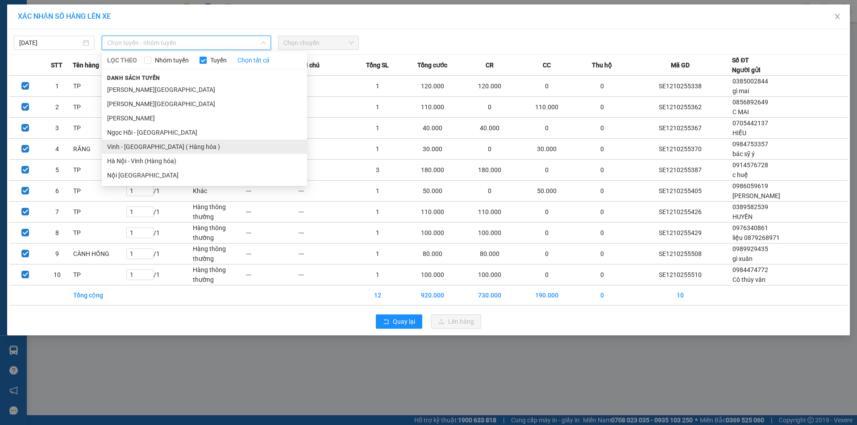
click at [121, 146] on li "Vinh - [GEOGRAPHIC_DATA] ( Hàng hóa )" at bounding box center [204, 147] width 205 height 14
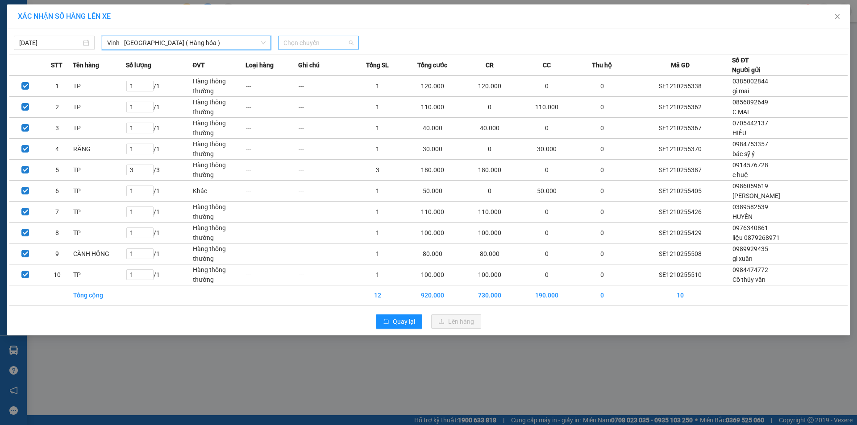
click at [328, 45] on span "Chọn chuyến" at bounding box center [318, 42] width 70 height 13
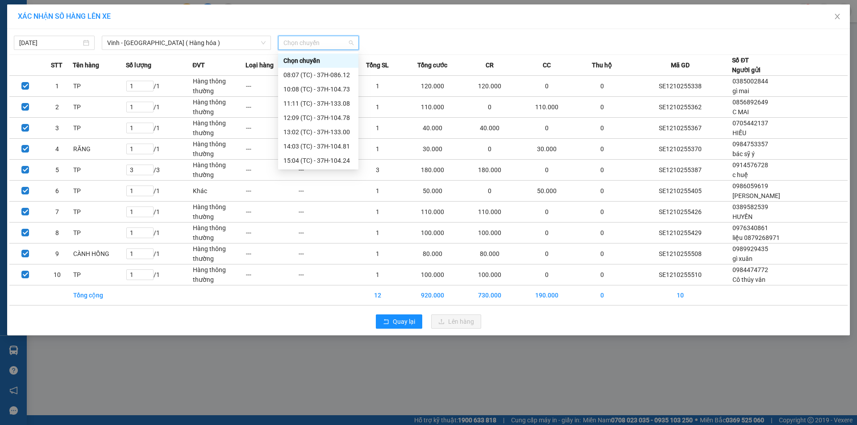
click at [342, 199] on div "22:10 (TC) - 37H-104.02" at bounding box center [318, 204] width 70 height 10
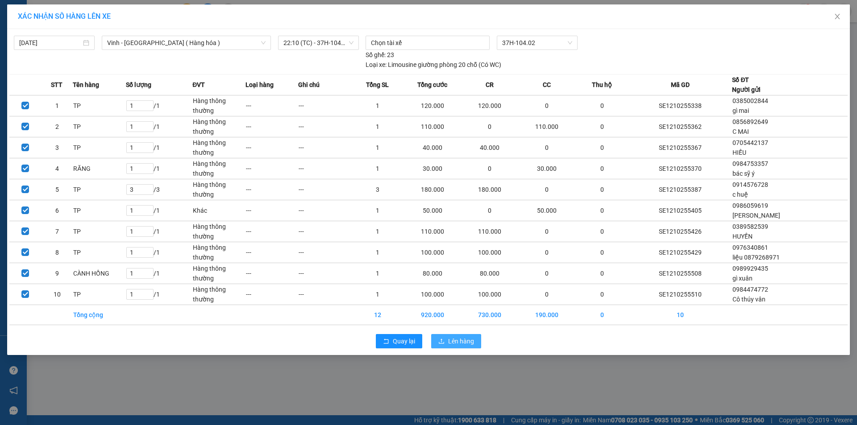
click at [458, 339] on span "Lên hàng" at bounding box center [461, 341] width 26 height 10
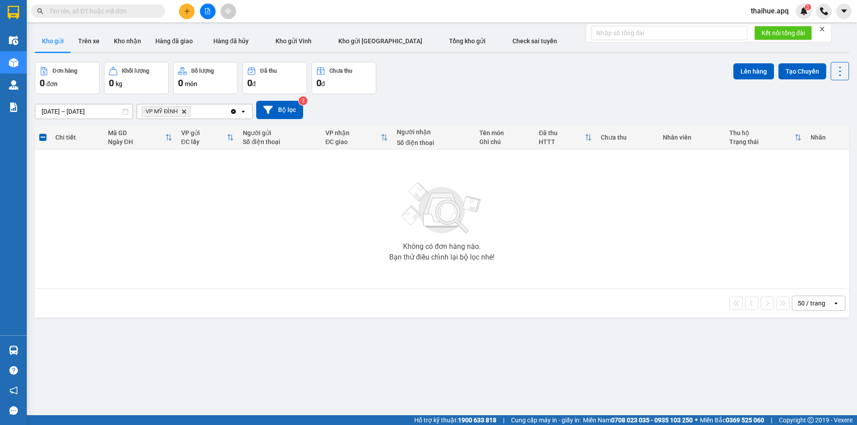
drag, startPoint x: 182, startPoint y: 110, endPoint x: 188, endPoint y: 92, distance: 18.8
click at [184, 110] on icon "Delete" at bounding box center [183, 111] width 5 height 5
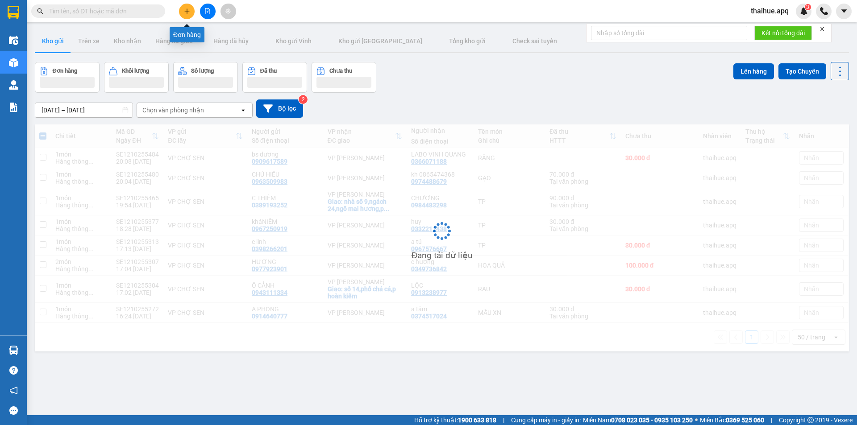
click at [187, 10] on icon "plus" at bounding box center [187, 11] width 6 height 6
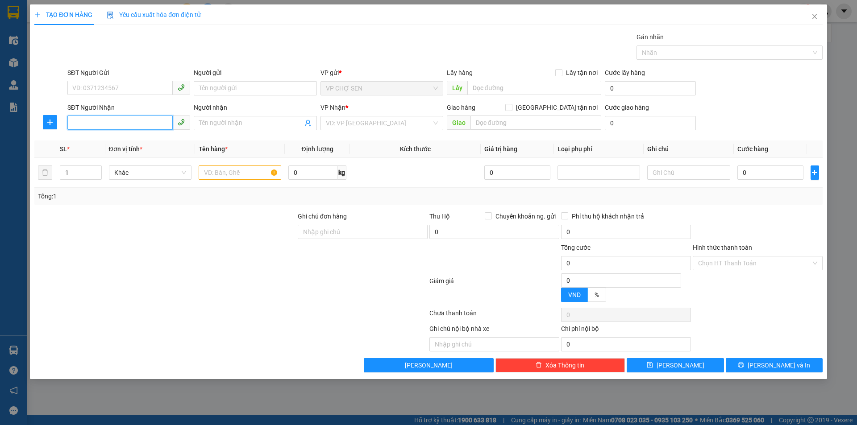
click at [89, 124] on input "SĐT Người Nhận" at bounding box center [119, 123] width 105 height 14
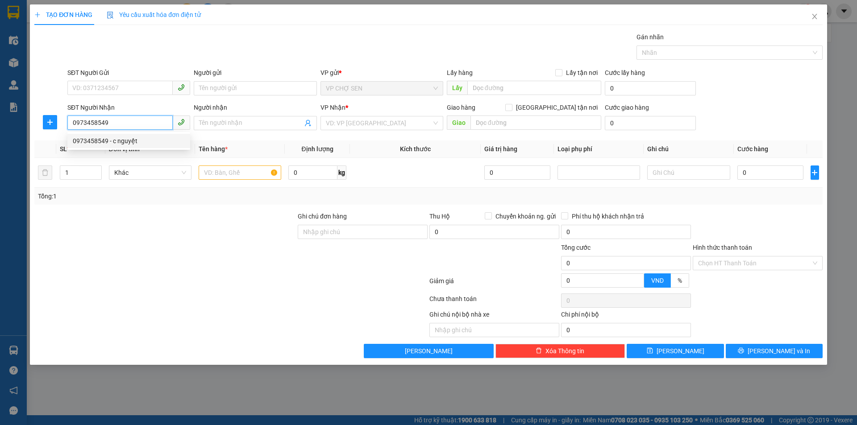
click at [124, 145] on div "0973458549 - c nguyệt" at bounding box center [129, 141] width 112 height 10
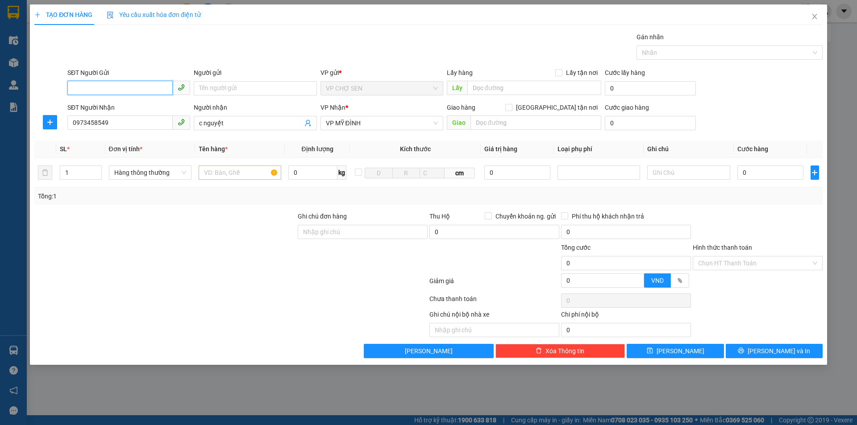
click at [115, 89] on input "SĐT Người Gửi" at bounding box center [119, 88] width 105 height 14
click at [114, 108] on div "0984347502 - BỐ QUẾ" at bounding box center [129, 106] width 112 height 10
click at [207, 173] on input "text" at bounding box center [240, 173] width 83 height 14
click at [750, 170] on input "0" at bounding box center [770, 173] width 66 height 14
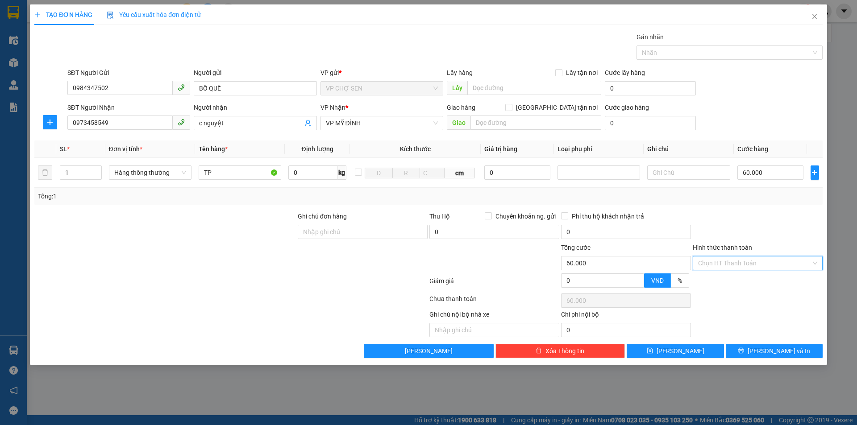
click at [749, 257] on input "Hình thức thanh toán" at bounding box center [754, 263] width 113 height 13
click at [717, 285] on div "Tại văn phòng" at bounding box center [757, 281] width 119 height 10
drag, startPoint x: 758, startPoint y: 352, endPoint x: 751, endPoint y: 293, distance: 59.8
click at [744, 351] on icon "printer" at bounding box center [740, 351] width 6 height 6
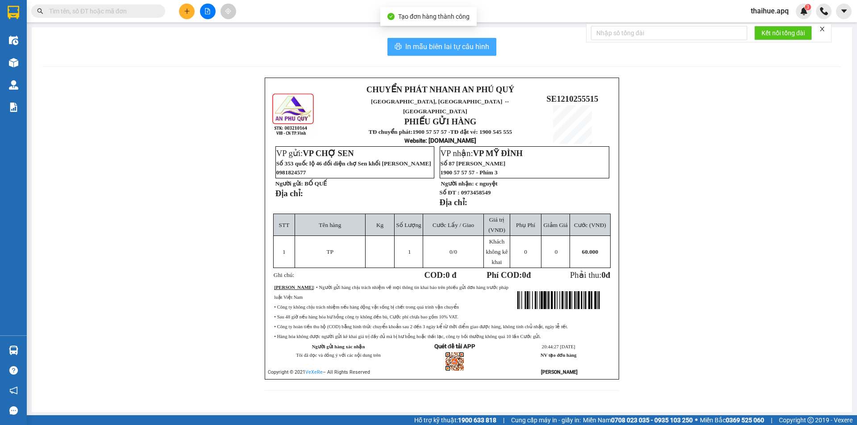
click at [466, 47] on span "In mẫu biên lai tự cấu hình" at bounding box center [447, 46] width 84 height 11
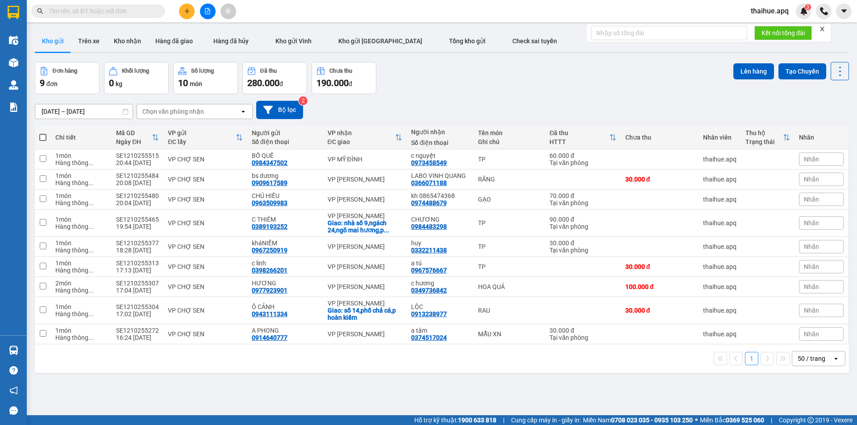
click at [211, 110] on div "Chọn văn phòng nhận" at bounding box center [188, 111] width 103 height 14
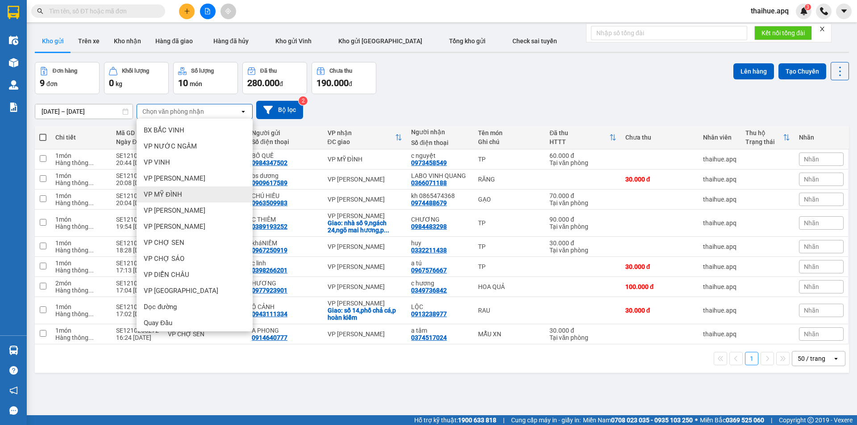
click at [166, 195] on span "VP MỸ ĐÌNH" at bounding box center [163, 194] width 38 height 9
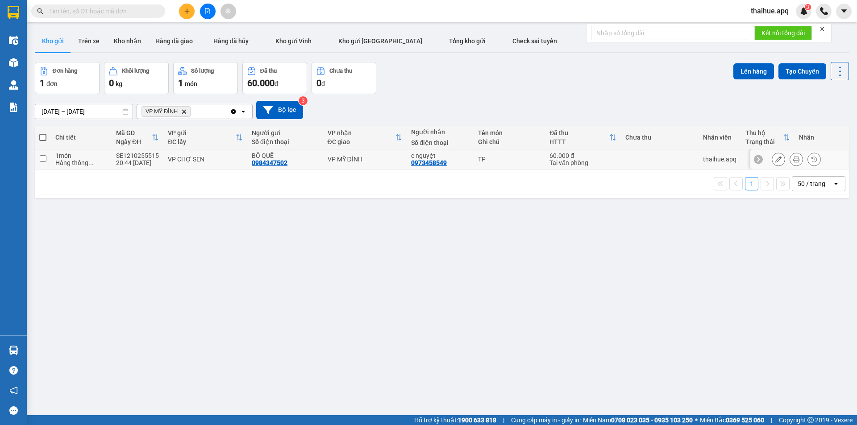
click at [534, 157] on div "TP" at bounding box center [509, 159] width 63 height 7
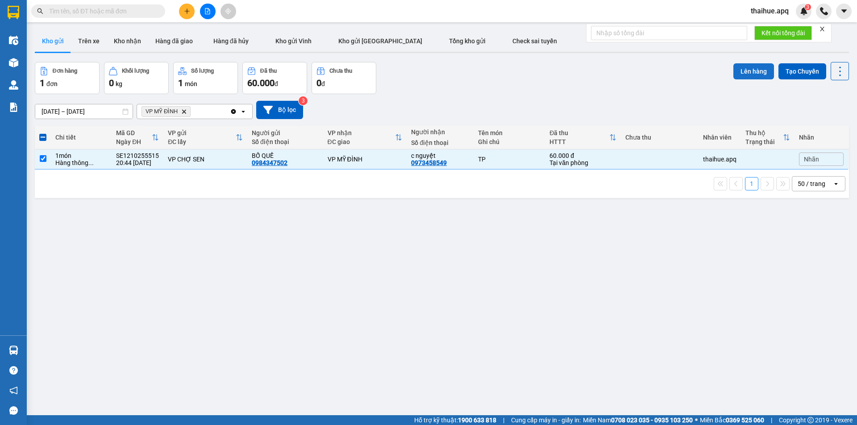
click at [745, 70] on button "Lên hàng" at bounding box center [753, 71] width 41 height 16
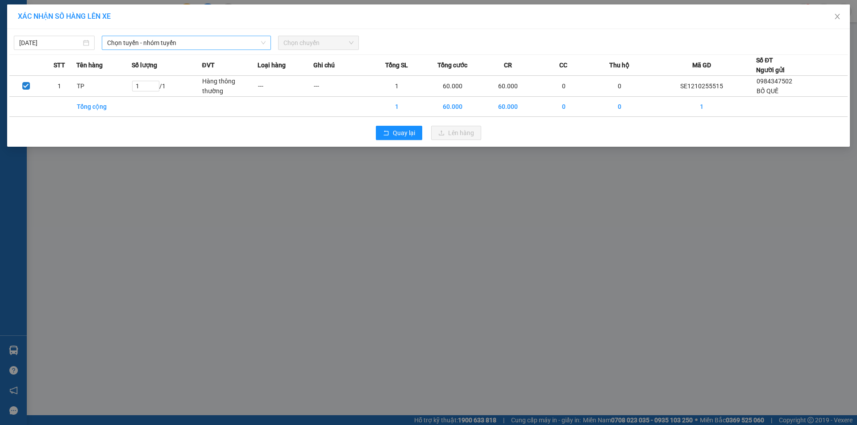
click at [186, 42] on span "Chọn tuyến - nhóm tuyến" at bounding box center [186, 42] width 158 height 13
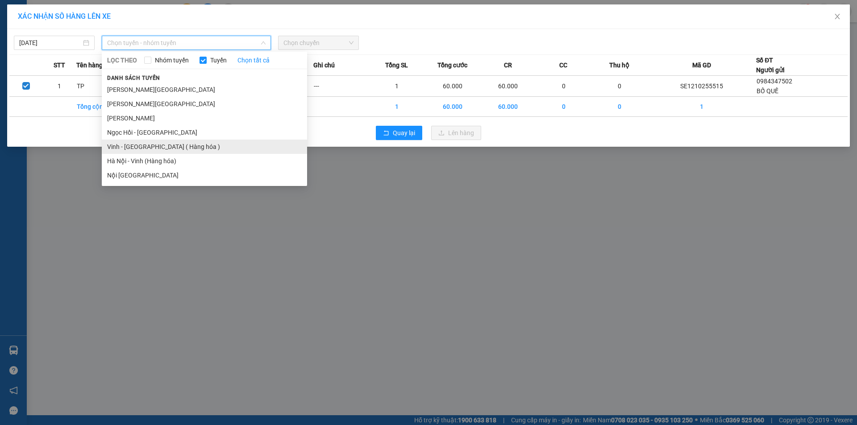
click at [136, 150] on li "Vinh - [GEOGRAPHIC_DATA] ( Hàng hóa )" at bounding box center [204, 147] width 205 height 14
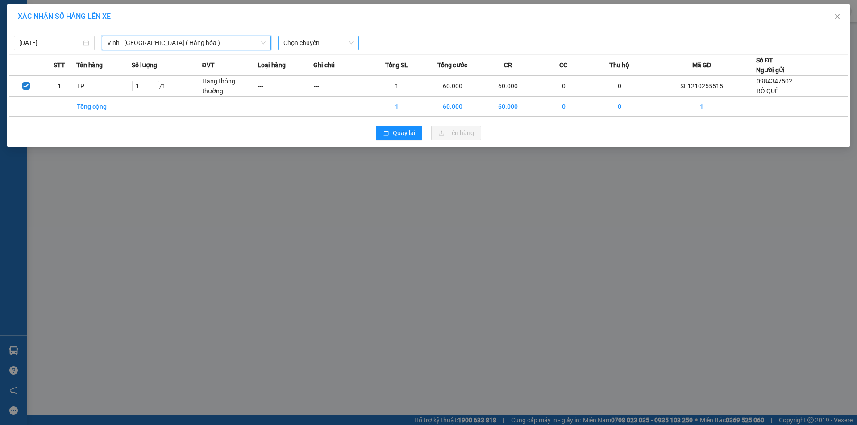
click at [339, 42] on span "Chọn chuyến" at bounding box center [318, 42] width 70 height 13
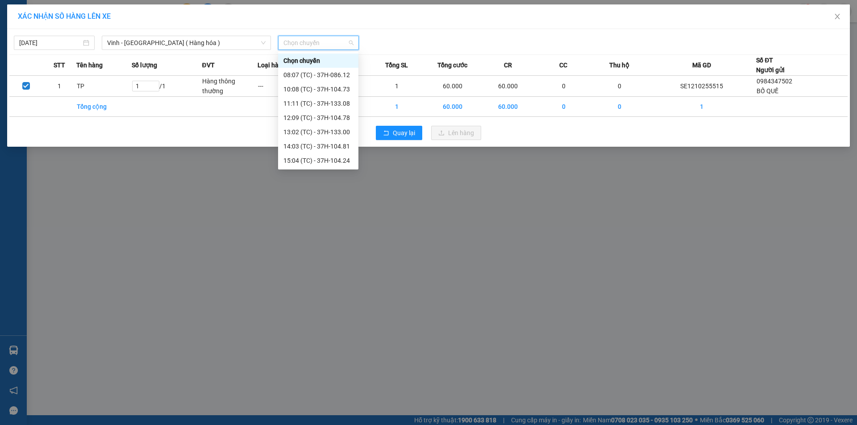
click at [339, 199] on div "22:10 (TC) - 37H-104.02" at bounding box center [318, 204] width 70 height 10
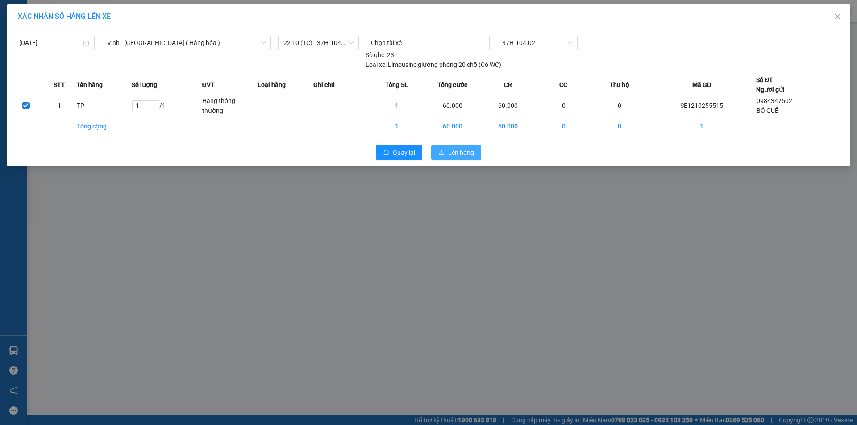
click at [456, 151] on span "Lên hàng" at bounding box center [461, 153] width 26 height 10
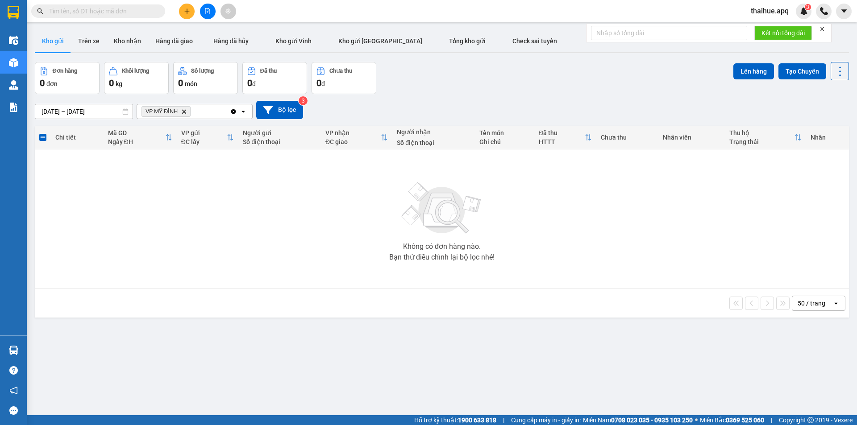
click at [186, 111] on icon "Delete" at bounding box center [183, 111] width 5 height 5
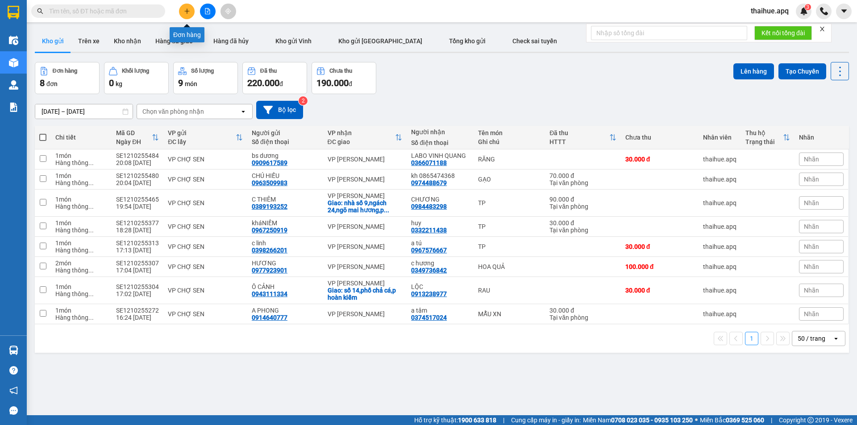
click at [189, 11] on icon "plus" at bounding box center [187, 11] width 6 height 6
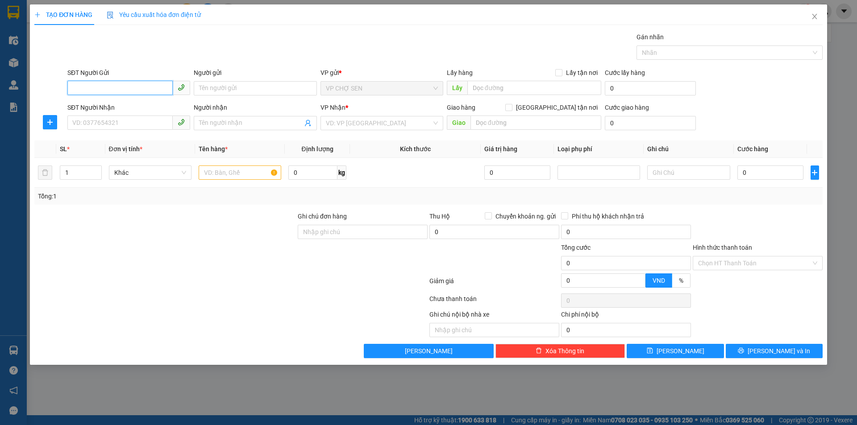
click at [156, 86] on input "SĐT Người Gửi" at bounding box center [119, 88] width 105 height 14
click at [137, 107] on div "0868187582 - [GEOGRAPHIC_DATA]" at bounding box center [129, 106] width 112 height 10
click at [138, 123] on input "SĐT Người Nhận" at bounding box center [119, 123] width 105 height 14
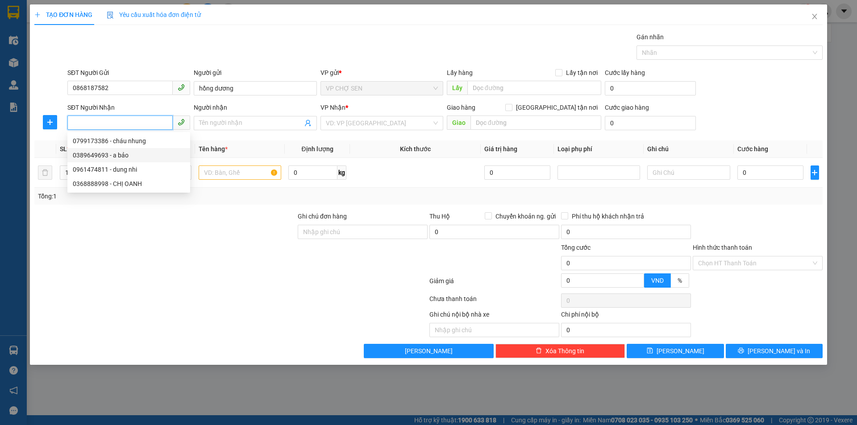
click at [124, 155] on div "0389649693 - a bảo" at bounding box center [129, 155] width 112 height 10
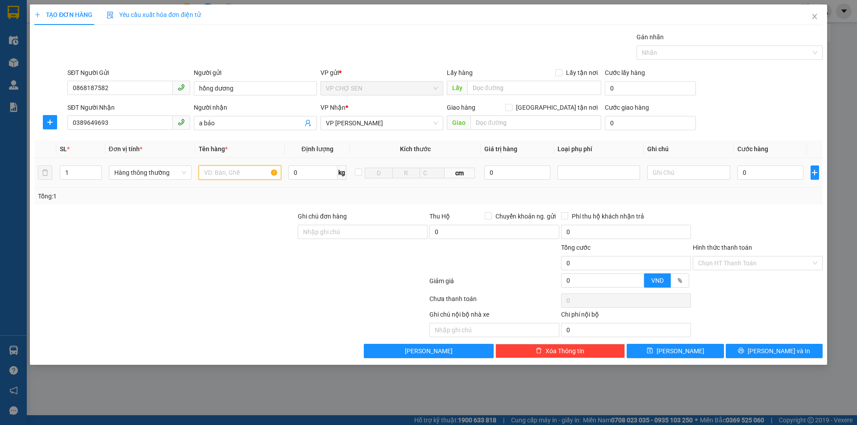
click at [261, 170] on input "text" at bounding box center [240, 173] width 83 height 14
click at [791, 173] on input "0" at bounding box center [770, 173] width 66 height 14
click at [739, 261] on input "Hình thức thanh toán" at bounding box center [754, 263] width 113 height 13
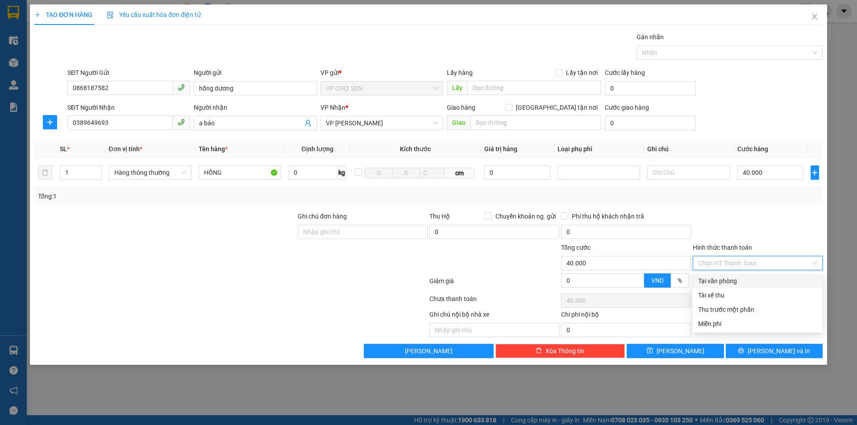
click at [733, 280] on div "Tại văn phòng" at bounding box center [757, 281] width 119 height 10
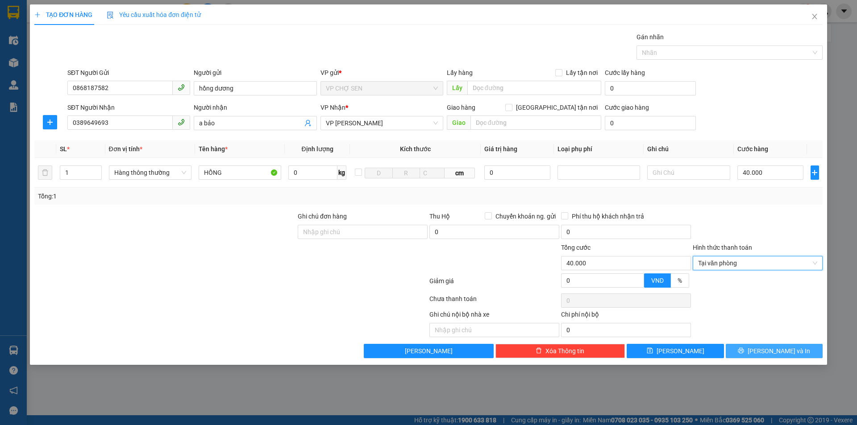
click at [771, 352] on span "[PERSON_NAME] và In" at bounding box center [778, 351] width 62 height 10
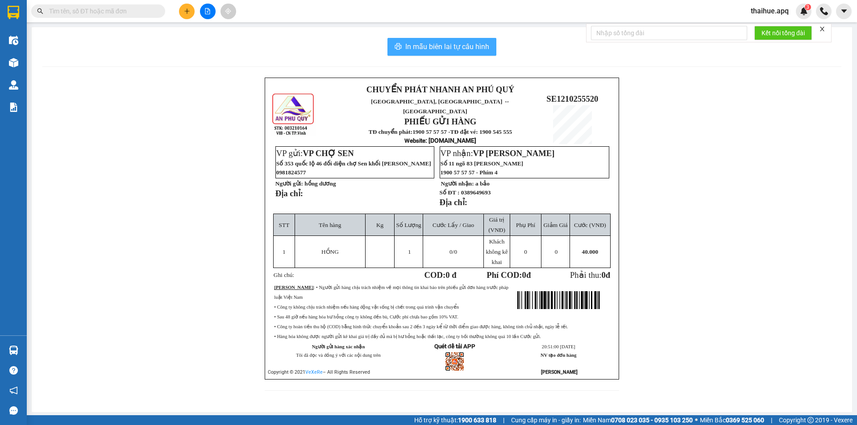
click at [437, 43] on span "In mẫu biên lai tự cấu hình" at bounding box center [447, 46] width 84 height 11
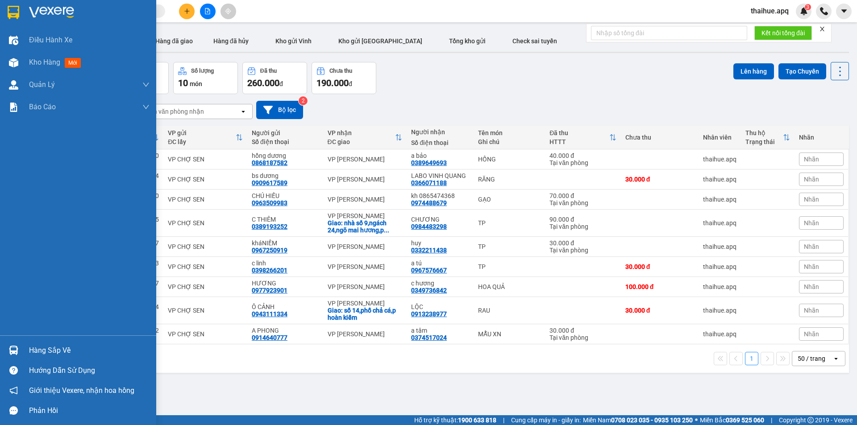
click at [46, 352] on div "Hàng sắp về" at bounding box center [89, 350] width 120 height 13
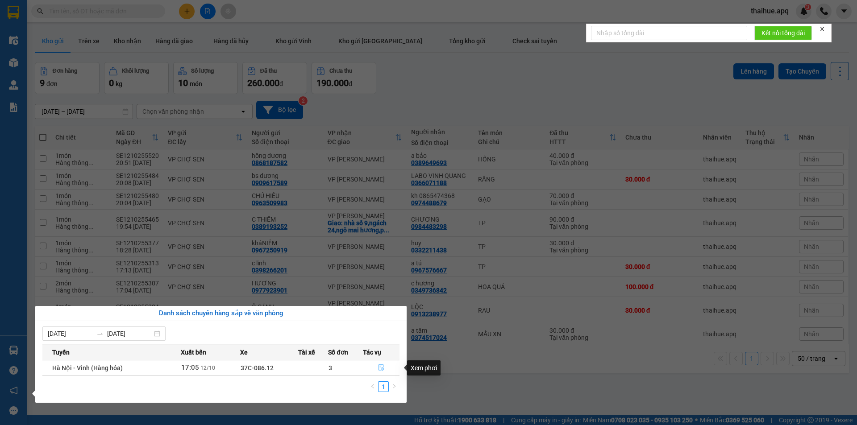
click at [380, 366] on icon "file-done" at bounding box center [381, 367] width 6 height 6
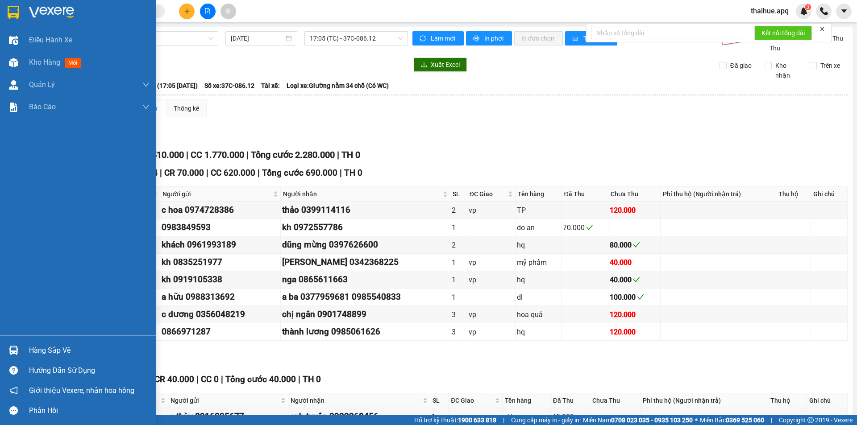
click at [35, 350] on div "Hàng sắp về" at bounding box center [89, 350] width 120 height 13
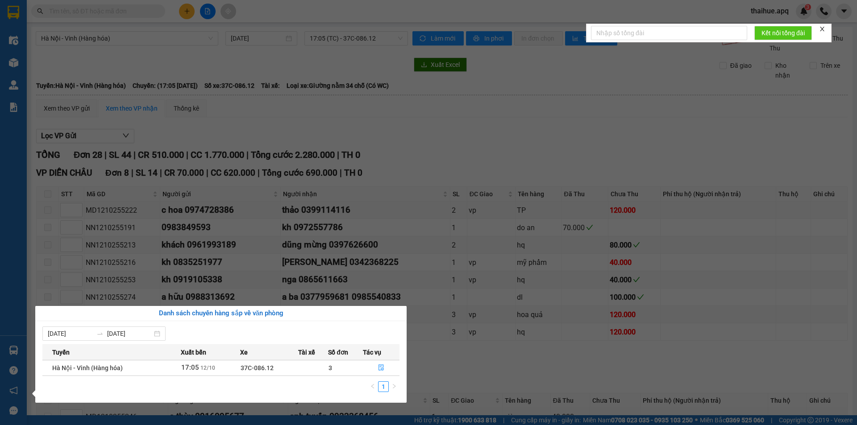
click at [17, 173] on div "Điều hành xe Kho hàng mới Quản [PERSON_NAME] lý thu hộ Quản lý chuyến Quản lý g…" at bounding box center [13, 212] width 27 height 425
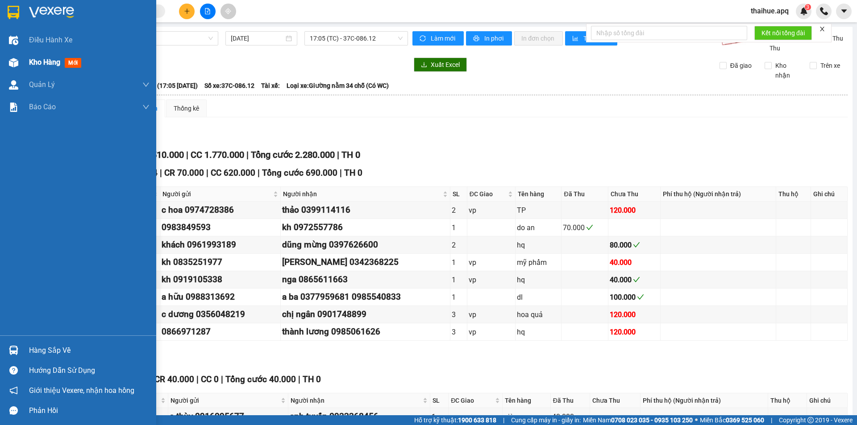
click at [36, 60] on span "Kho hàng" at bounding box center [44, 62] width 31 height 8
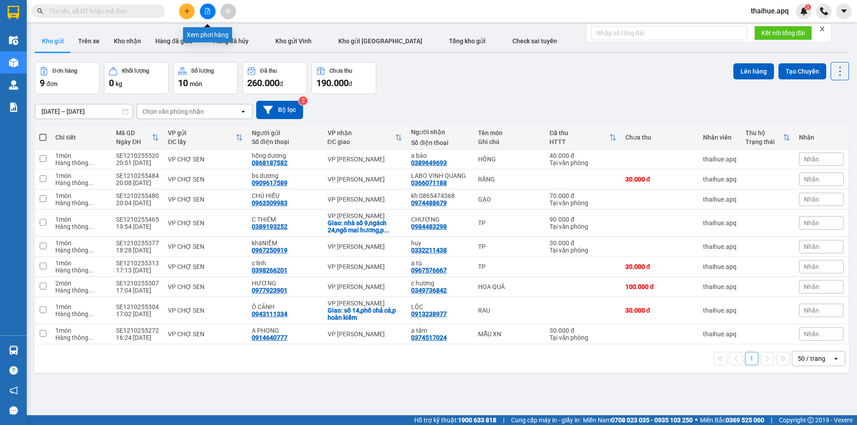
click at [206, 10] on icon "file-add" at bounding box center [207, 11] width 6 height 6
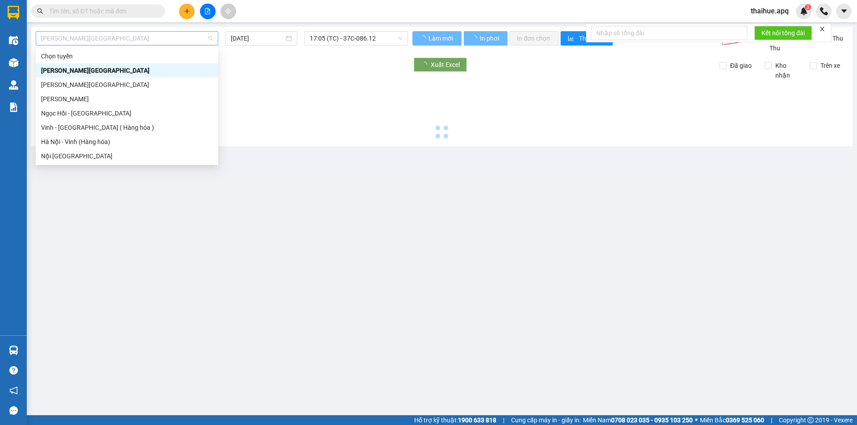
click at [124, 36] on span "[PERSON_NAME][GEOGRAPHIC_DATA]" at bounding box center [127, 38] width 172 height 13
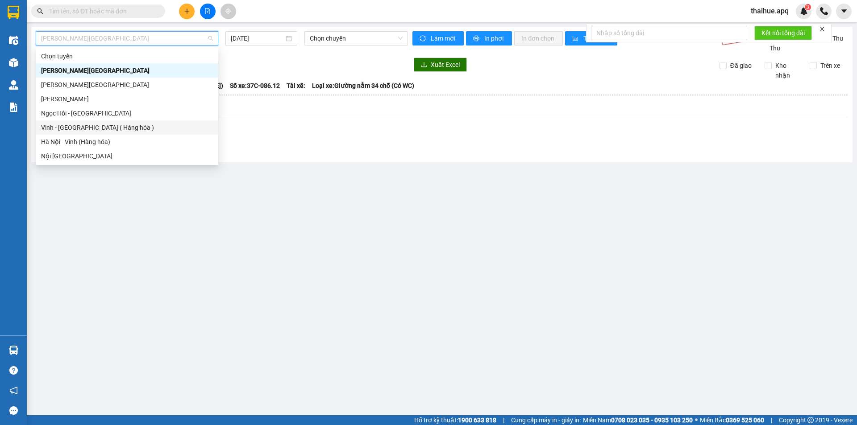
click at [60, 128] on div "Vinh - [GEOGRAPHIC_DATA] ( Hàng hóa )" at bounding box center [127, 128] width 172 height 10
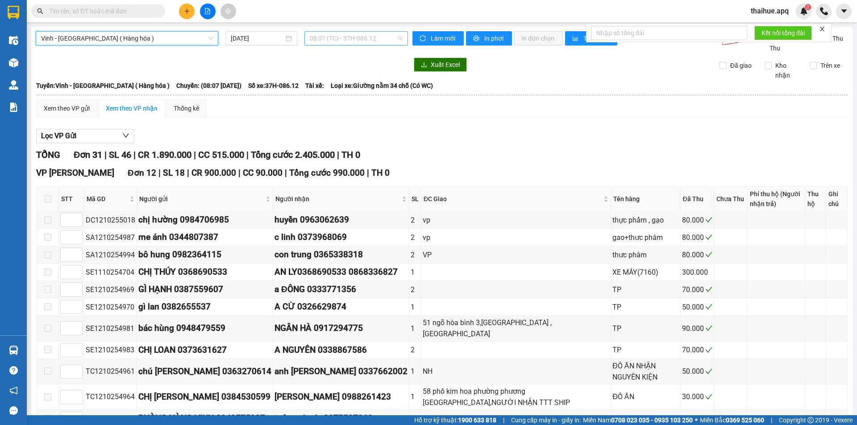
click at [382, 34] on span "08:07 (TC) - 37H-086.12" at bounding box center [356, 38] width 93 height 13
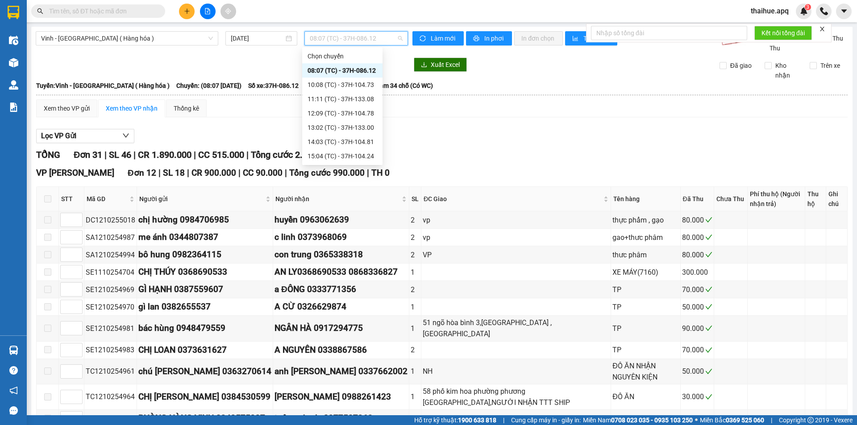
click at [363, 223] on div "23:05 (TC) - 37H-133.02" at bounding box center [342, 228] width 70 height 10
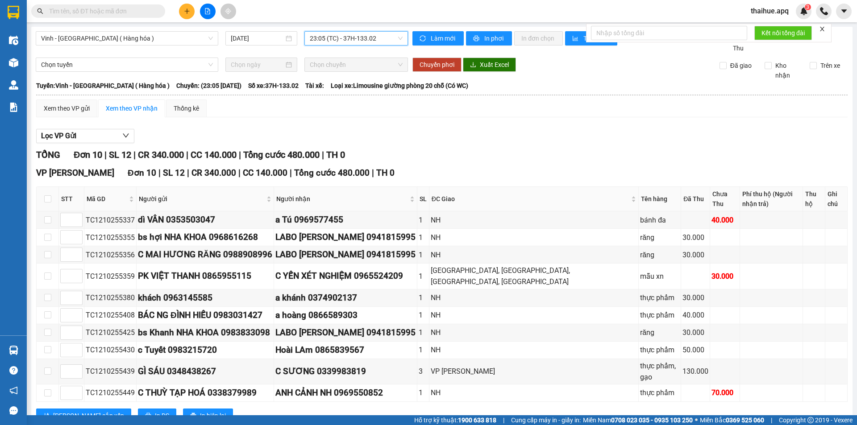
click at [380, 38] on span "23:05 (TC) - 37H-133.02" at bounding box center [356, 38] width 93 height 13
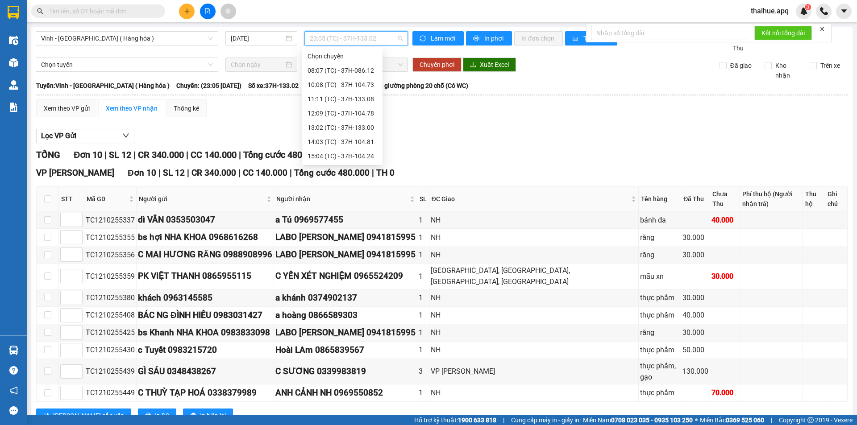
click at [364, 280] on div "23:18 (TC) - 37H-104.41" at bounding box center [342, 285] width 70 height 10
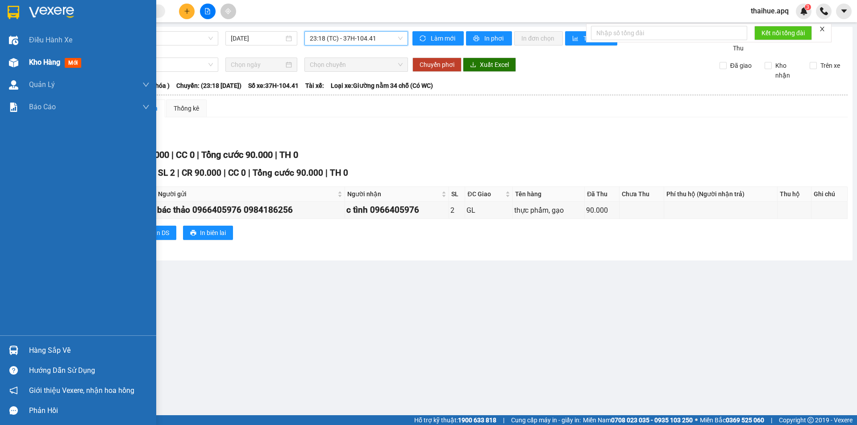
click at [45, 66] on span "Kho hàng" at bounding box center [44, 62] width 31 height 8
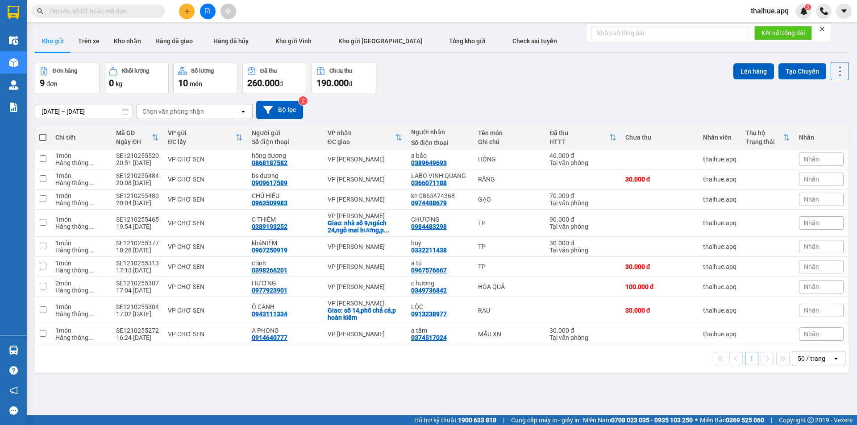
click at [223, 108] on div "Chọn văn phòng nhận" at bounding box center [188, 111] width 103 height 14
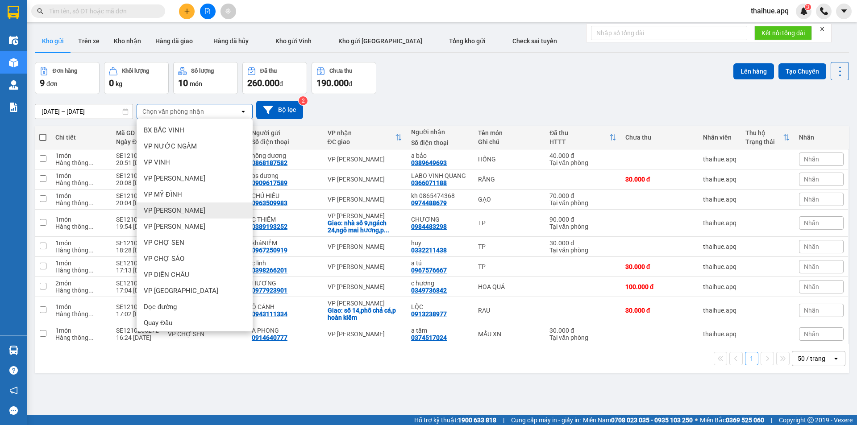
click at [176, 210] on span "VP [PERSON_NAME]" at bounding box center [175, 210] width 62 height 9
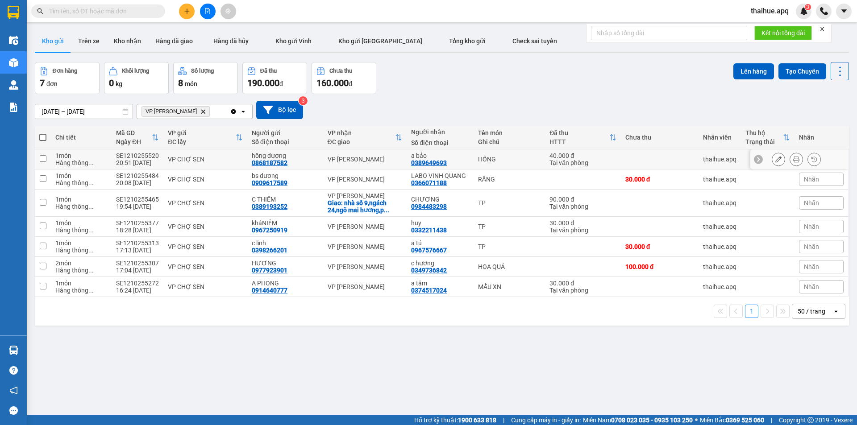
click at [230, 156] on div "VP CHỢ SEN" at bounding box center [205, 159] width 75 height 7
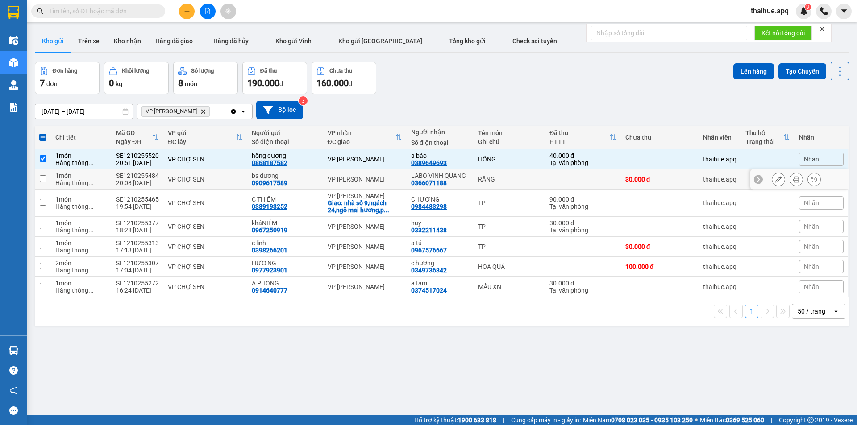
click at [226, 176] on div "VP CHỢ SEN" at bounding box center [205, 179] width 75 height 7
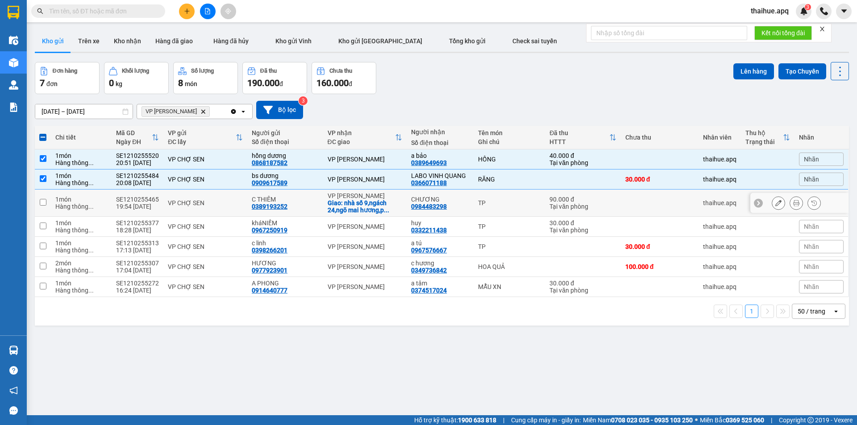
click at [224, 200] on div "VP CHỢ SEN" at bounding box center [205, 202] width 75 height 7
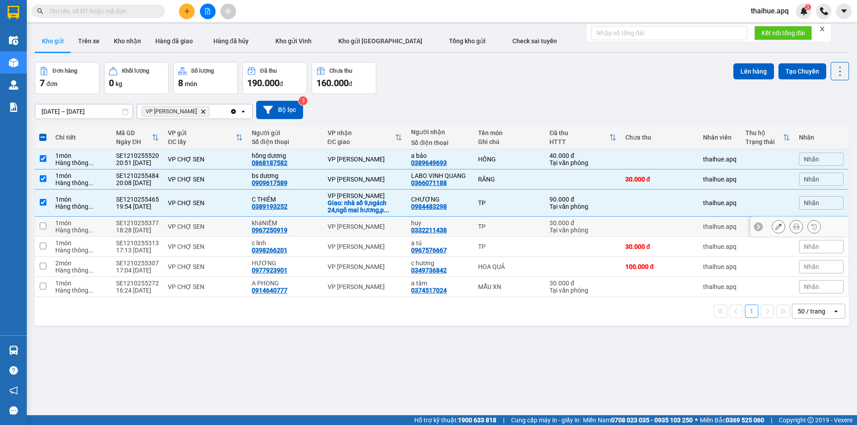
click at [225, 221] on td "VP CHỢ SEN" at bounding box center [205, 227] width 84 height 20
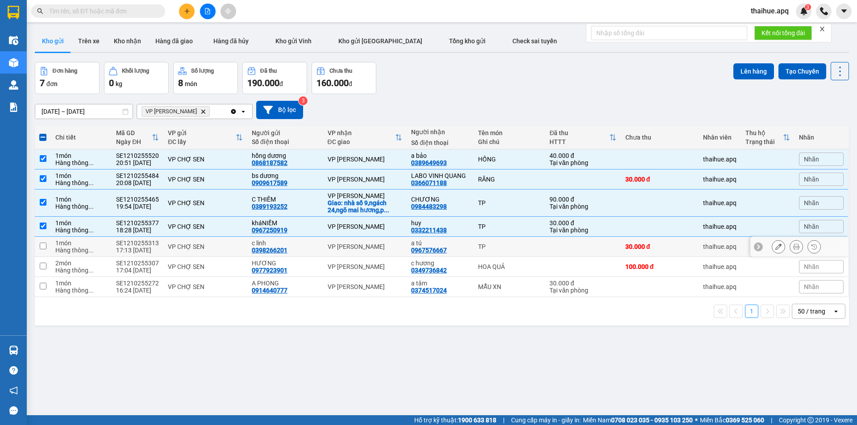
click at [231, 240] on td "VP CHỢ SEN" at bounding box center [205, 247] width 84 height 20
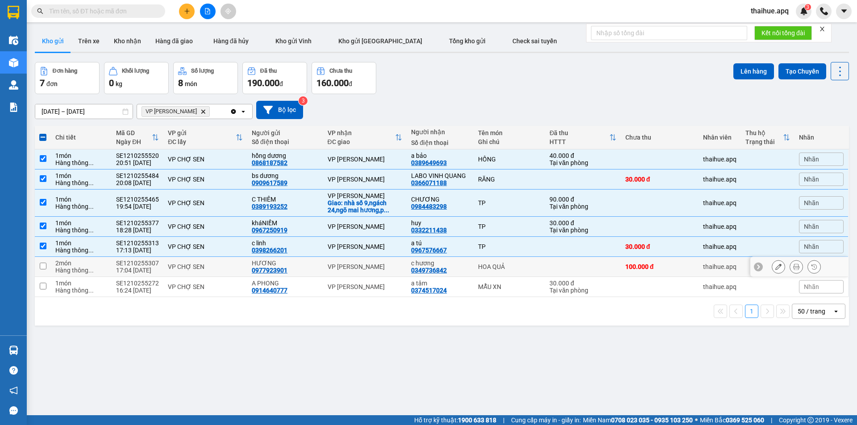
click at [234, 263] on div "VP CHỢ SEN" at bounding box center [205, 266] width 75 height 7
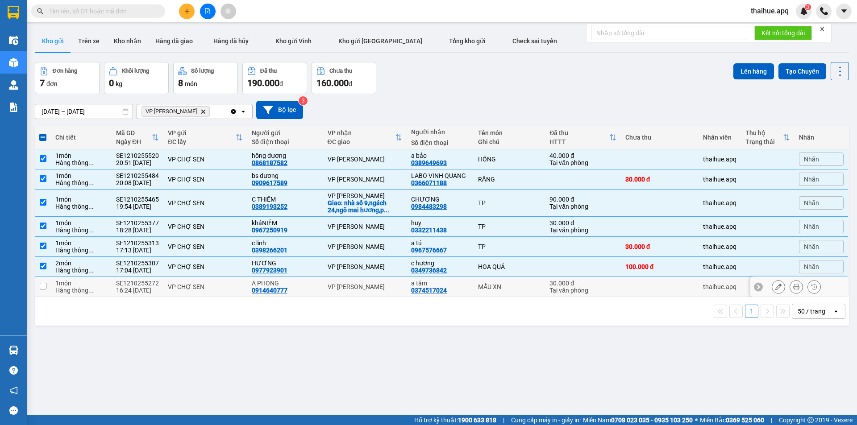
click at [232, 284] on div "VP CHỢ SEN" at bounding box center [205, 286] width 75 height 7
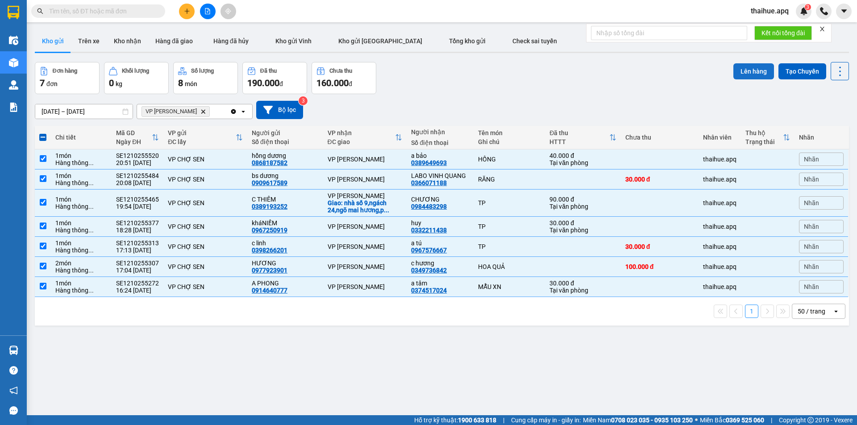
click at [745, 69] on button "Lên hàng" at bounding box center [753, 71] width 41 height 16
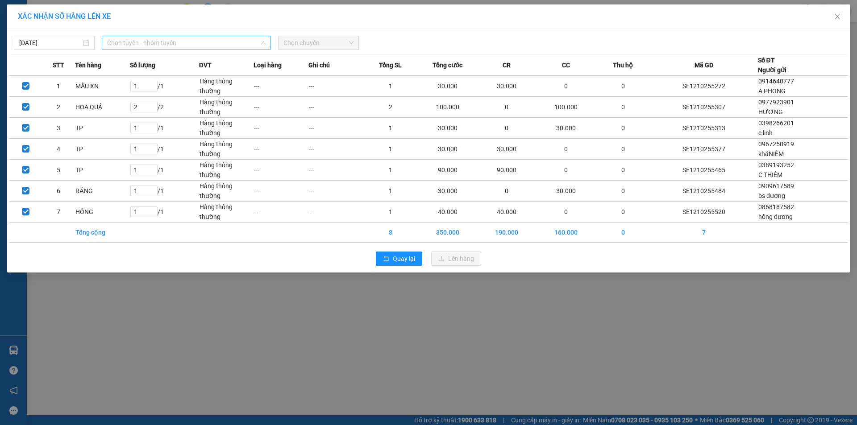
click at [207, 37] on span "Chọn tuyến - nhóm tuyến" at bounding box center [186, 42] width 158 height 13
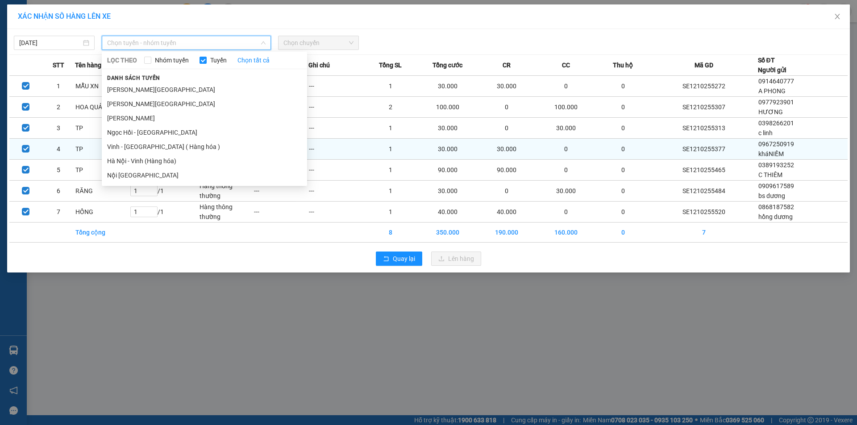
drag, startPoint x: 134, startPoint y: 146, endPoint x: 137, endPoint y: 141, distance: 6.0
click at [134, 144] on li "Vinh - [GEOGRAPHIC_DATA] ( Hàng hóa )" at bounding box center [204, 147] width 205 height 14
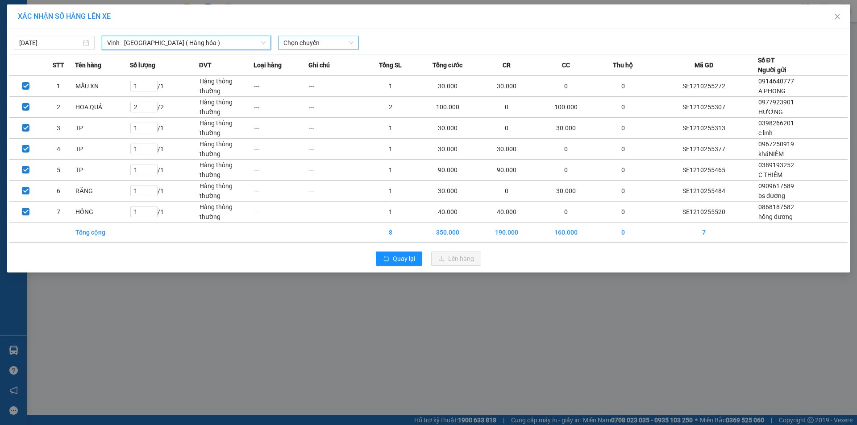
click at [325, 39] on span "Chọn chuyến" at bounding box center [318, 42] width 70 height 13
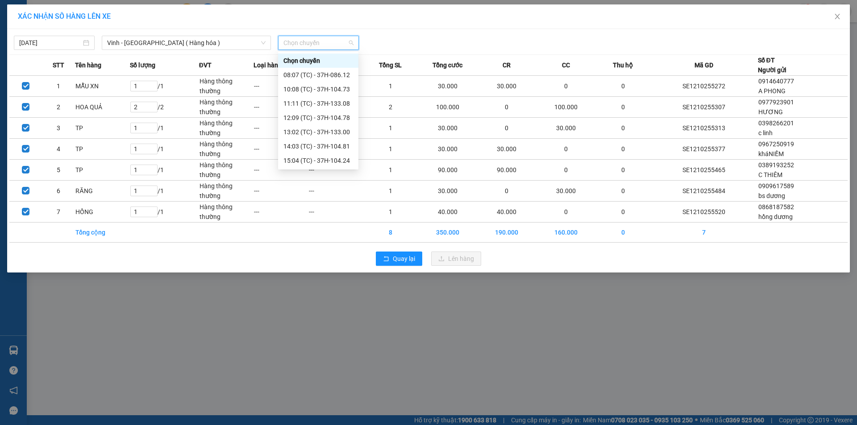
click at [340, 227] on div "23:05 (TC) - 37H-133.02" at bounding box center [318, 232] width 70 height 10
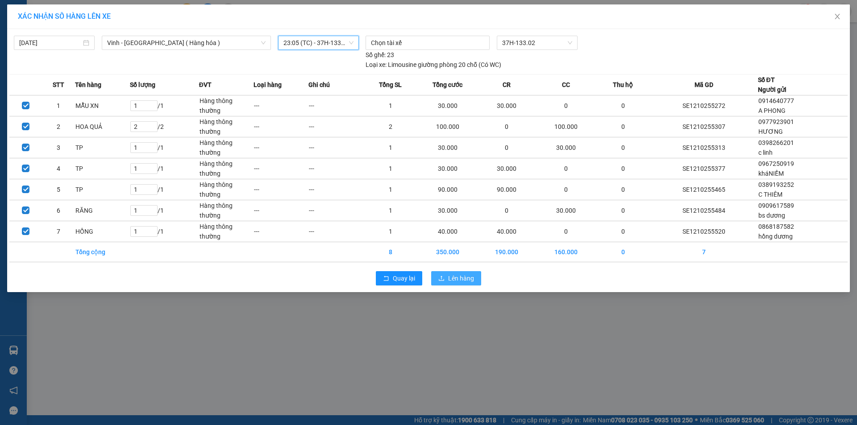
click at [457, 277] on span "Lên hàng" at bounding box center [461, 278] width 26 height 10
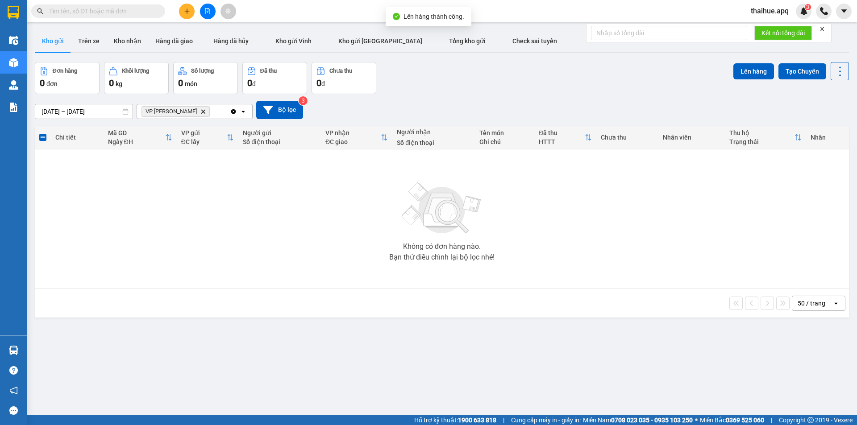
click at [201, 112] on icon "VP NGỌC HỒI, close by backspace" at bounding box center [203, 111] width 4 height 4
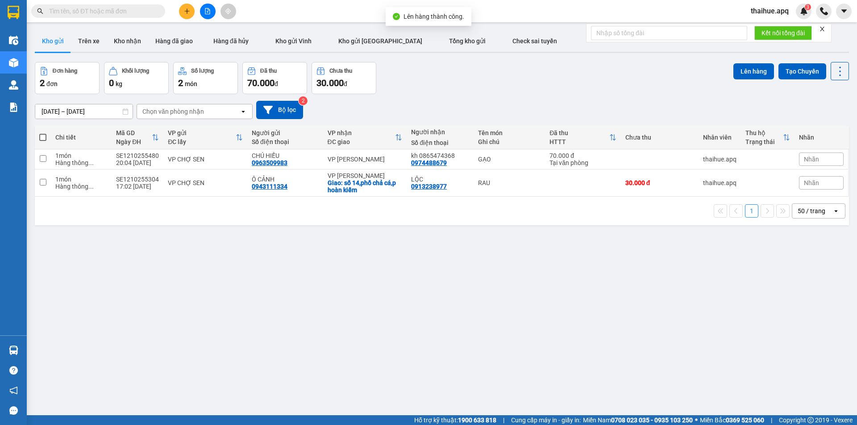
click at [209, 111] on div "Chọn văn phòng nhận" at bounding box center [188, 111] width 103 height 14
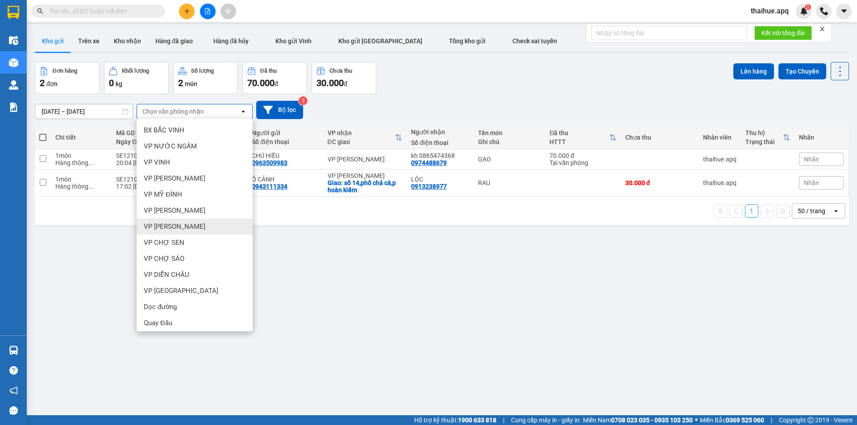
click at [169, 224] on span "VP [PERSON_NAME]" at bounding box center [175, 226] width 62 height 9
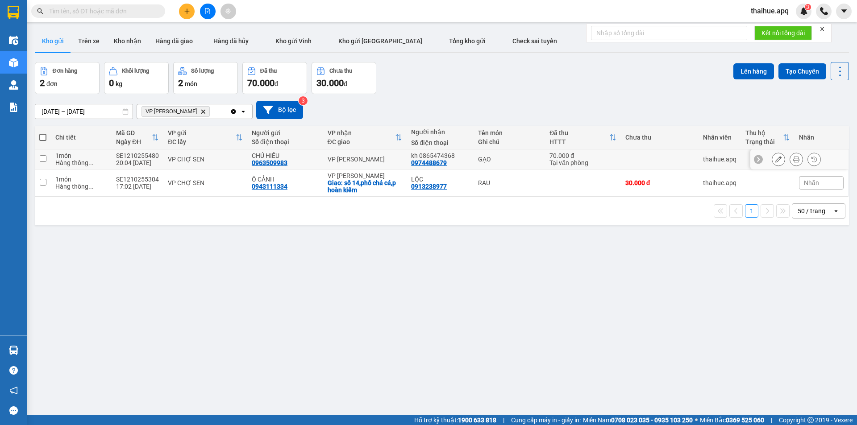
click at [223, 155] on td "VP CHỢ SEN" at bounding box center [205, 159] width 84 height 20
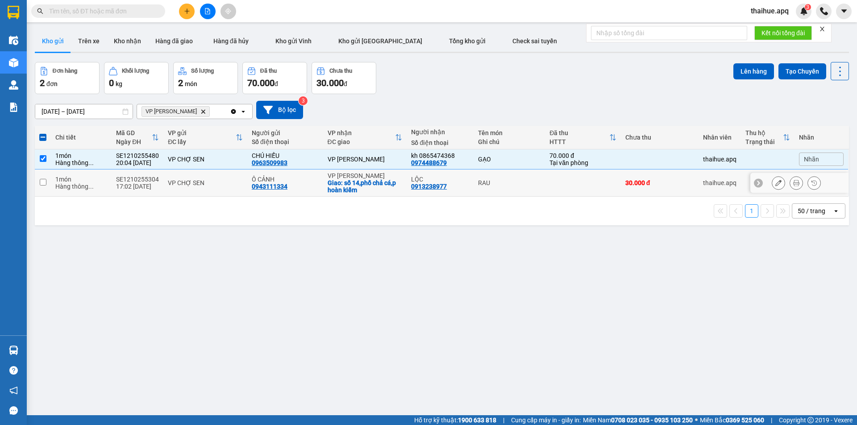
click at [229, 180] on div "VP CHỢ SEN" at bounding box center [205, 182] width 75 height 7
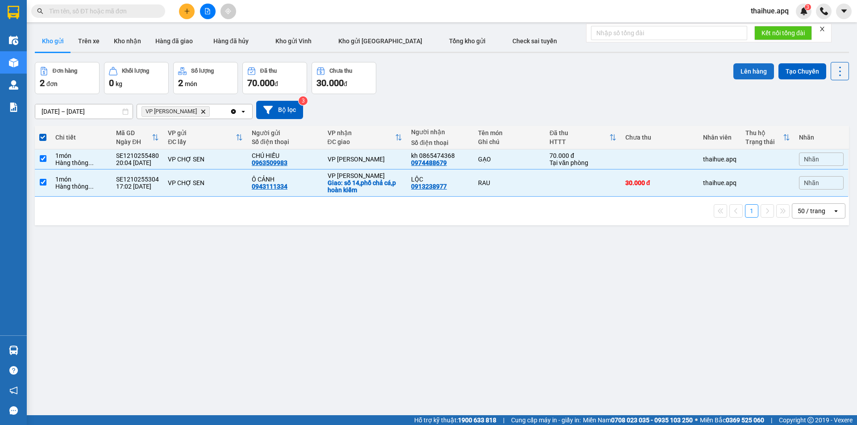
click at [747, 70] on button "Lên hàng" at bounding box center [753, 71] width 41 height 16
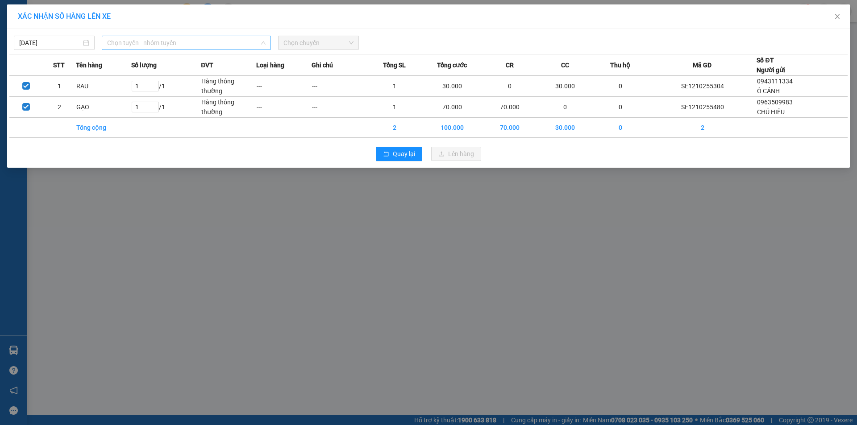
click at [186, 36] on div "Chọn tuyến - nhóm tuyến" at bounding box center [186, 43] width 169 height 14
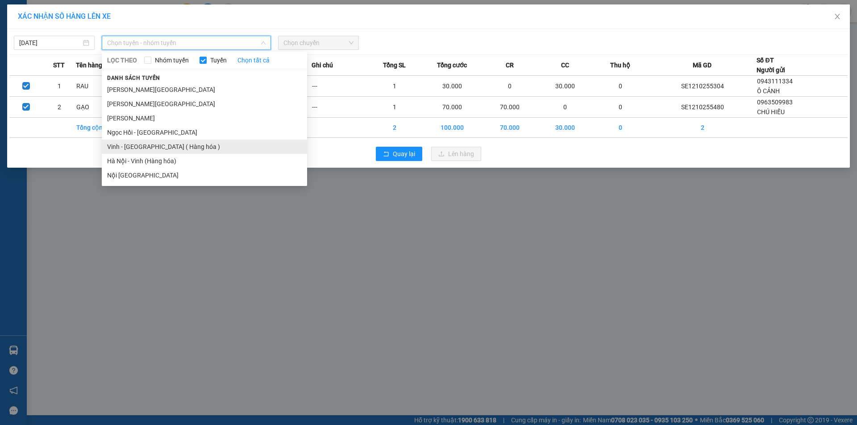
click at [141, 150] on li "Vinh - [GEOGRAPHIC_DATA] ( Hàng hóa )" at bounding box center [204, 147] width 205 height 14
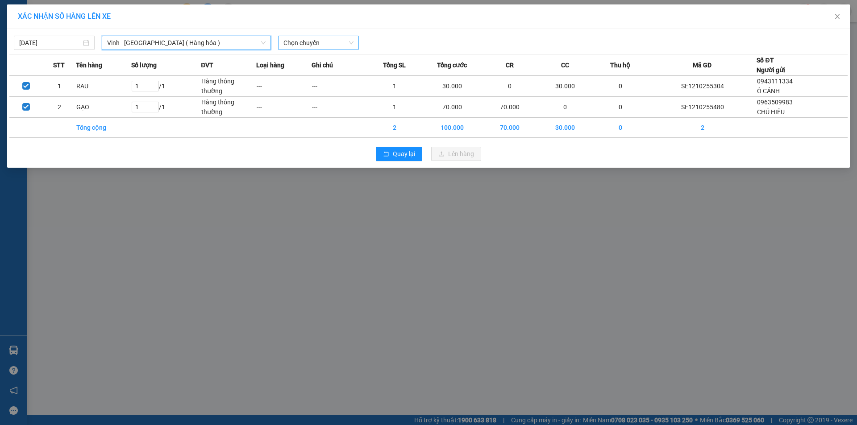
click at [339, 38] on span "Chọn chuyến" at bounding box center [318, 42] width 70 height 13
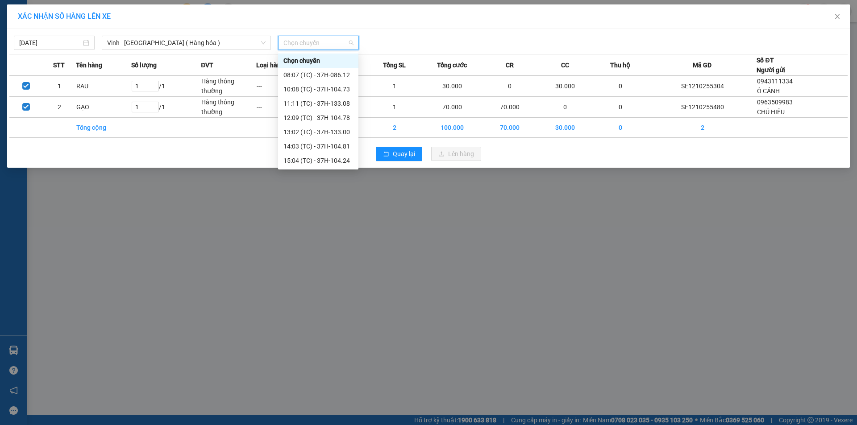
click at [338, 284] on div "23:18 (TC) - 37H-104.41" at bounding box center [318, 289] width 70 height 10
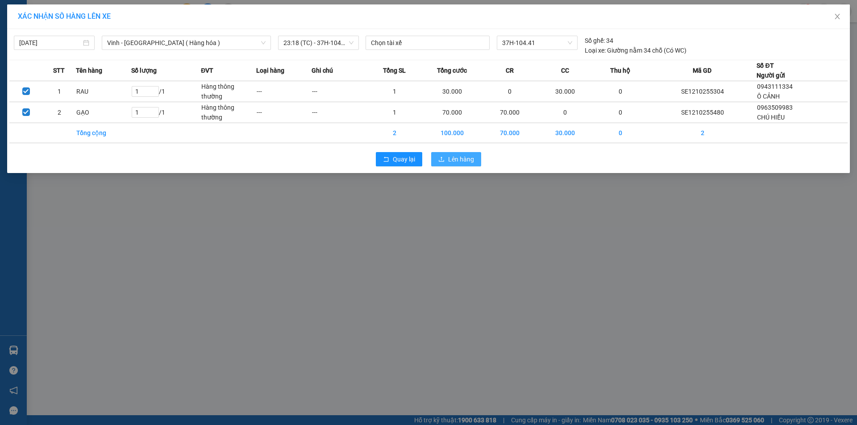
click at [451, 157] on span "Lên hàng" at bounding box center [461, 159] width 26 height 10
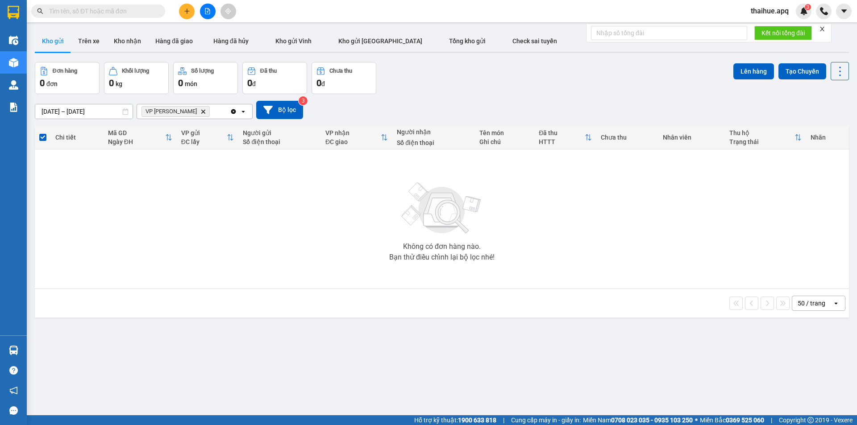
click at [201, 113] on icon "VP GIA LÂM, close by backspace" at bounding box center [203, 111] width 4 height 4
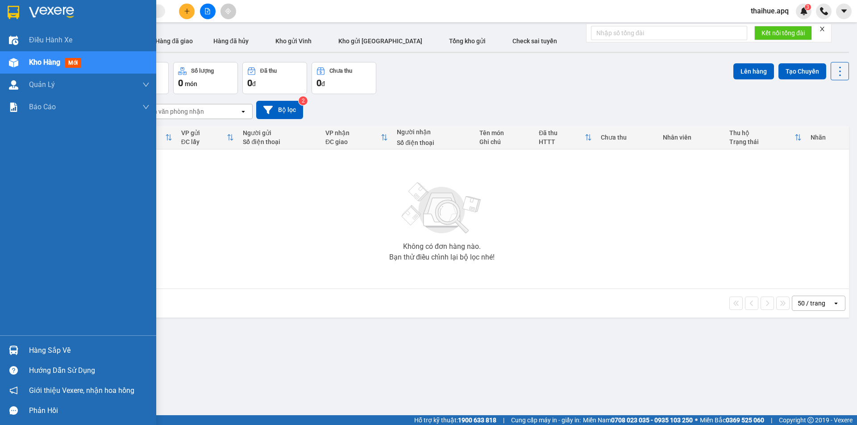
click at [41, 352] on div "Hàng sắp về" at bounding box center [89, 350] width 120 height 13
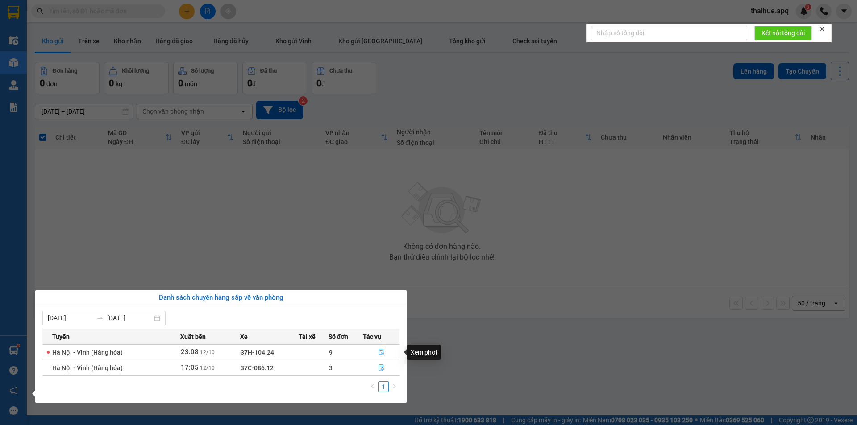
click at [379, 349] on icon "file-done" at bounding box center [380, 352] width 5 height 6
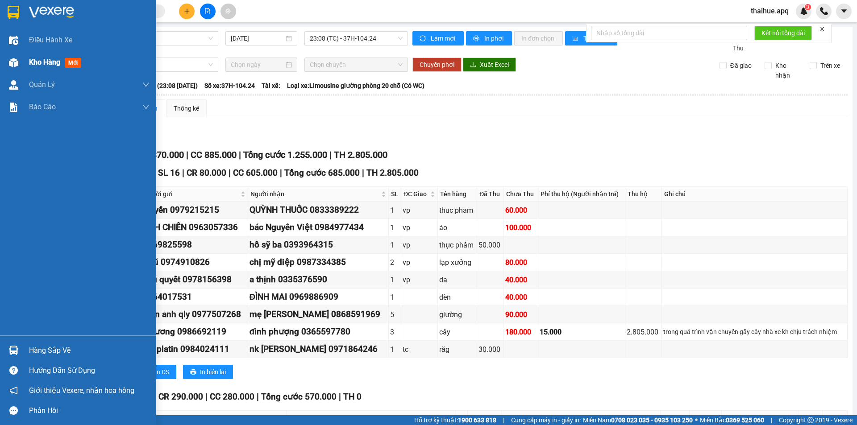
click at [43, 66] on span "Kho hàng" at bounding box center [44, 62] width 31 height 8
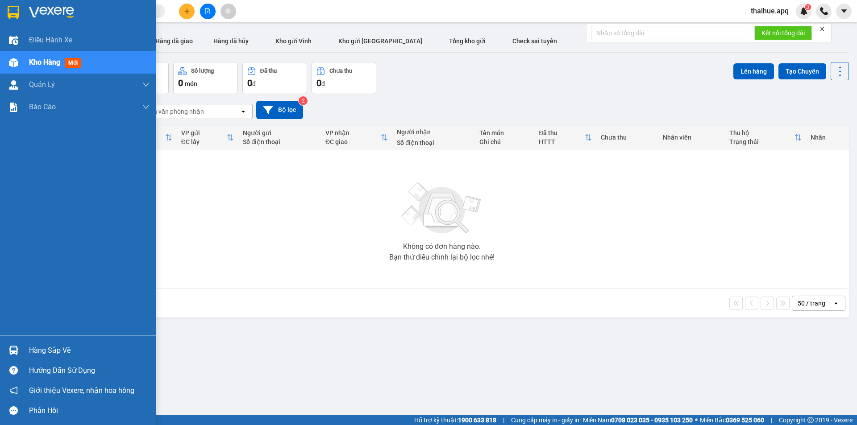
click at [39, 349] on div "Hàng sắp về" at bounding box center [89, 350] width 120 height 13
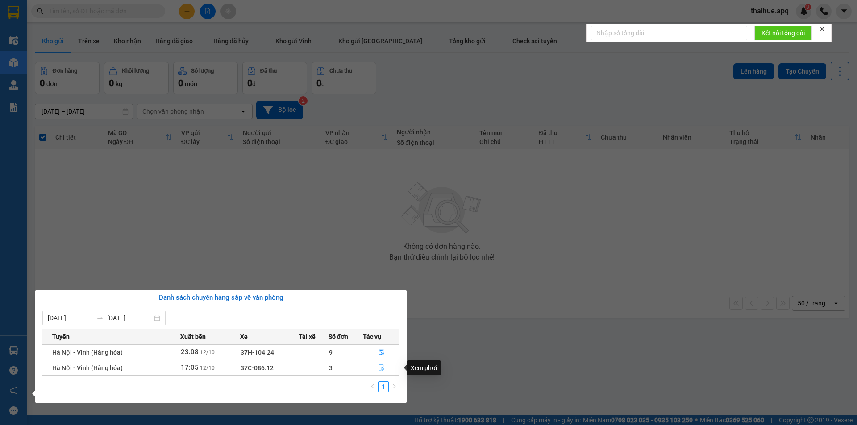
click at [381, 366] on icon "file-done" at bounding box center [380, 368] width 5 height 6
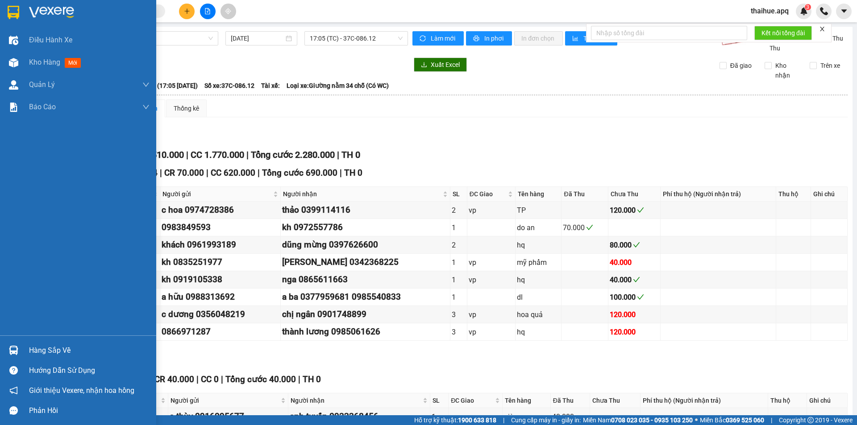
click at [41, 351] on div "Hàng sắp về" at bounding box center [89, 350] width 120 height 13
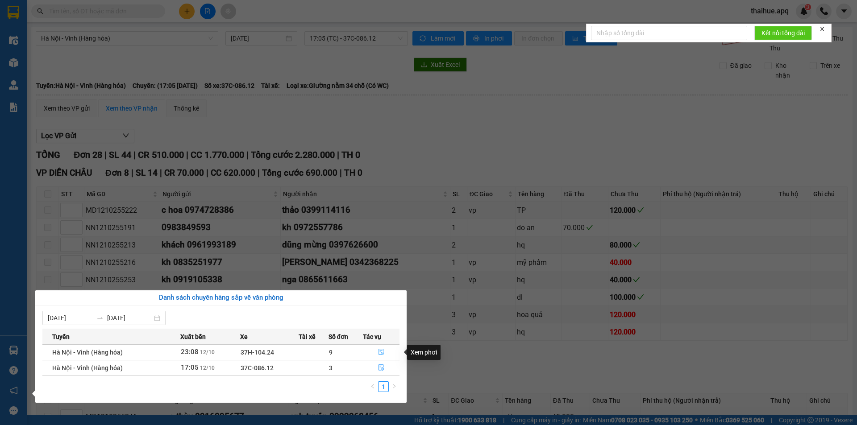
click at [380, 351] on icon "file-done" at bounding box center [381, 352] width 6 height 6
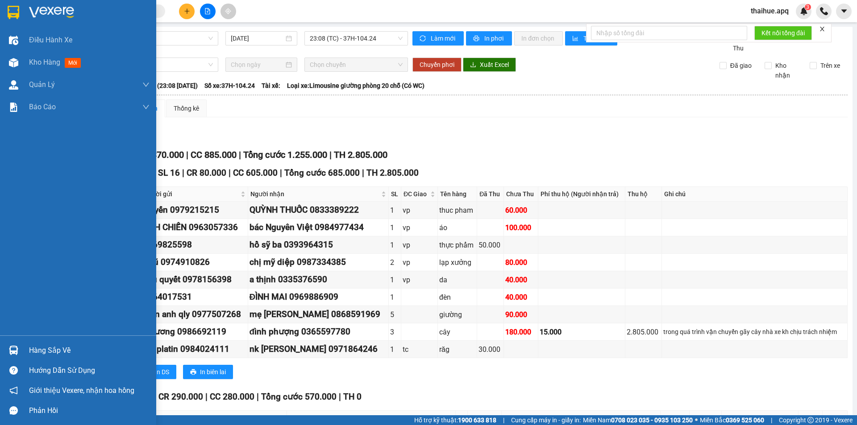
click at [39, 348] on div "Hàng sắp về" at bounding box center [89, 350] width 120 height 13
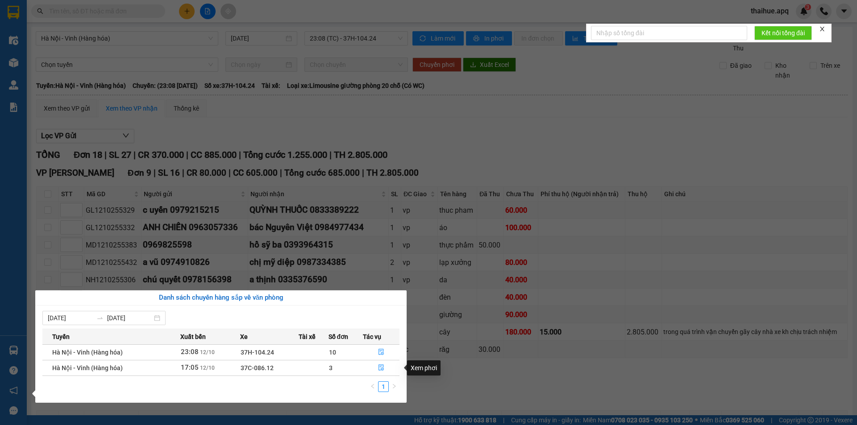
click at [381, 366] on icon "file-done" at bounding box center [381, 367] width 6 height 6
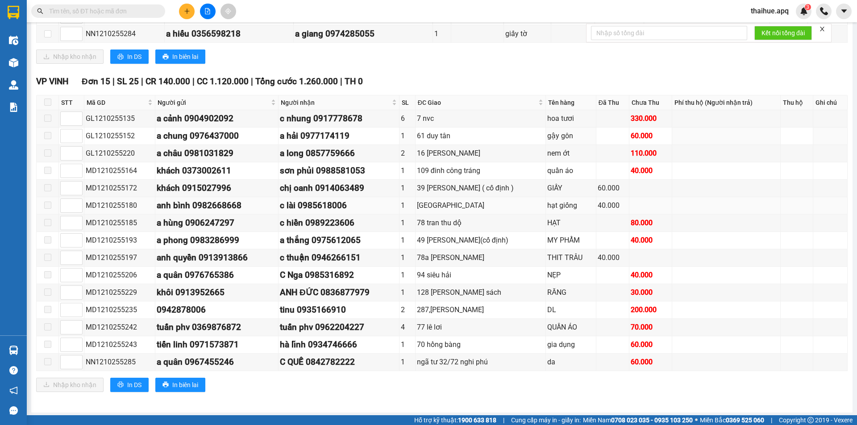
scroll to position [589, 0]
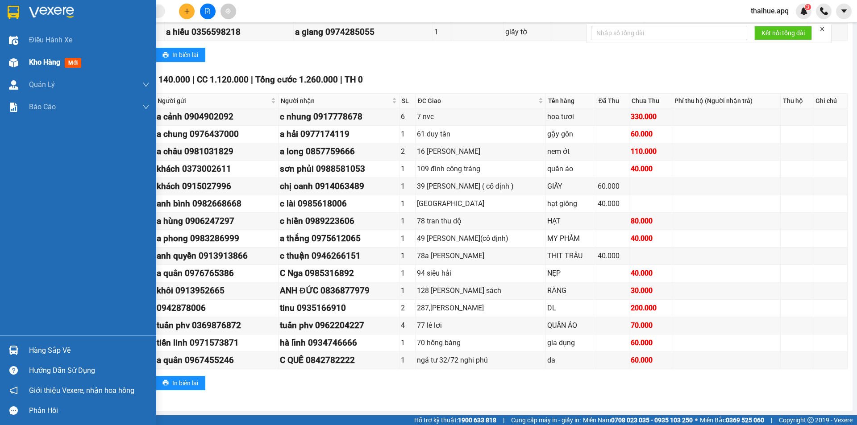
click at [33, 58] on span "Kho hàng" at bounding box center [44, 62] width 31 height 8
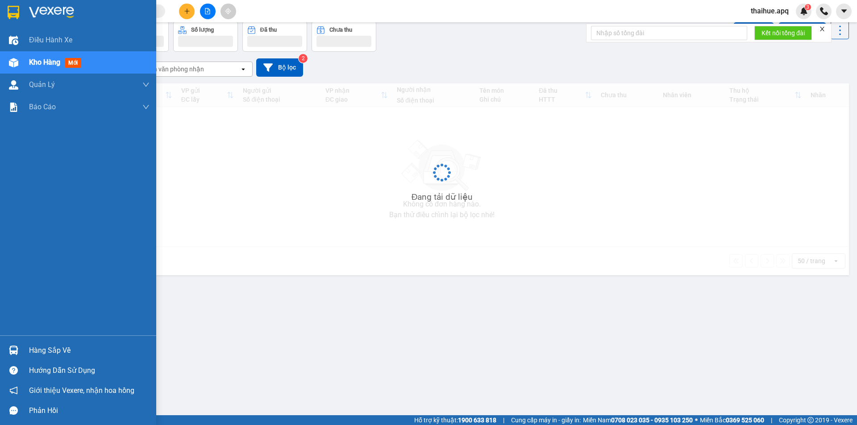
scroll to position [41, 0]
